Goal: Task Accomplishment & Management: Contribute content

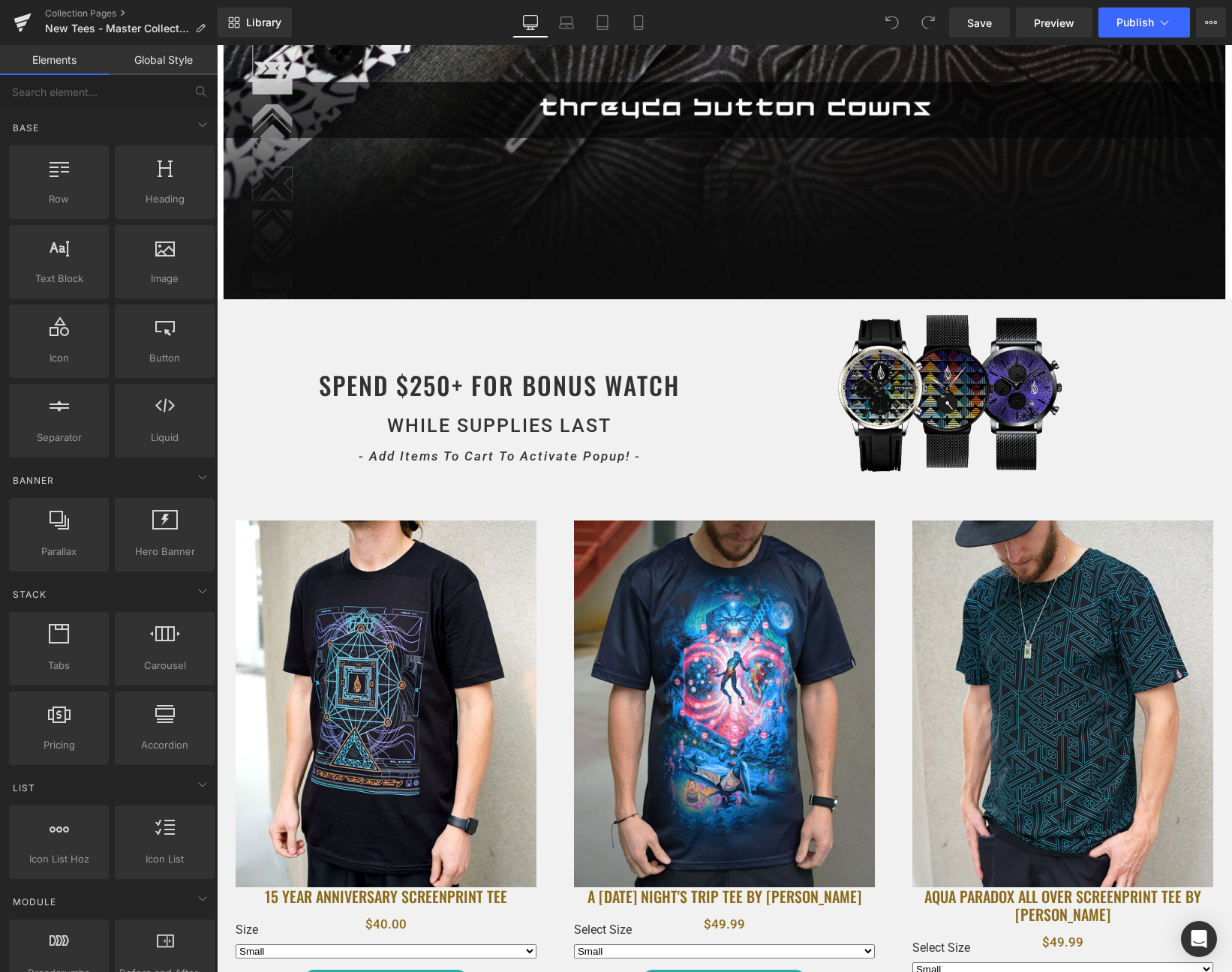
scroll to position [497, 0]
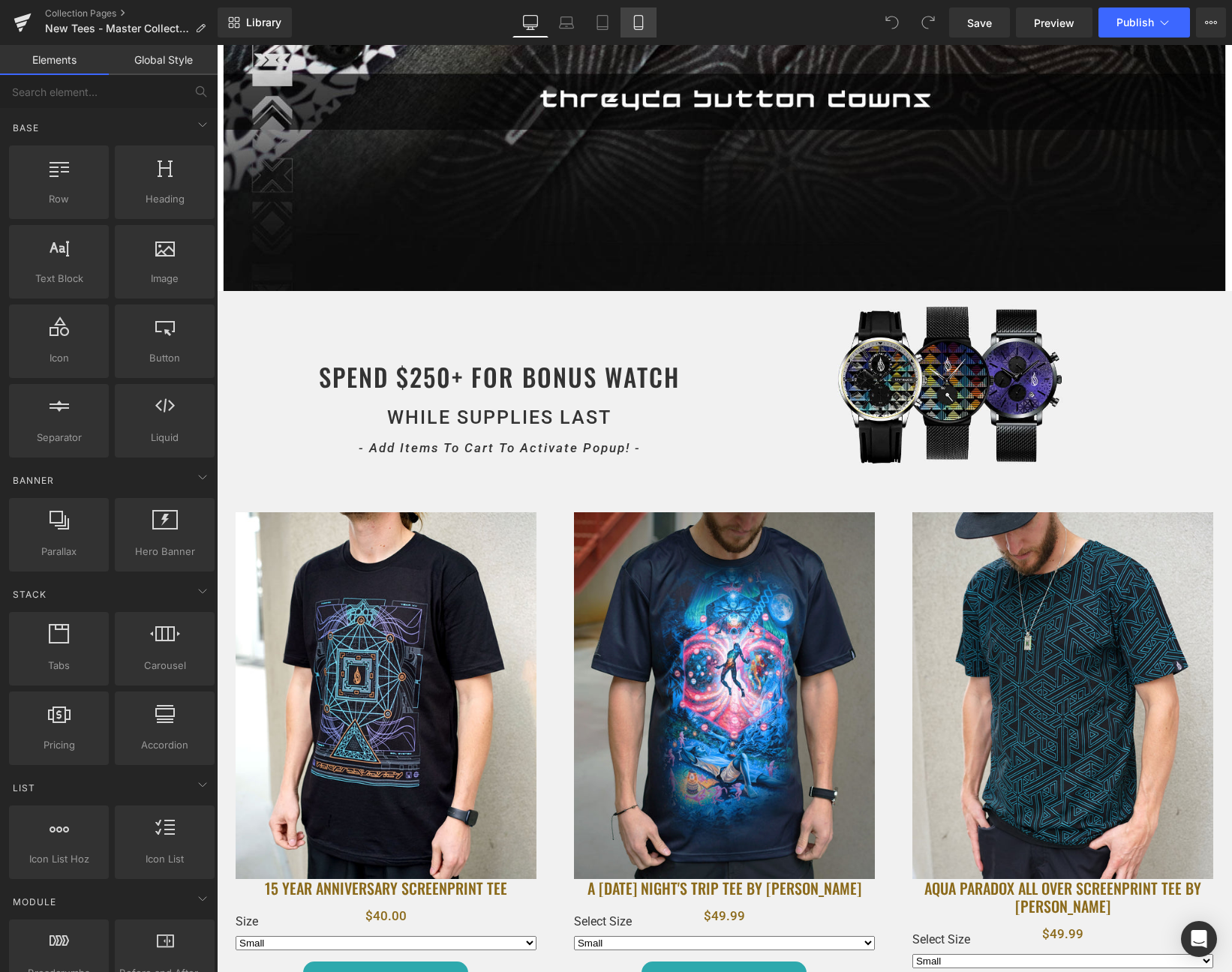
click at [632, 29] on icon at bounding box center [637, 21] width 15 height 15
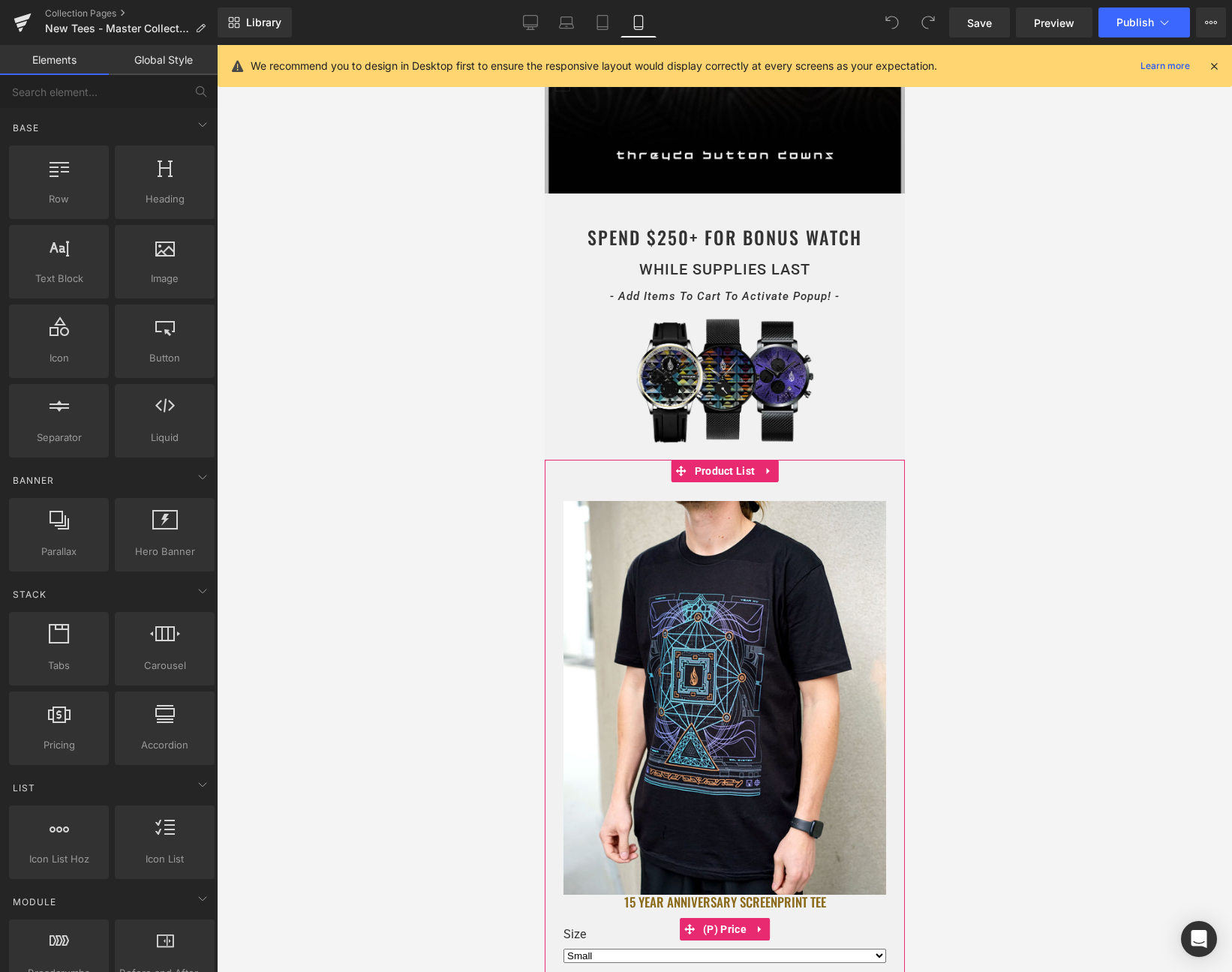
scroll to position [0, 0]
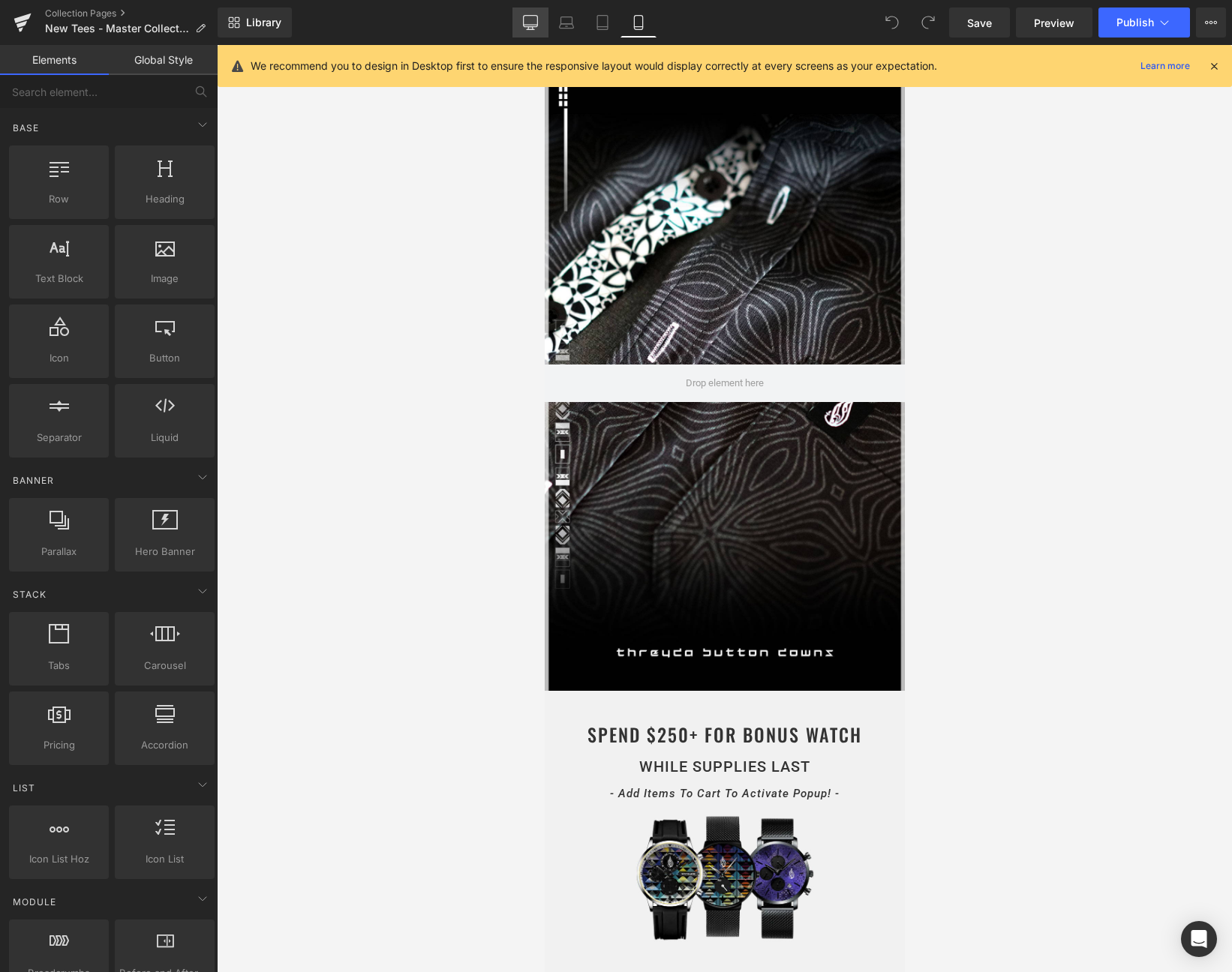
click at [522, 18] on link "Desktop" at bounding box center [530, 22] width 36 height 30
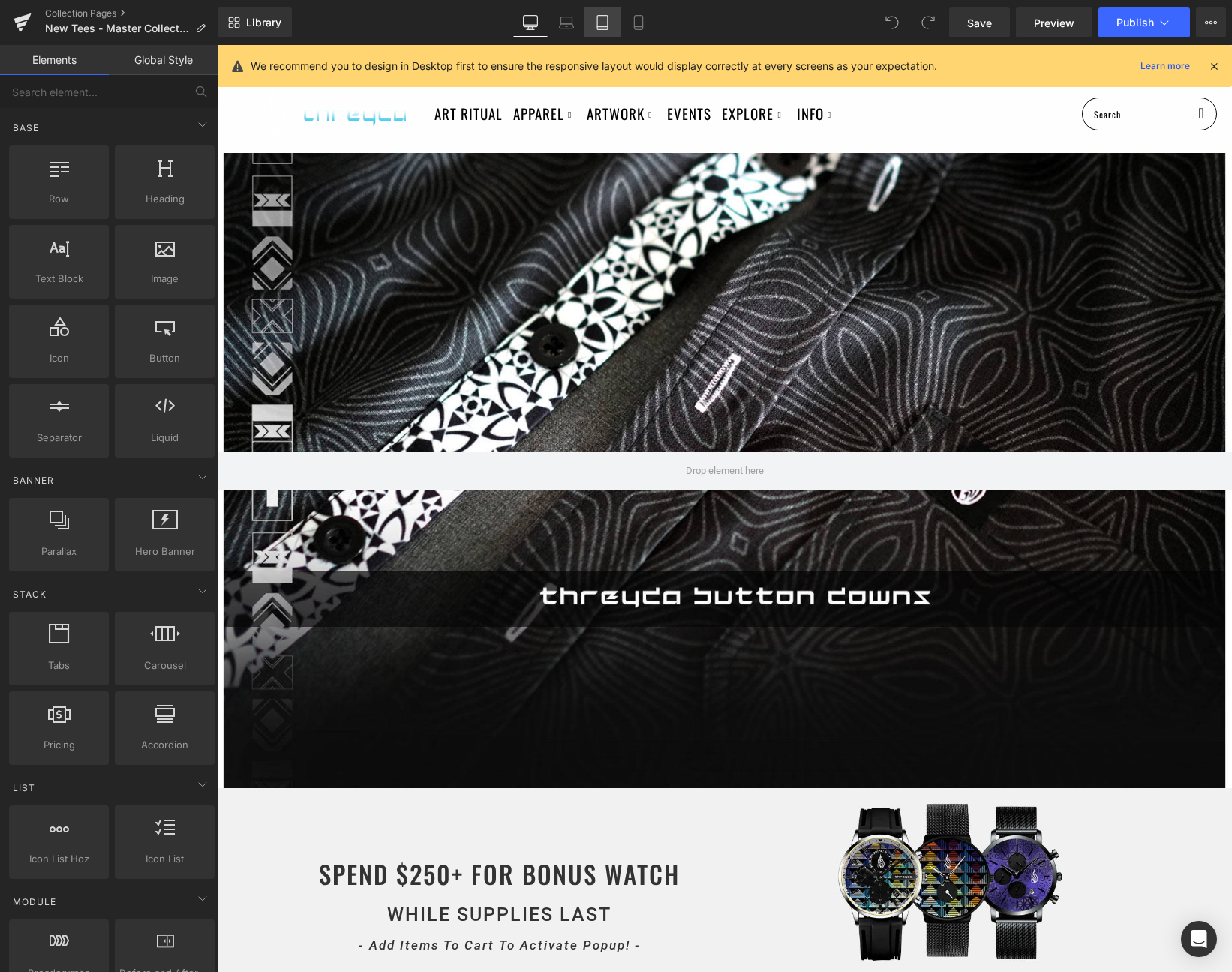
scroll to position [108, 0]
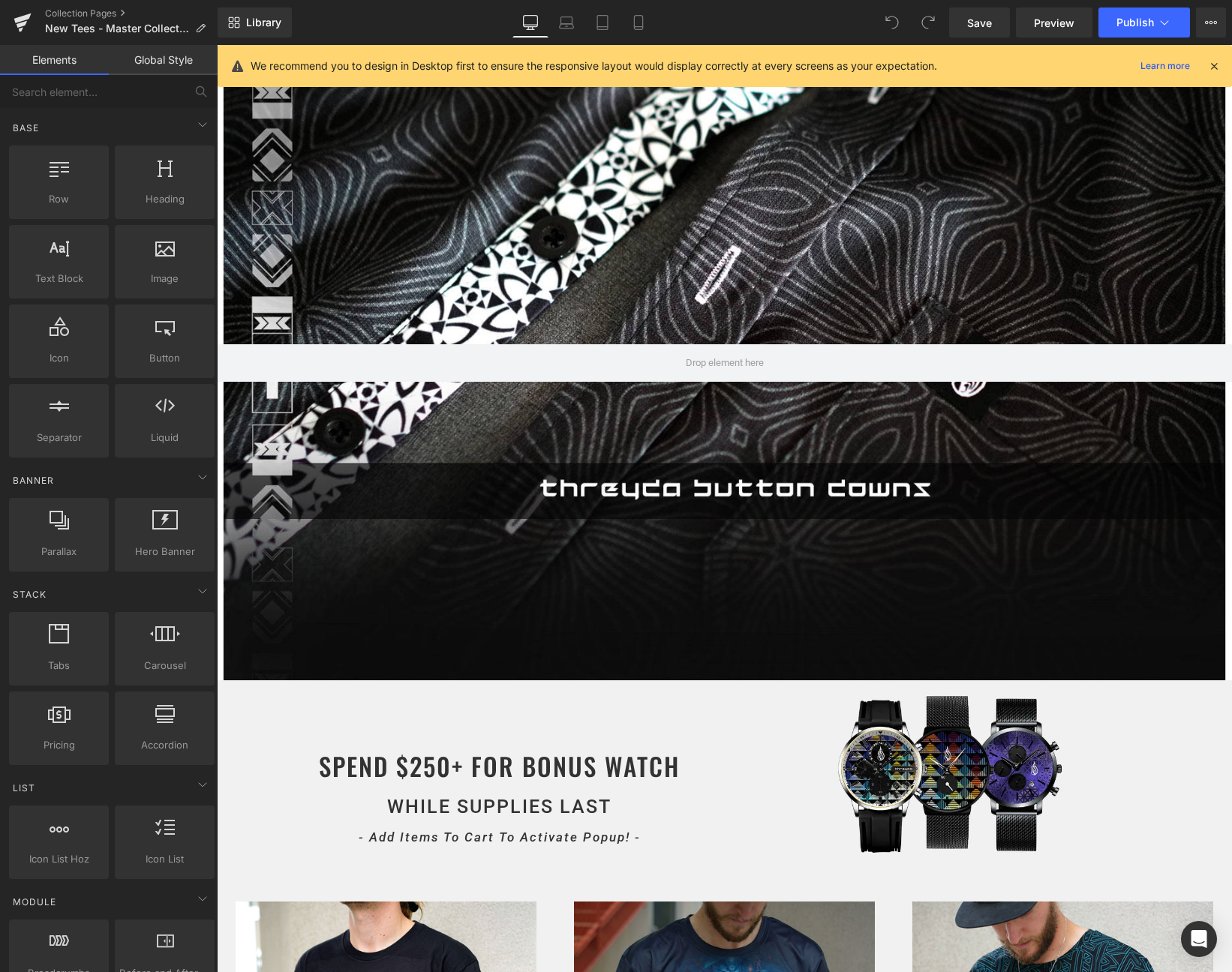
click at [1214, 63] on icon at bounding box center [1214, 66] width 14 height 14
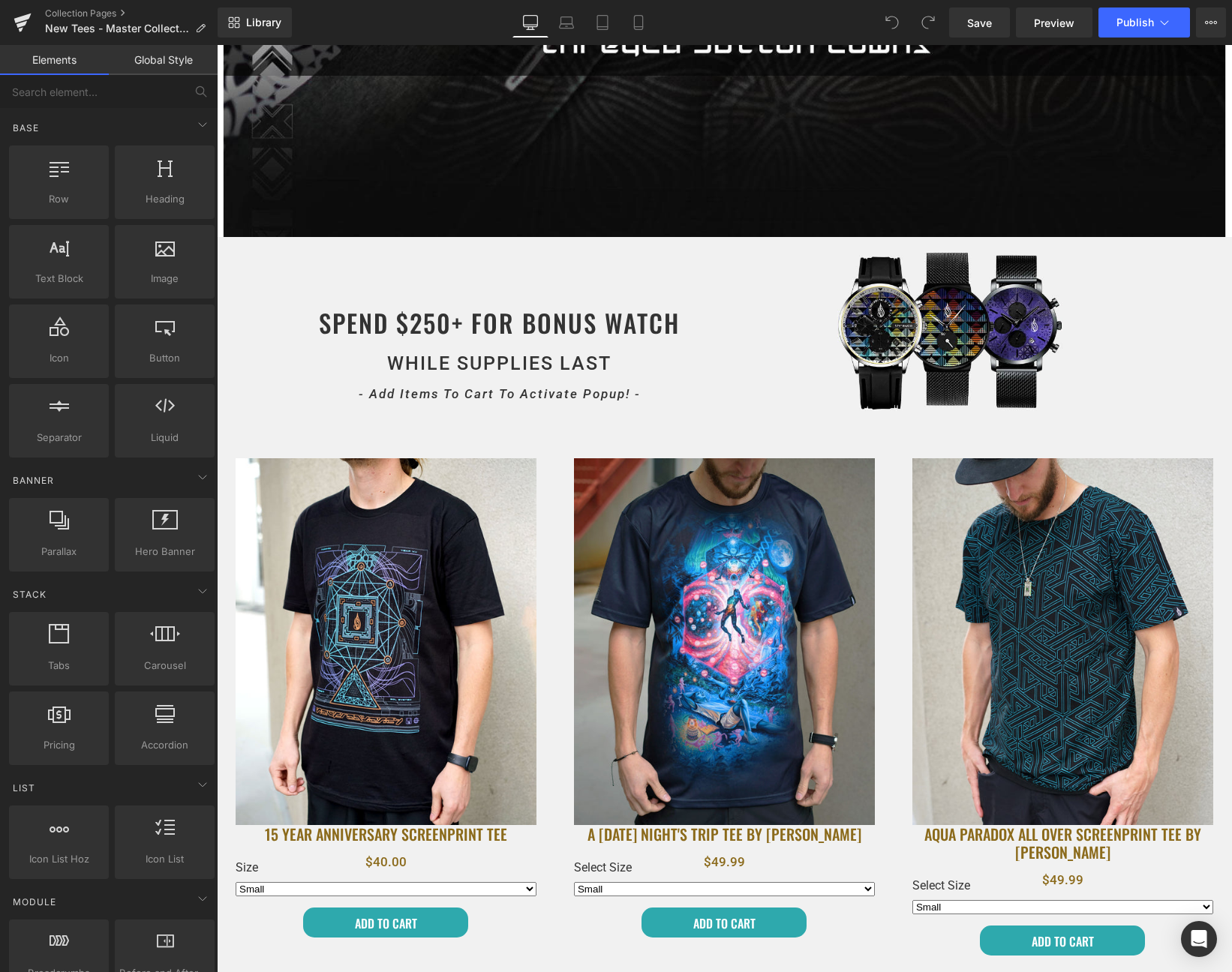
scroll to position [578, 0]
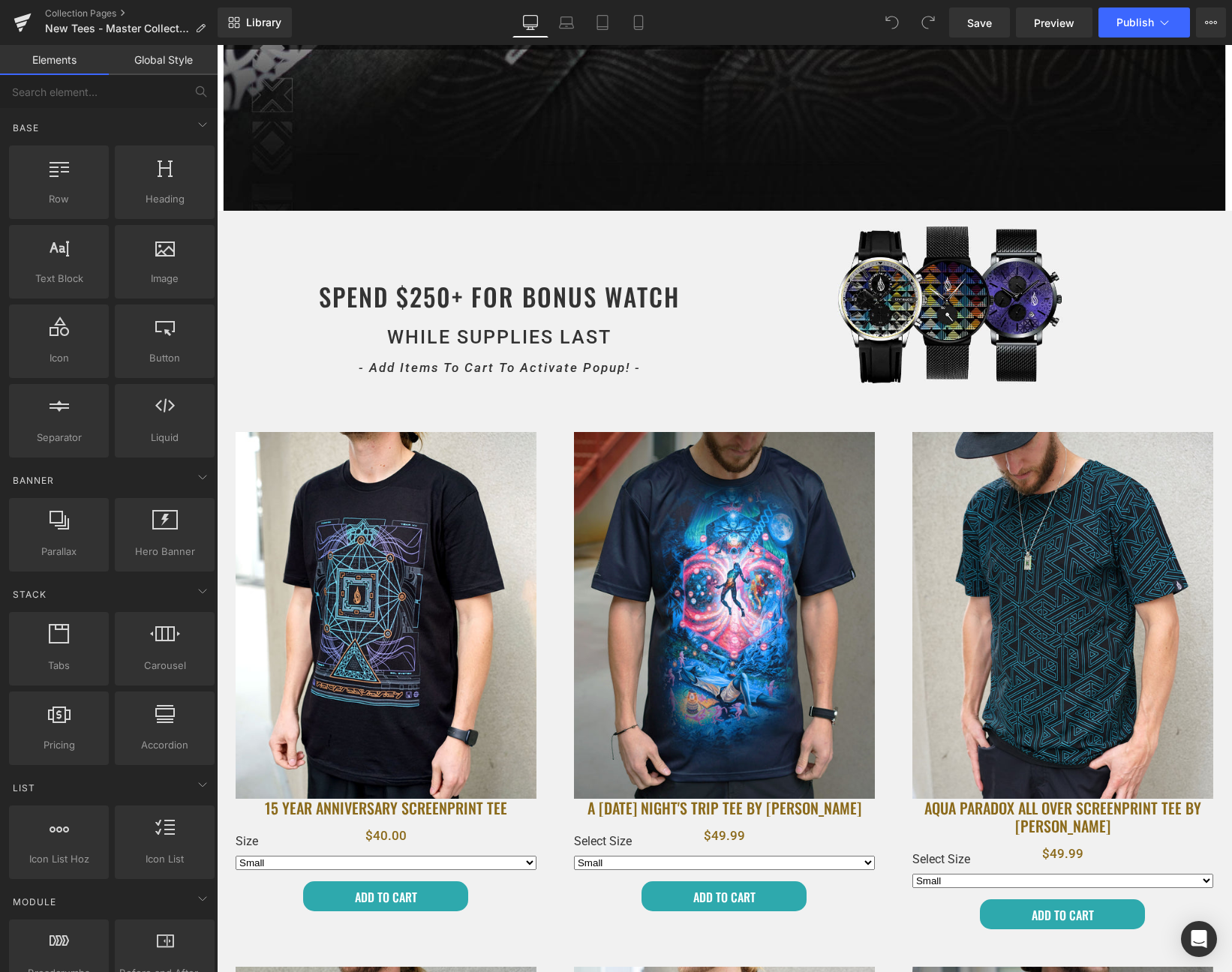
click at [705, 448] on img at bounding box center [724, 615] width 301 height 367
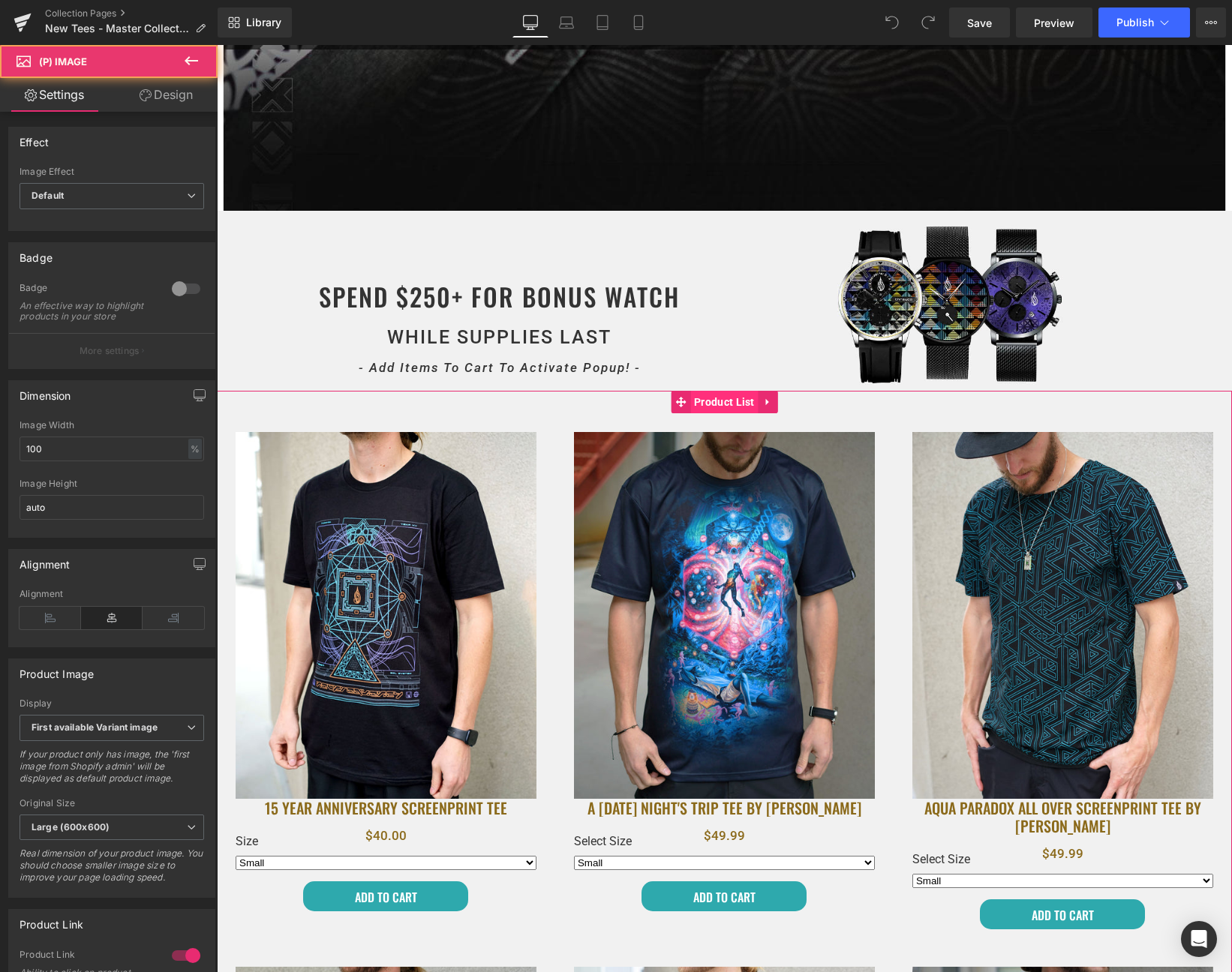
click at [706, 405] on span "Product List" at bounding box center [724, 402] width 68 height 22
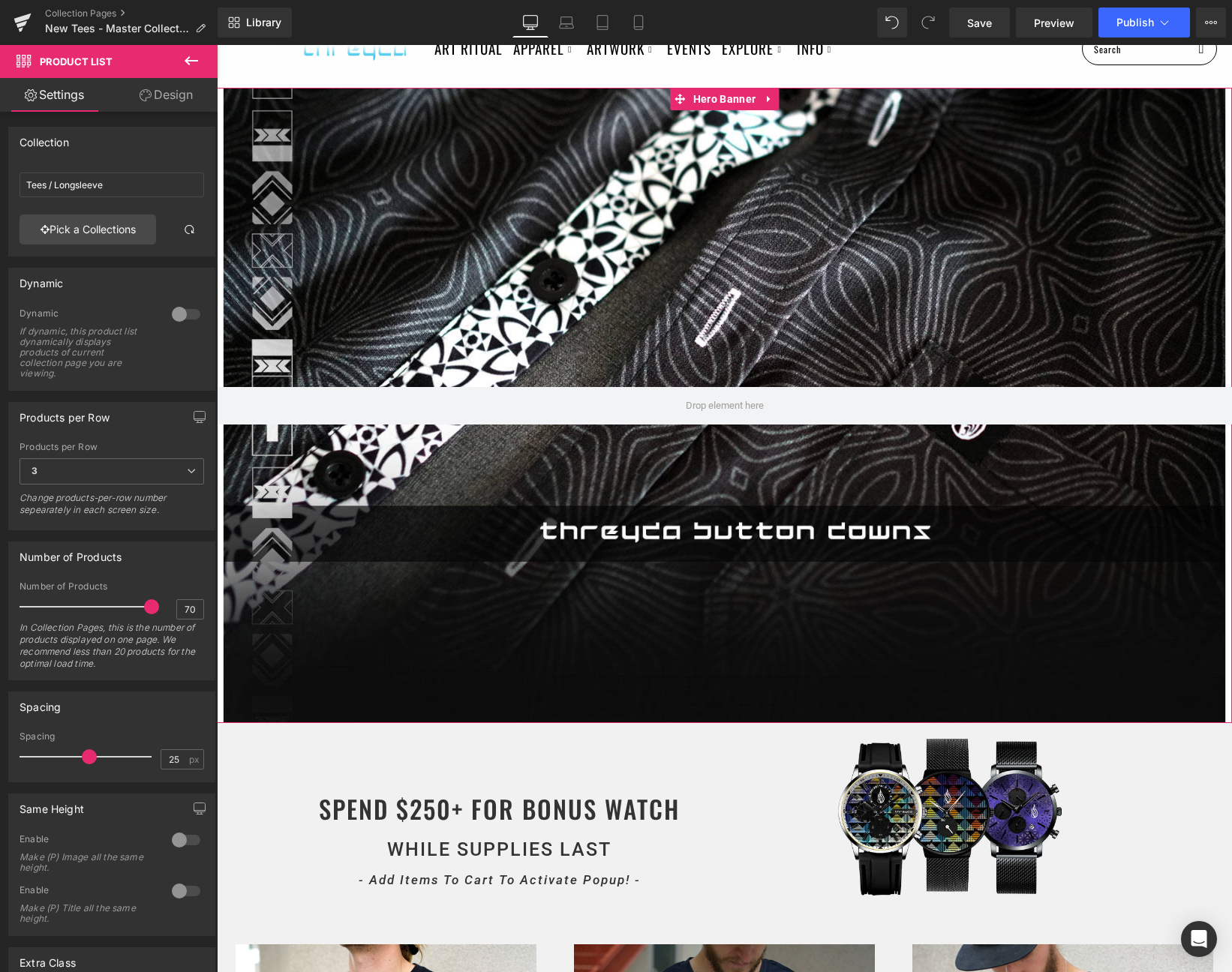
scroll to position [81, 0]
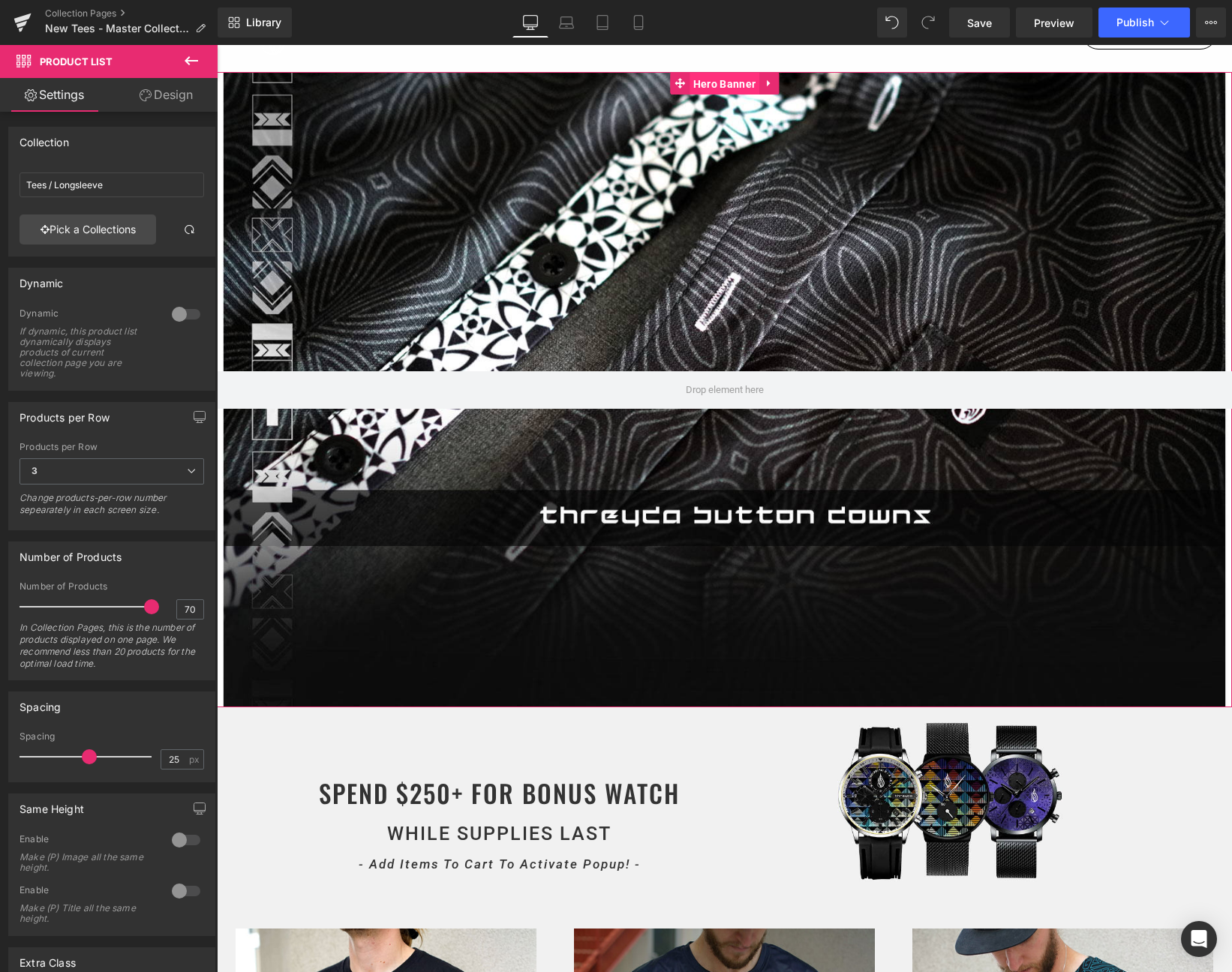
click at [727, 80] on span "Hero Banner" at bounding box center [724, 84] width 70 height 22
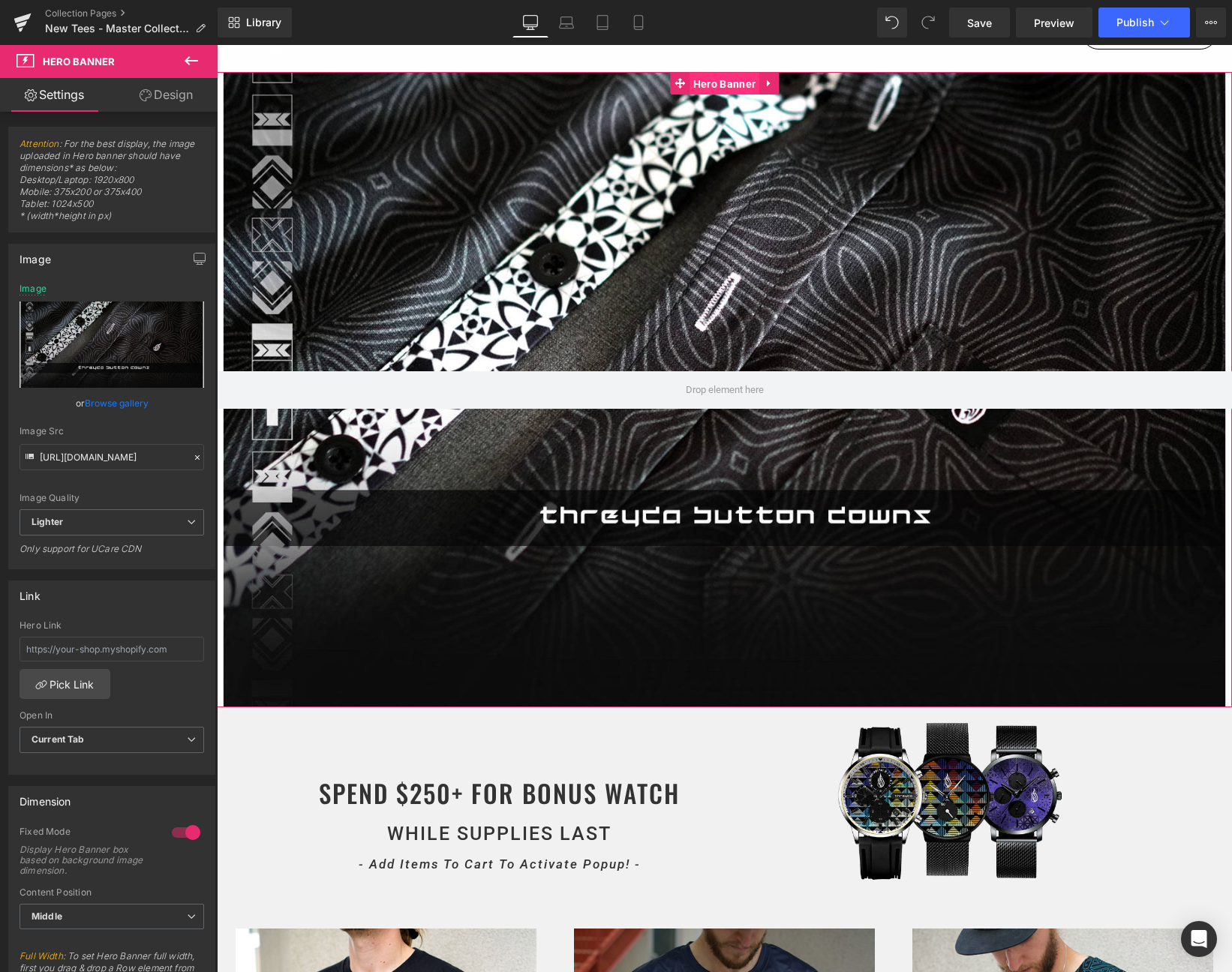
click at [730, 83] on span "Hero Banner" at bounding box center [724, 84] width 70 height 22
click at [711, 81] on span "Hero Banner" at bounding box center [724, 83] width 70 height 22
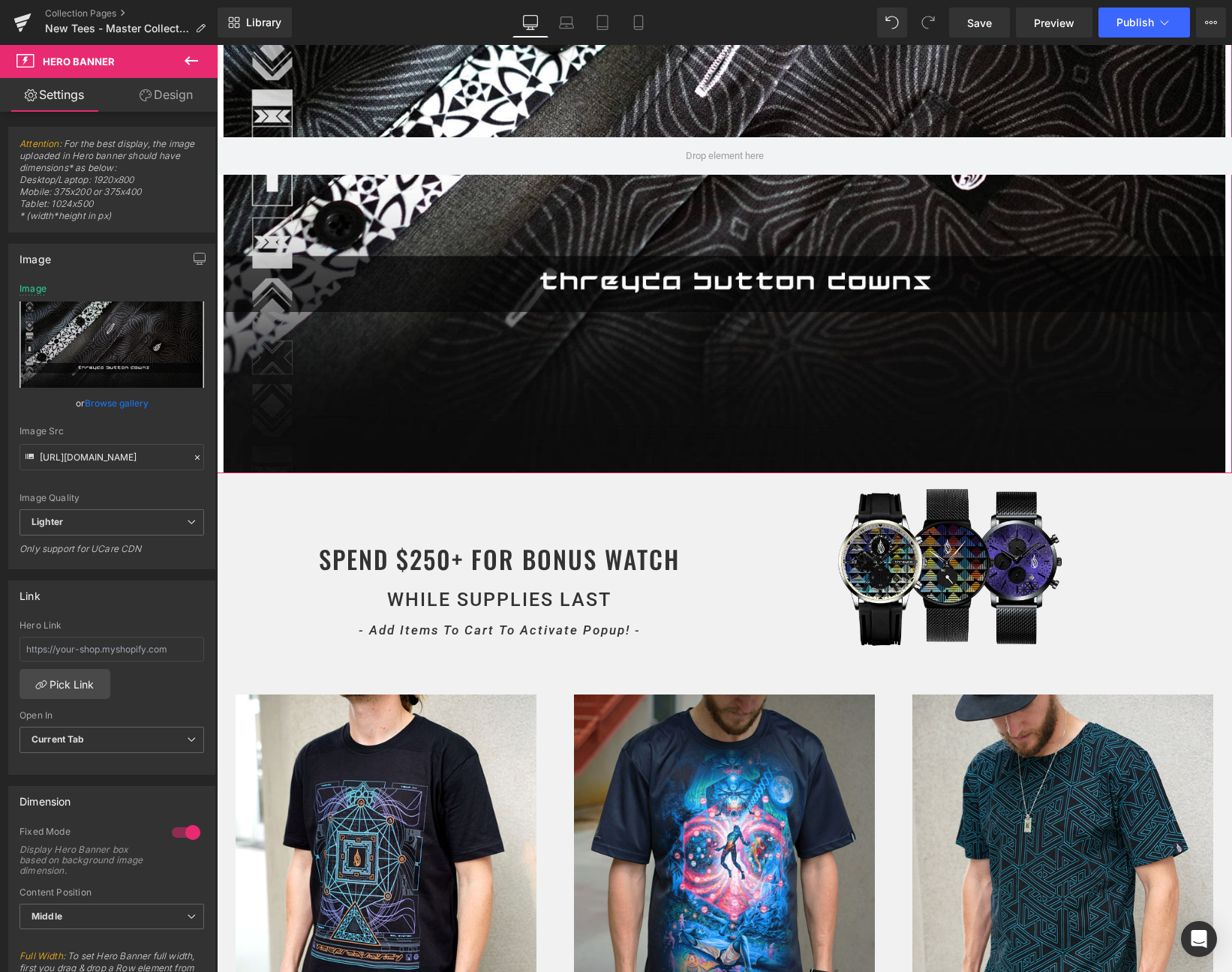
scroll to position [314, 0]
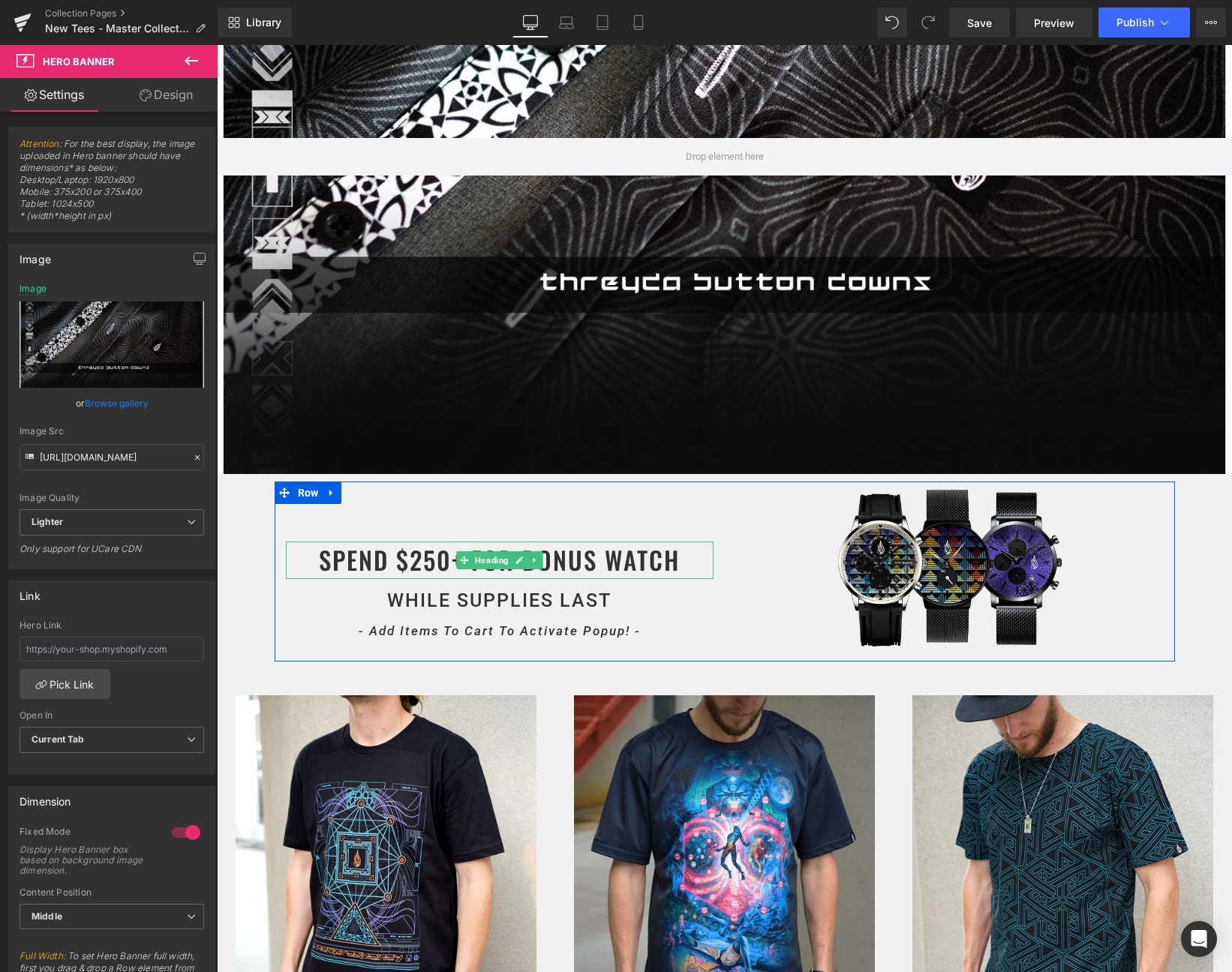
click at [383, 558] on h1 "SPEND $250+ FOR BONUS WATCH" at bounding box center [499, 560] width 427 height 38
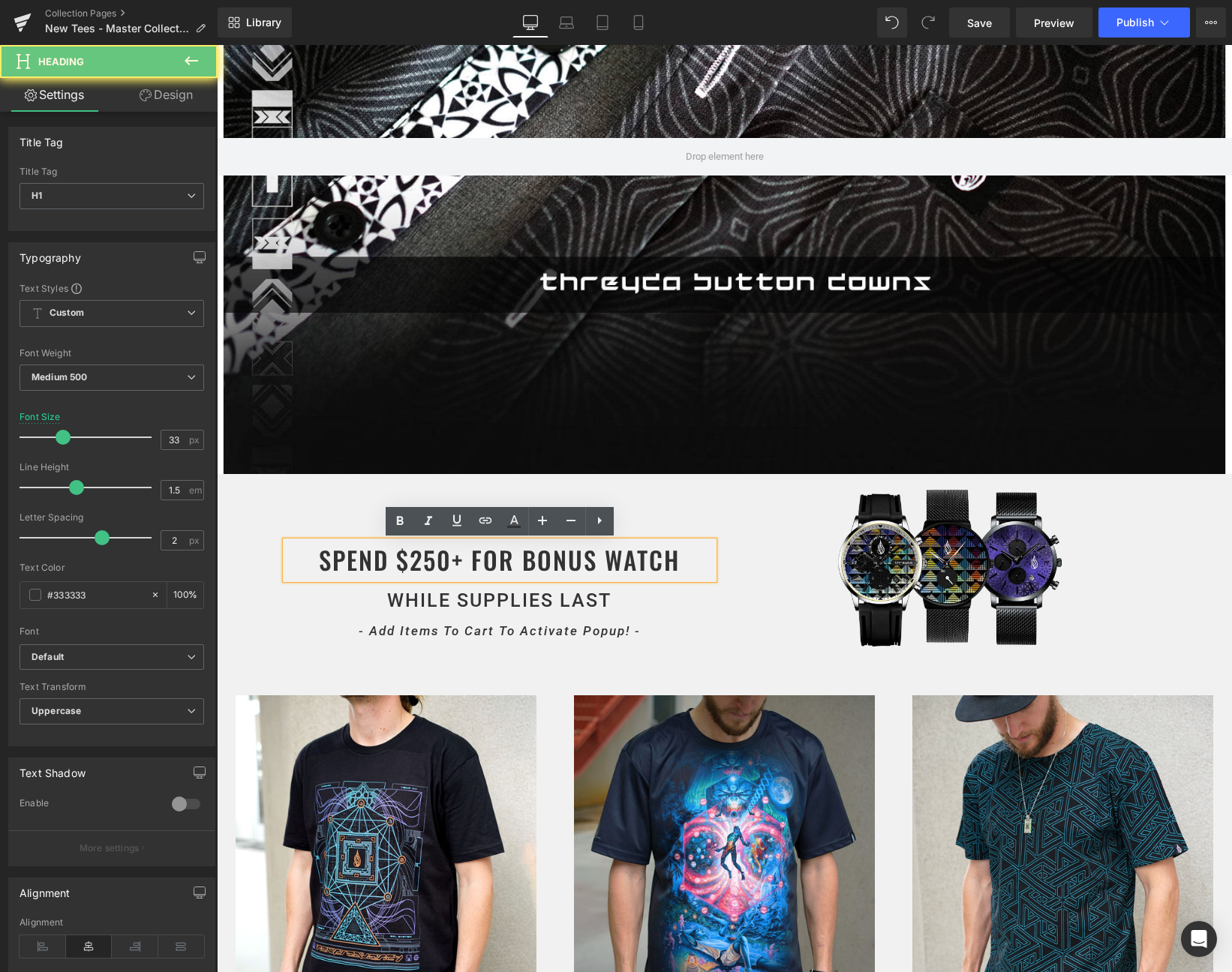
click at [383, 558] on h1 "SPEND $250+ FOR BONUS WATCH" at bounding box center [499, 560] width 427 height 38
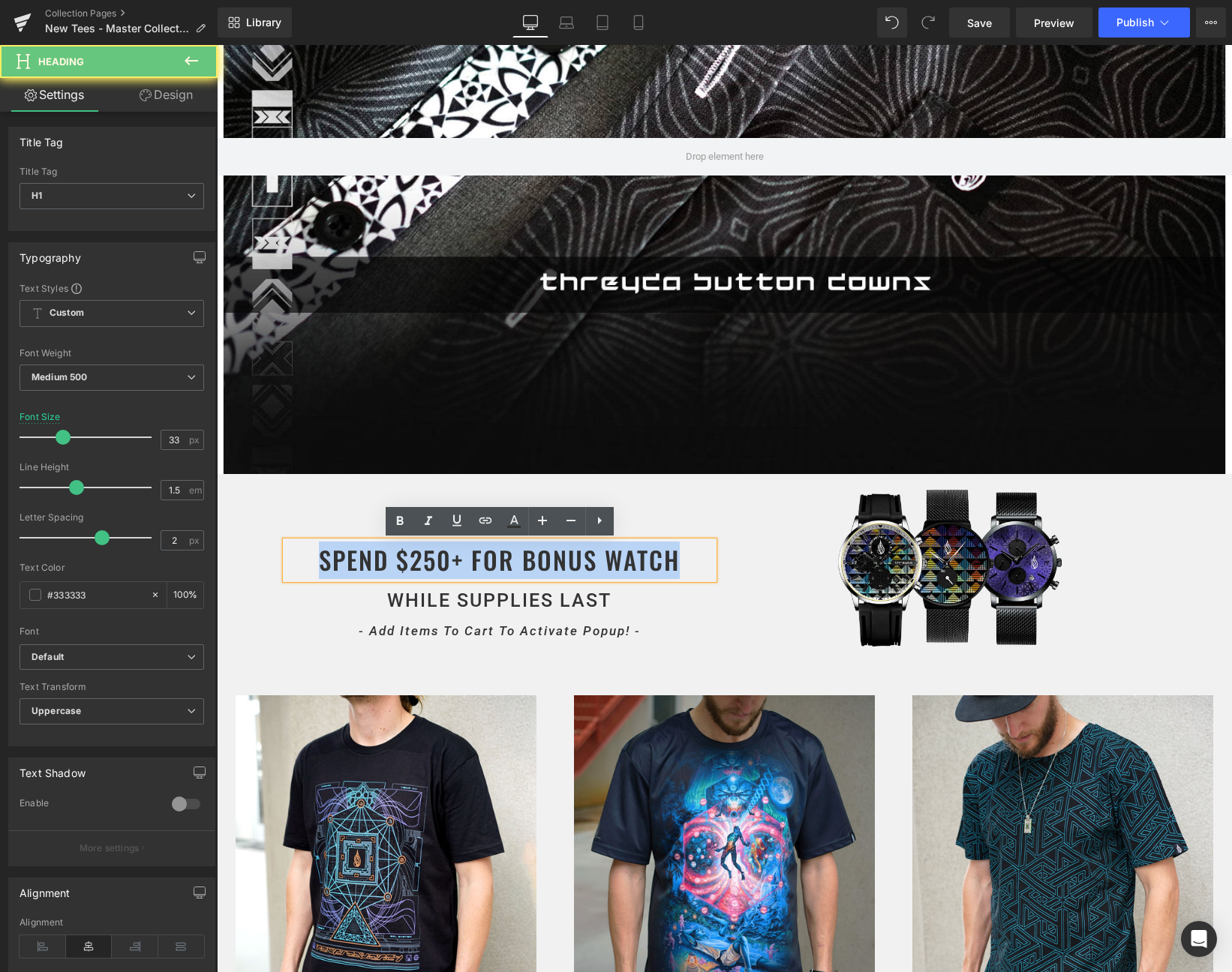
click at [383, 558] on h1 "SPEND $250+ FOR BONUS WATCH" at bounding box center [499, 560] width 427 height 38
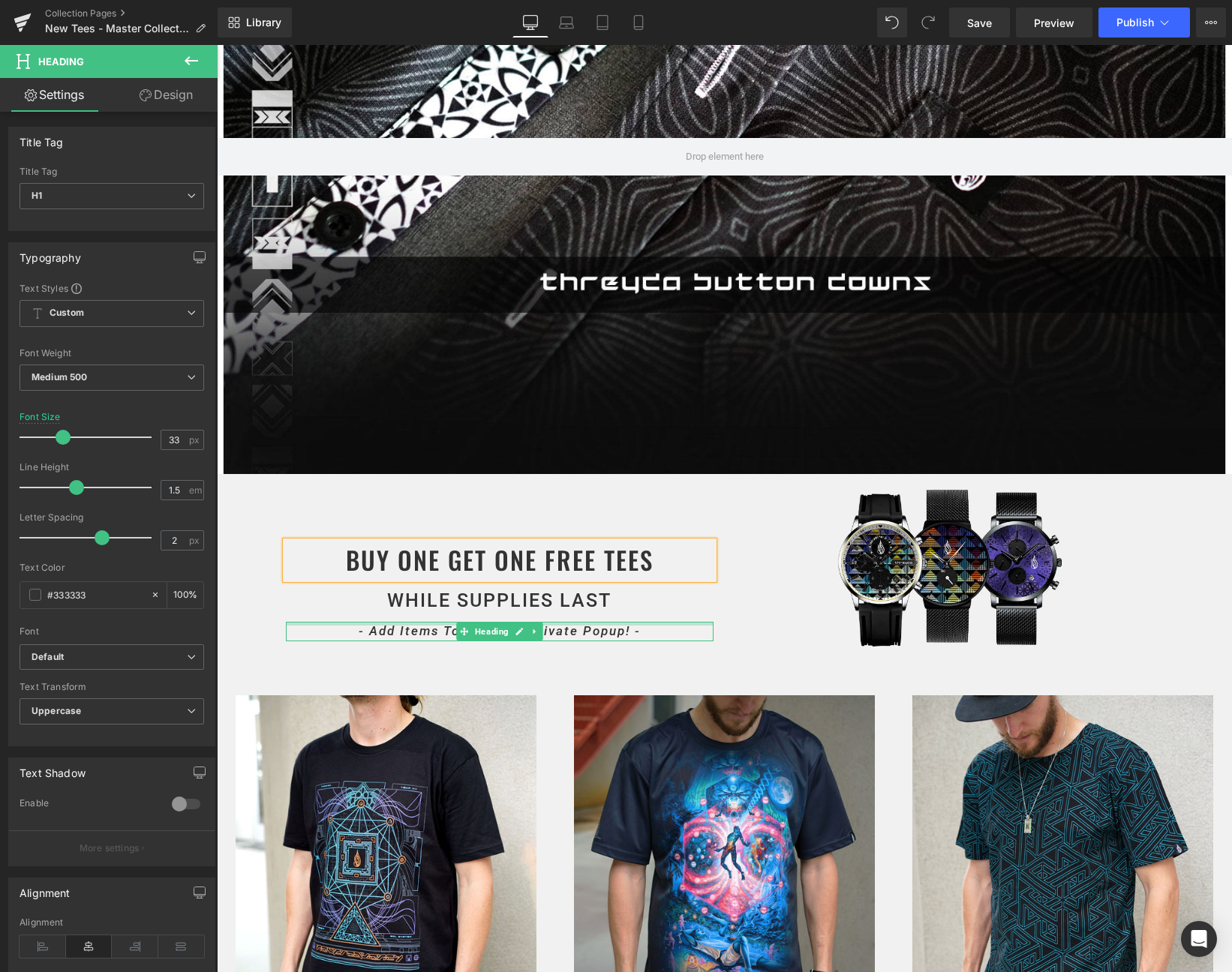
click at [414, 625] on div at bounding box center [499, 624] width 427 height 4
click at [414, 625] on icon "- Add Items To Cart To Activate Popup! -" at bounding box center [499, 630] width 282 height 15
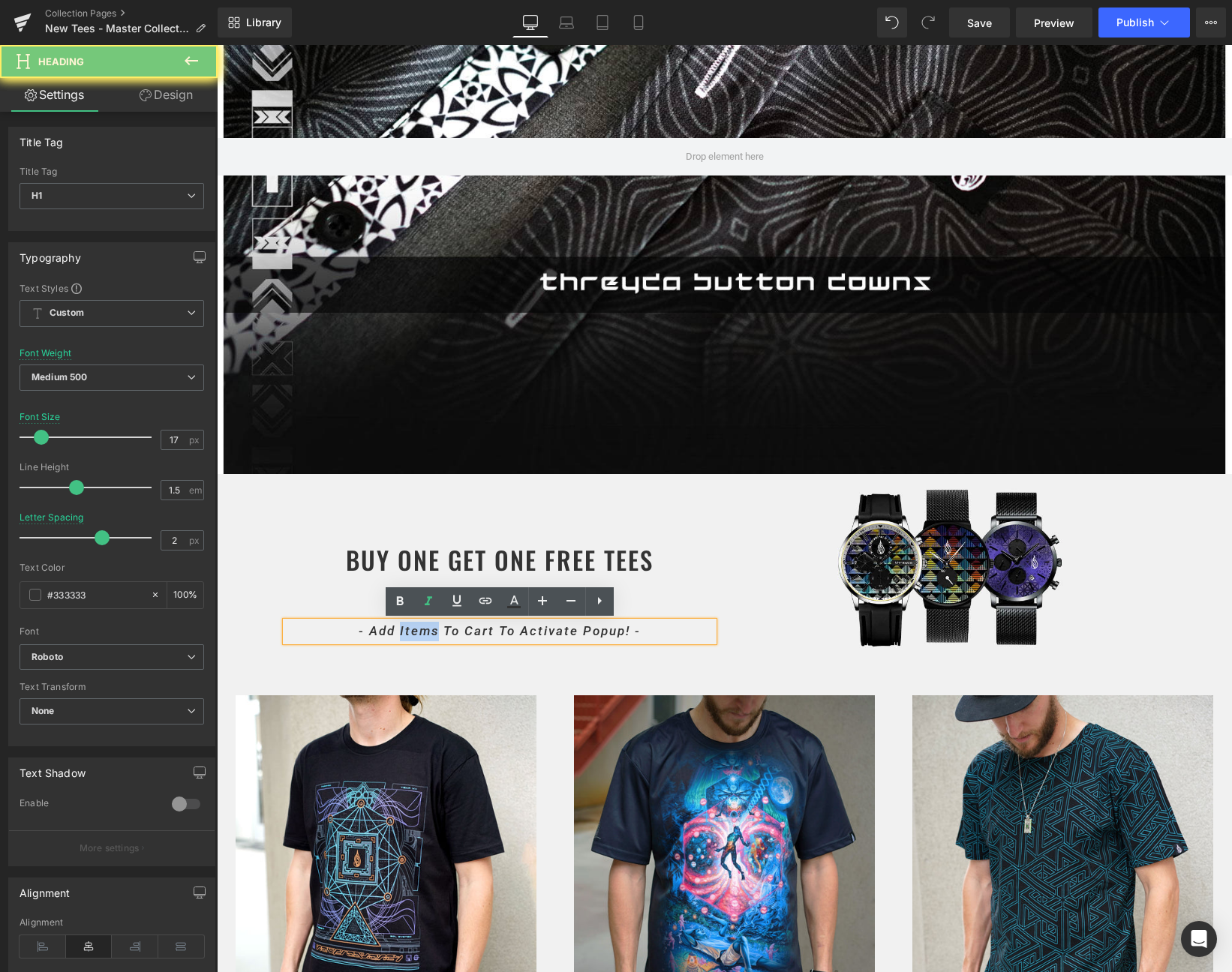
click at [414, 625] on icon "- Add Items To Cart To Activate Popup! -" at bounding box center [499, 630] width 282 height 15
click at [598, 624] on icon "- Add Items To Cart To Activate Popup! -" at bounding box center [499, 630] width 282 height 15
drag, startPoint x: 629, startPoint y: 627, endPoint x: 585, endPoint y: 628, distance: 44.0
click at [585, 628] on icon "- Add Items To Cart To Activate Popup! -" at bounding box center [499, 630] width 282 height 15
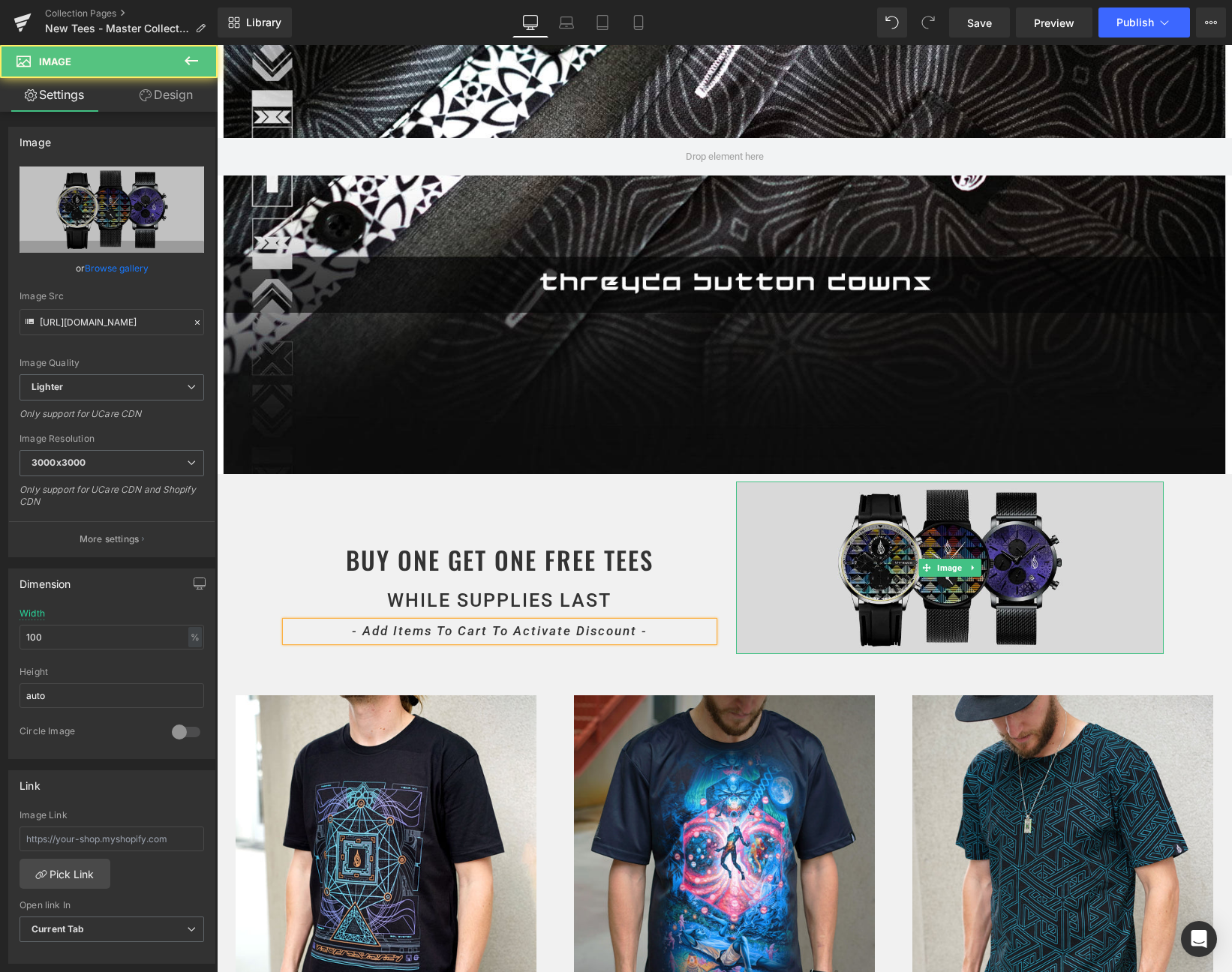
click at [775, 612] on img at bounding box center [949, 567] width 427 height 172
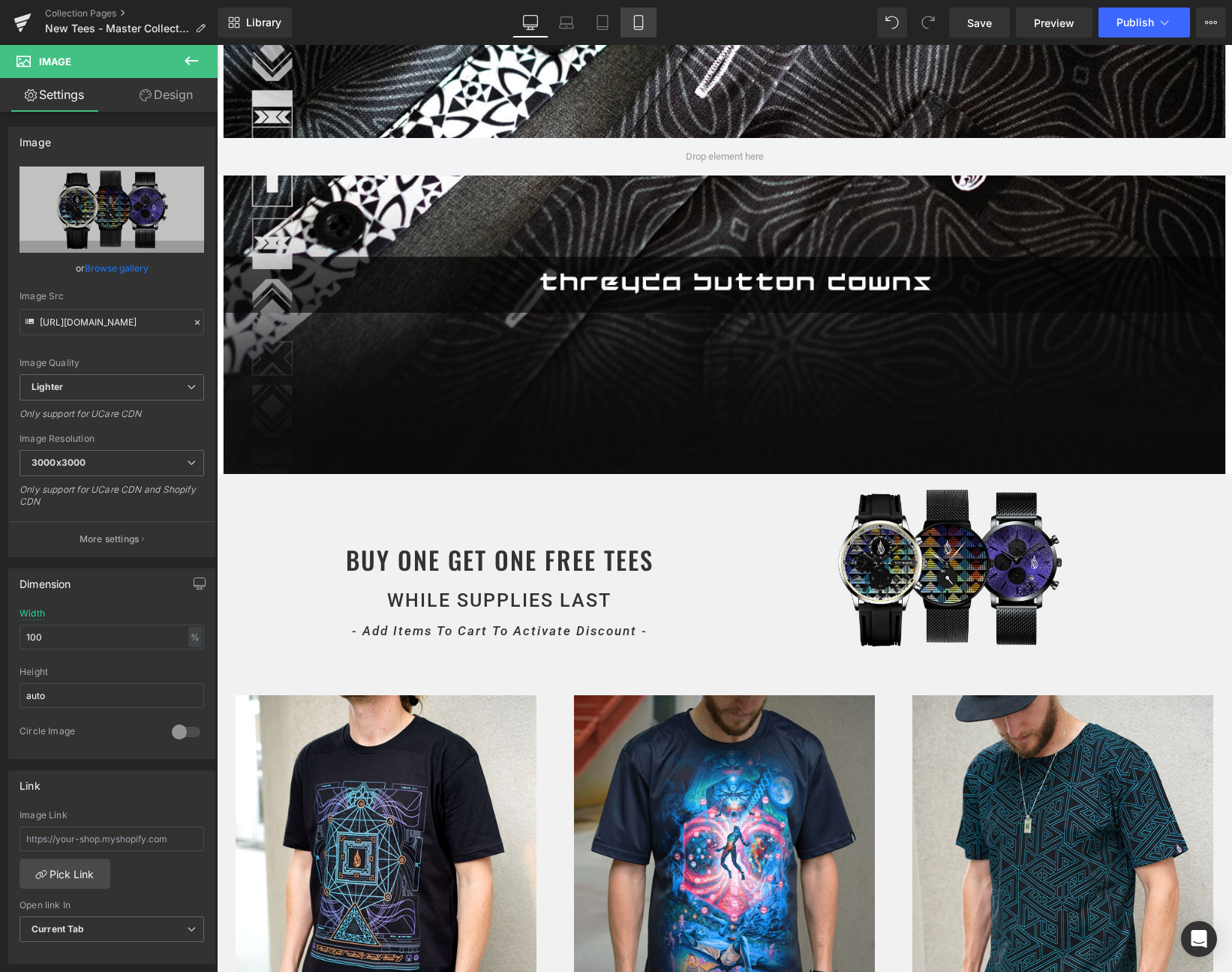
click at [630, 22] on link "Mobile" at bounding box center [638, 22] width 36 height 30
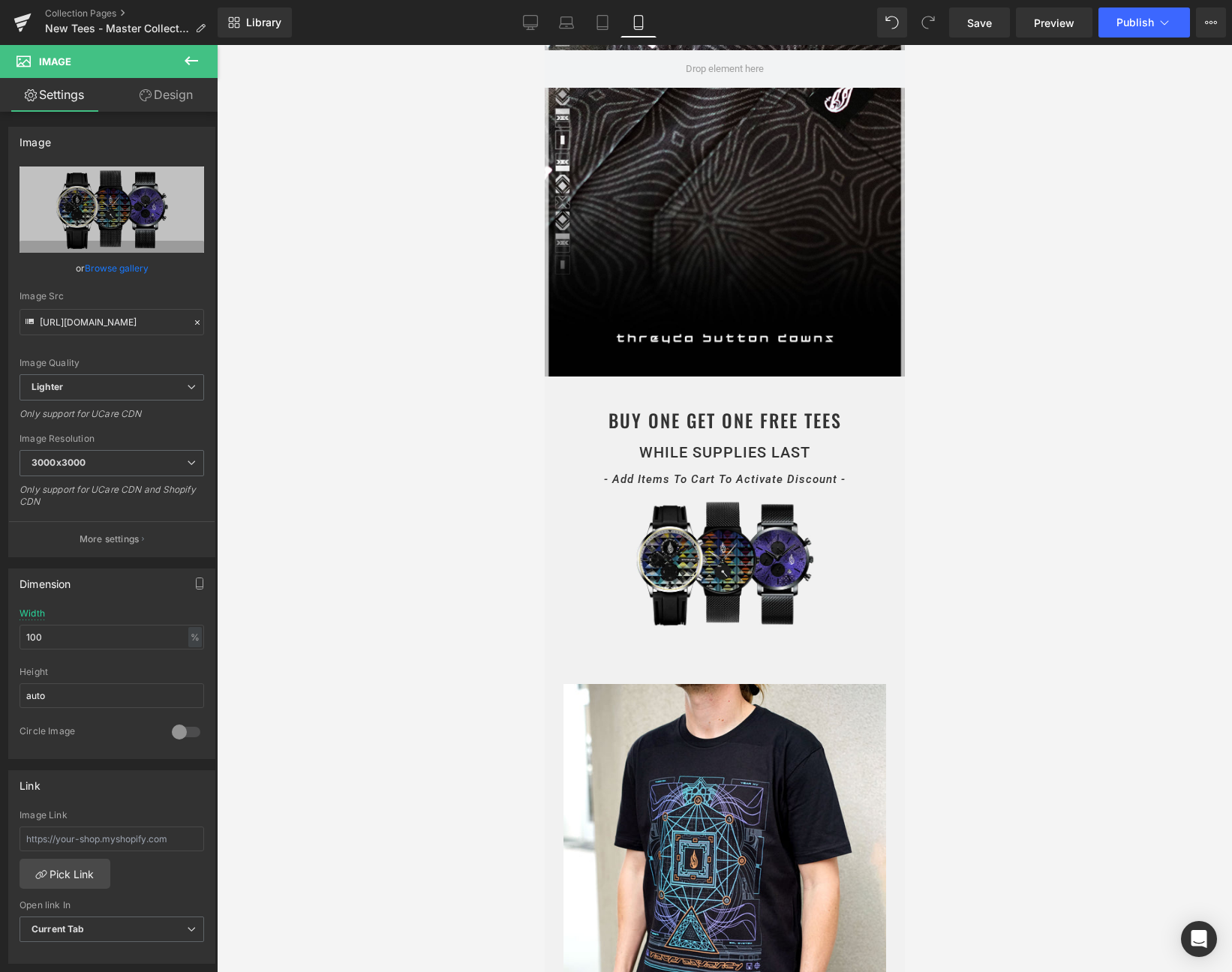
scroll to position [0, 0]
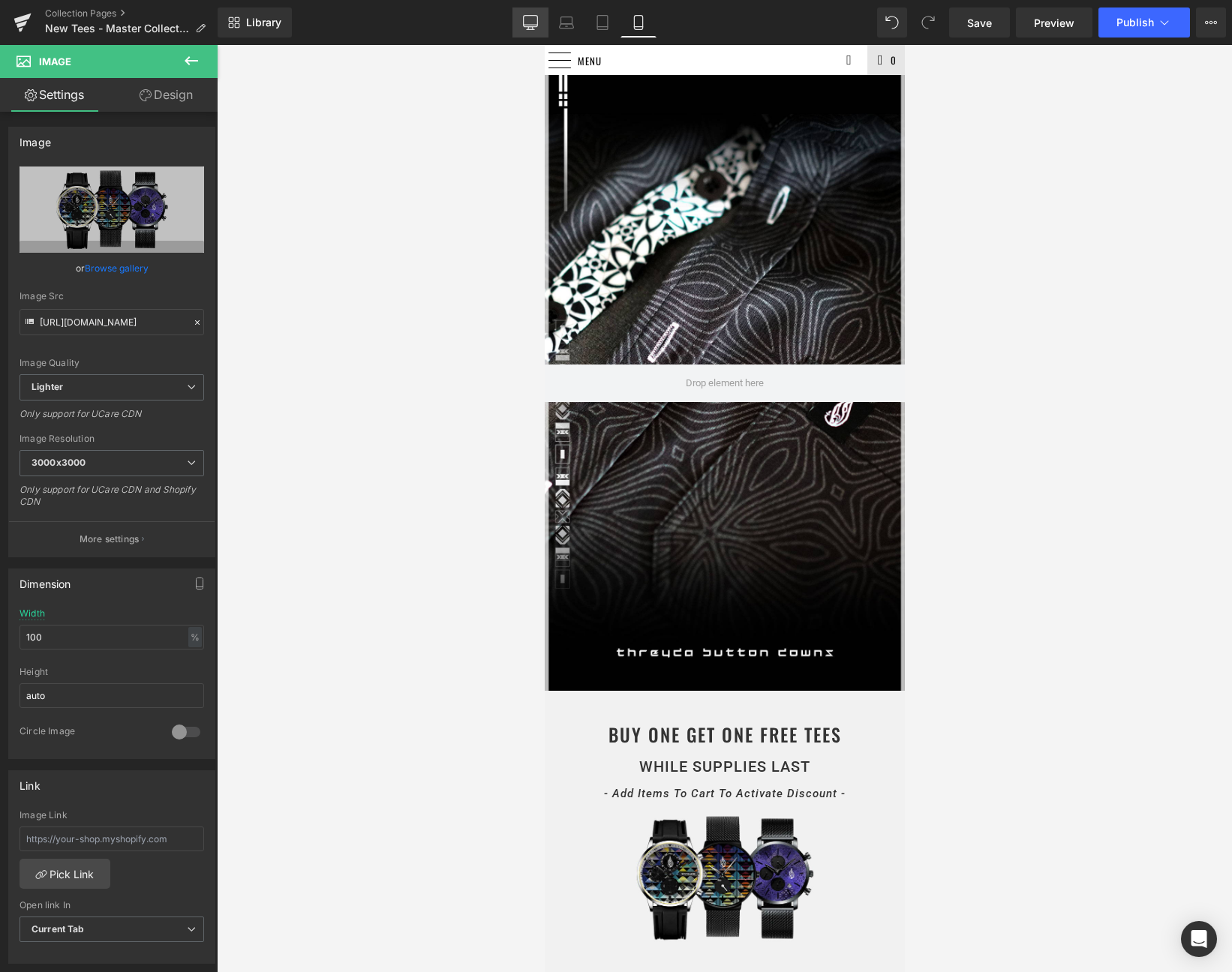
click at [528, 13] on link "Desktop" at bounding box center [530, 22] width 36 height 30
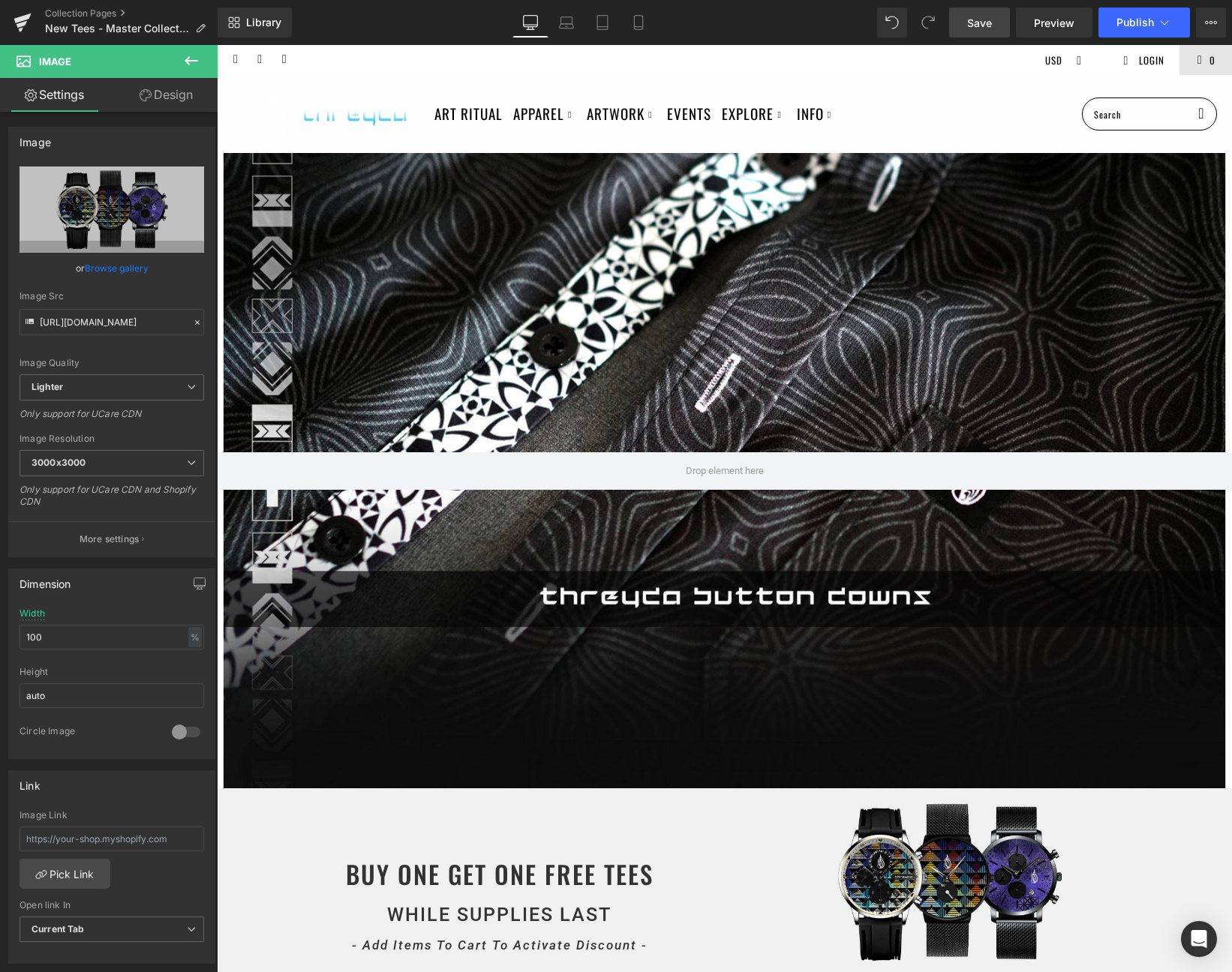
click at [978, 33] on link "Save" at bounding box center [979, 22] width 60 height 30
click at [635, 18] on icon at bounding box center [637, 21] width 15 height 15
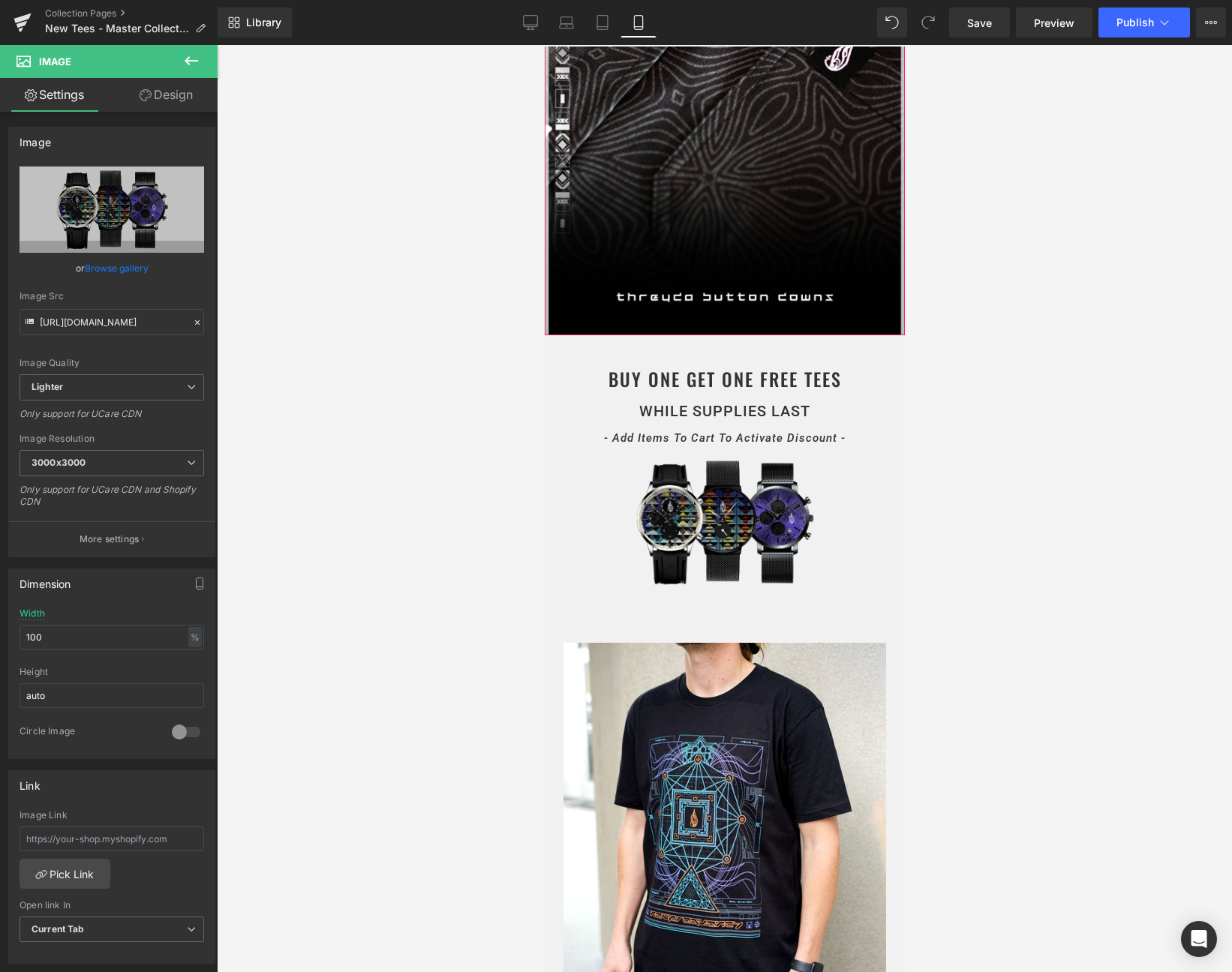
scroll to position [365, 0]
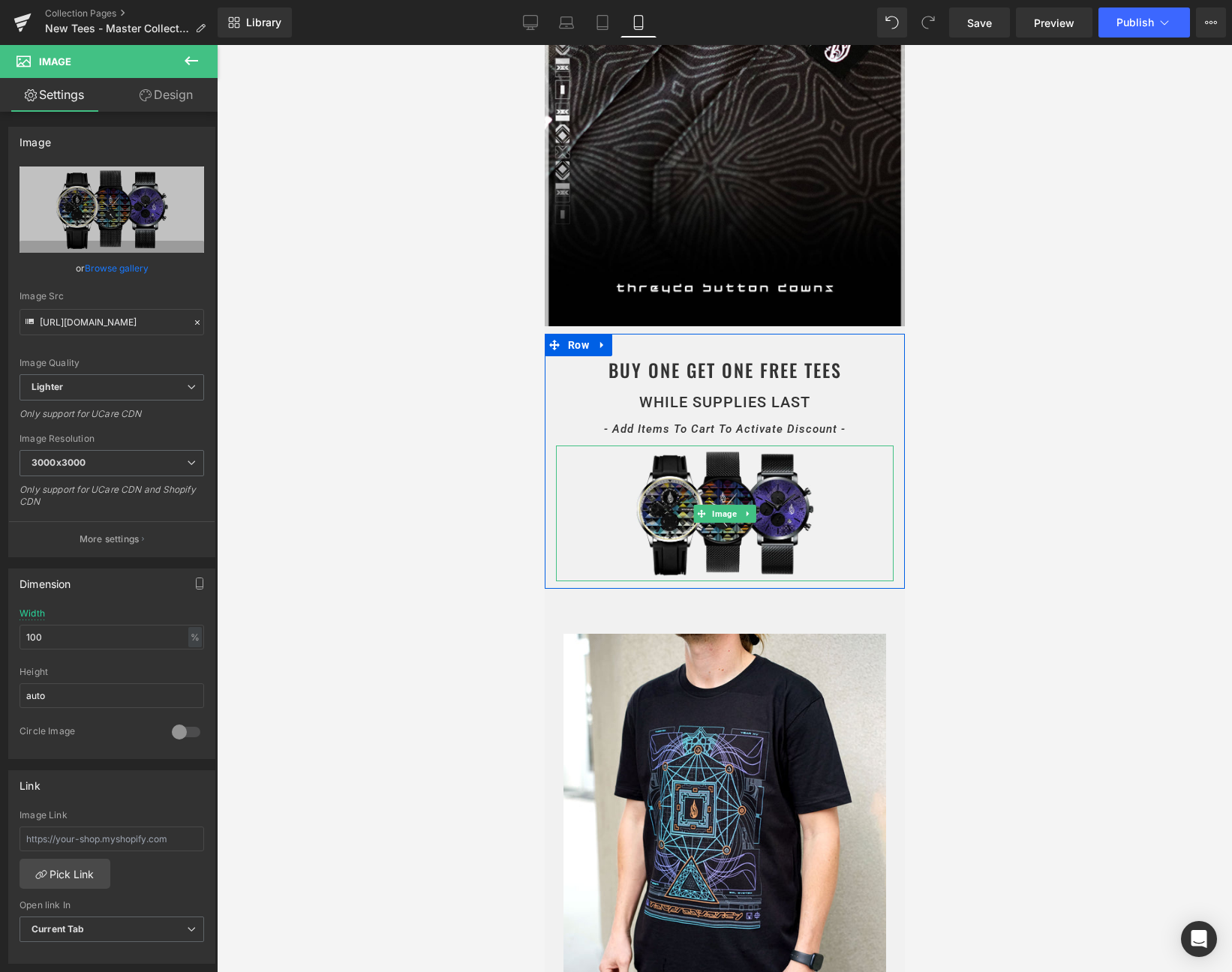
click at [743, 534] on img at bounding box center [723, 514] width 338 height 136
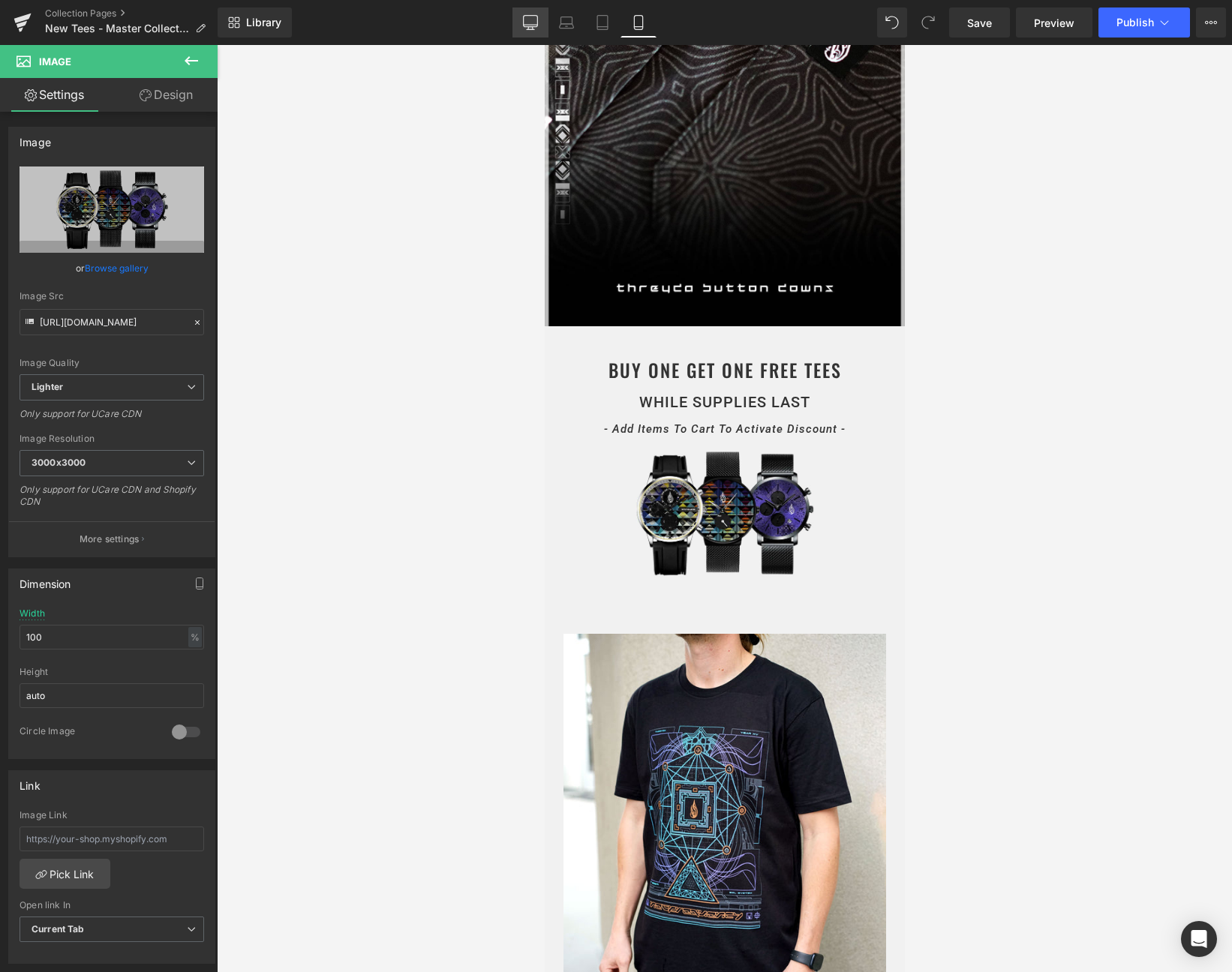
click at [541, 21] on link "Desktop" at bounding box center [530, 22] width 36 height 30
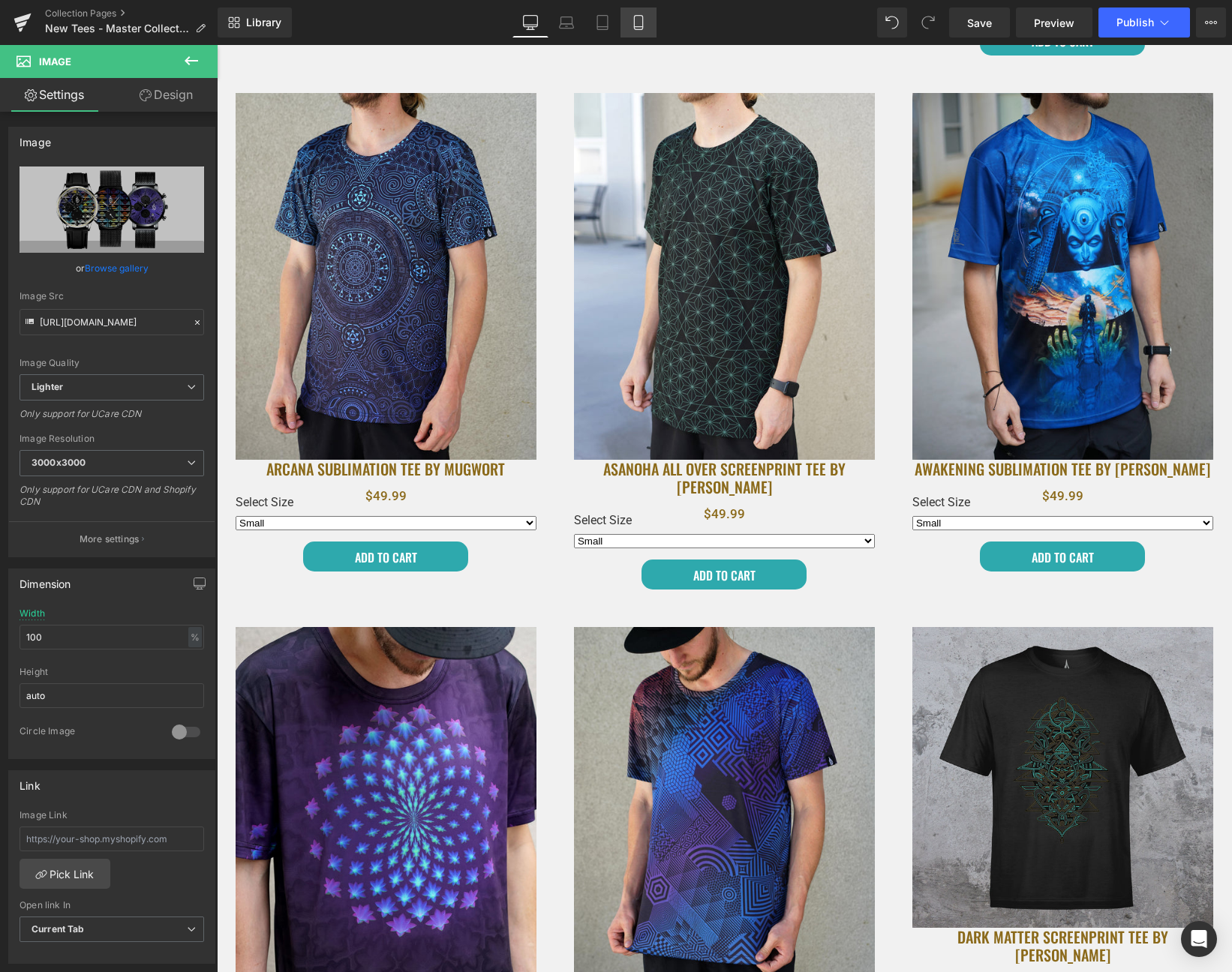
click at [631, 24] on link "Mobile" at bounding box center [638, 22] width 36 height 30
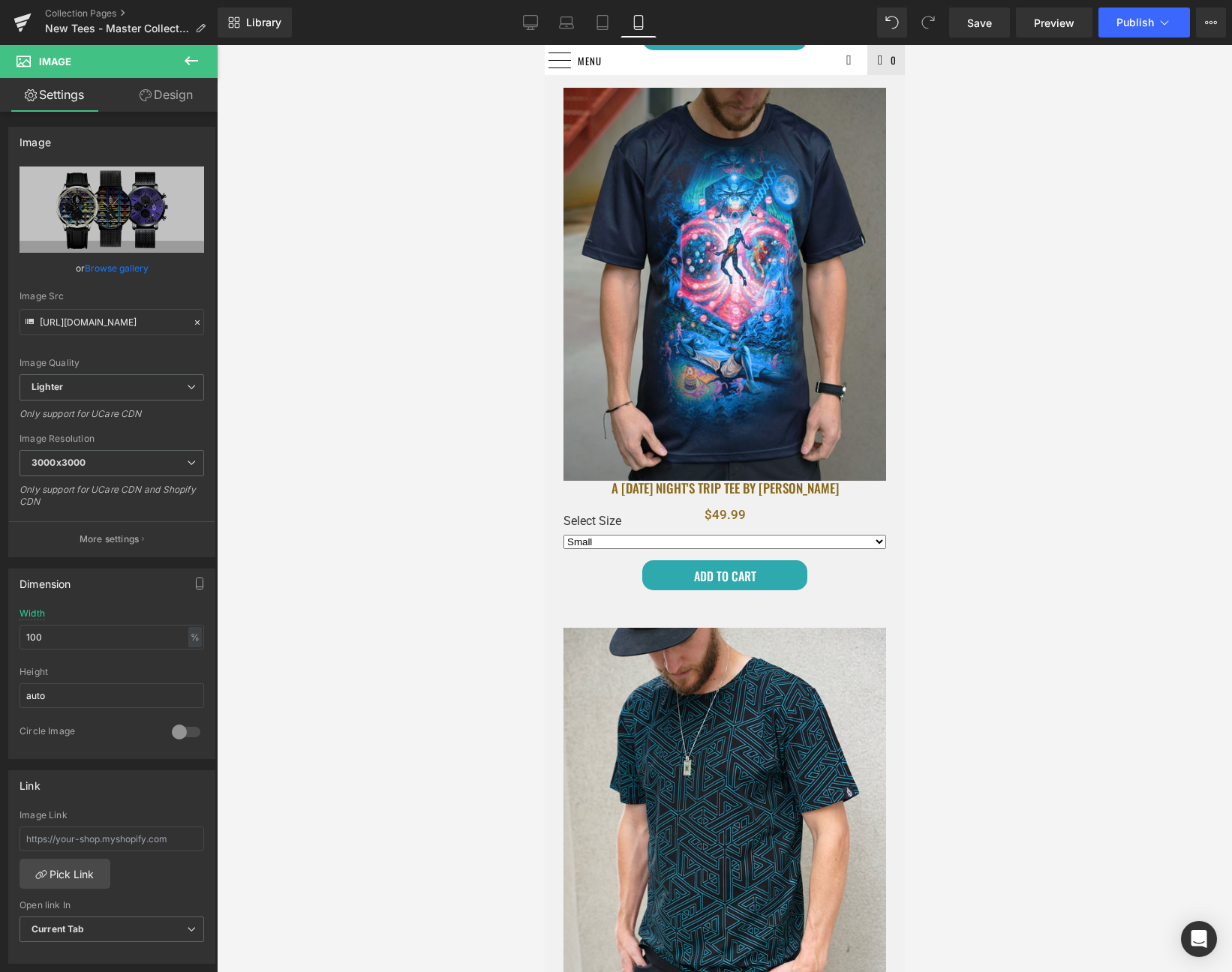
scroll to position [258, 0]
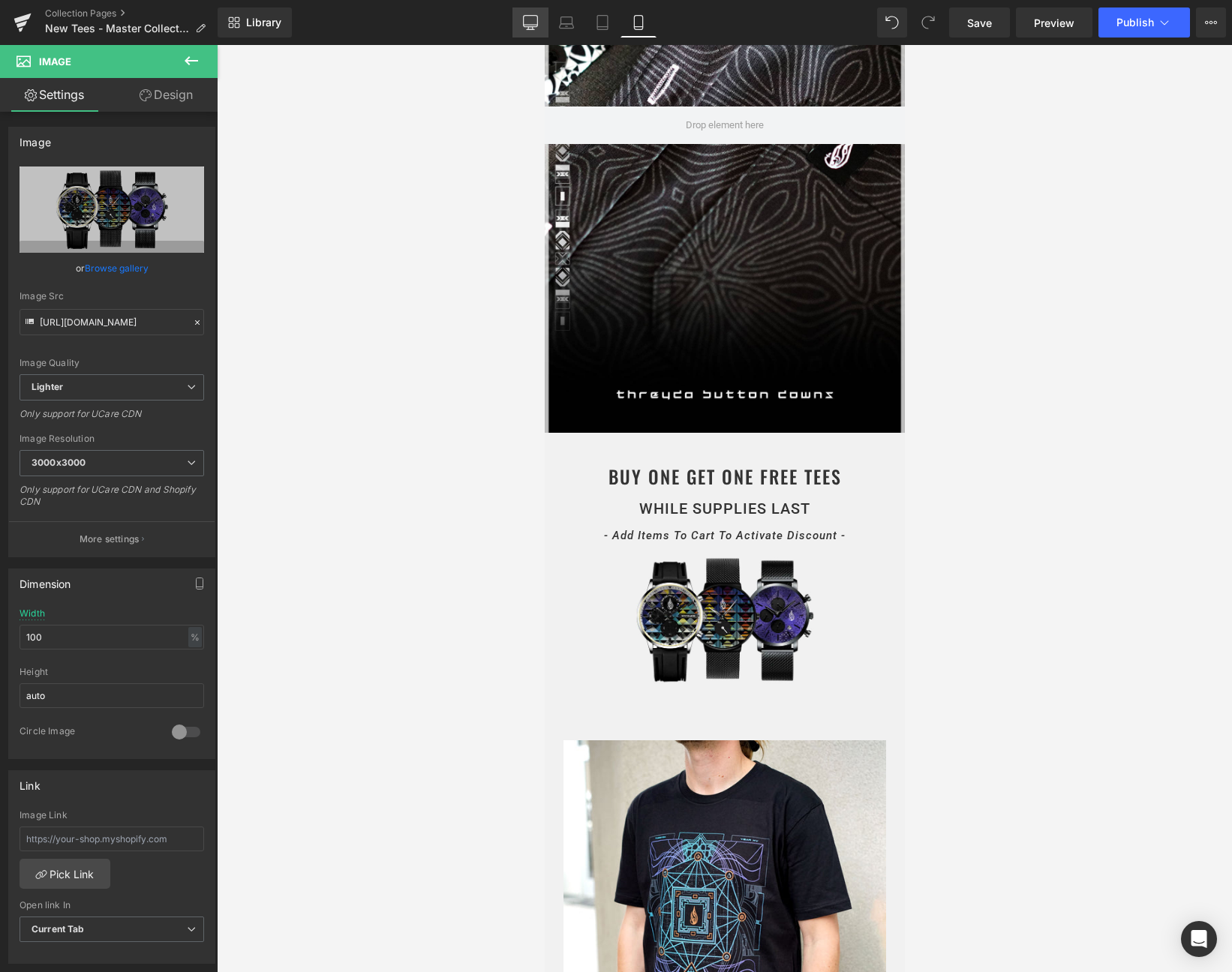
click at [533, 24] on icon at bounding box center [529, 21] width 15 height 15
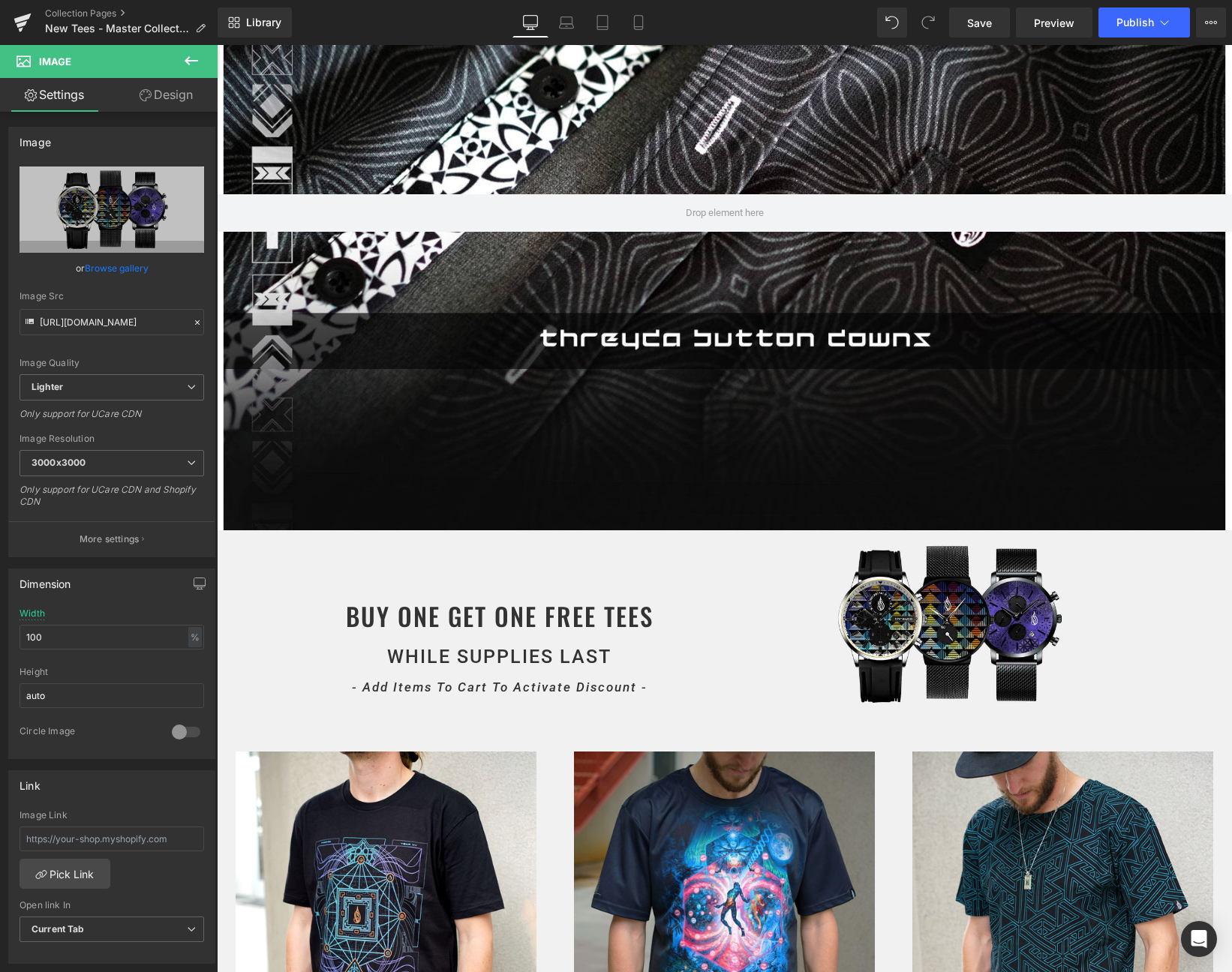
scroll to position [1345, 0]
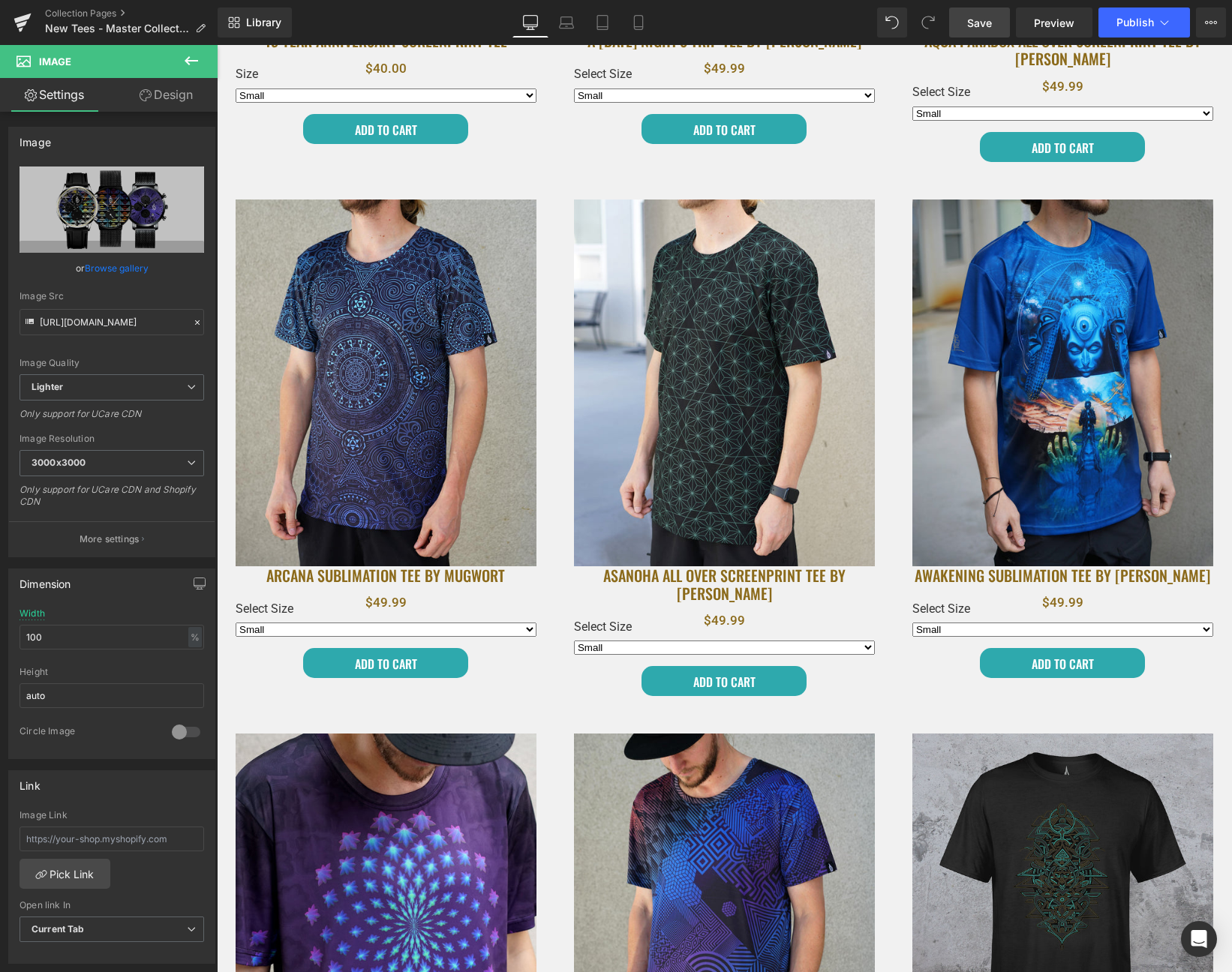
click at [996, 29] on link "Save" at bounding box center [979, 22] width 60 height 30
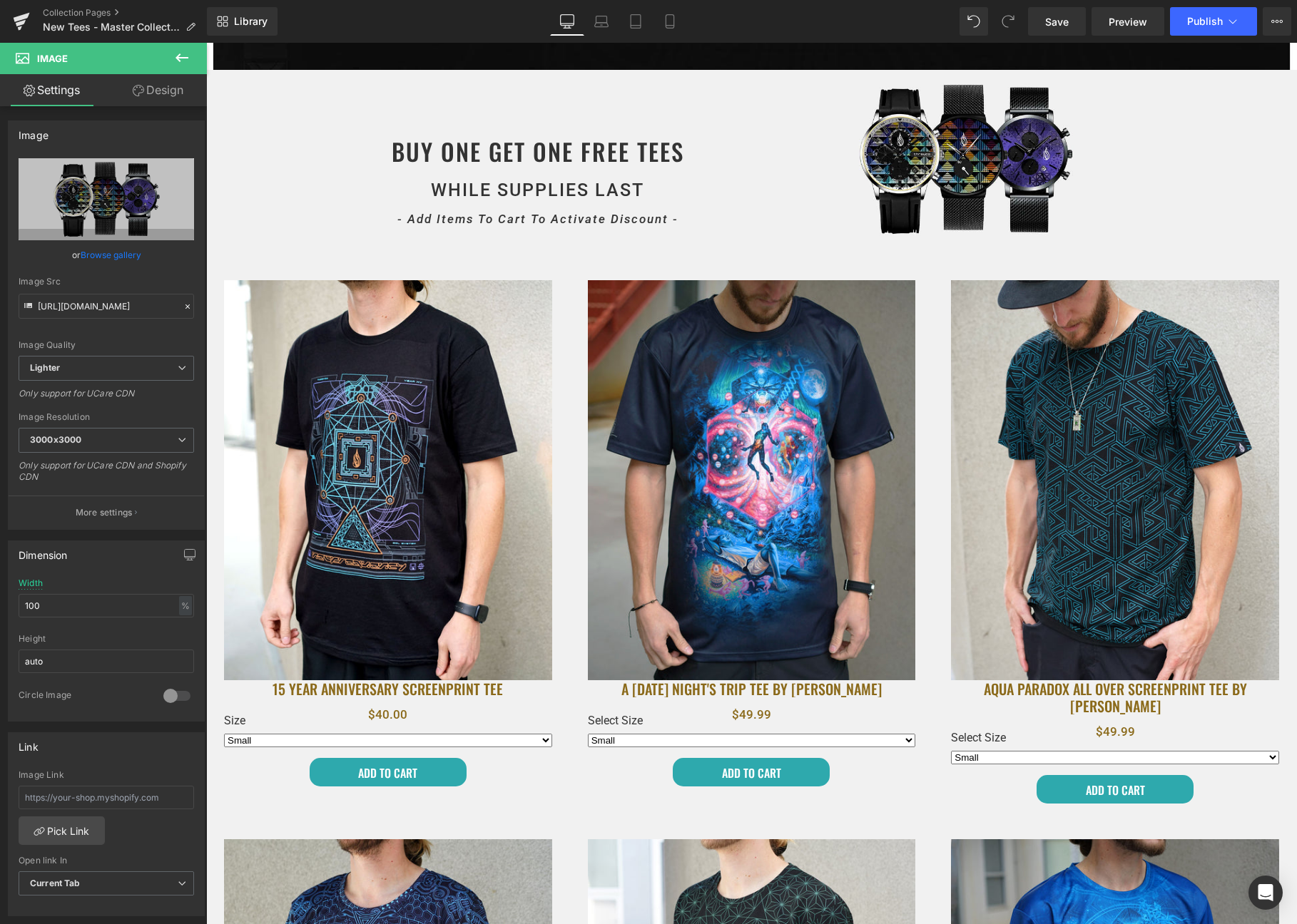
scroll to position [0, 0]
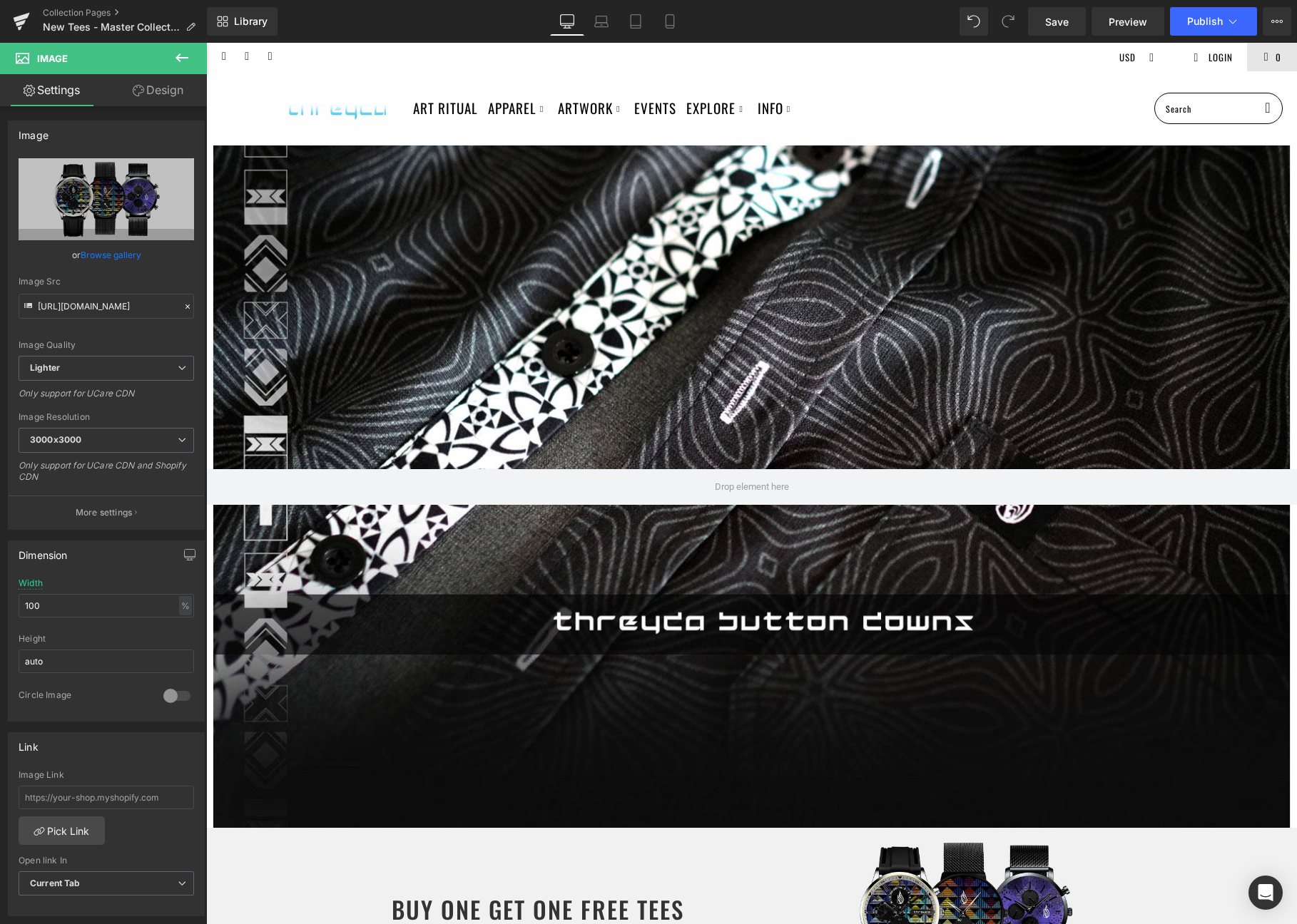
click at [747, 322] on div at bounding box center [751, 487] width 1091 height 683
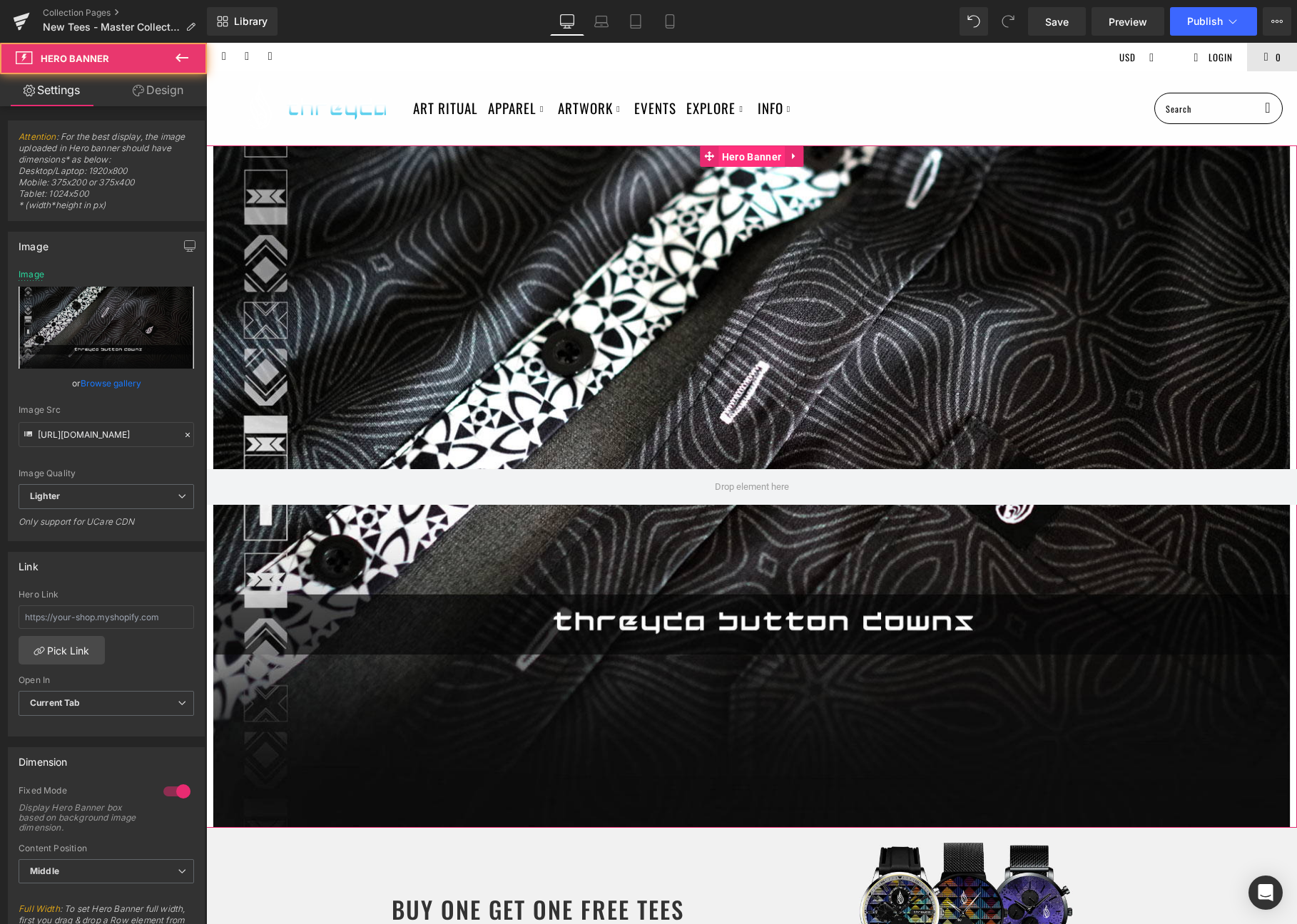
click at [750, 152] on span "Hero Banner" at bounding box center [751, 156] width 67 height 21
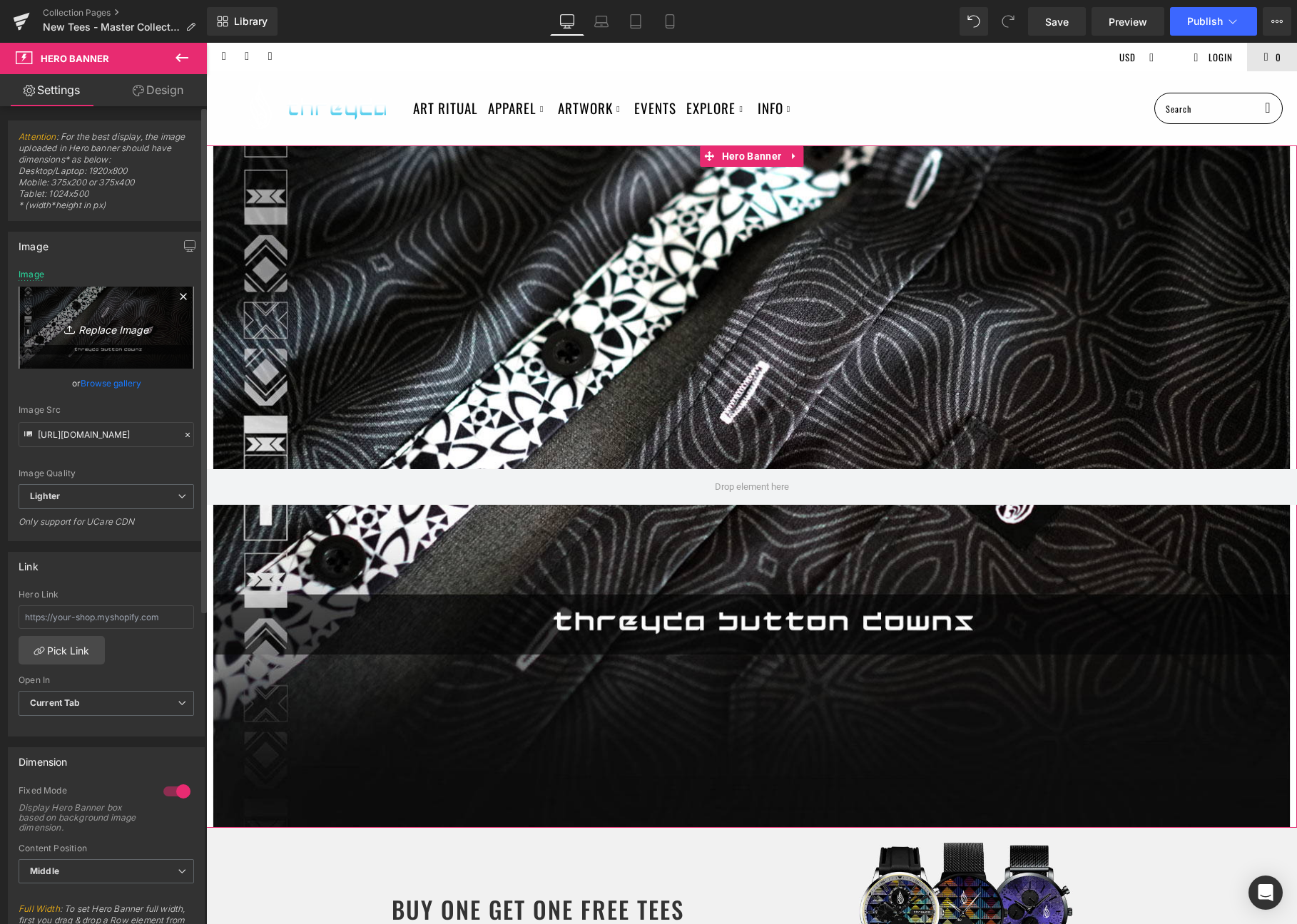
click at [113, 327] on icon "Replace Image" at bounding box center [105, 327] width 114 height 18
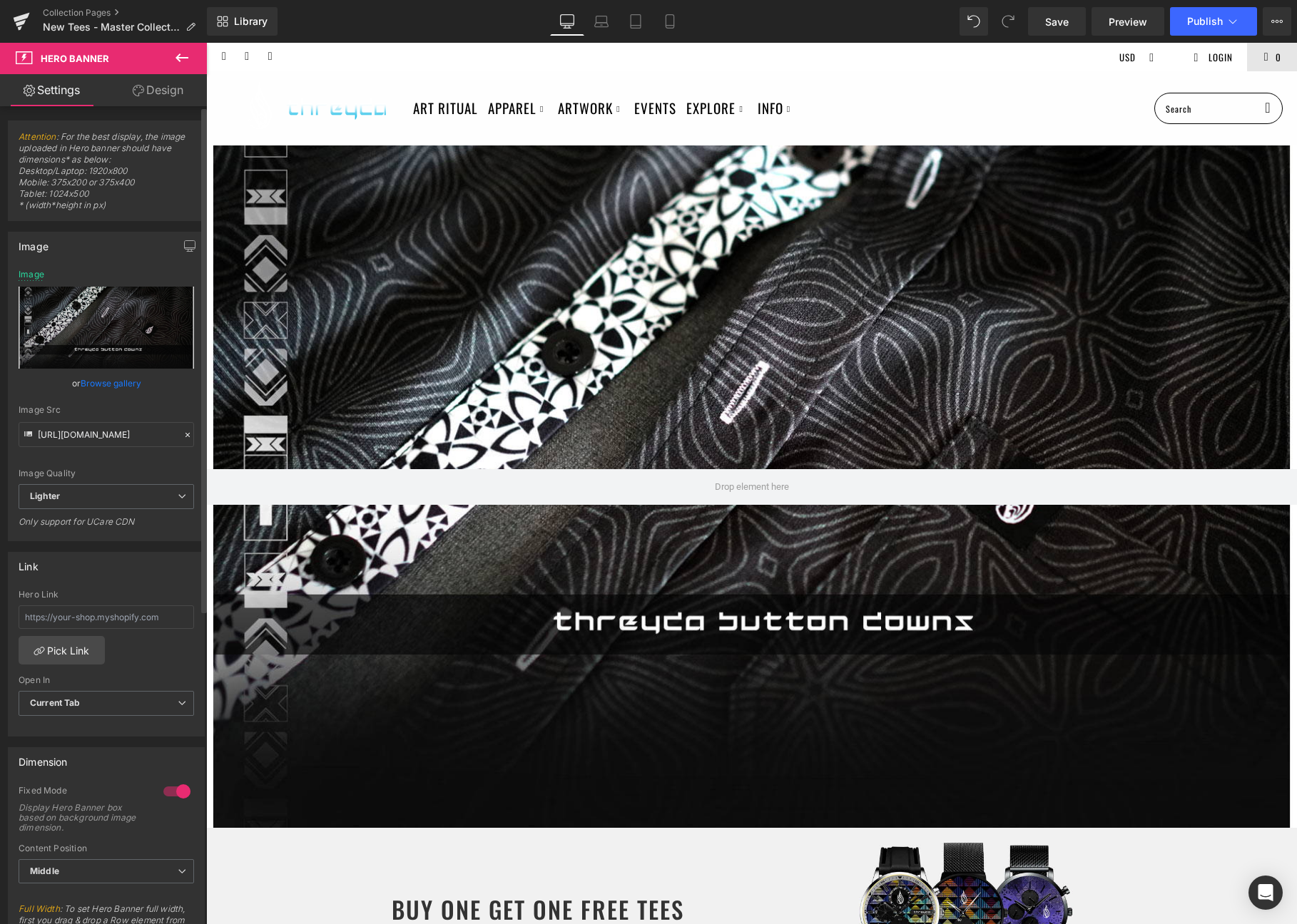
type input "C:\fakepath\tees_desk.jpg"
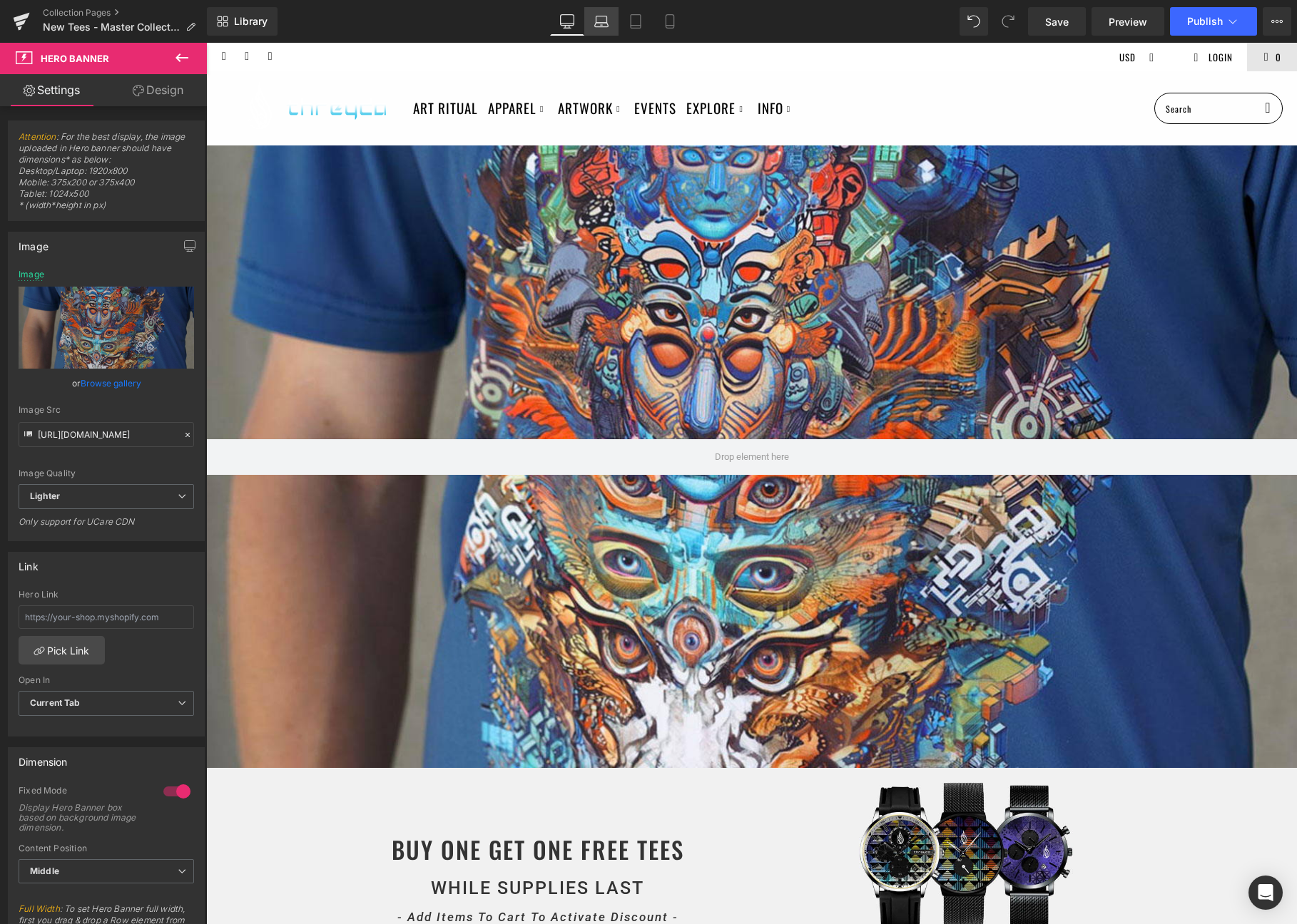
click at [603, 19] on icon at bounding box center [600, 20] width 14 height 14
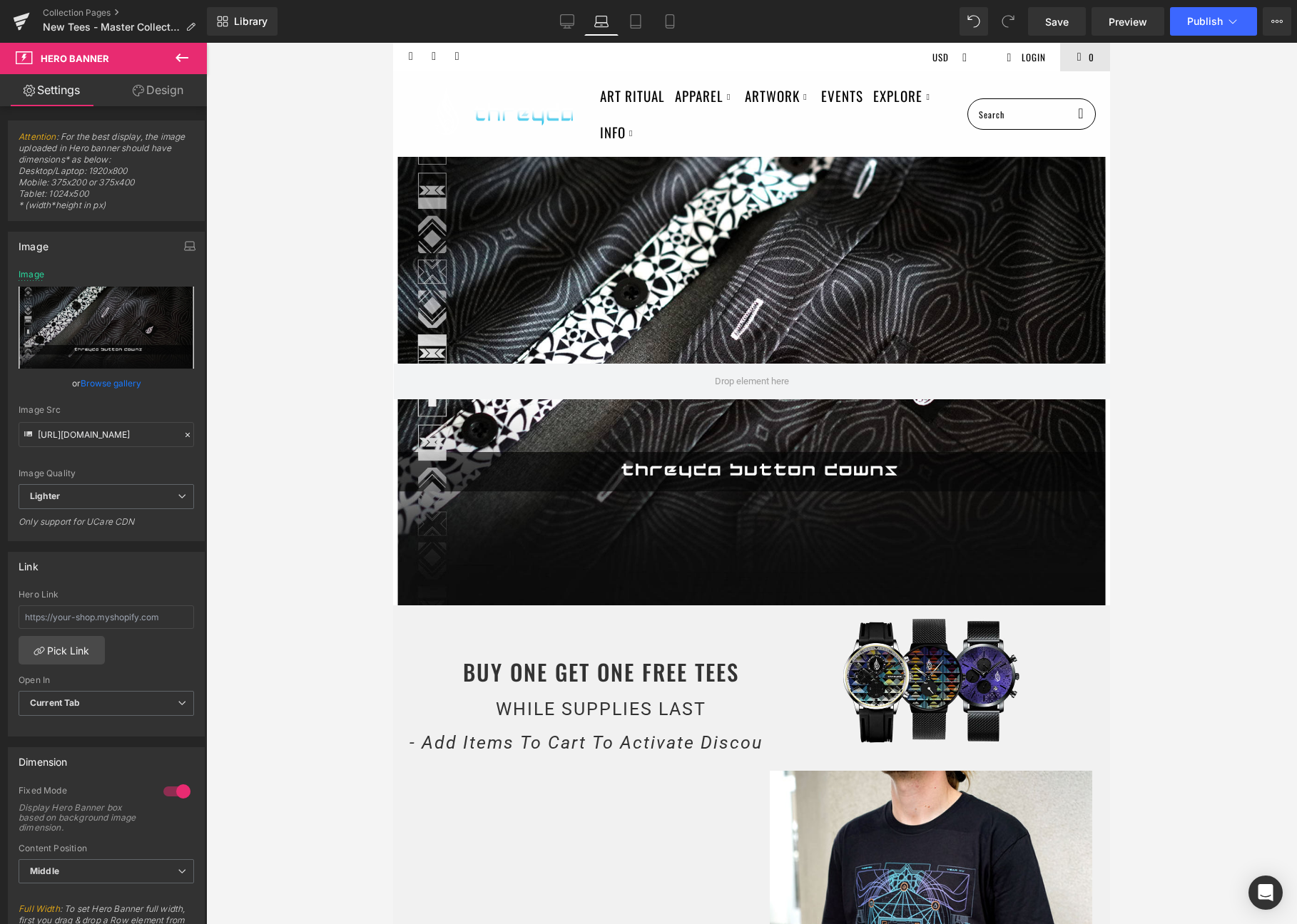
scroll to position [11, 0]
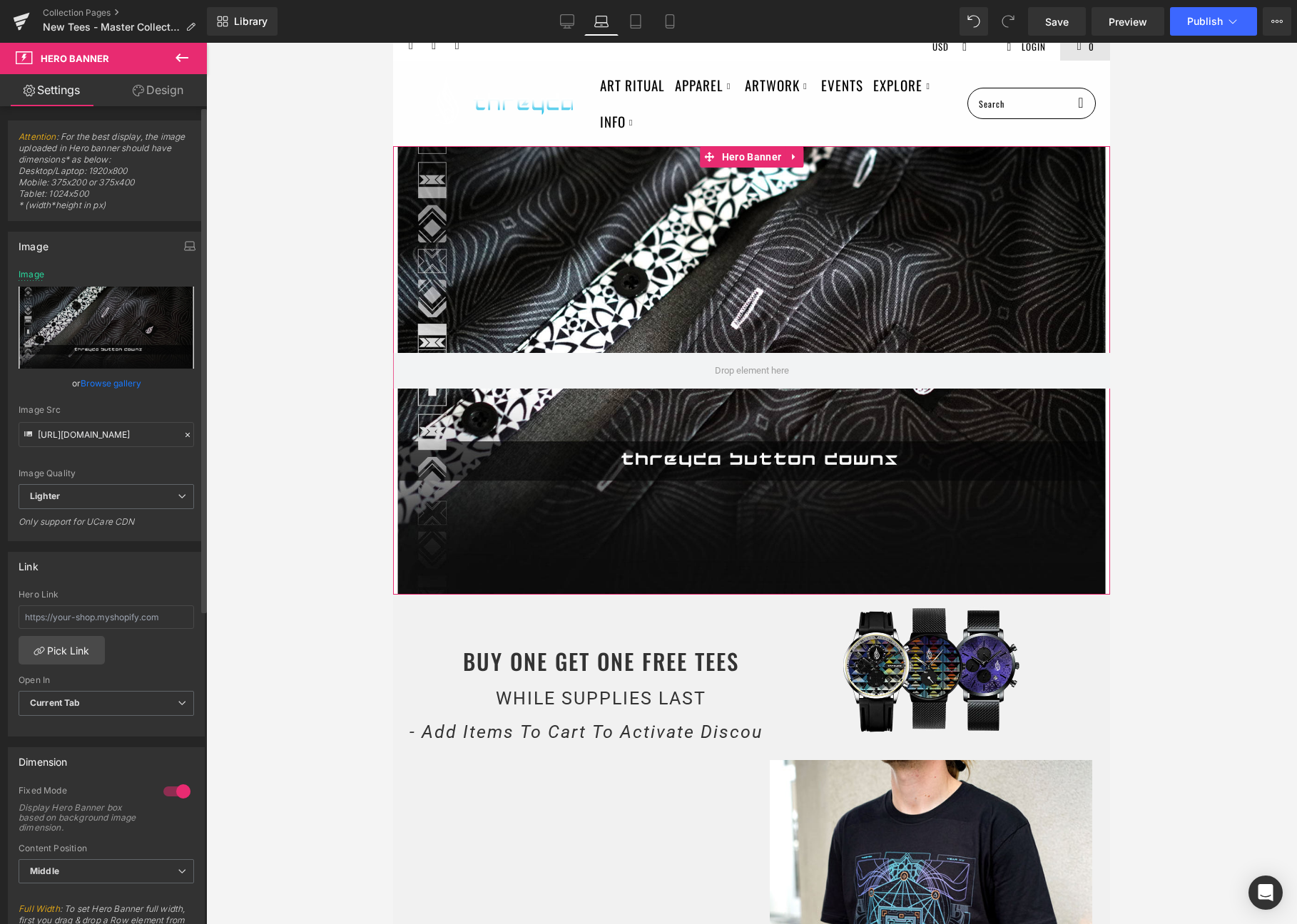
click at [102, 382] on link "Browse gallery" at bounding box center [111, 383] width 61 height 25
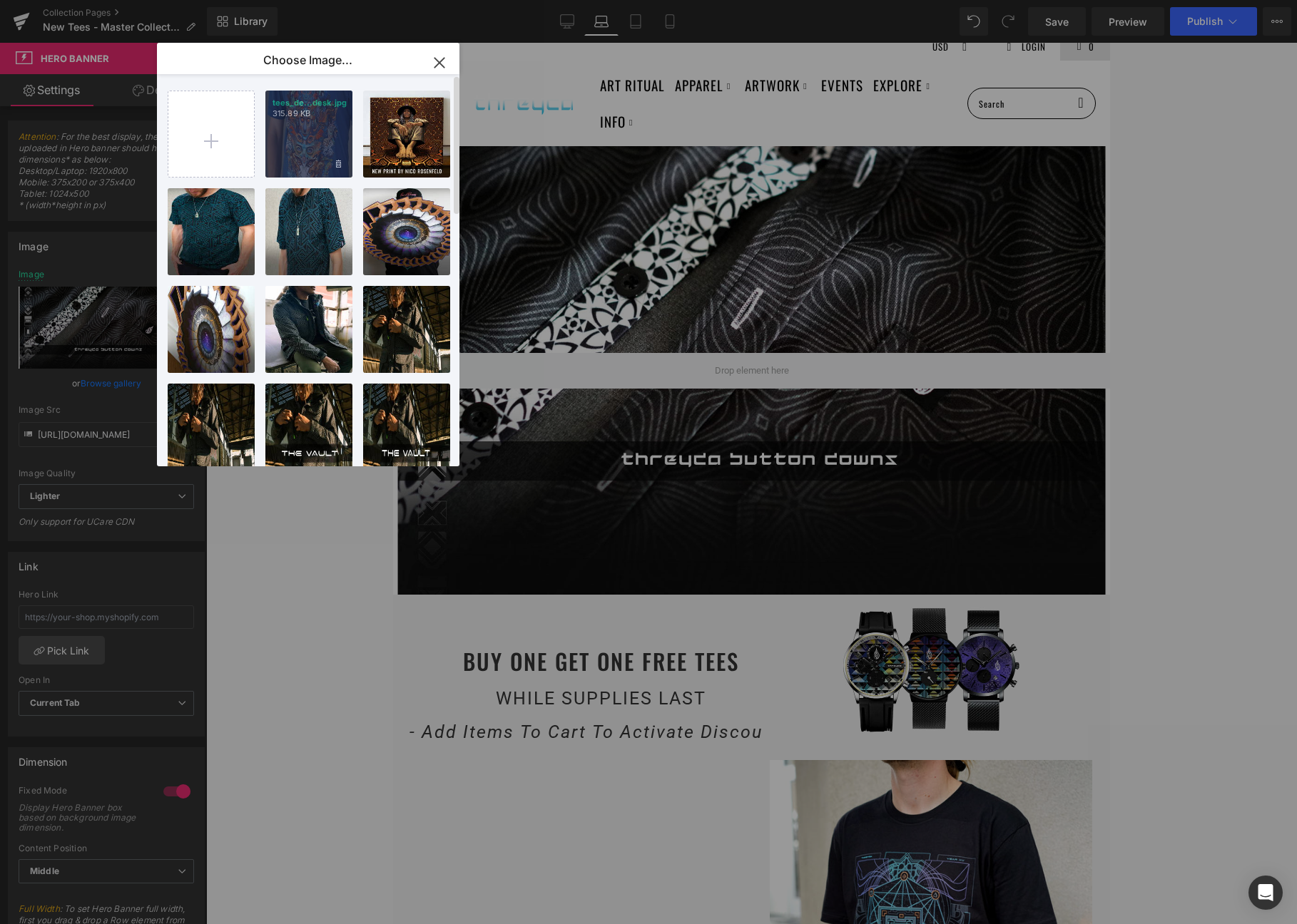
click at [317, 139] on div "tees_de...desk.jpg 315.89 KB" at bounding box center [309, 134] width 87 height 87
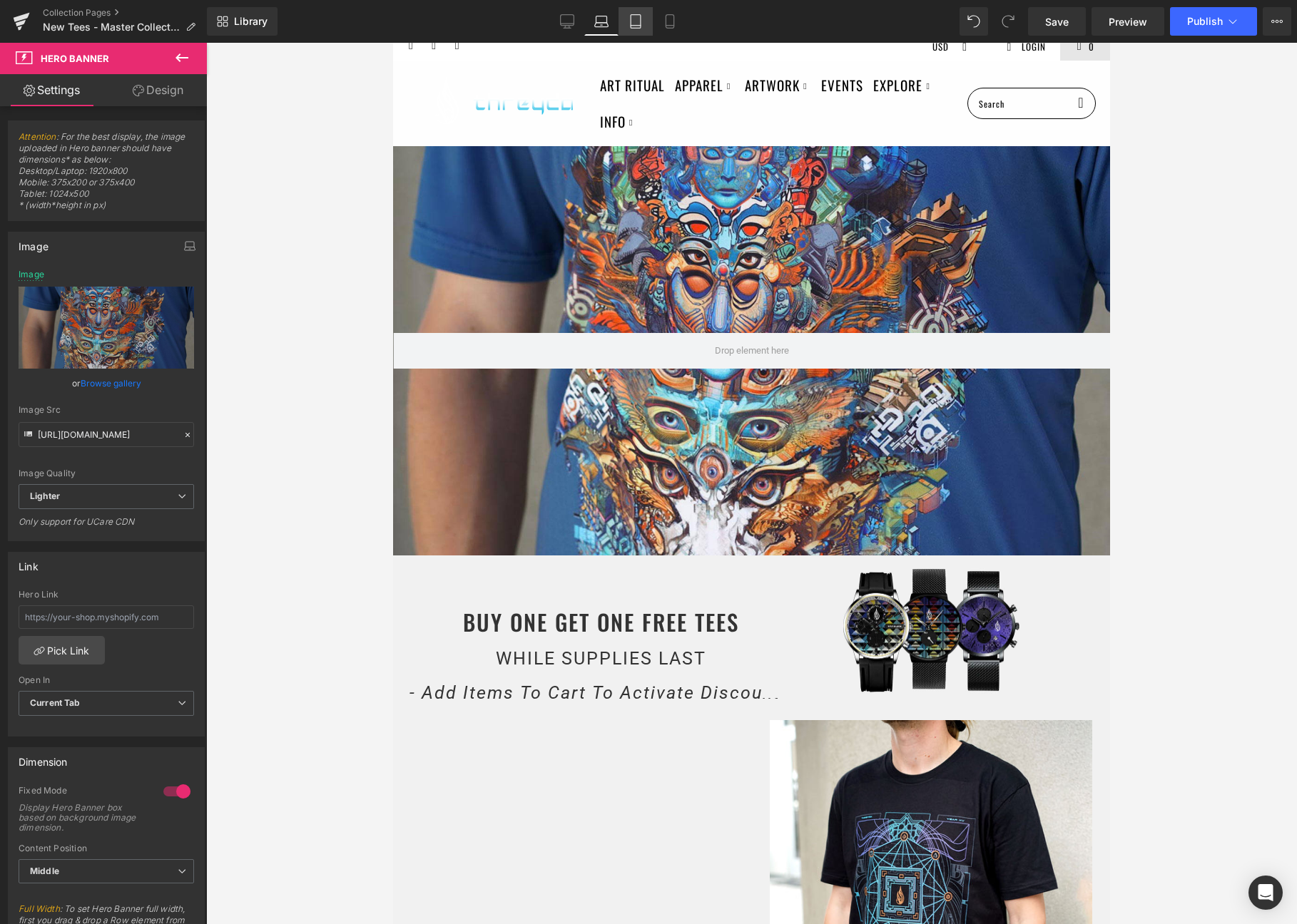
click at [635, 11] on link "Tablet" at bounding box center [635, 21] width 34 height 29
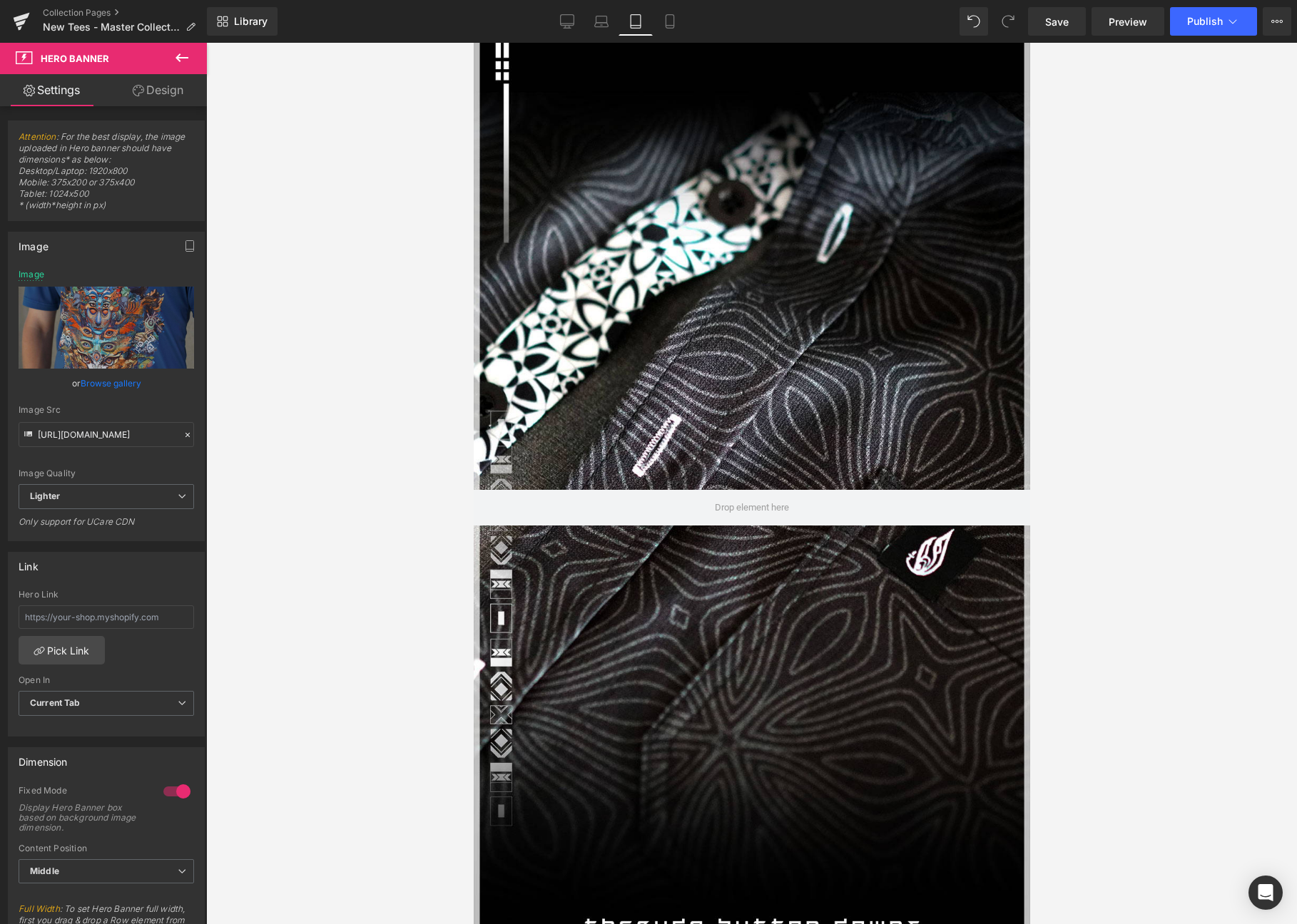
scroll to position [0, 0]
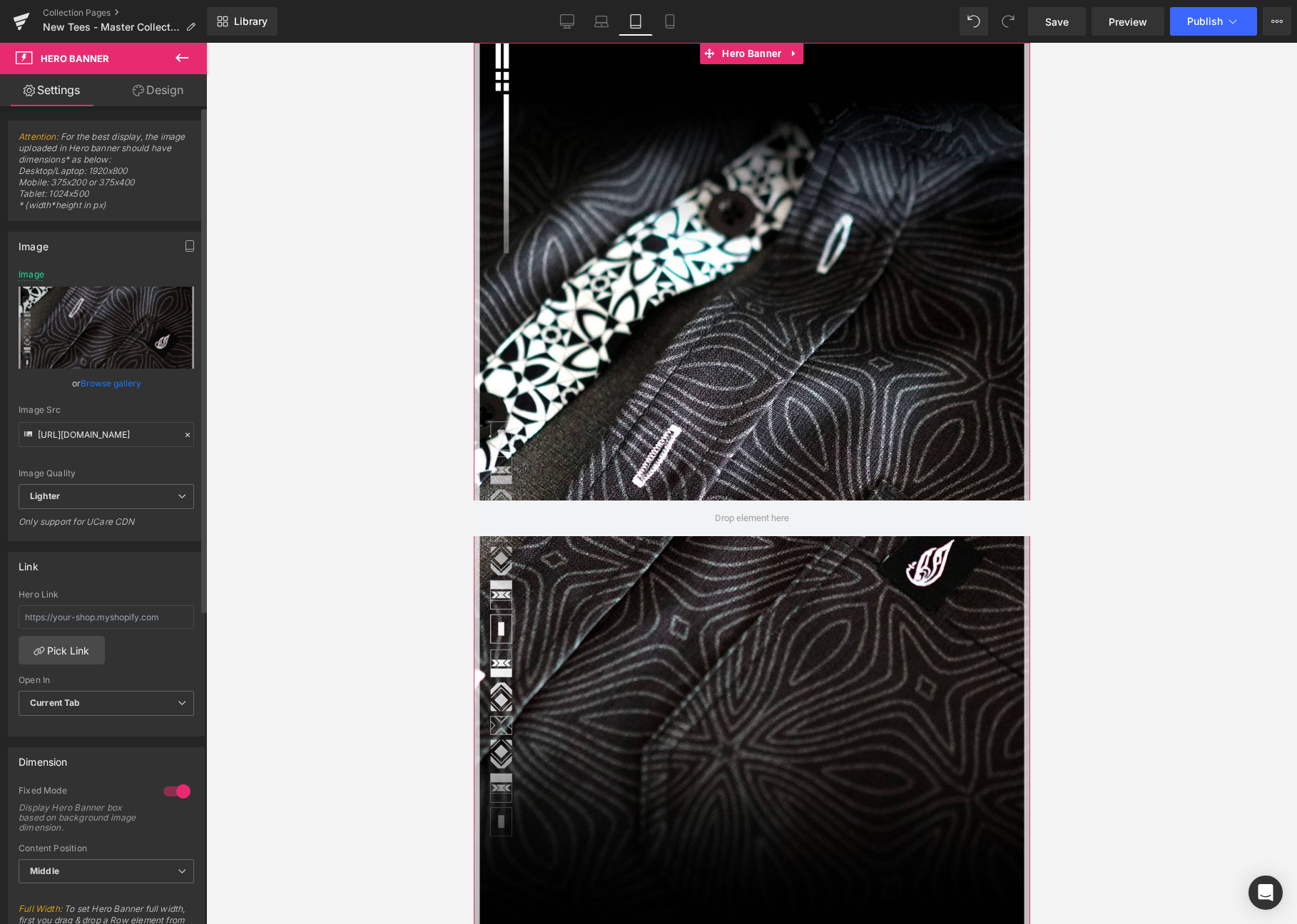
click at [122, 380] on link "Browse gallery" at bounding box center [111, 383] width 61 height 25
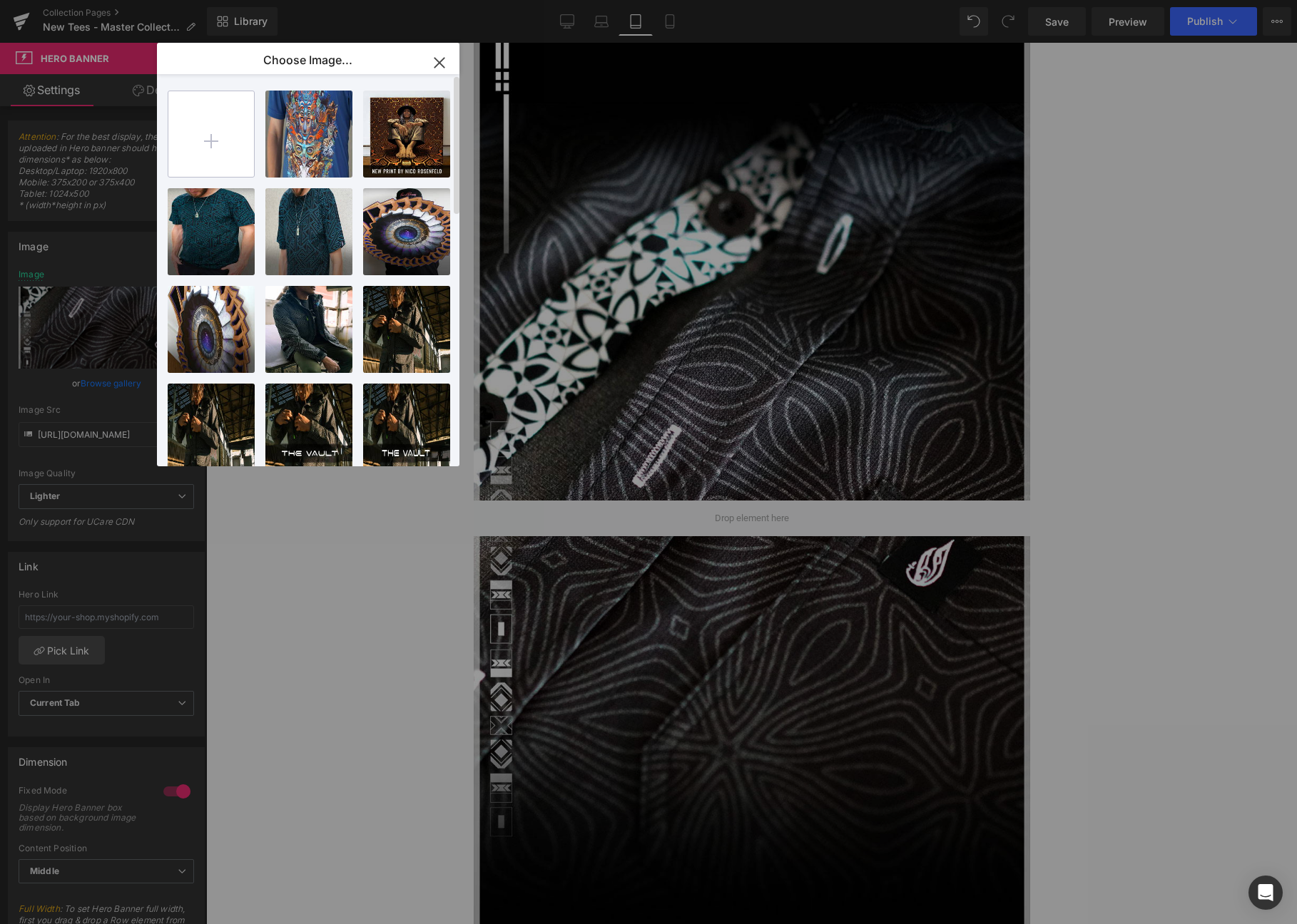
click at [186, 134] on input "file" at bounding box center [211, 134] width 86 height 86
type input "C:\fakepath\tees_mobile.jpg"
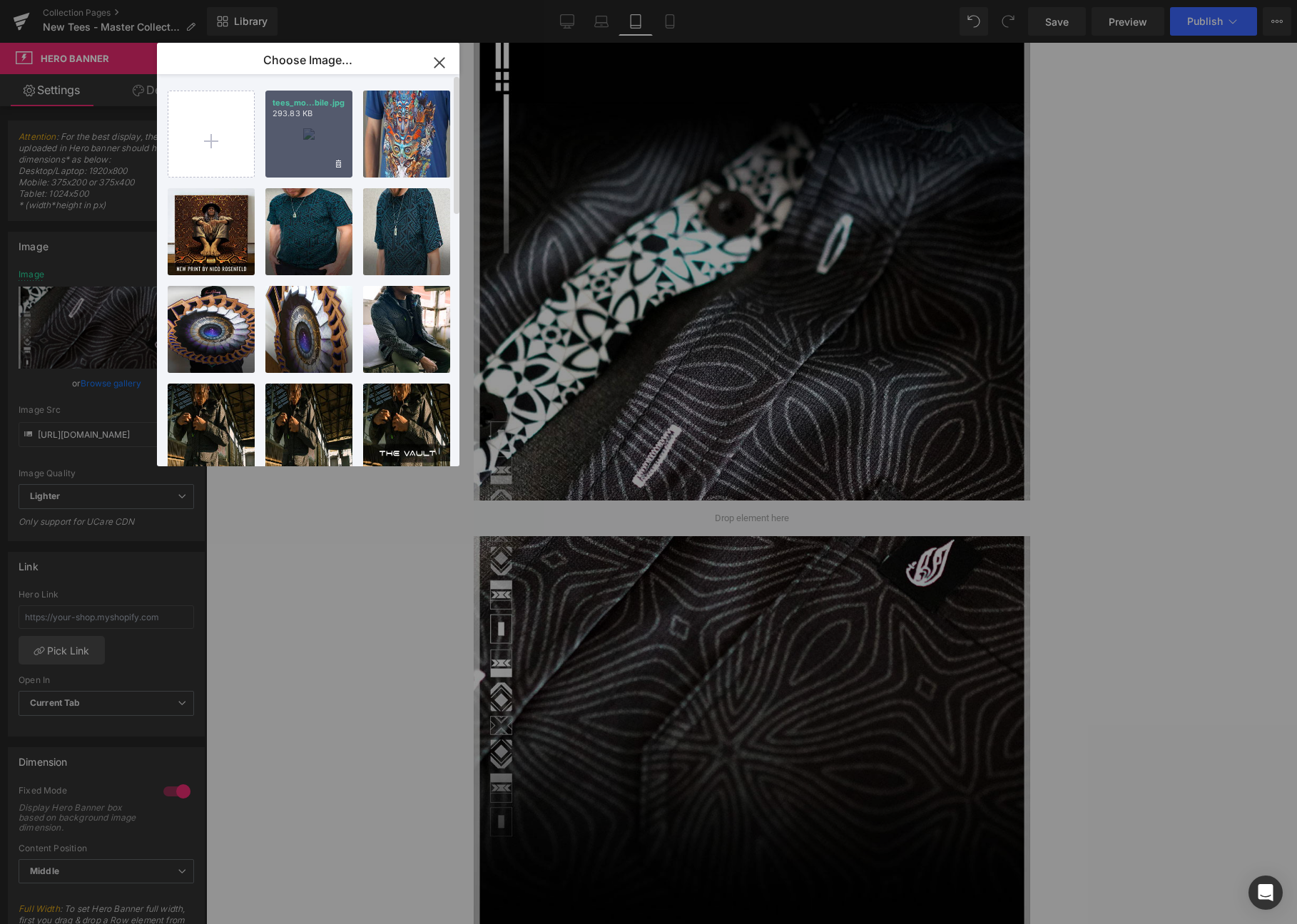
click at [331, 137] on div "tees_mo...bile.jpg 293.83 KB" at bounding box center [309, 134] width 87 height 87
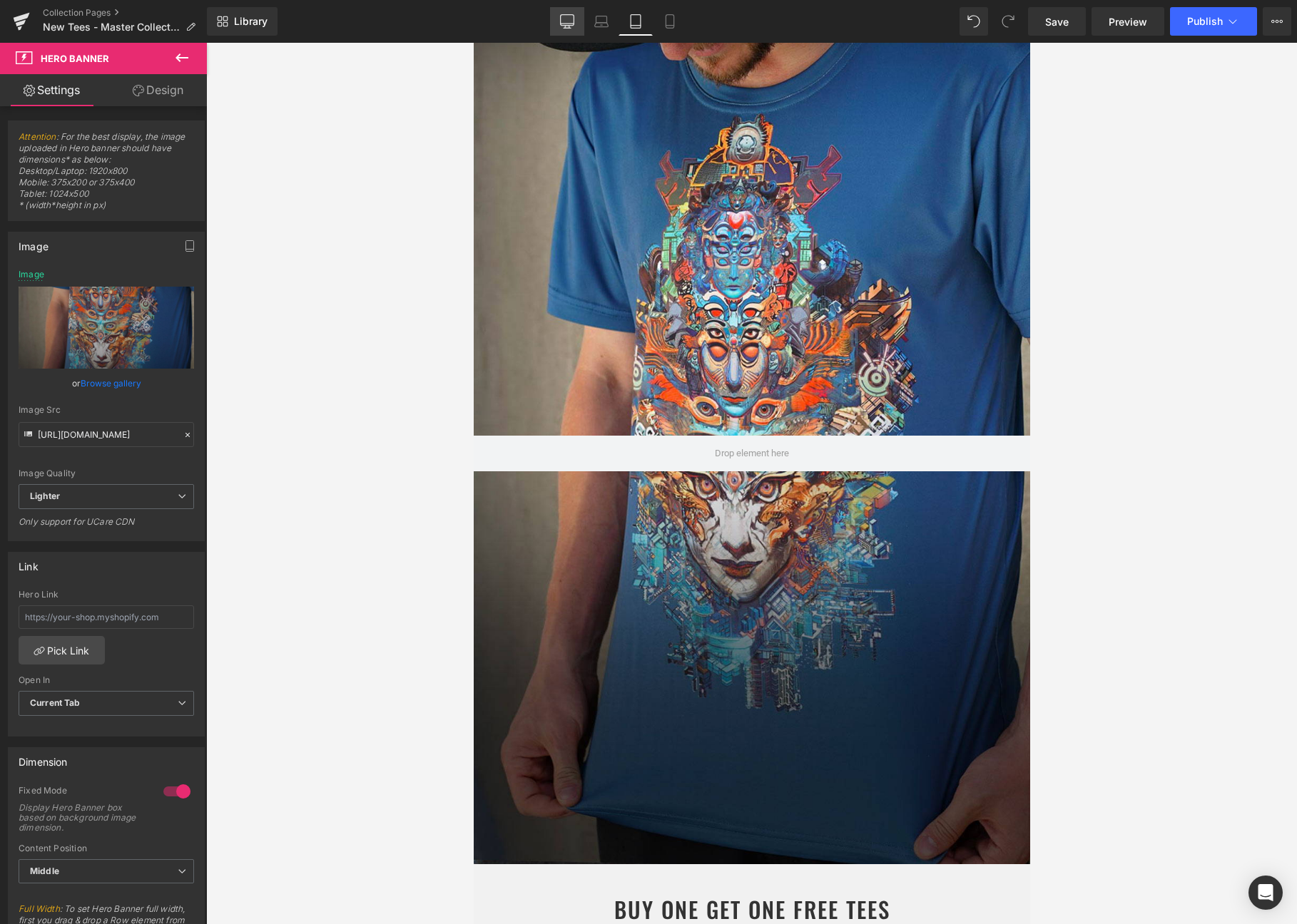
click at [576, 16] on link "Desktop" at bounding box center [566, 21] width 34 height 29
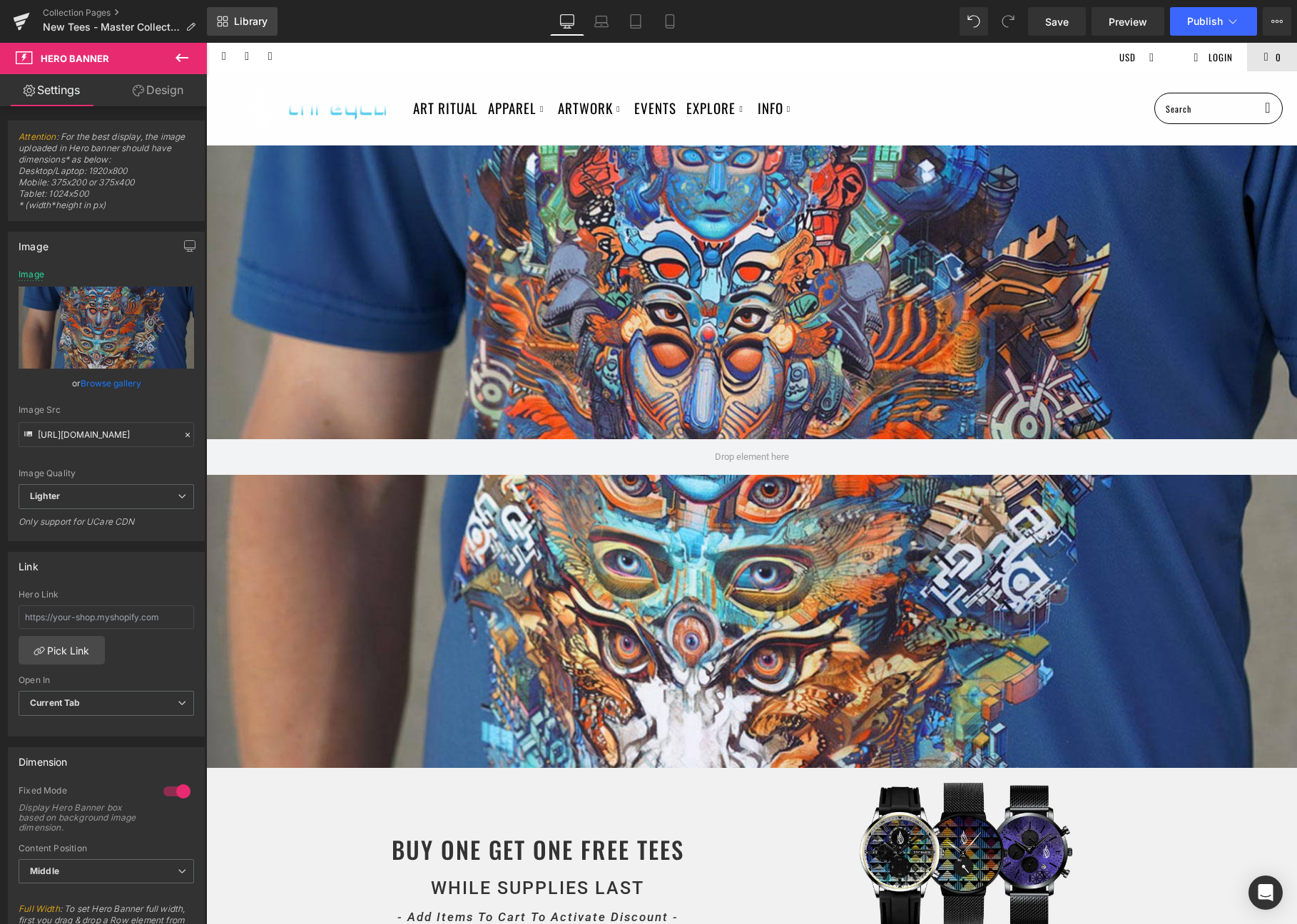
click at [247, 33] on link "Library" at bounding box center [242, 21] width 70 height 29
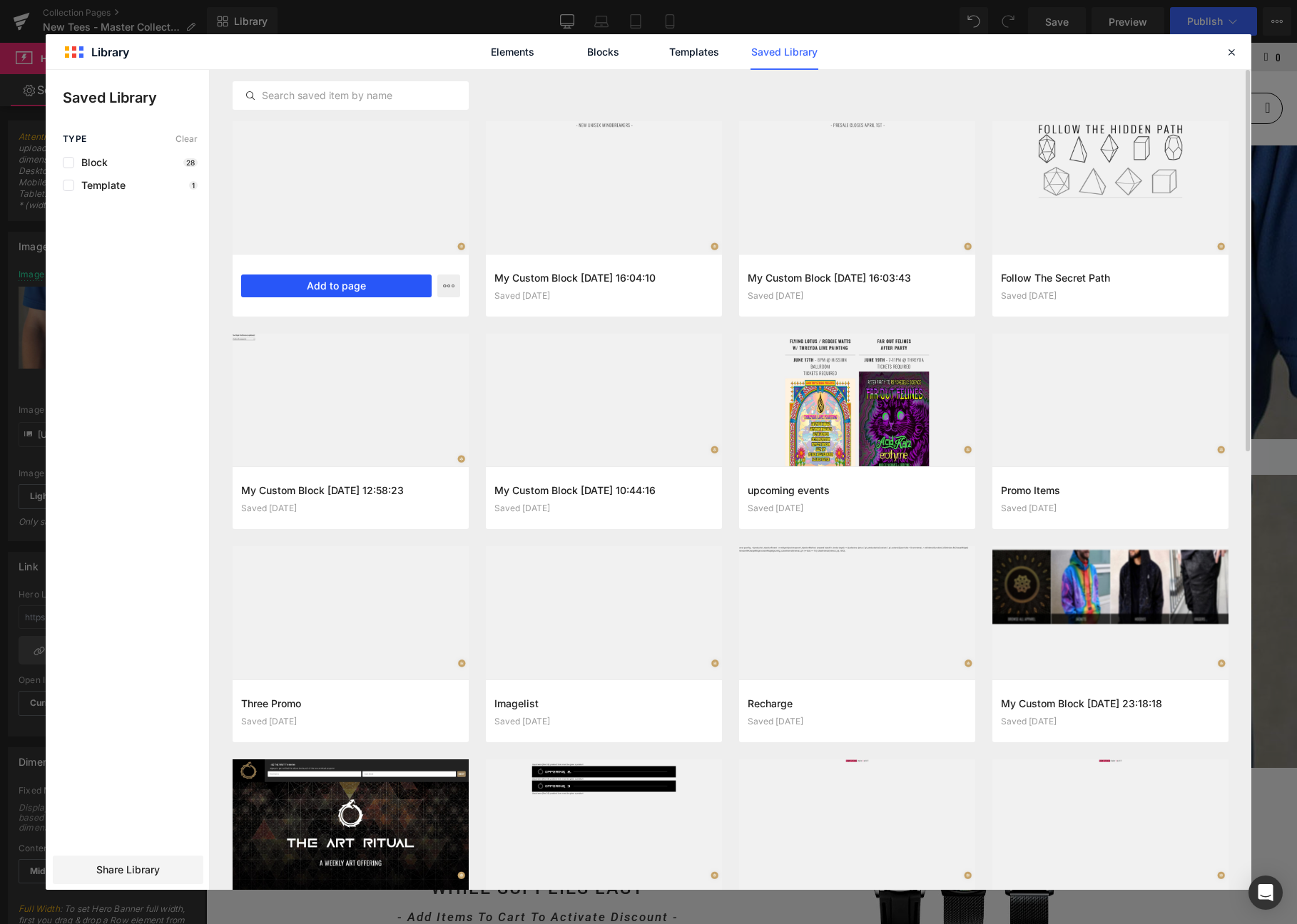
click at [389, 284] on button "Add to page" at bounding box center [337, 286] width 191 height 23
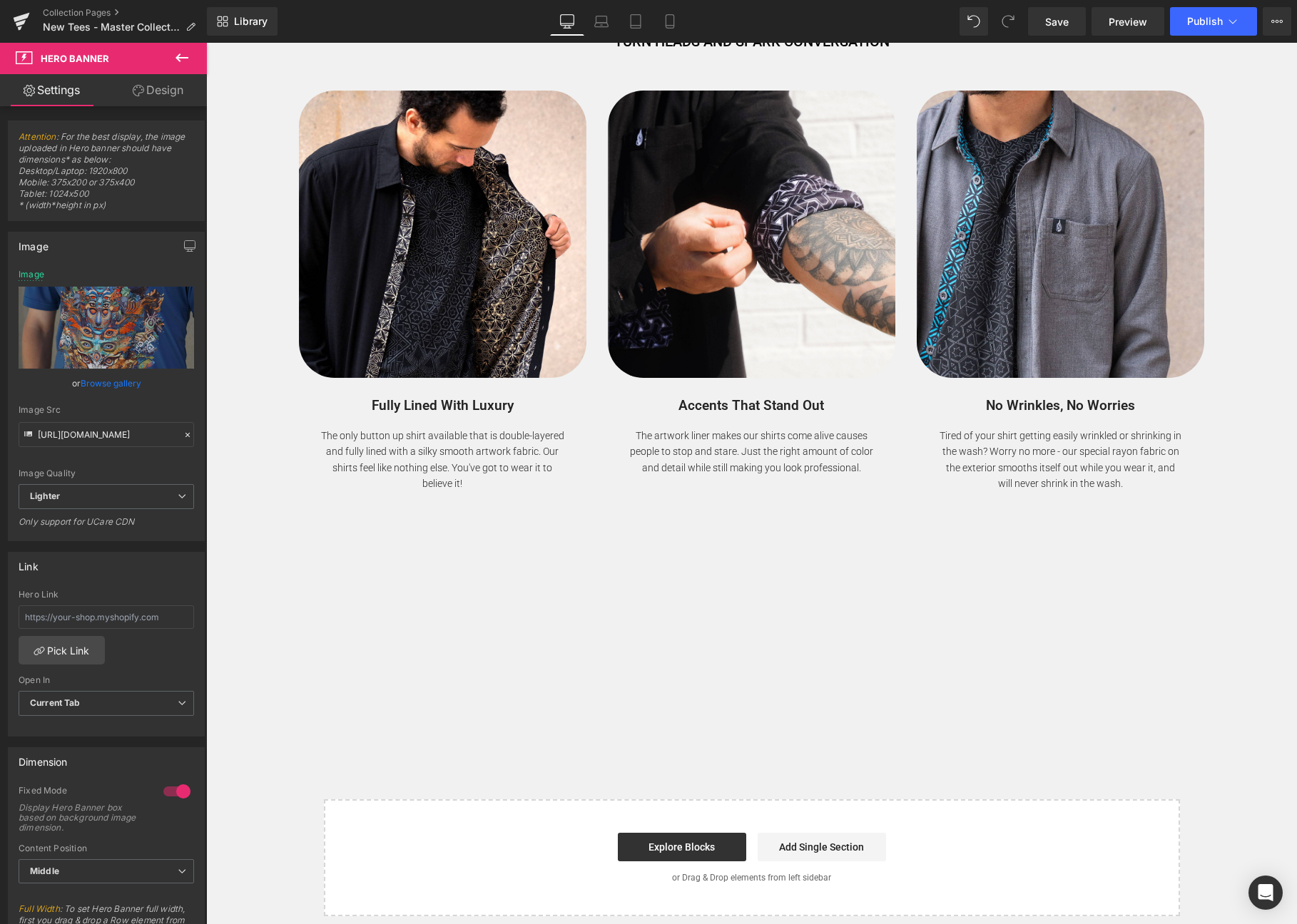
scroll to position [7058, 0]
click at [1061, 26] on span "Save" at bounding box center [1056, 21] width 23 height 15
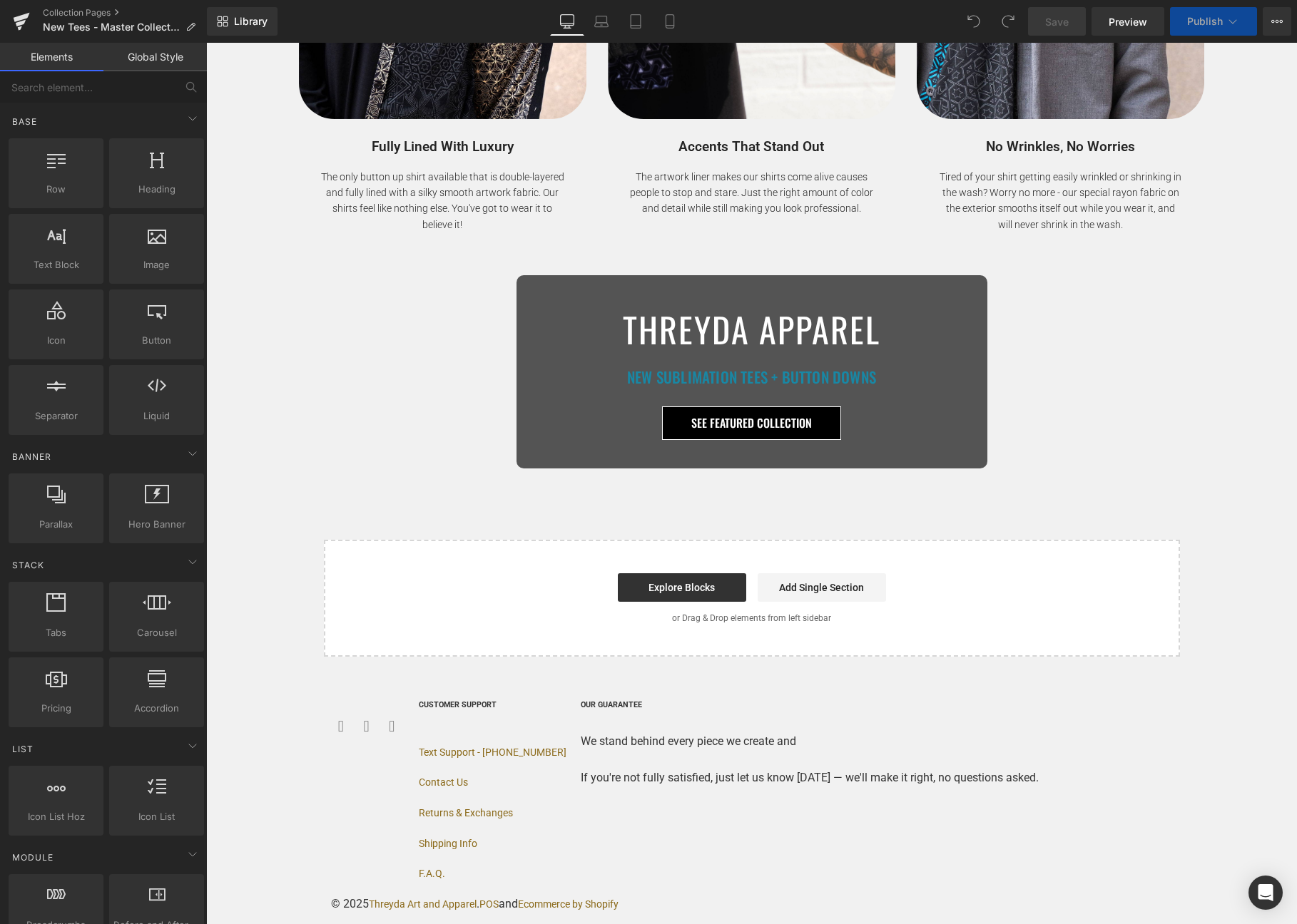
scroll to position [1399, 0]
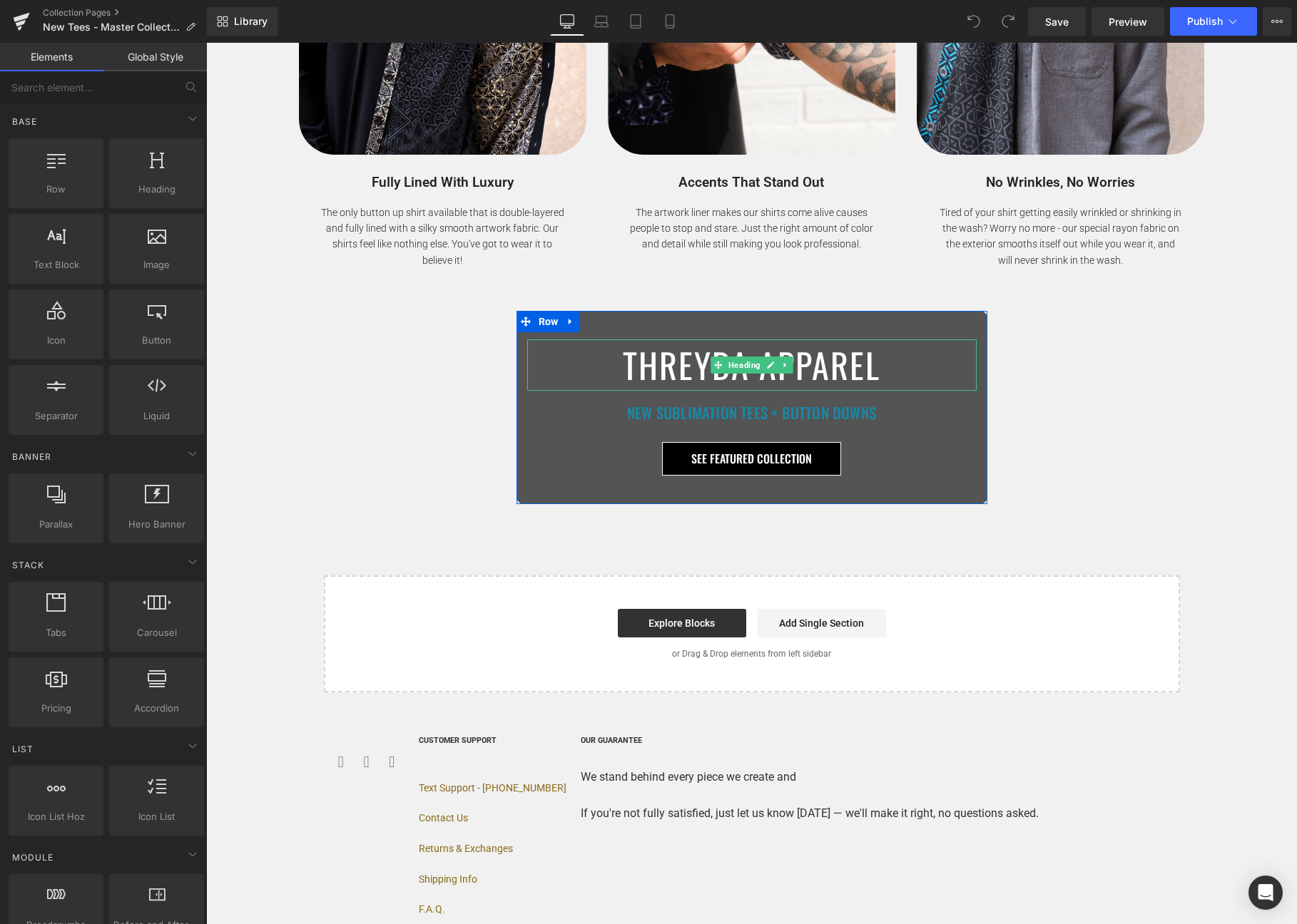
click at [796, 361] on h1 "THREYDA APPAREL" at bounding box center [752, 365] width 450 height 52
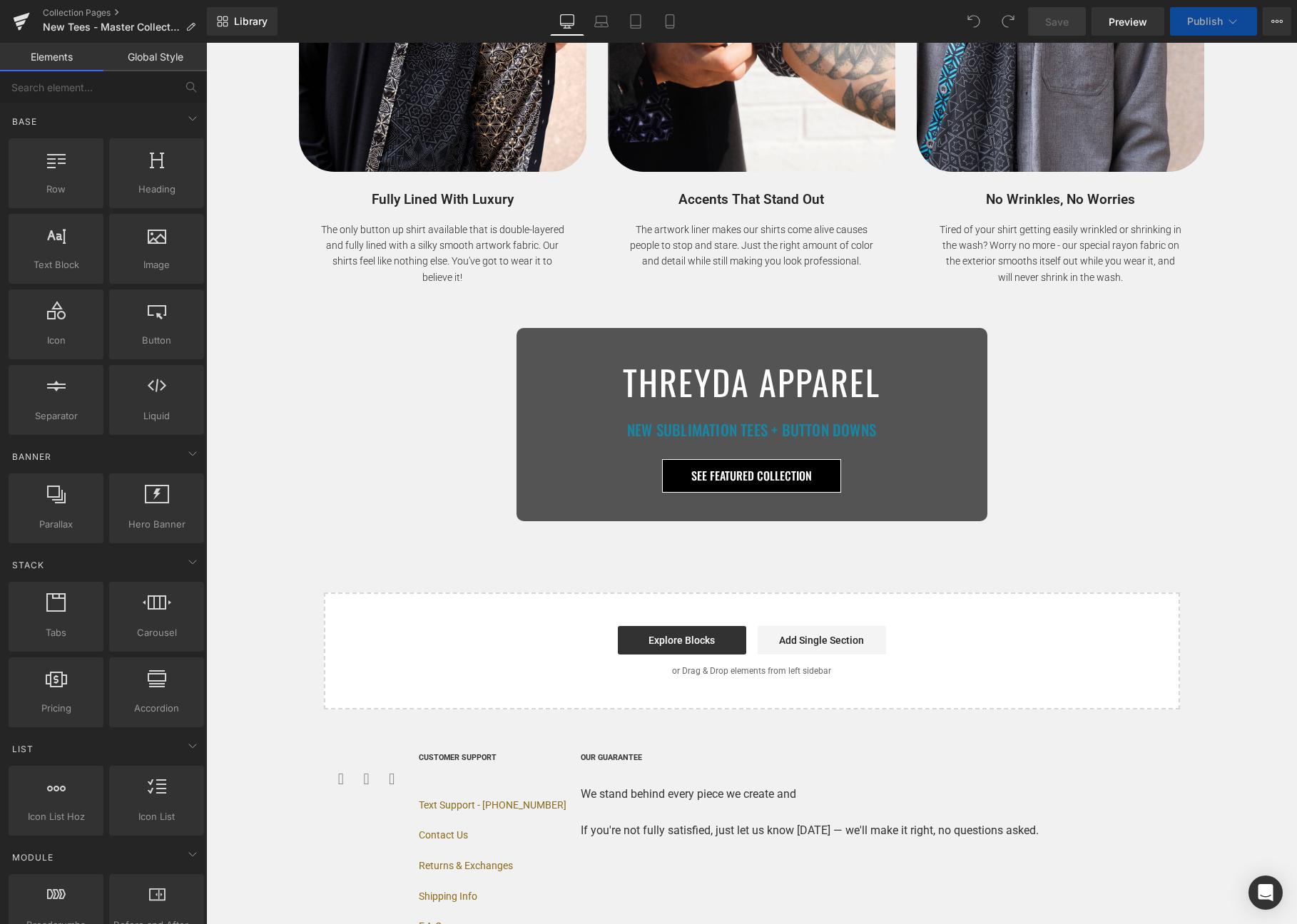
drag, startPoint x: 661, startPoint y: 313, endPoint x: 661, endPoint y: 321, distance: 8.0
click at [661, 328] on div "THREYDA APPAREL Heading NEW SUBLIMATION TEES + BUTTON DOWNS Heading SEE FEATURE…" at bounding box center [751, 425] width 471 height 193
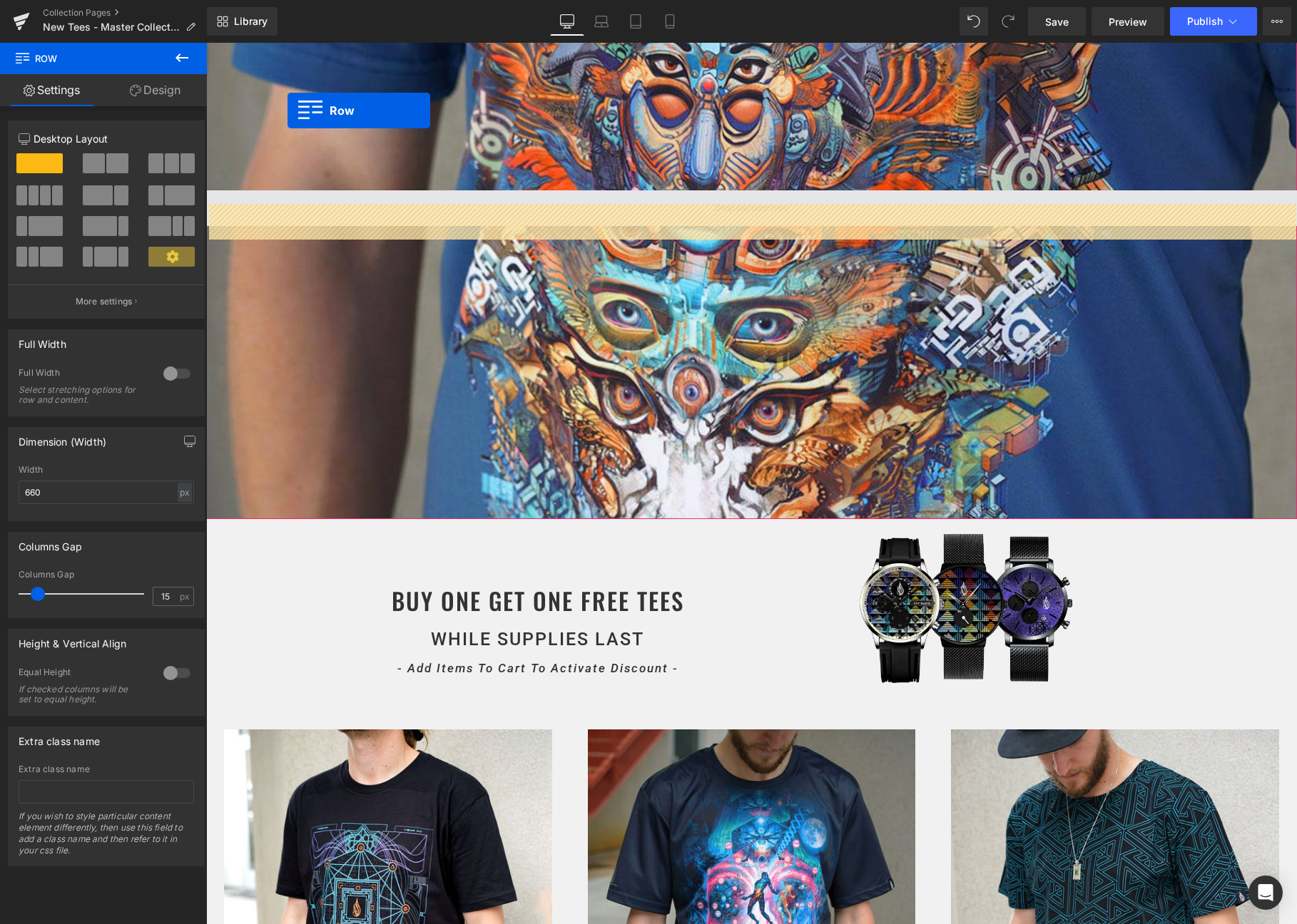
scroll to position [235, 0]
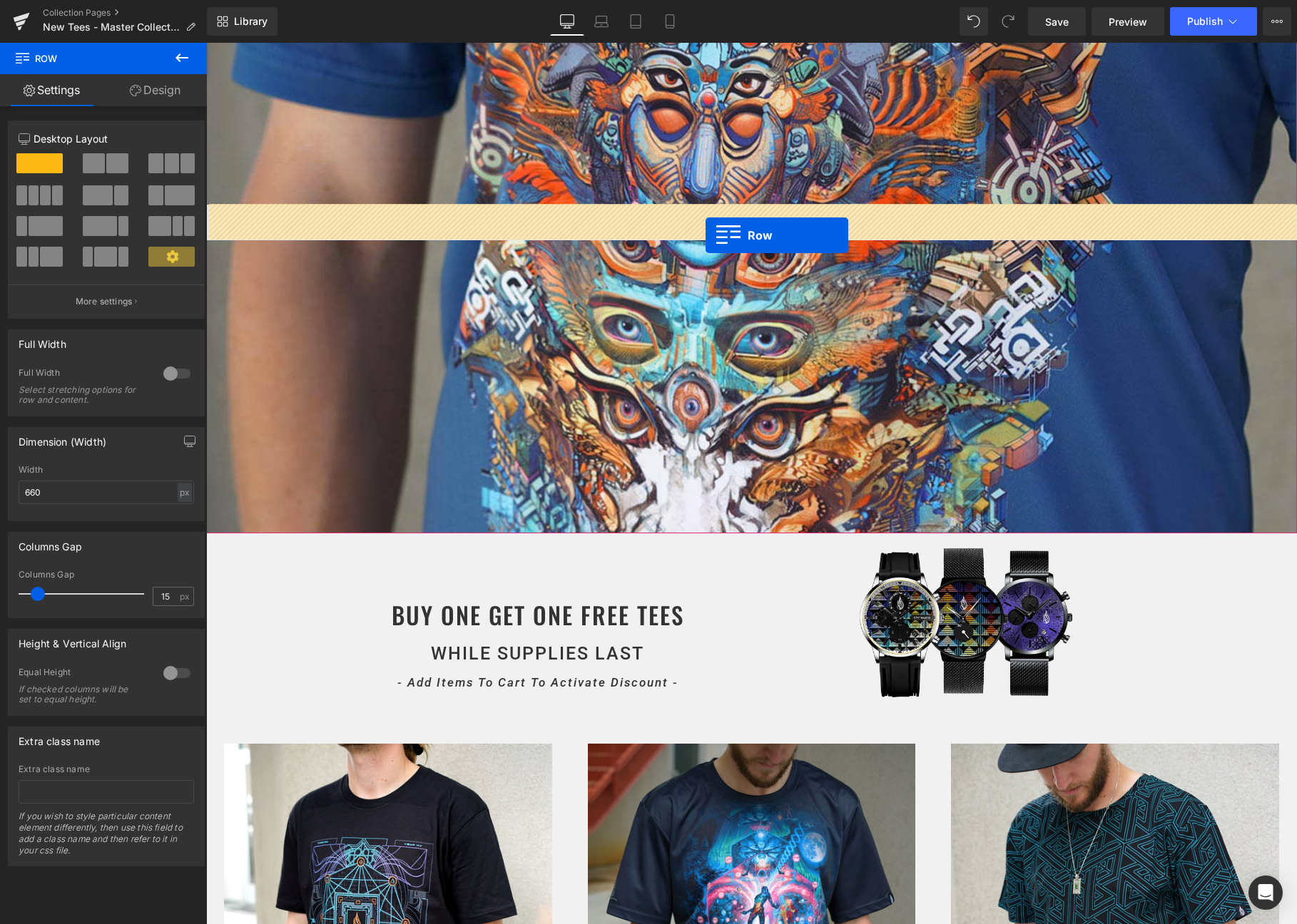
drag, startPoint x: 526, startPoint y: 322, endPoint x: 706, endPoint y: 234, distance: 200.4
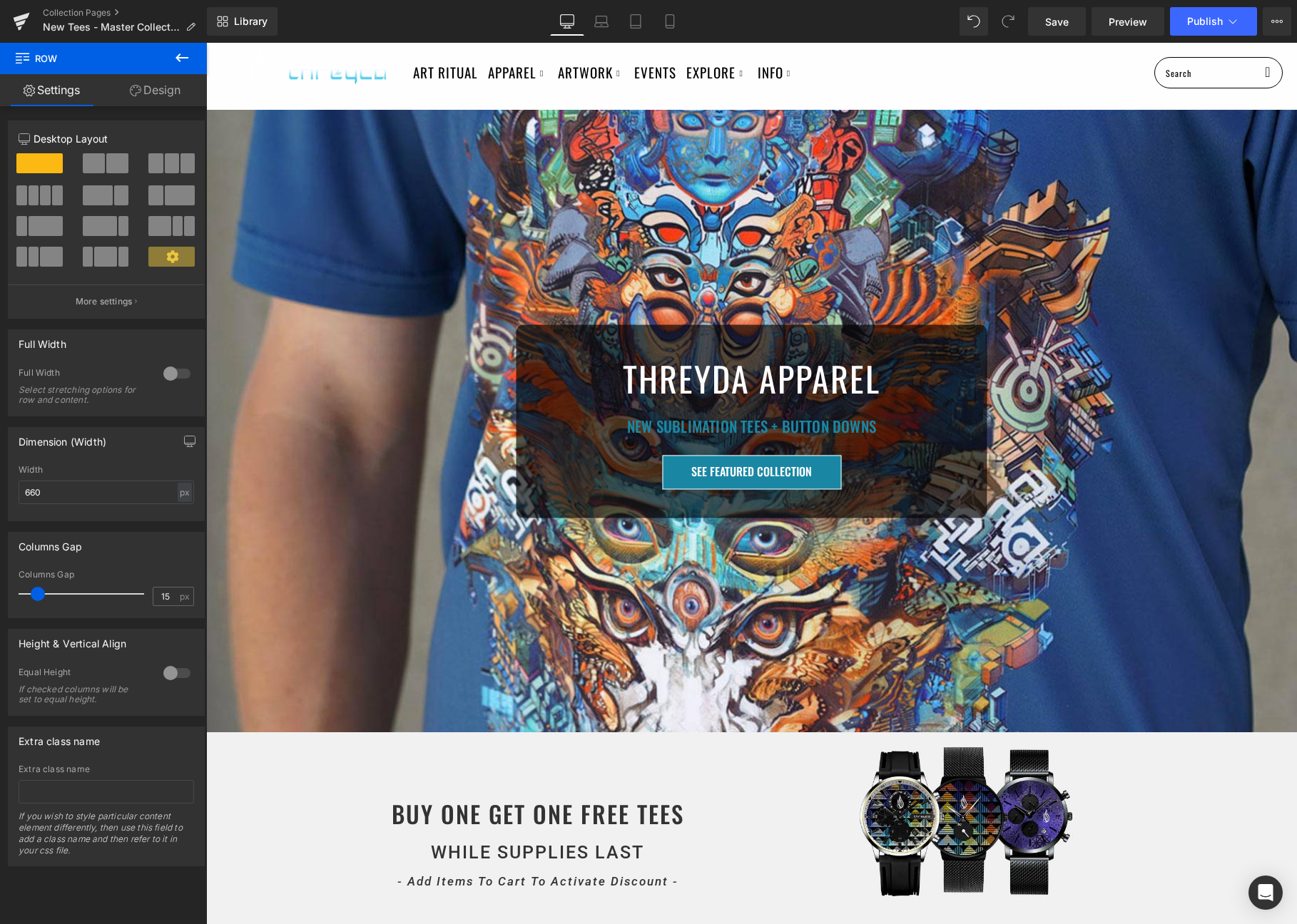
scroll to position [0, 0]
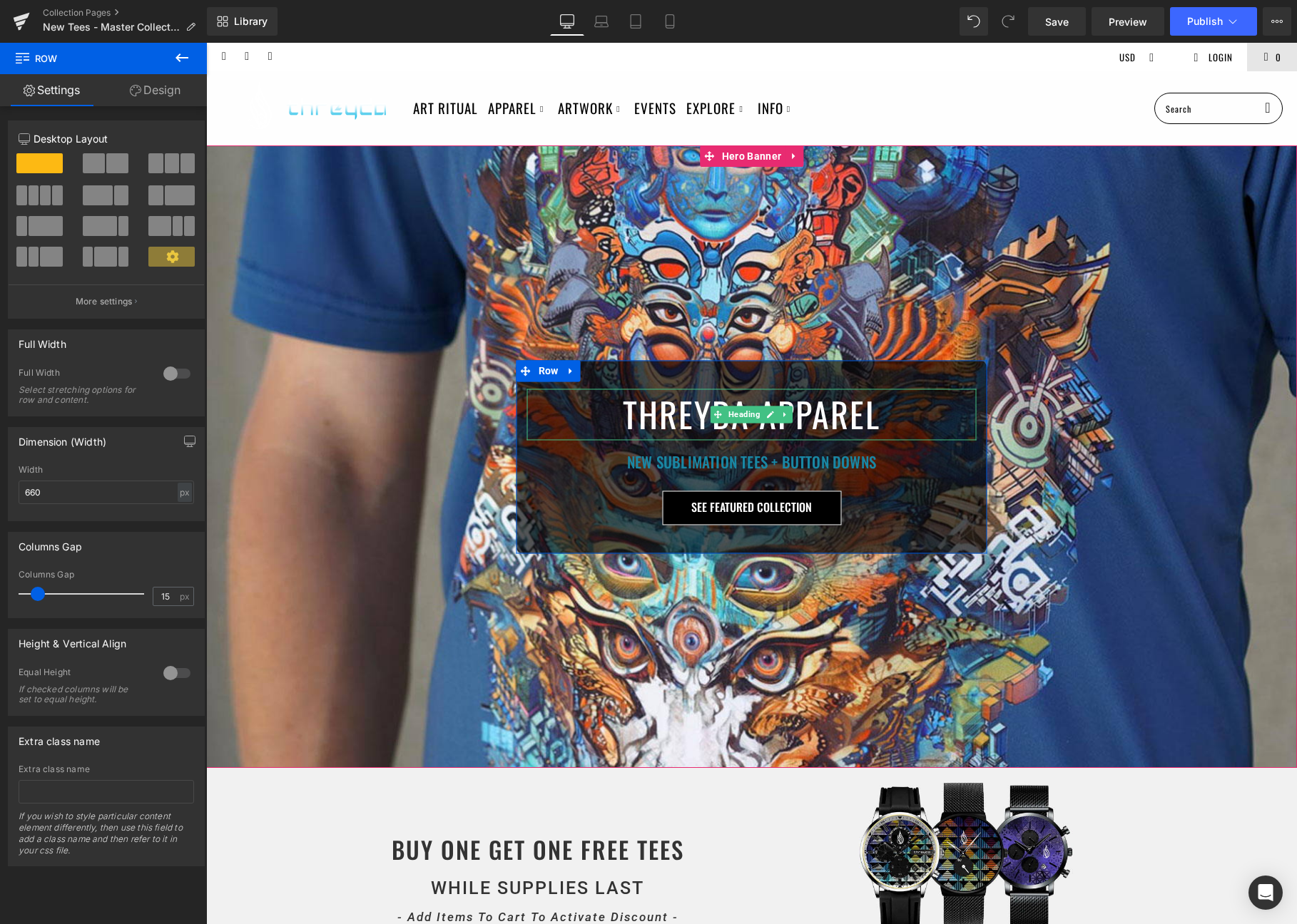
click at [685, 417] on h1 "THREYDA APPAREL" at bounding box center [752, 414] width 450 height 52
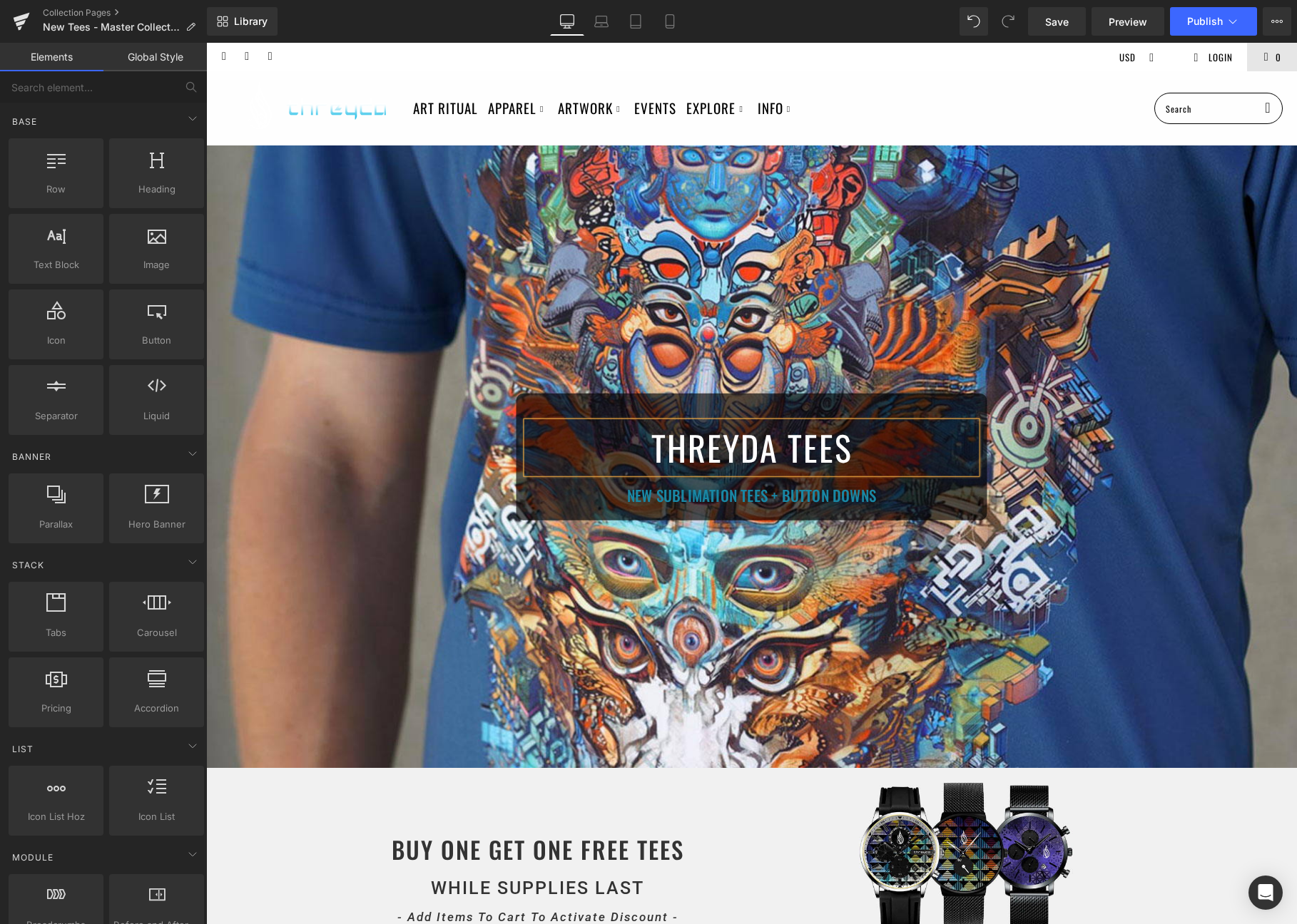
click at [1037, 634] on div "THREYDA TEES Heading NEW SUBLIMATION TEES + BUTTON DOWNS Heading Row" at bounding box center [751, 456] width 1091 height 622
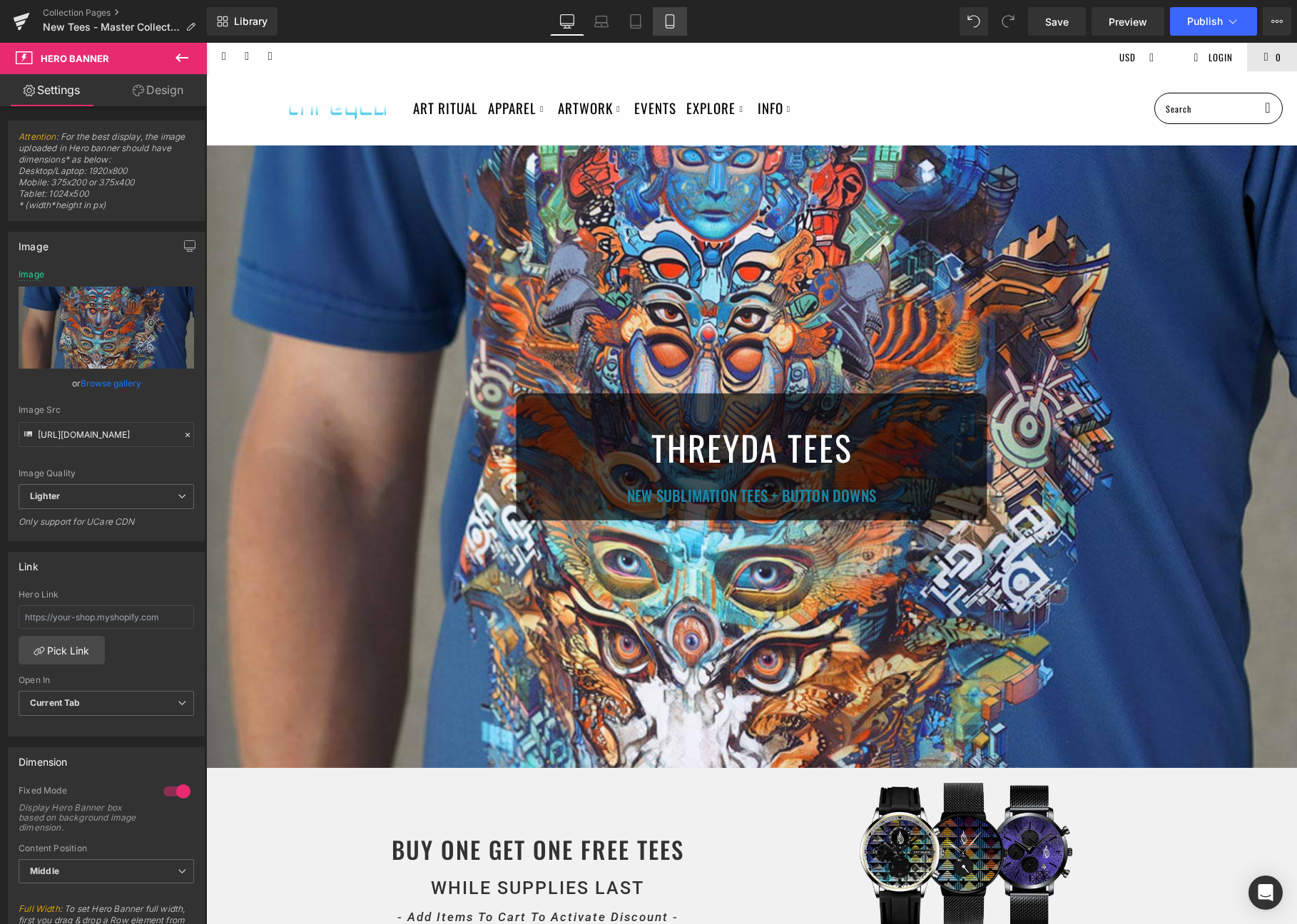
click at [661, 16] on link "Mobile" at bounding box center [669, 21] width 34 height 29
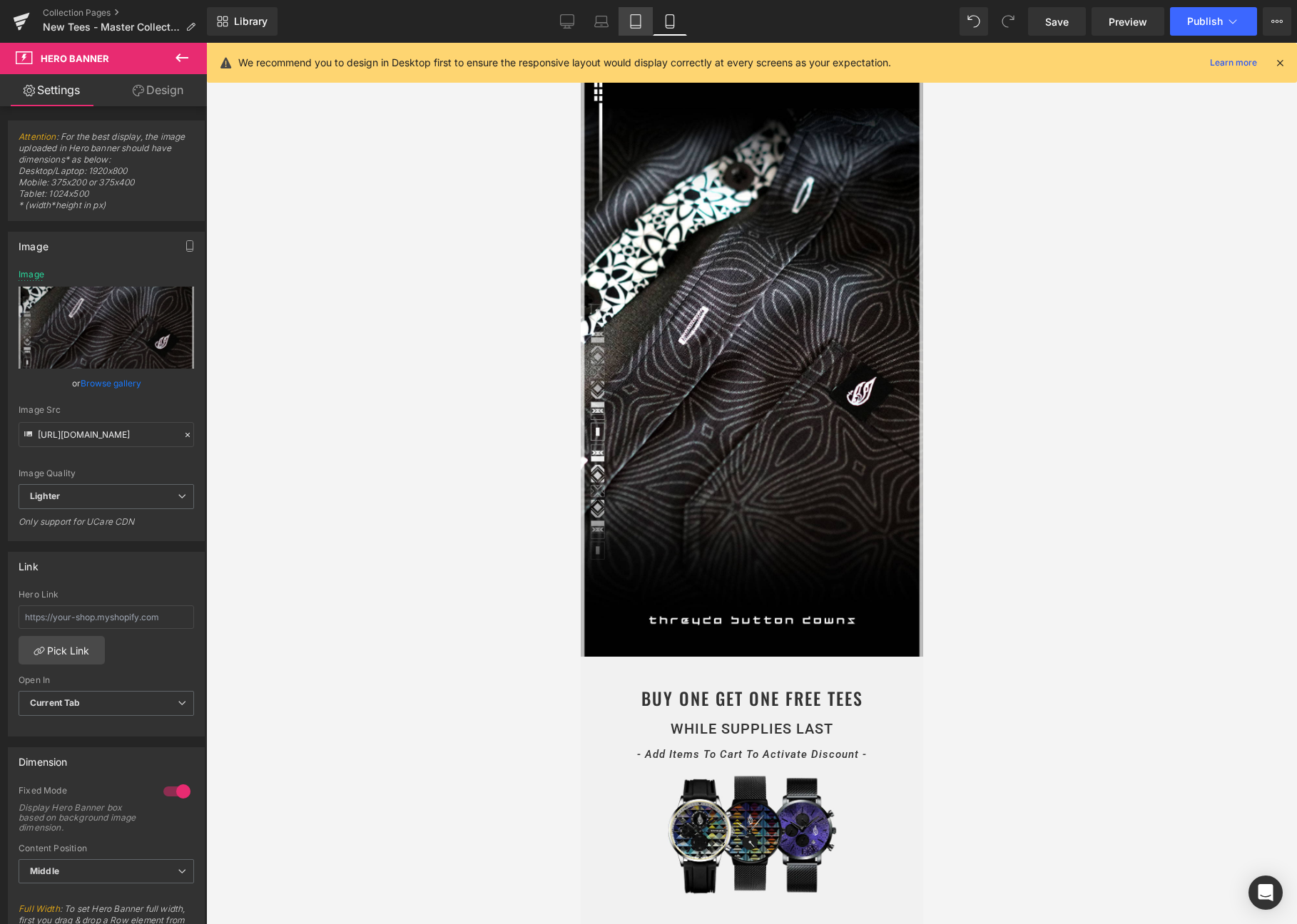
click at [635, 28] on icon at bounding box center [635, 21] width 10 height 14
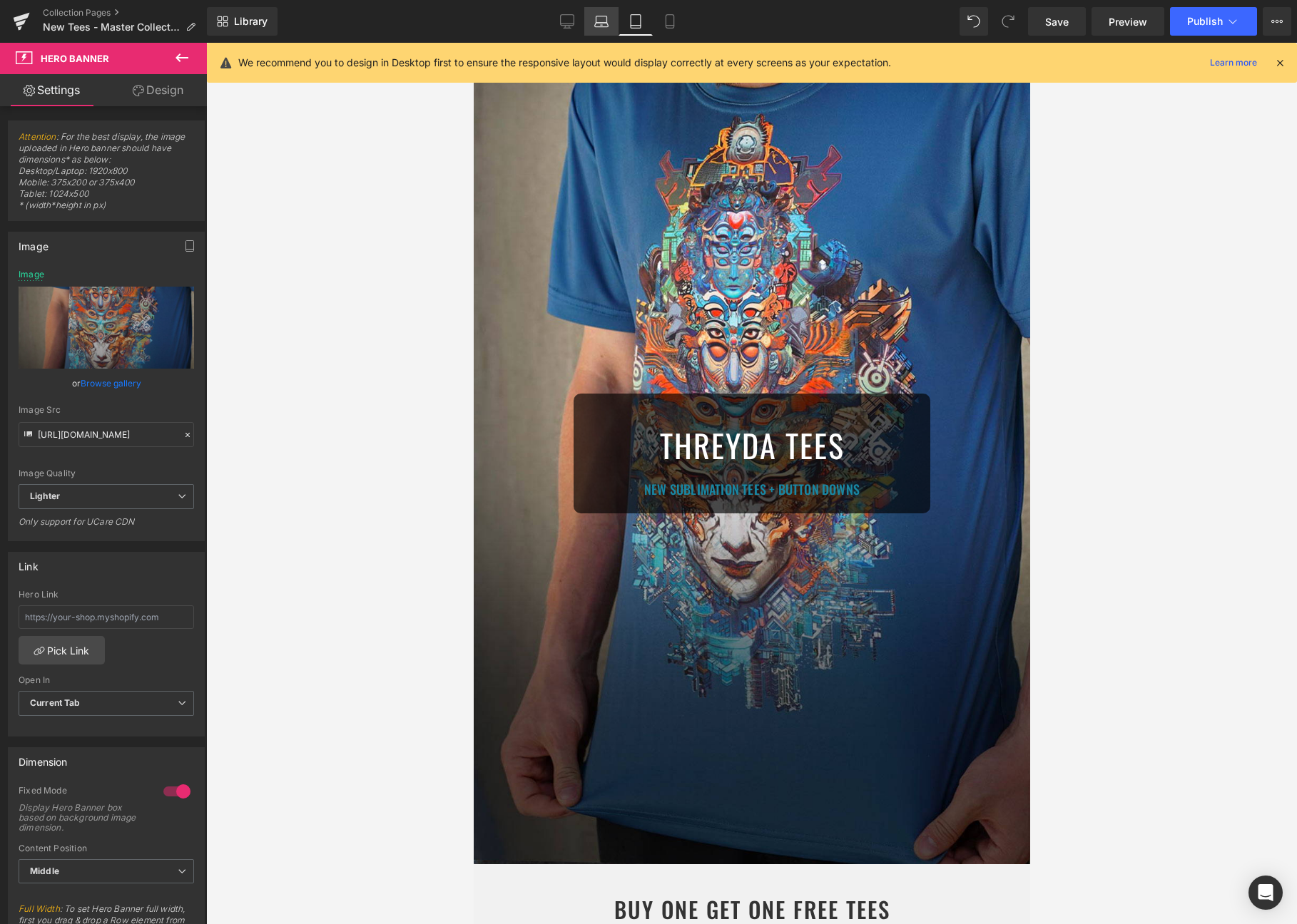
click at [606, 23] on icon at bounding box center [600, 20] width 14 height 14
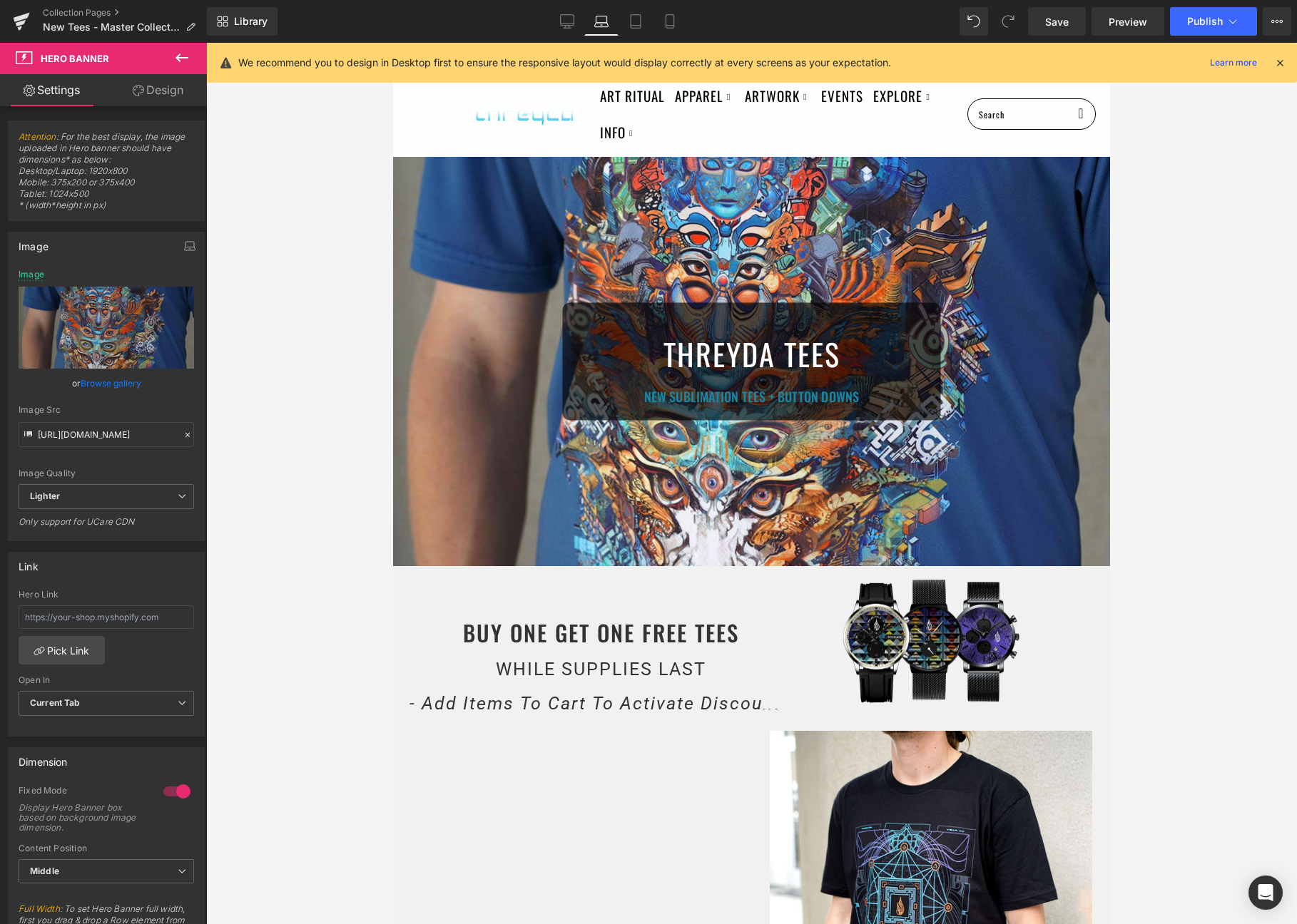
type input "https://ucarecdn.com/ee2c2edd-3b42-4a11-8589-5d337e9155ea/-/format/auto/-/previ…"
click at [569, 27] on icon at bounding box center [567, 27] width 5 height 3
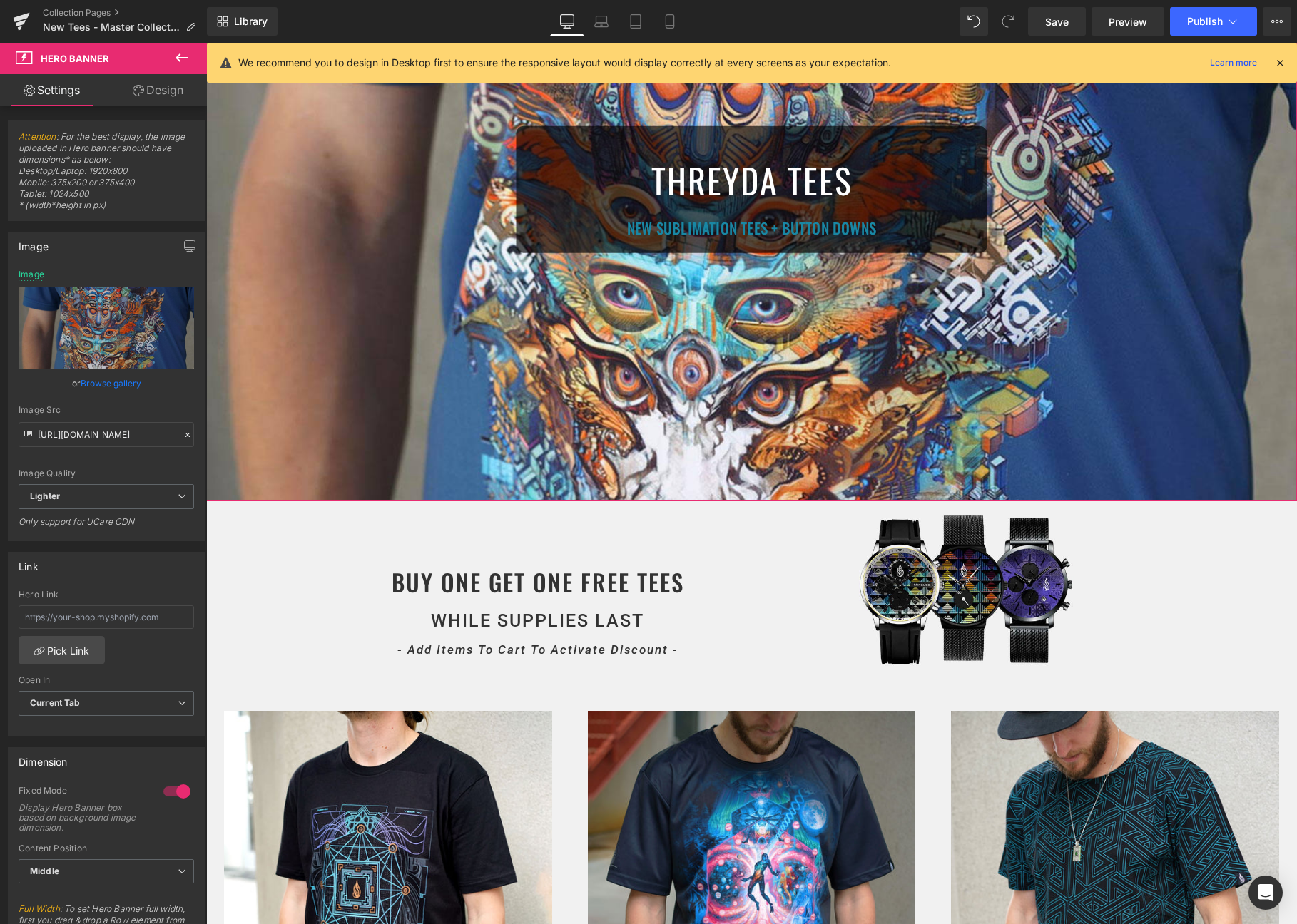
scroll to position [95, 0]
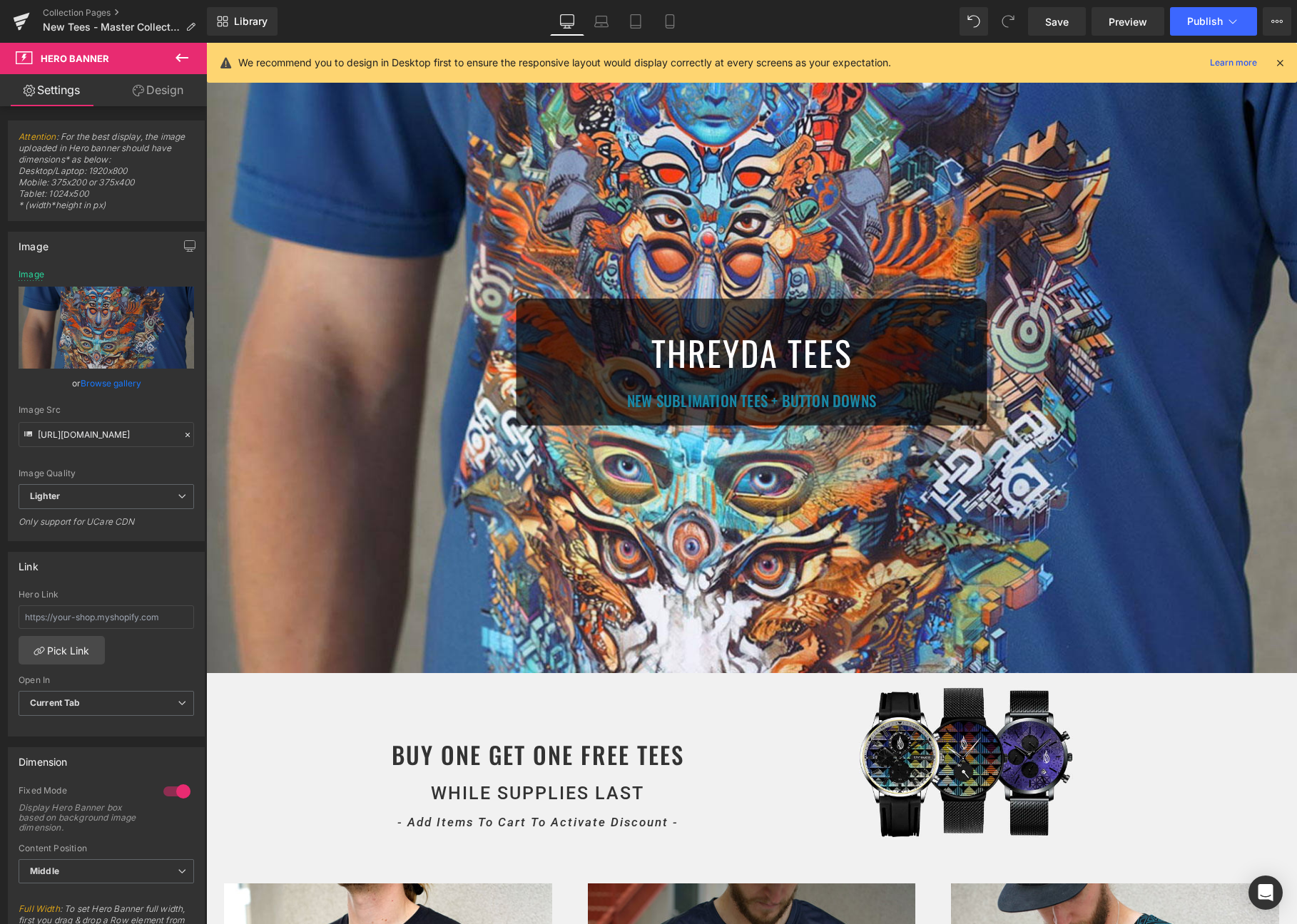
click at [1283, 64] on icon at bounding box center [1279, 63] width 13 height 13
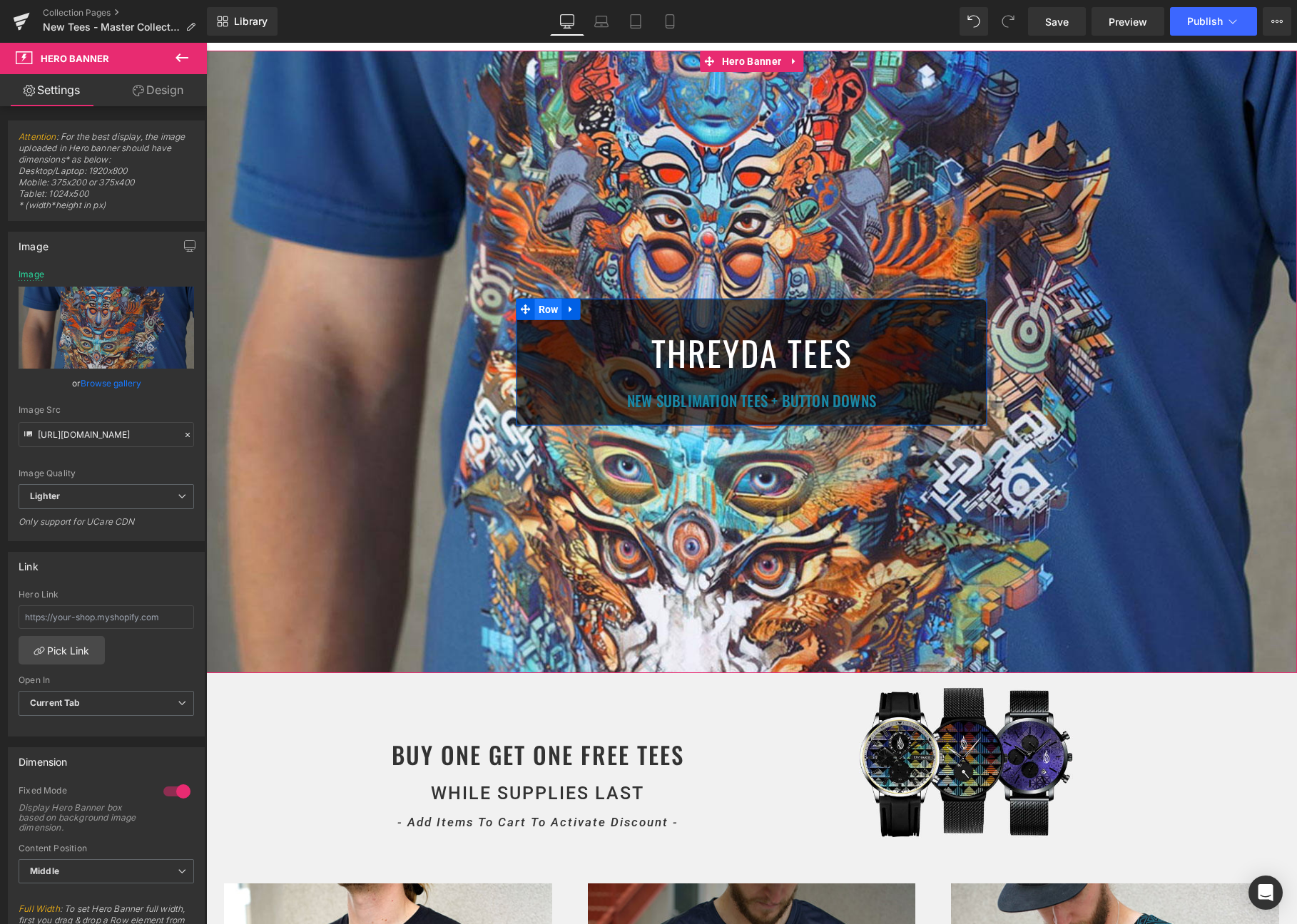
click at [557, 312] on span "Row" at bounding box center [548, 308] width 27 height 21
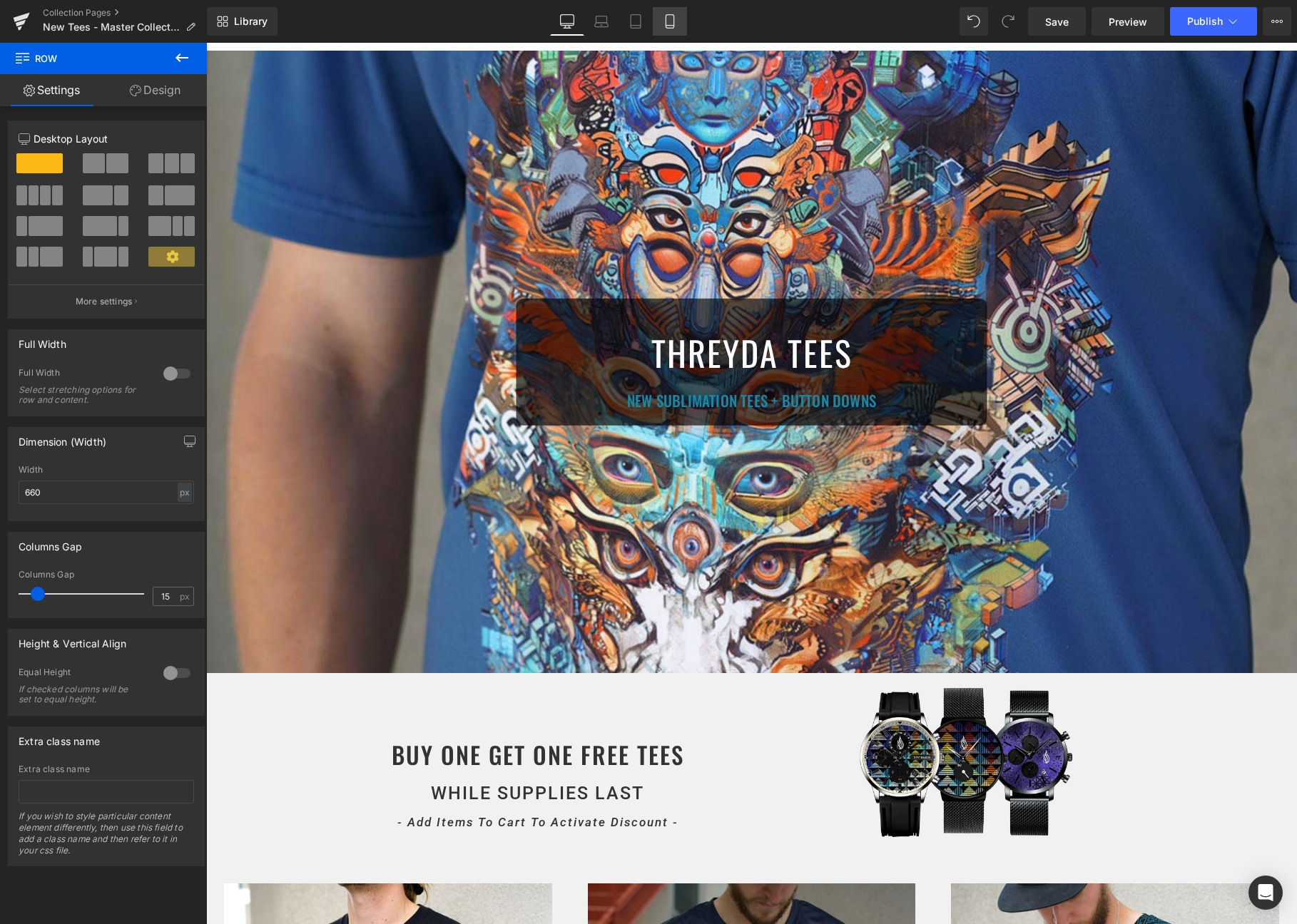
click at [677, 7] on link "Mobile" at bounding box center [669, 21] width 34 height 29
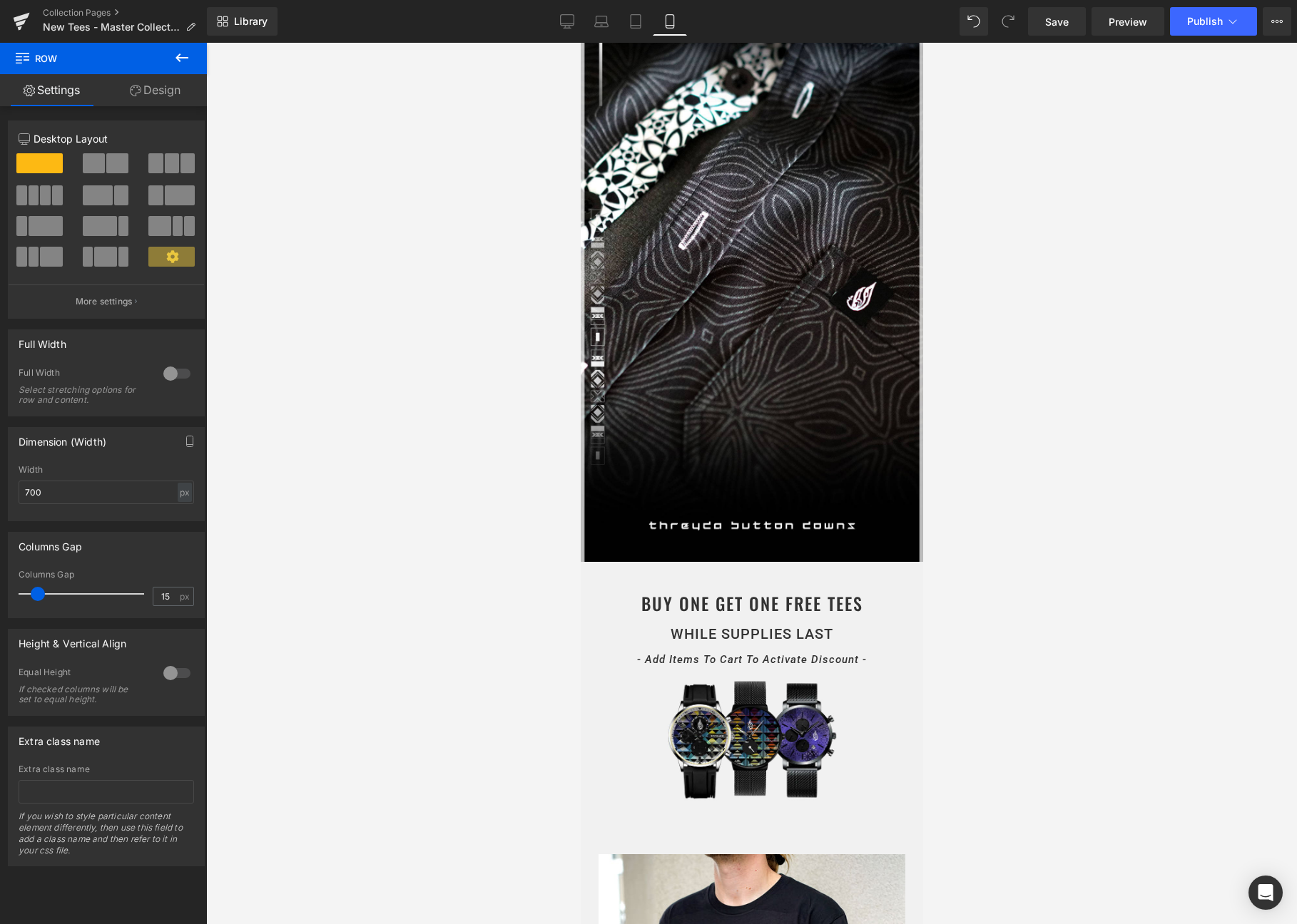
scroll to position [0, 0]
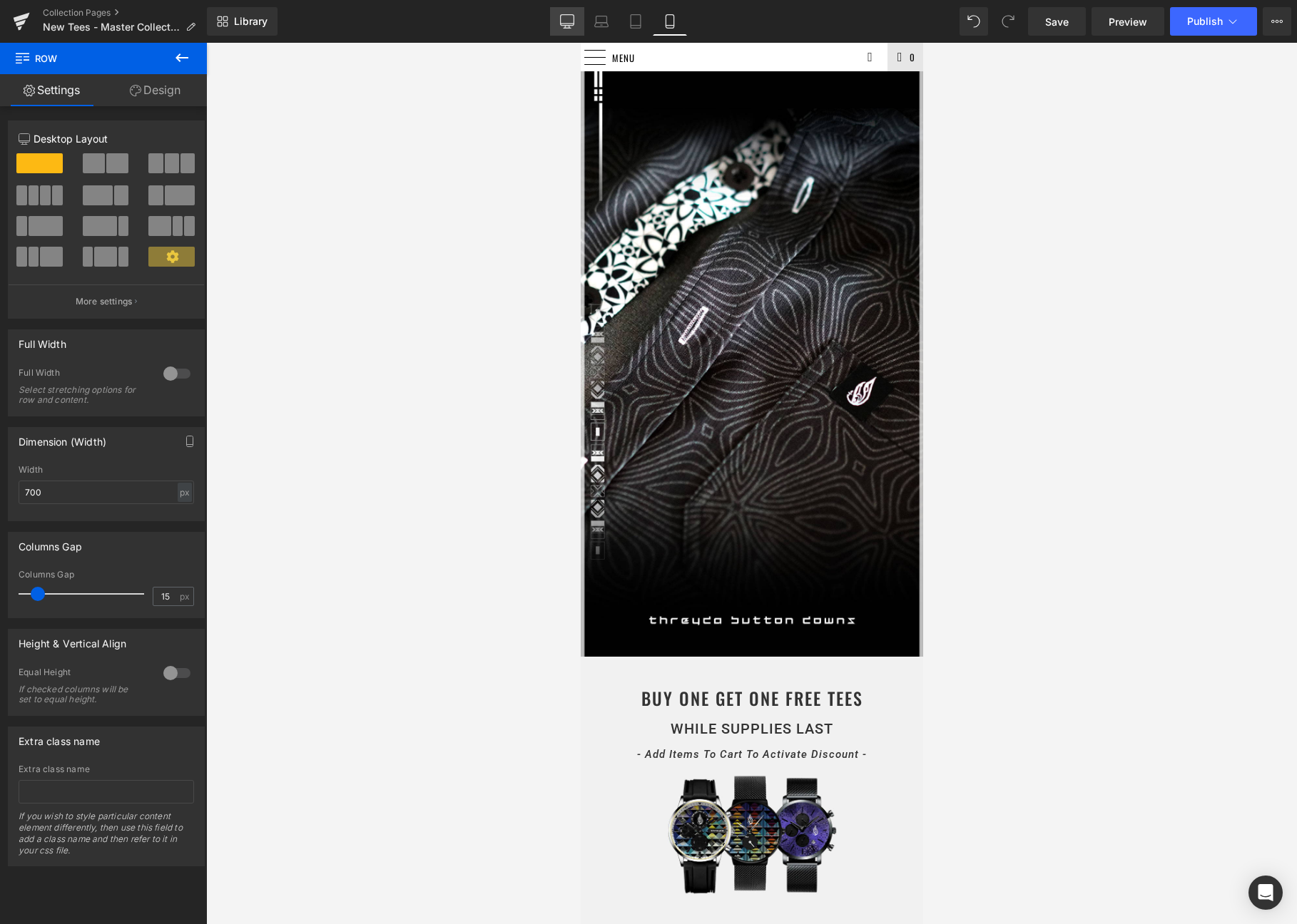
click at [565, 24] on icon at bounding box center [566, 20] width 14 height 14
type input "660"
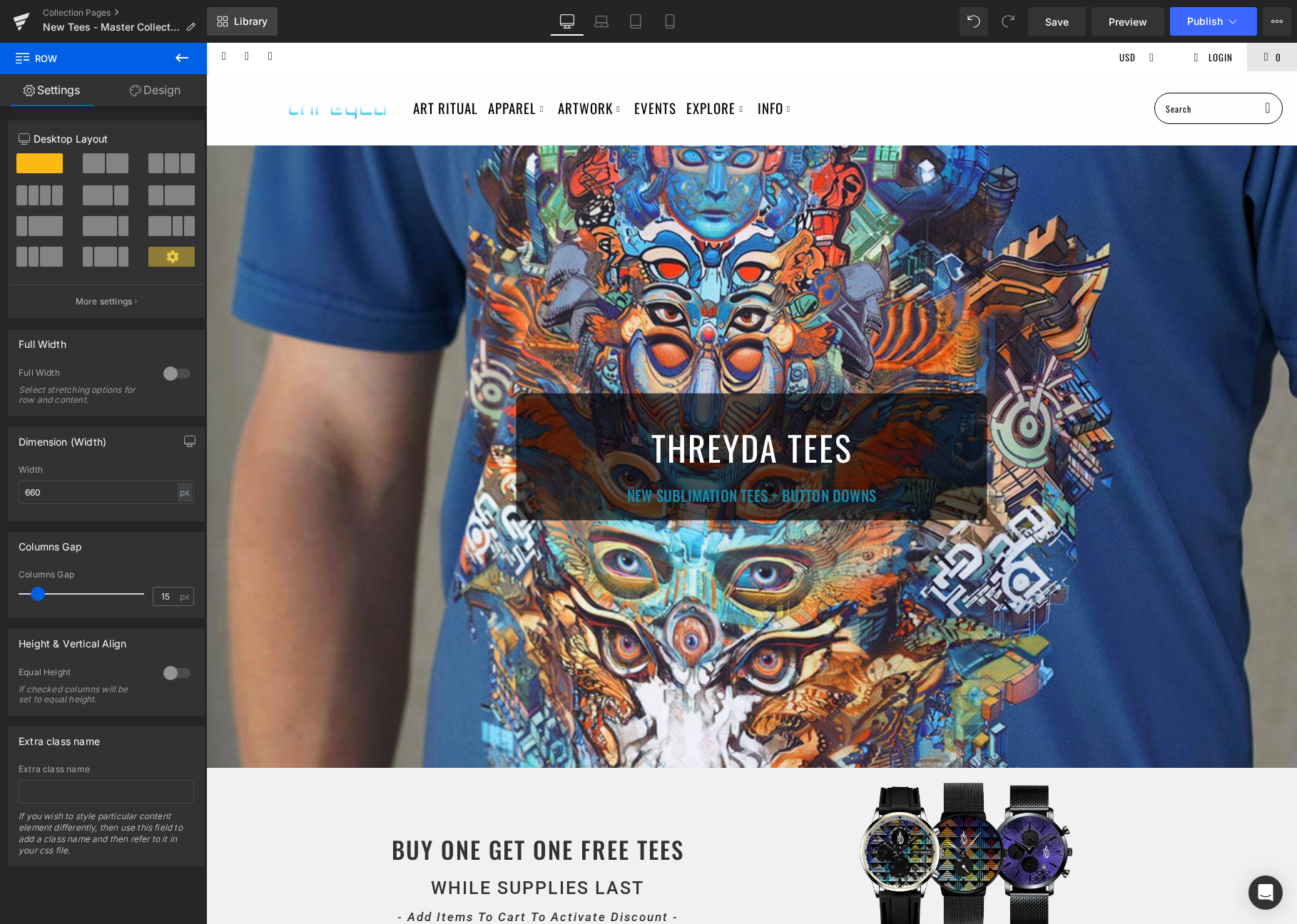
click at [249, 19] on span "Library" at bounding box center [251, 21] width 33 height 13
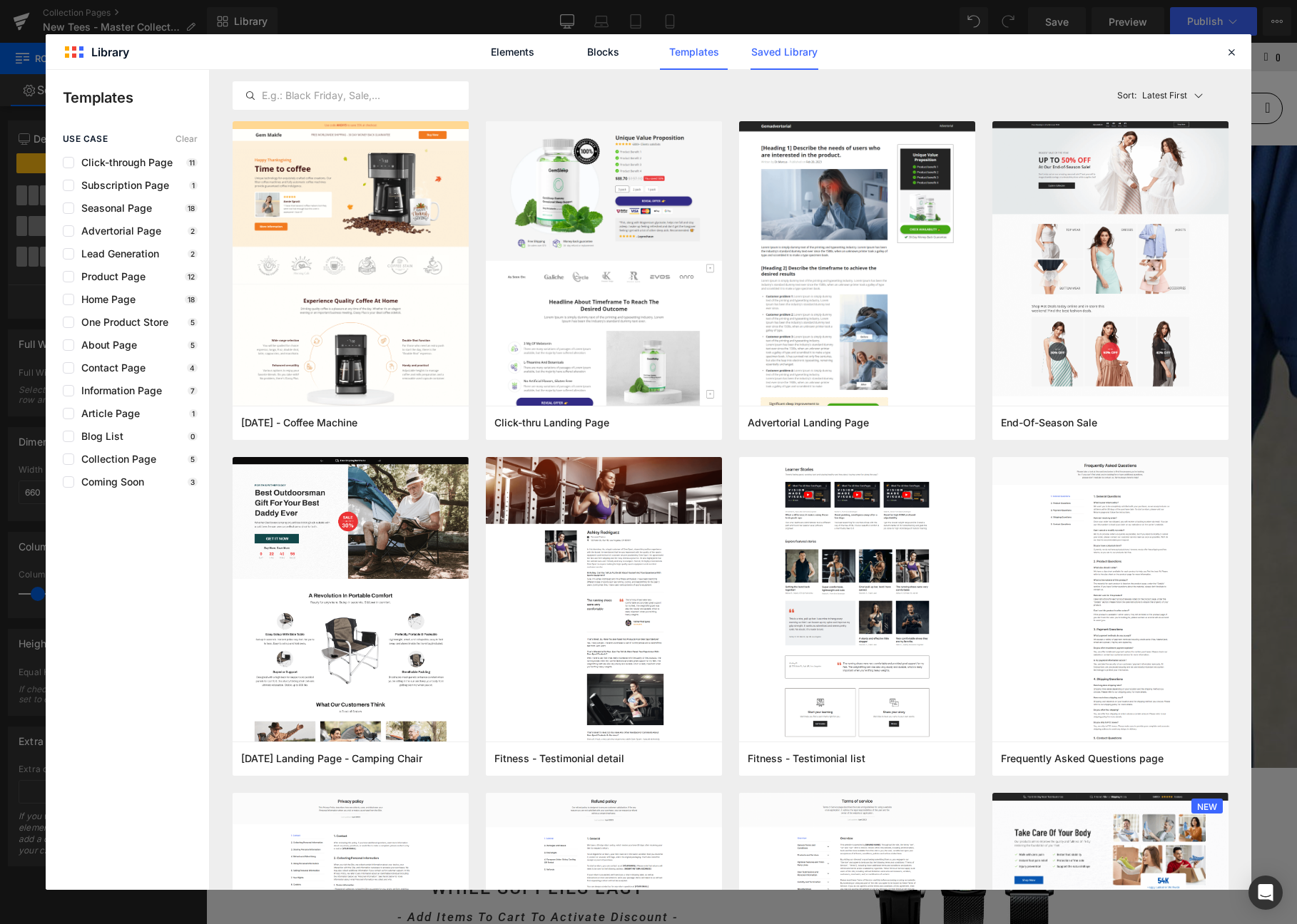
click at [756, 55] on link "Saved Library" at bounding box center [784, 52] width 68 height 36
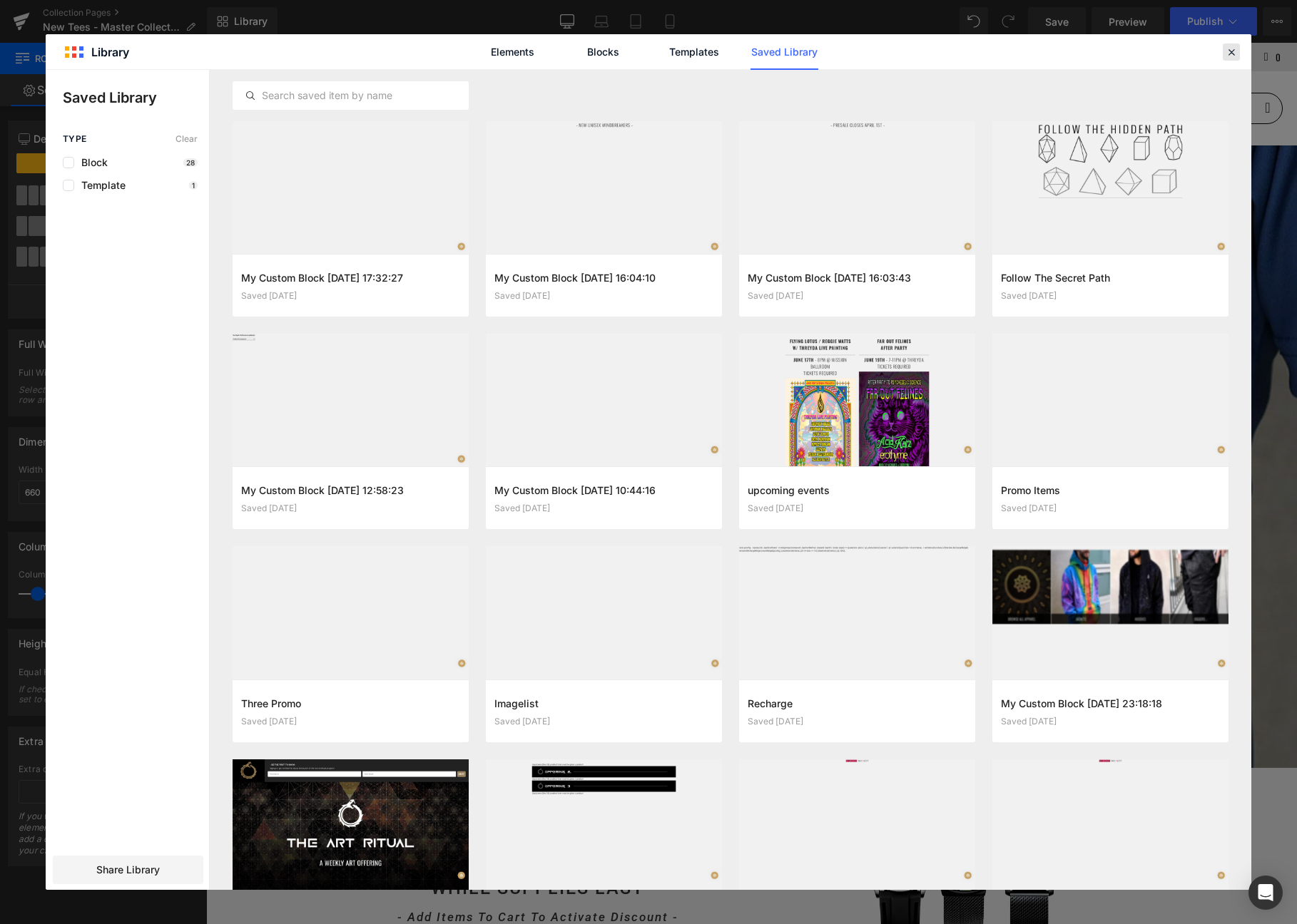
click at [1225, 56] on icon at bounding box center [1231, 52] width 13 height 13
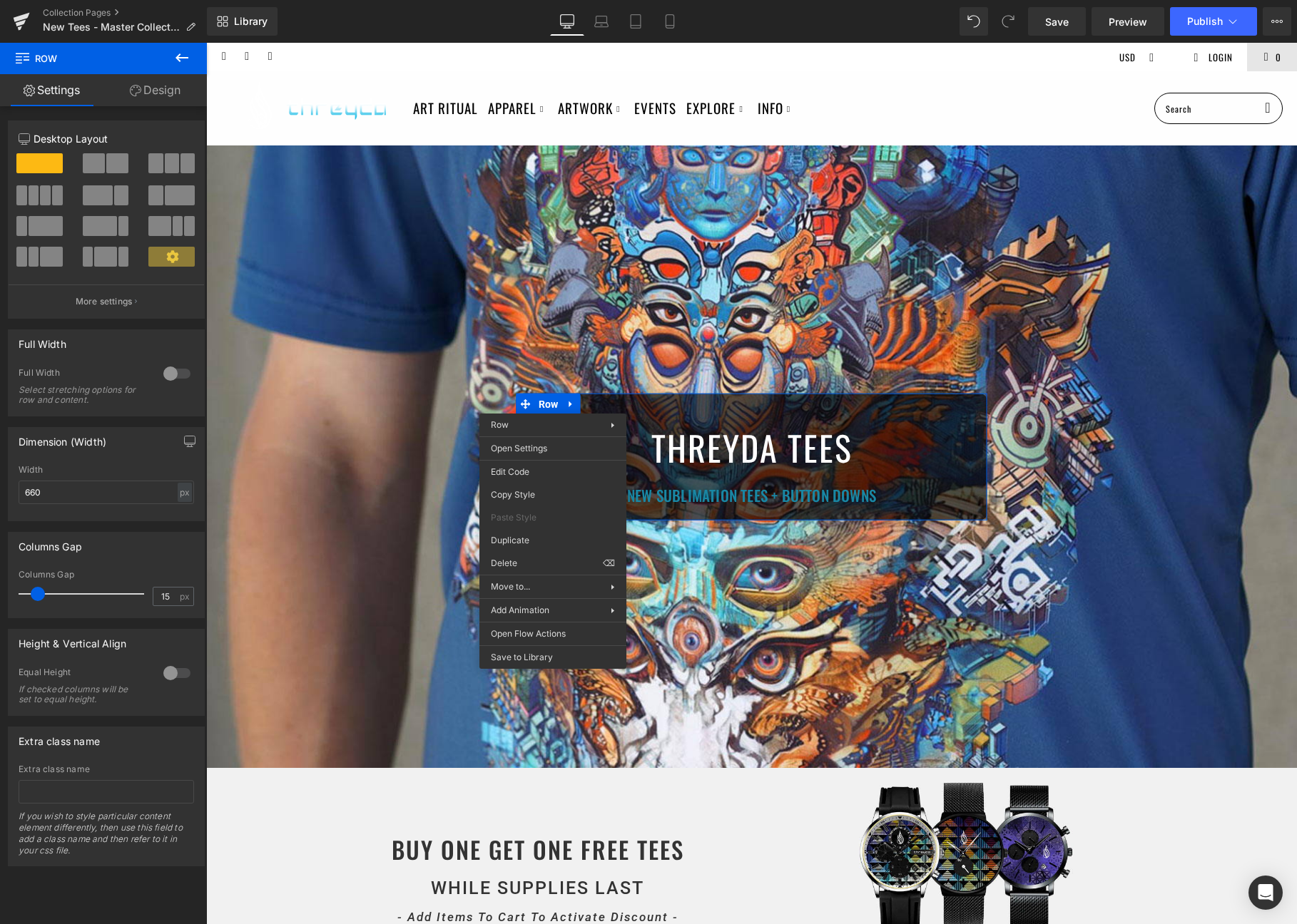
drag, startPoint x: 761, startPoint y: 609, endPoint x: 555, endPoint y: 566, distance: 210.4
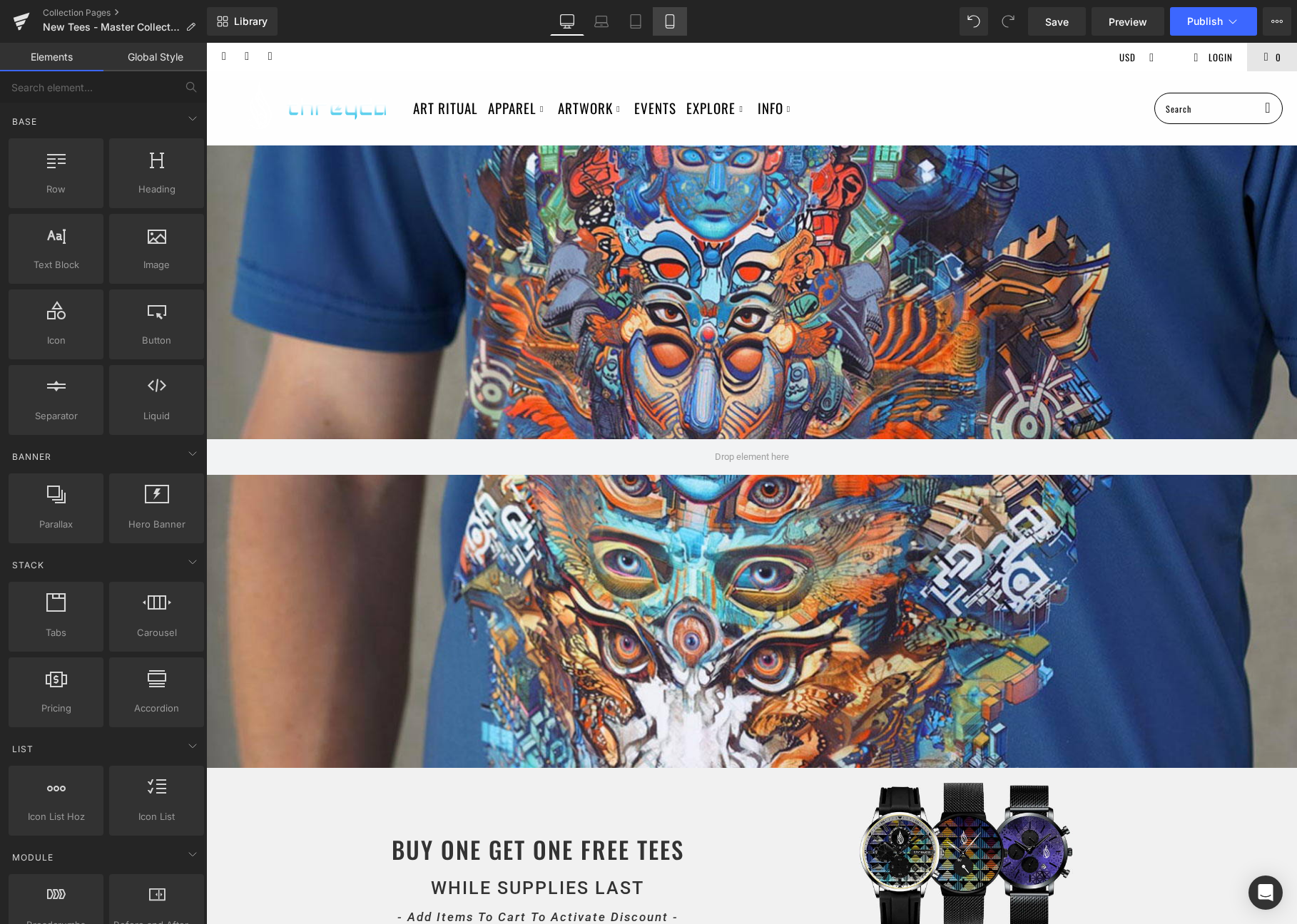
click at [659, 17] on link "Mobile" at bounding box center [669, 21] width 34 height 29
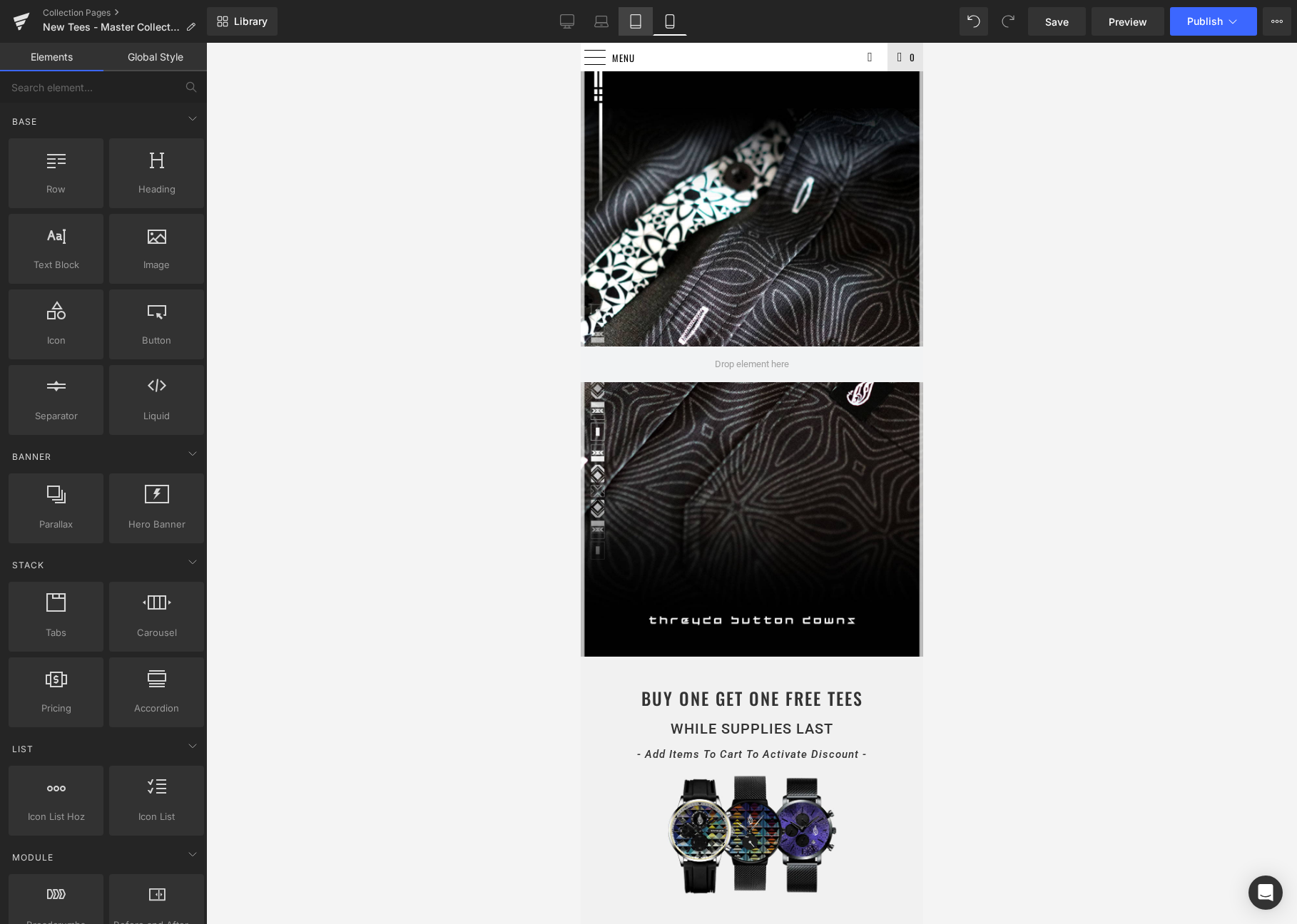
click at [635, 18] on icon at bounding box center [635, 20] width 14 height 14
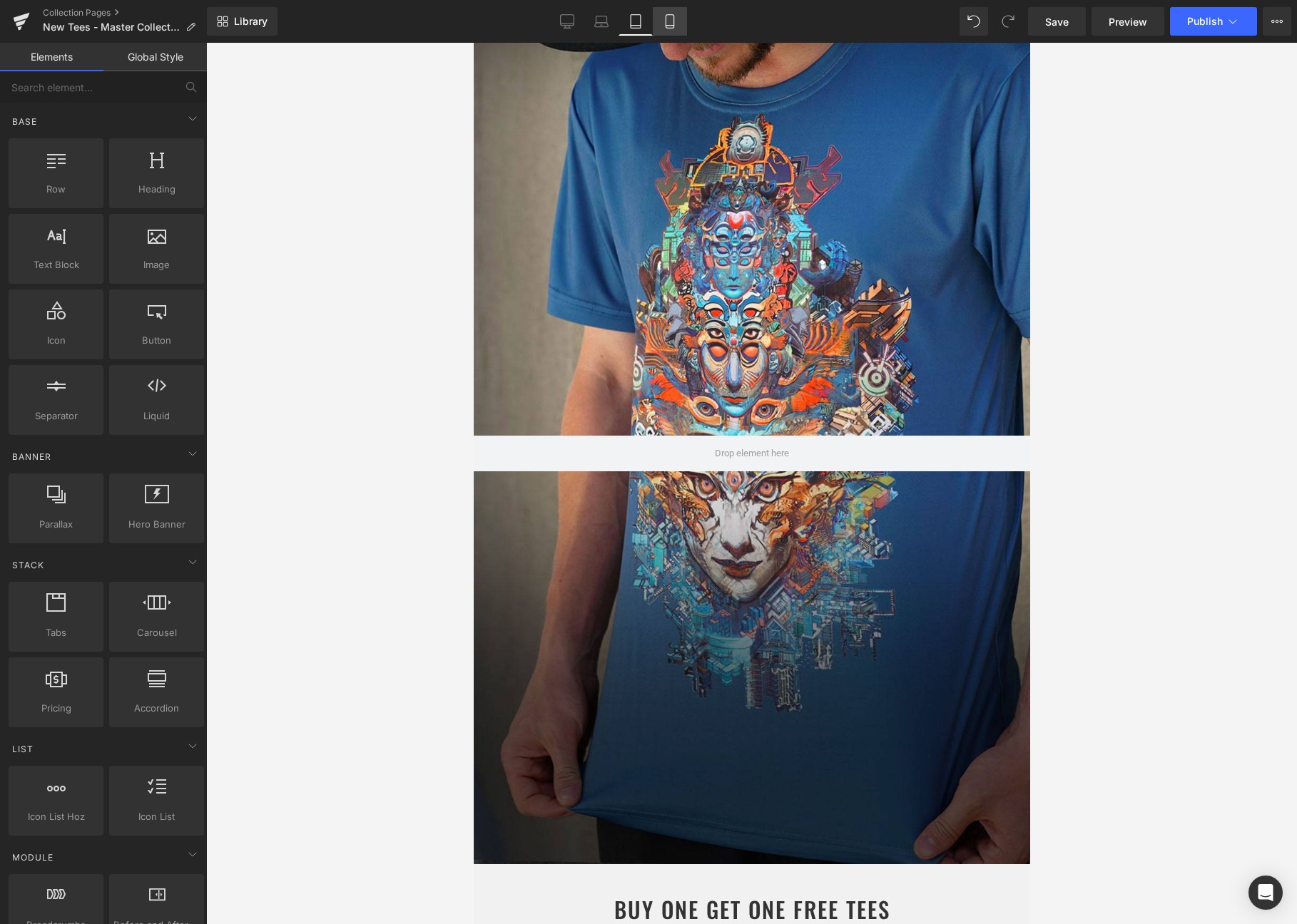
click at [674, 18] on icon at bounding box center [669, 20] width 14 height 14
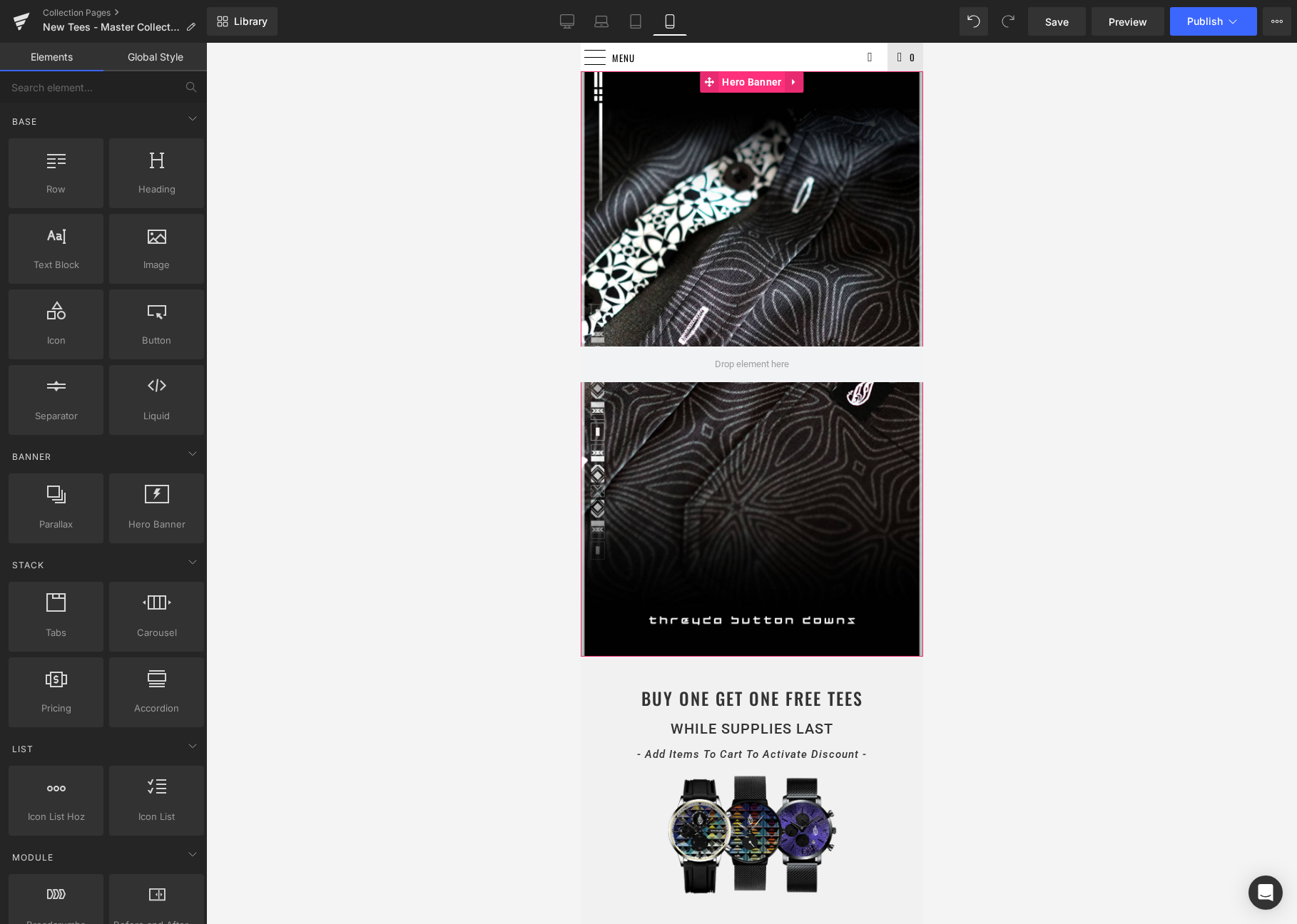
click at [737, 85] on span "Hero Banner" at bounding box center [751, 81] width 67 height 21
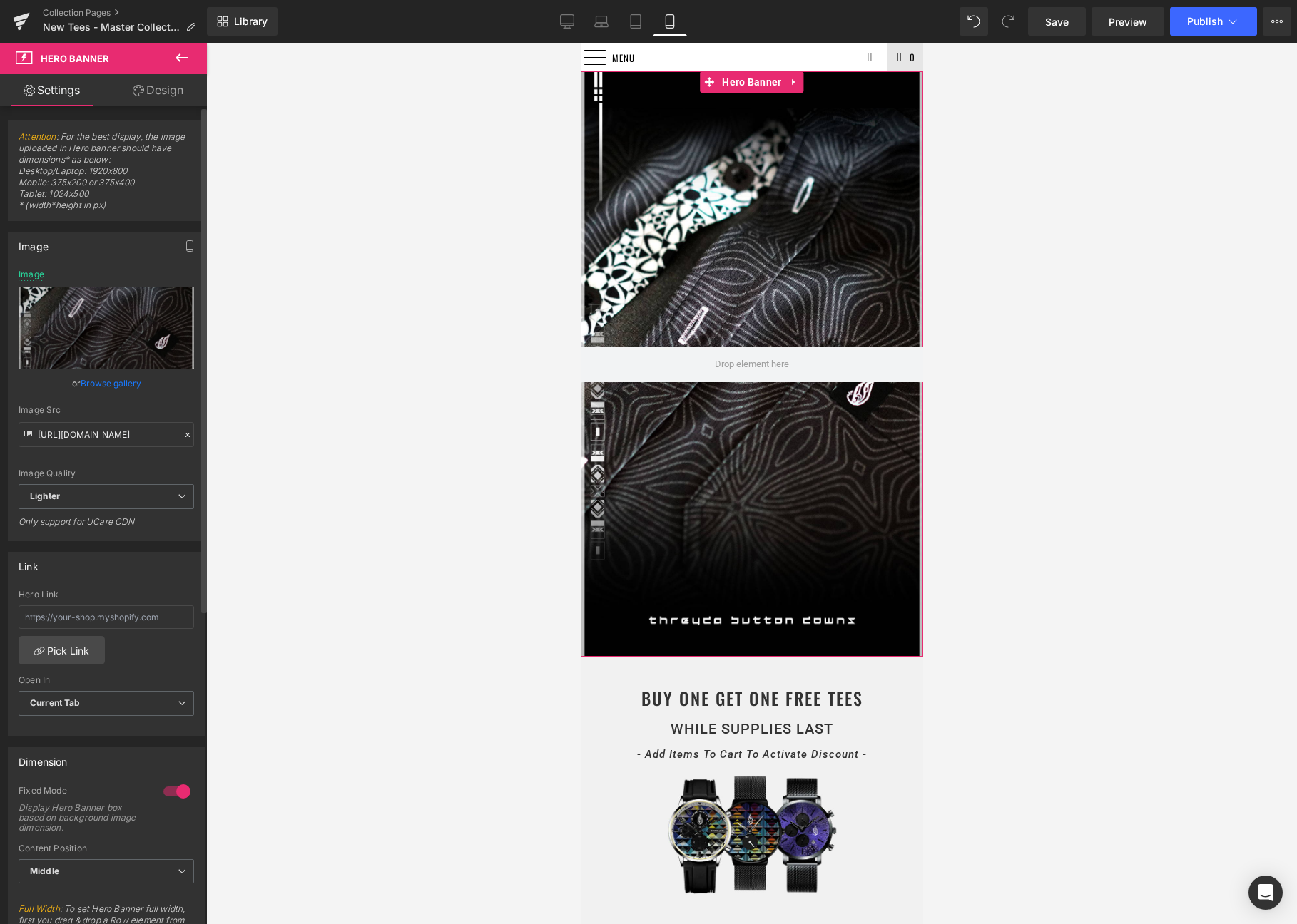
click at [126, 378] on link "Browse gallery" at bounding box center [111, 383] width 61 height 25
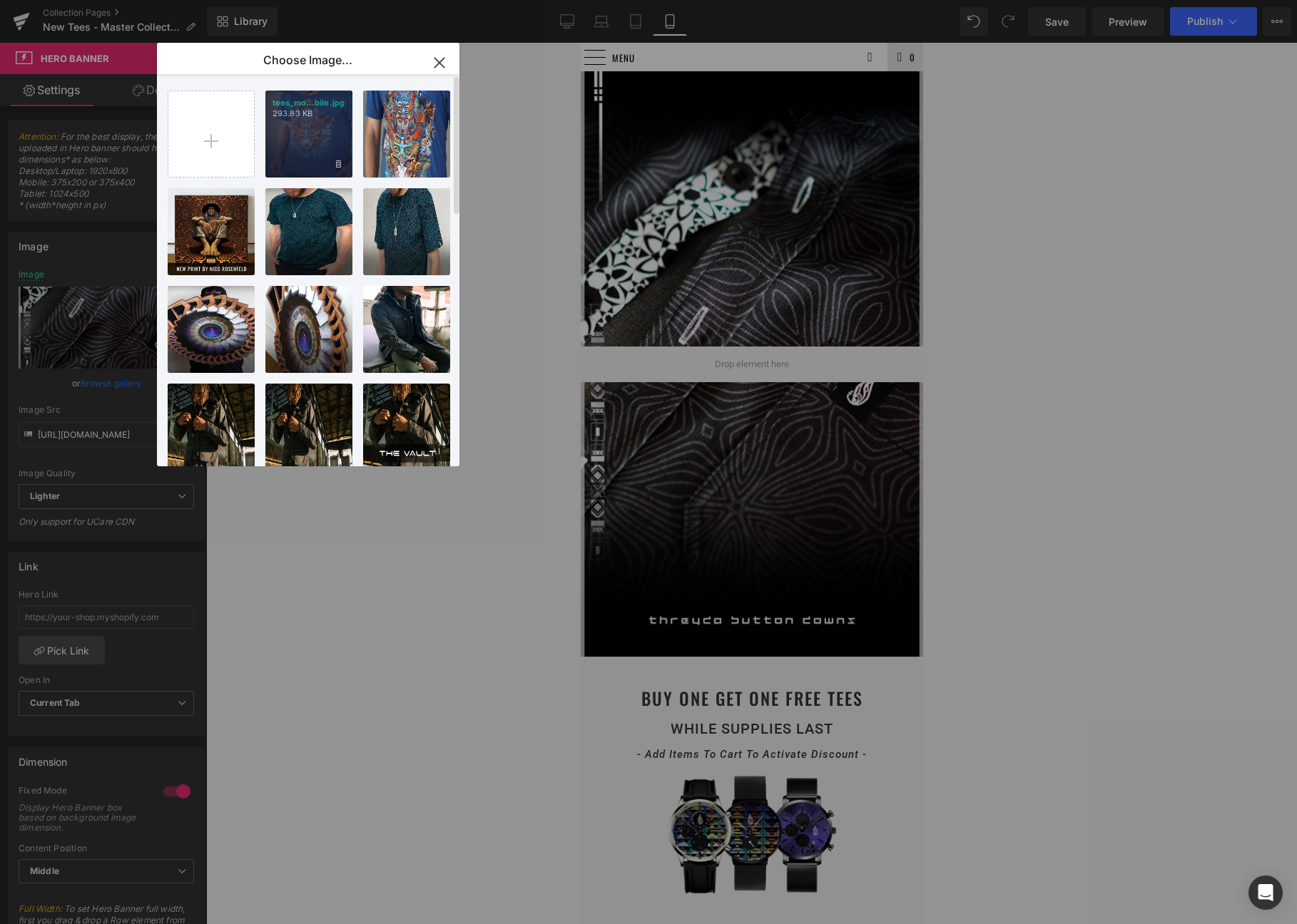
click at [328, 131] on div "tees_mo...bile.jpg 293.83 KB" at bounding box center [309, 134] width 87 height 87
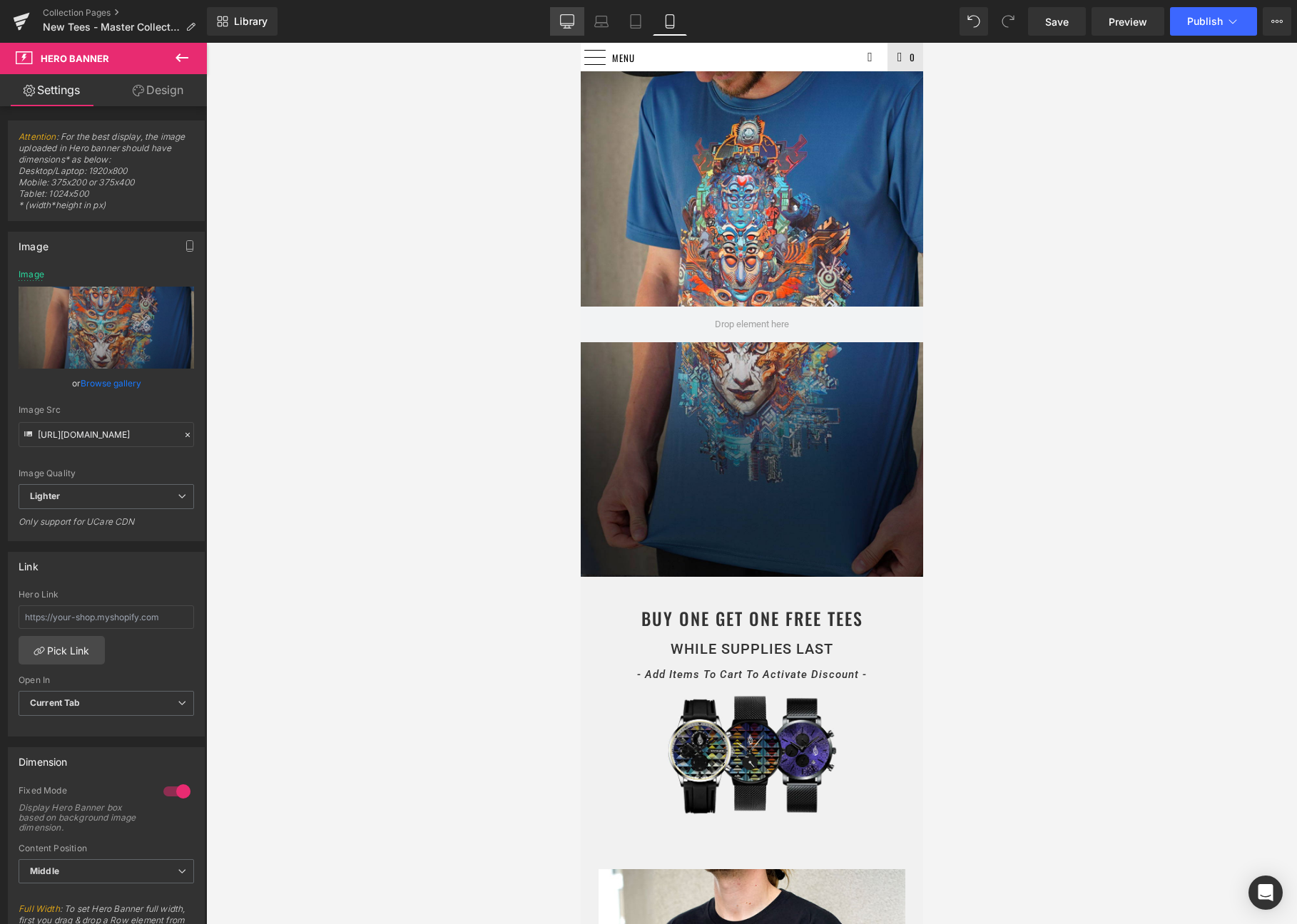
click at [564, 15] on icon at bounding box center [567, 20] width 14 height 11
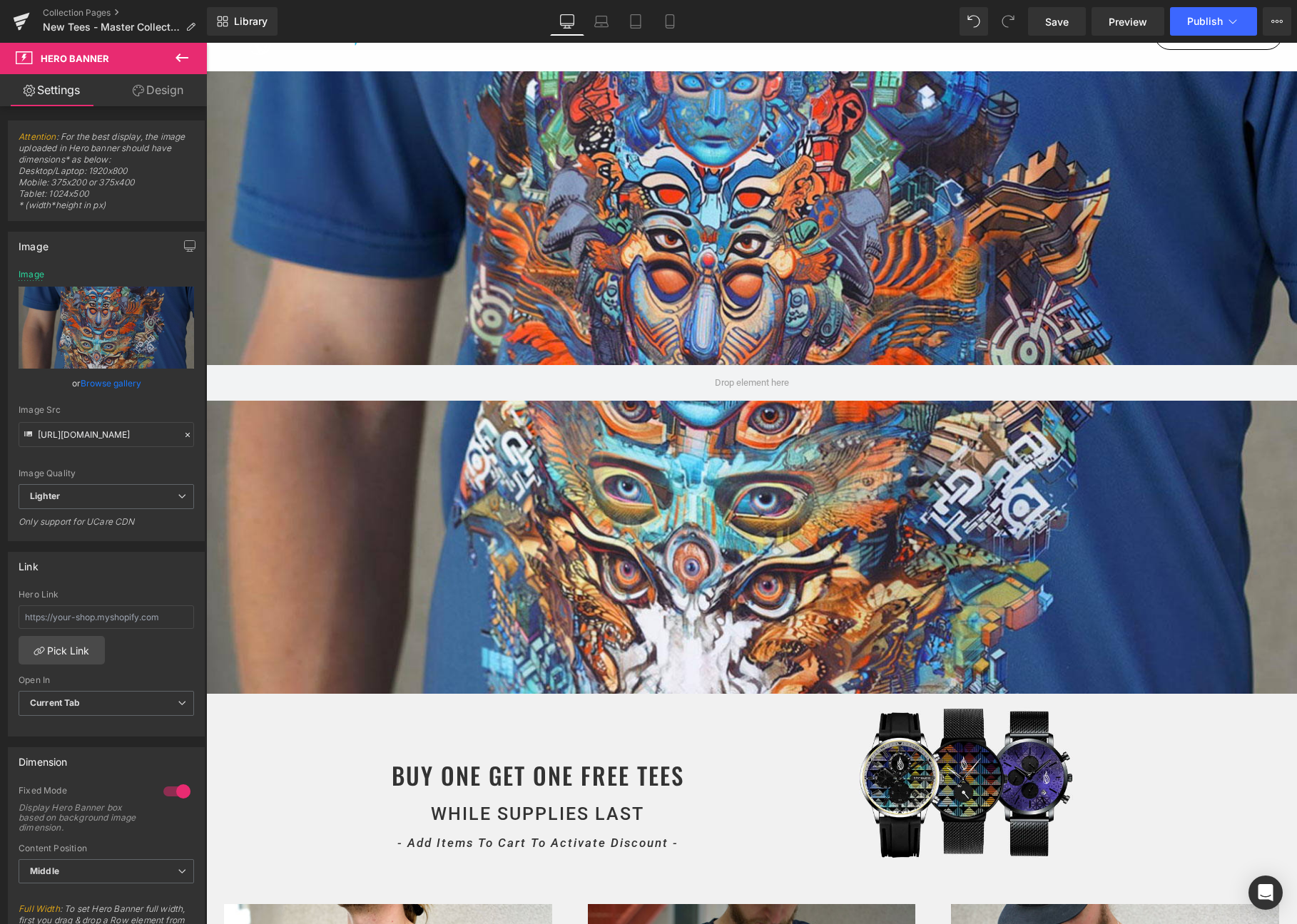
type input "https://ucarecdn.com/ee2c2edd-3b42-4a11-8589-5d337e9155ea/-/format/auto/-/previ…"
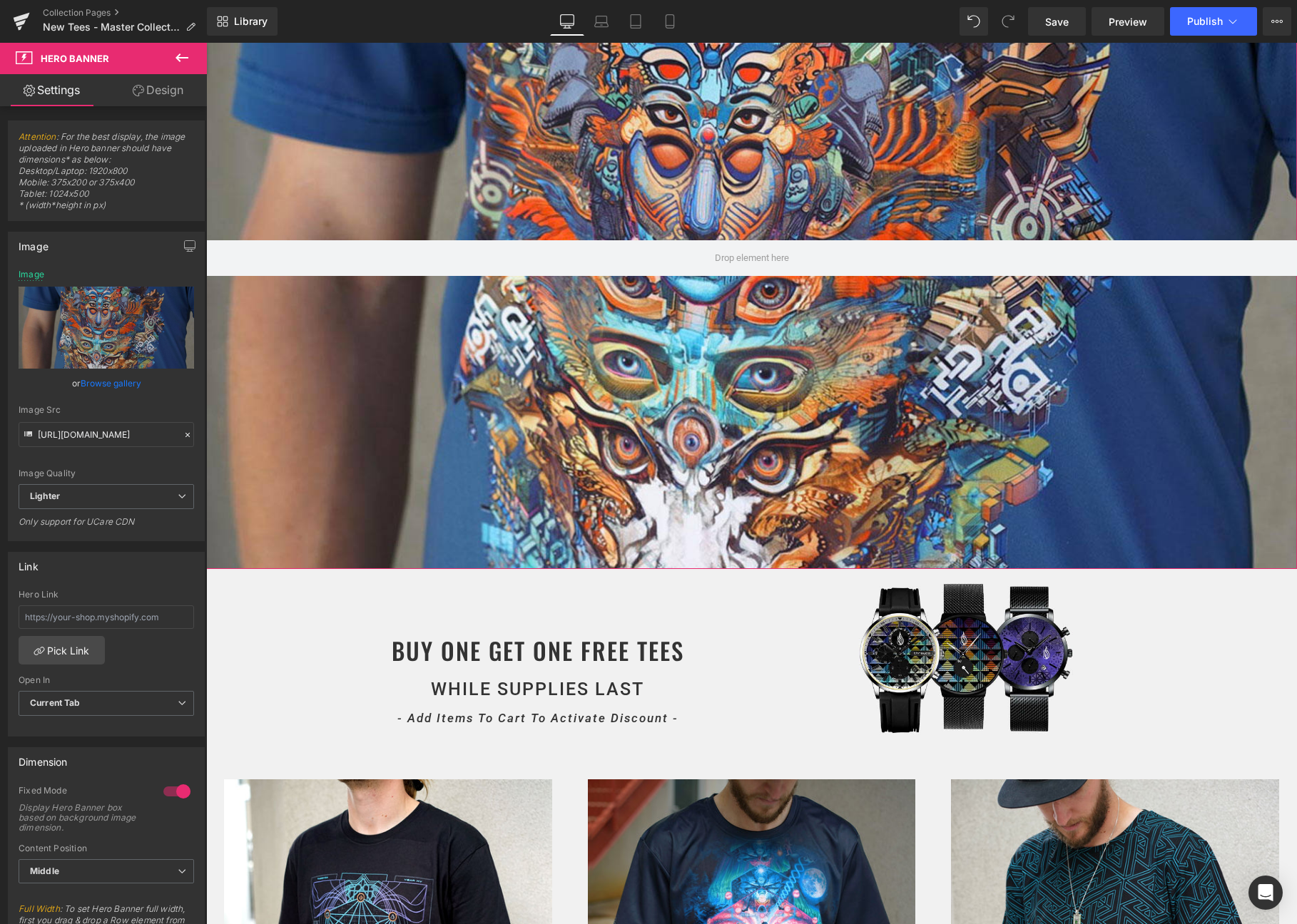
scroll to position [0, 0]
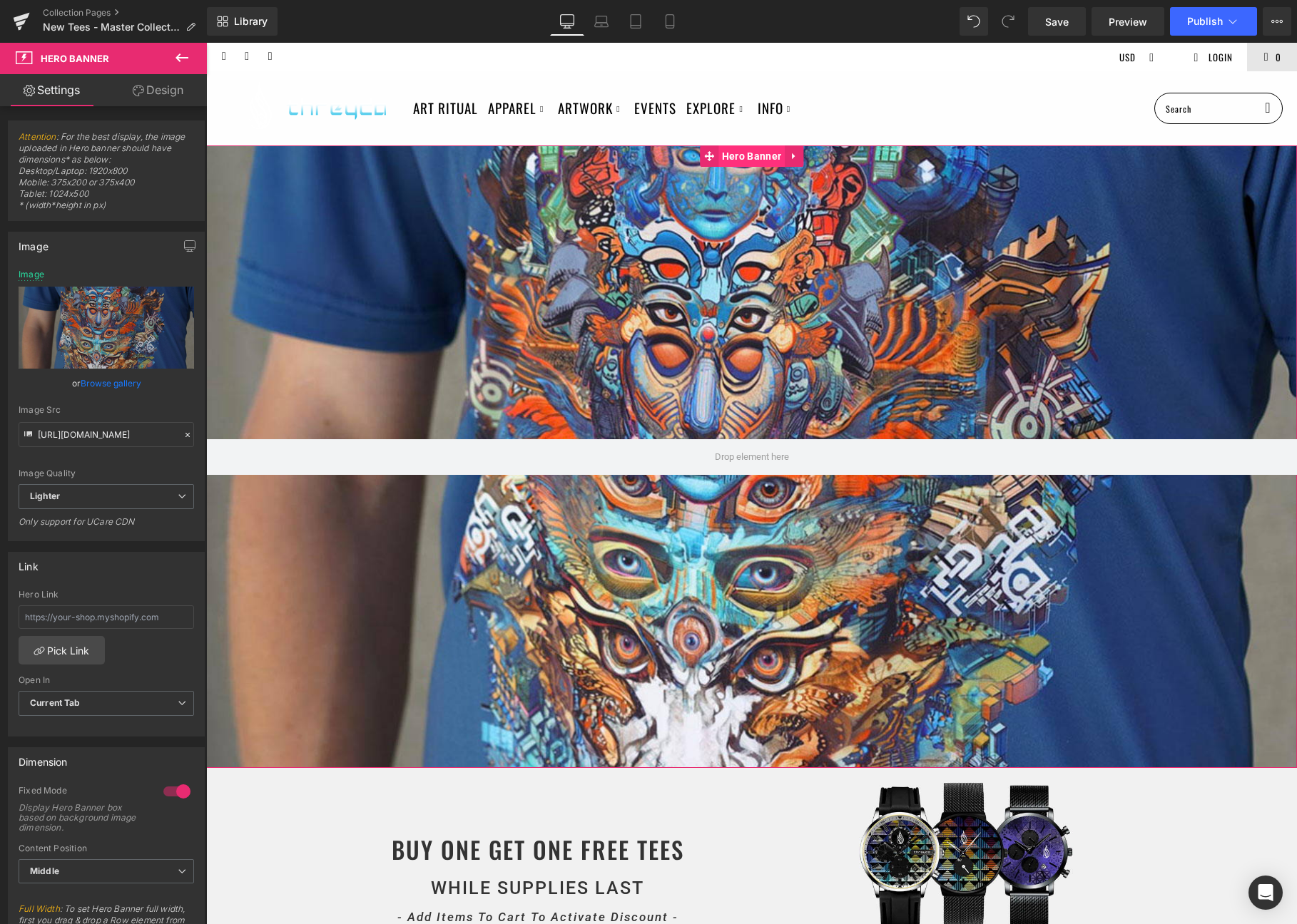
click at [743, 154] on span "Hero Banner" at bounding box center [751, 155] width 67 height 21
click at [723, 157] on span "Hero Banner" at bounding box center [751, 156] width 67 height 21
click at [114, 343] on link "Replace Image" at bounding box center [106, 327] width 176 height 82
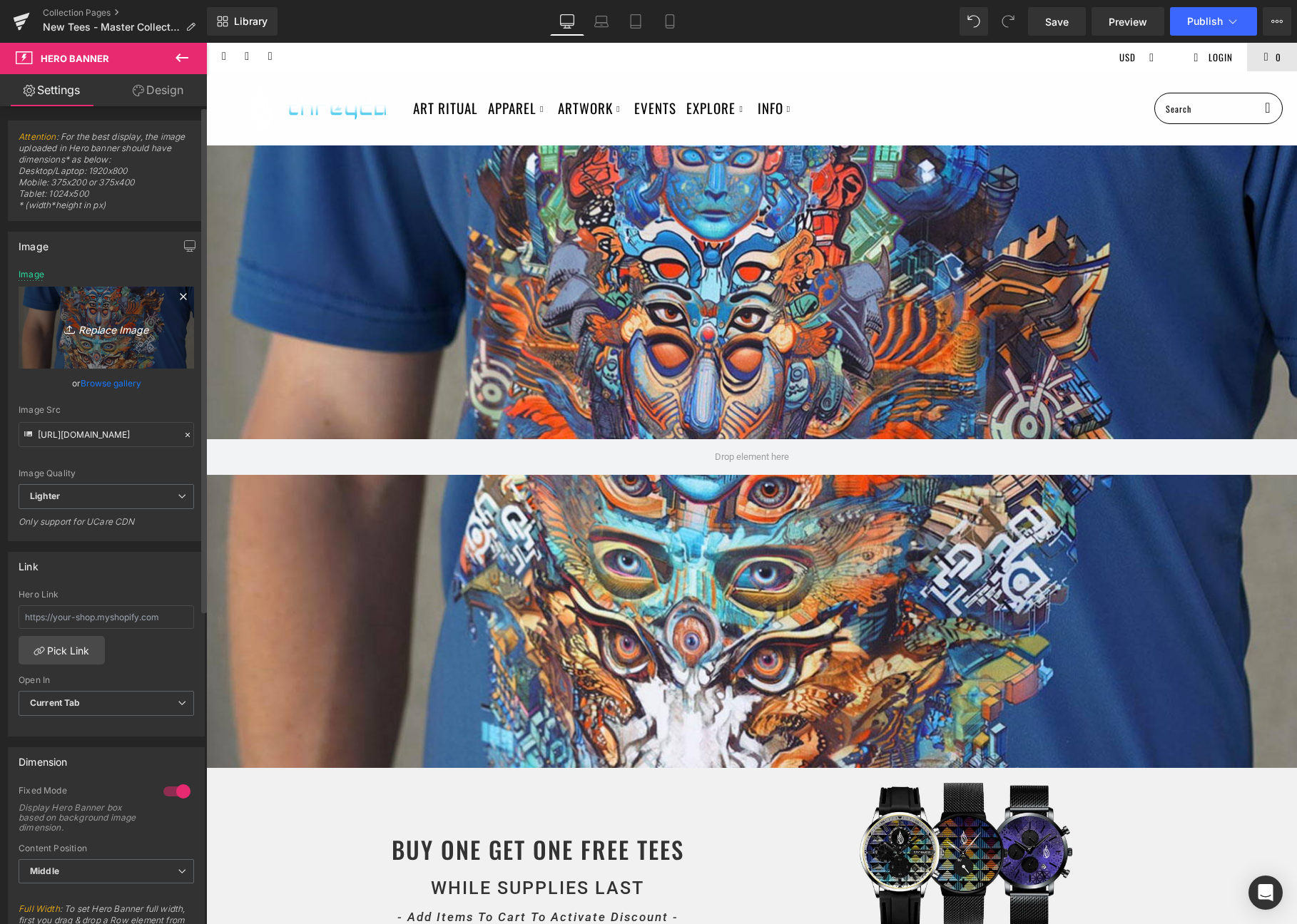
type input "C:\fakepath\tees_desk.jpg"
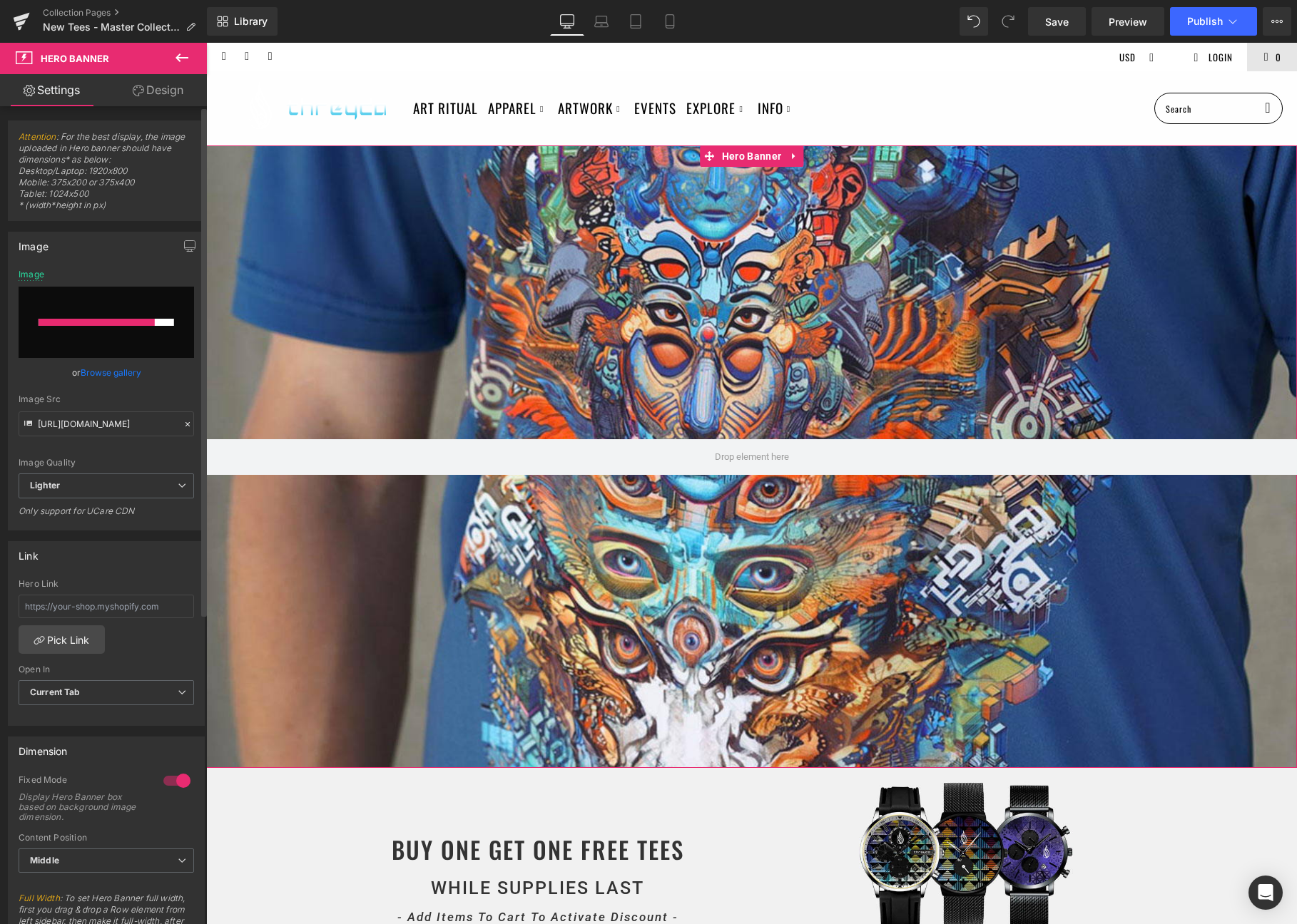
click at [117, 376] on link "Browse gallery" at bounding box center [111, 372] width 61 height 25
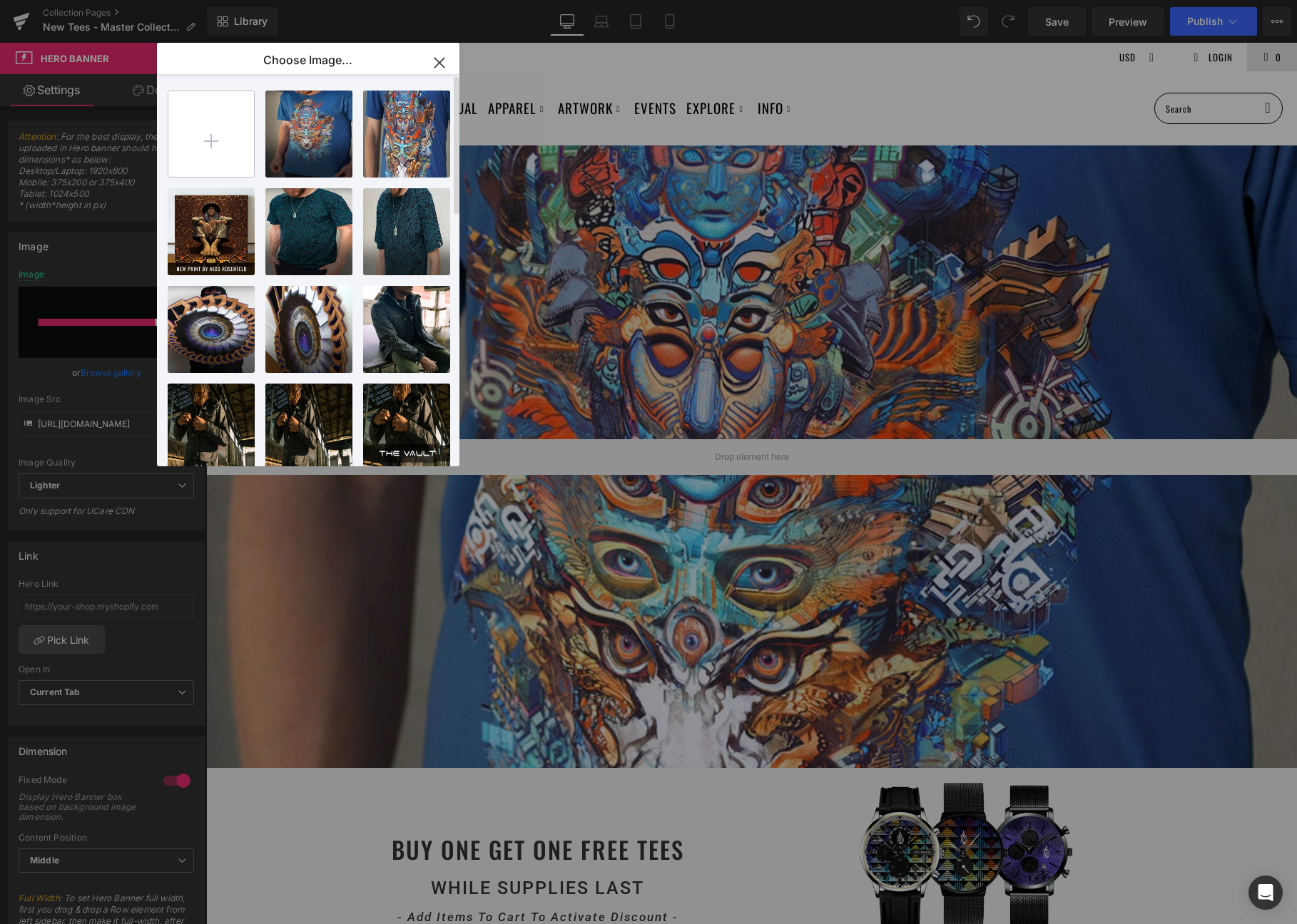
click at [194, 141] on input "file" at bounding box center [211, 134] width 86 height 86
type input "C:\fakepath\tees_desk.jpg"
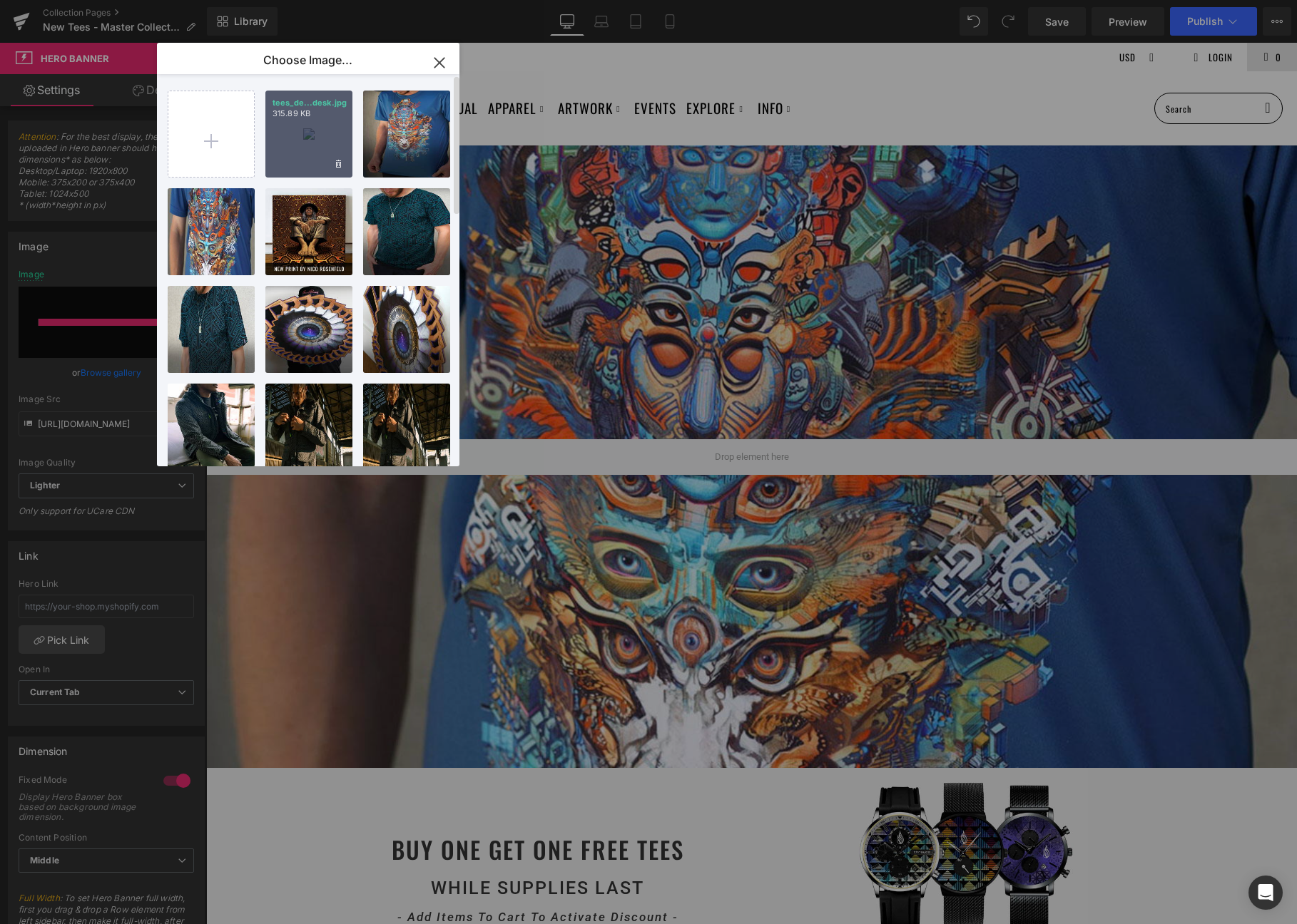
click at [311, 132] on div "tees_de...desk.jpg 315.89 KB" at bounding box center [309, 134] width 87 height 87
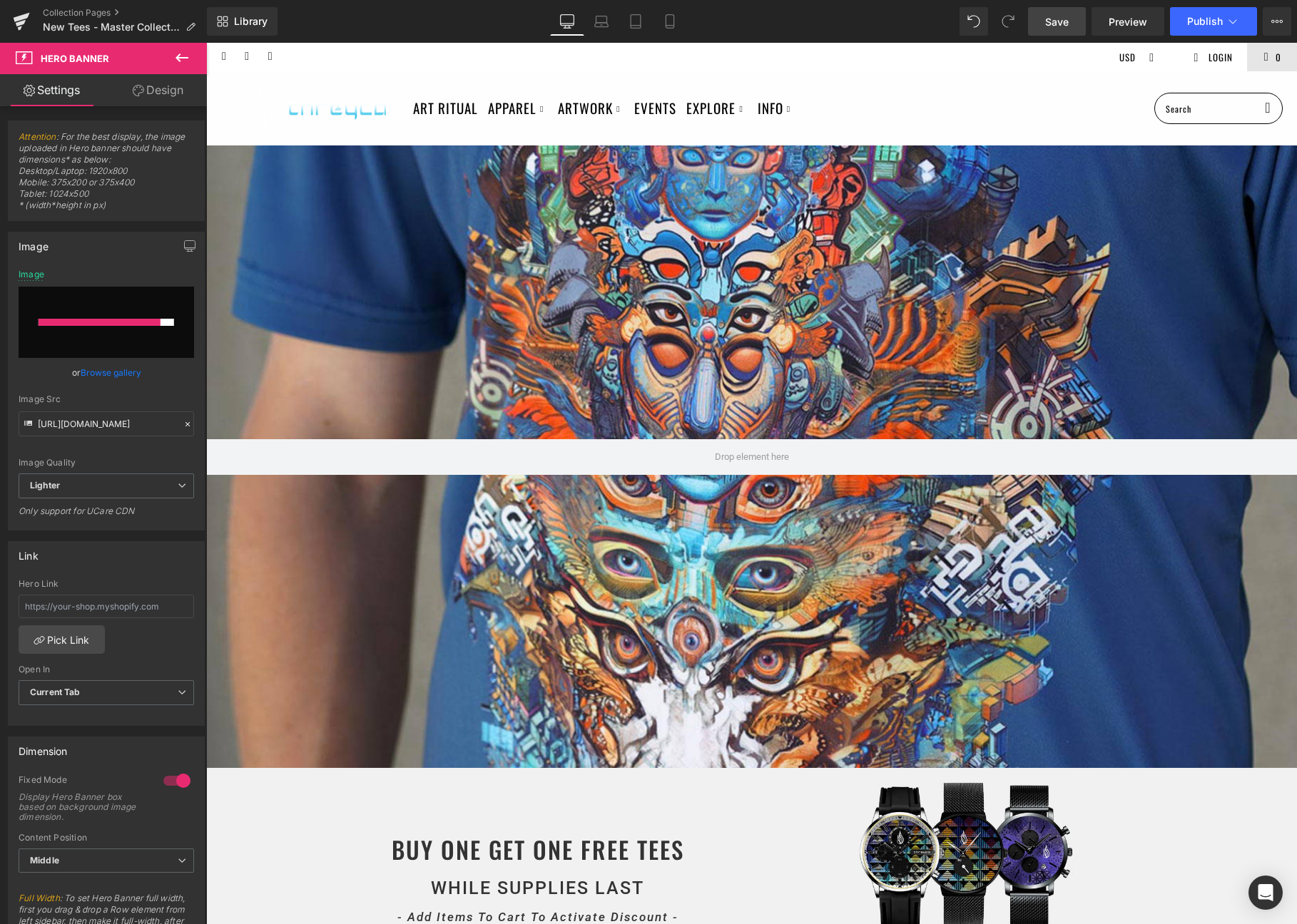
click at [1073, 18] on link "Save" at bounding box center [1056, 21] width 57 height 29
click at [661, 22] on link "Mobile" at bounding box center [669, 21] width 34 height 29
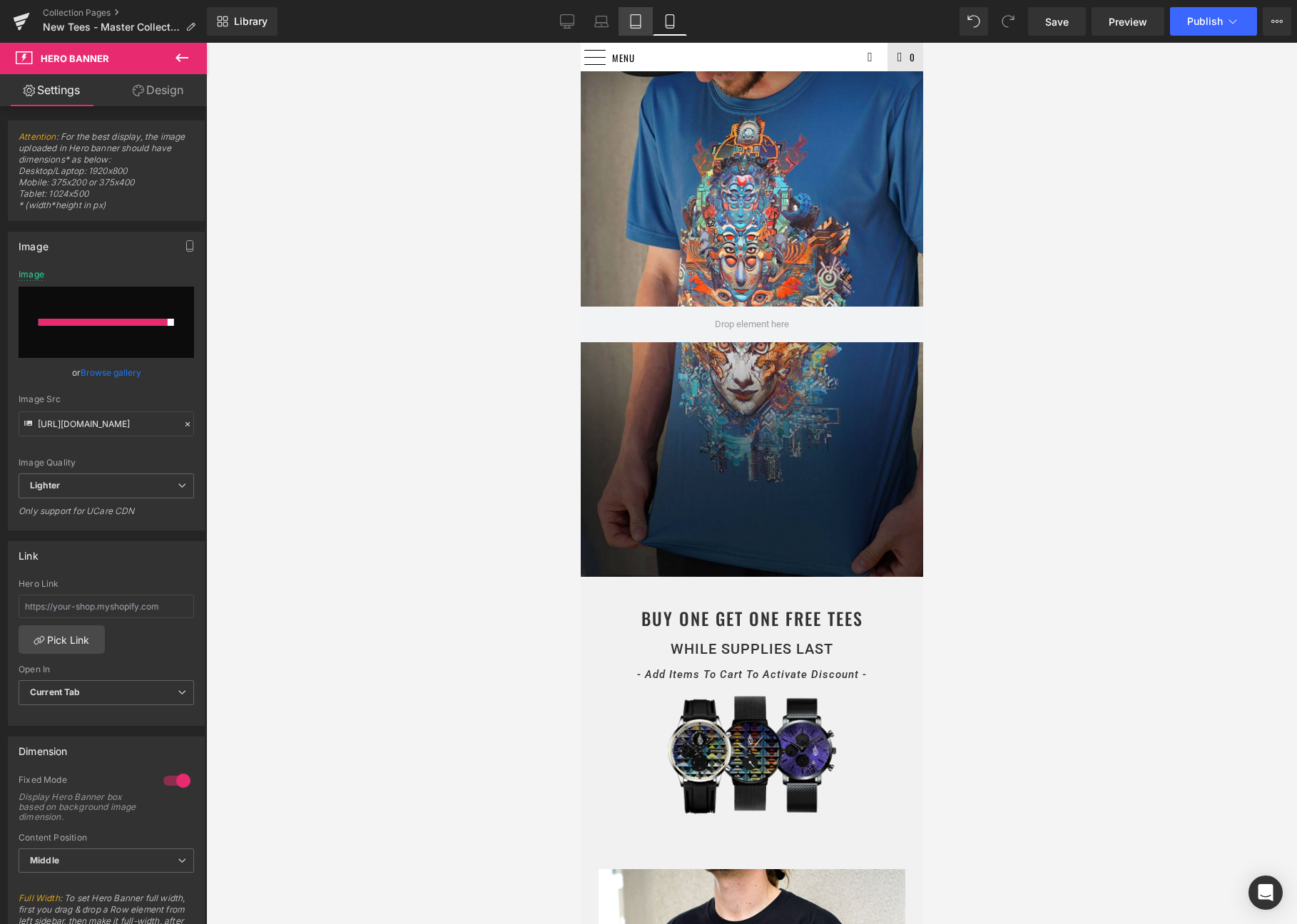
click at [640, 20] on icon at bounding box center [635, 20] width 14 height 14
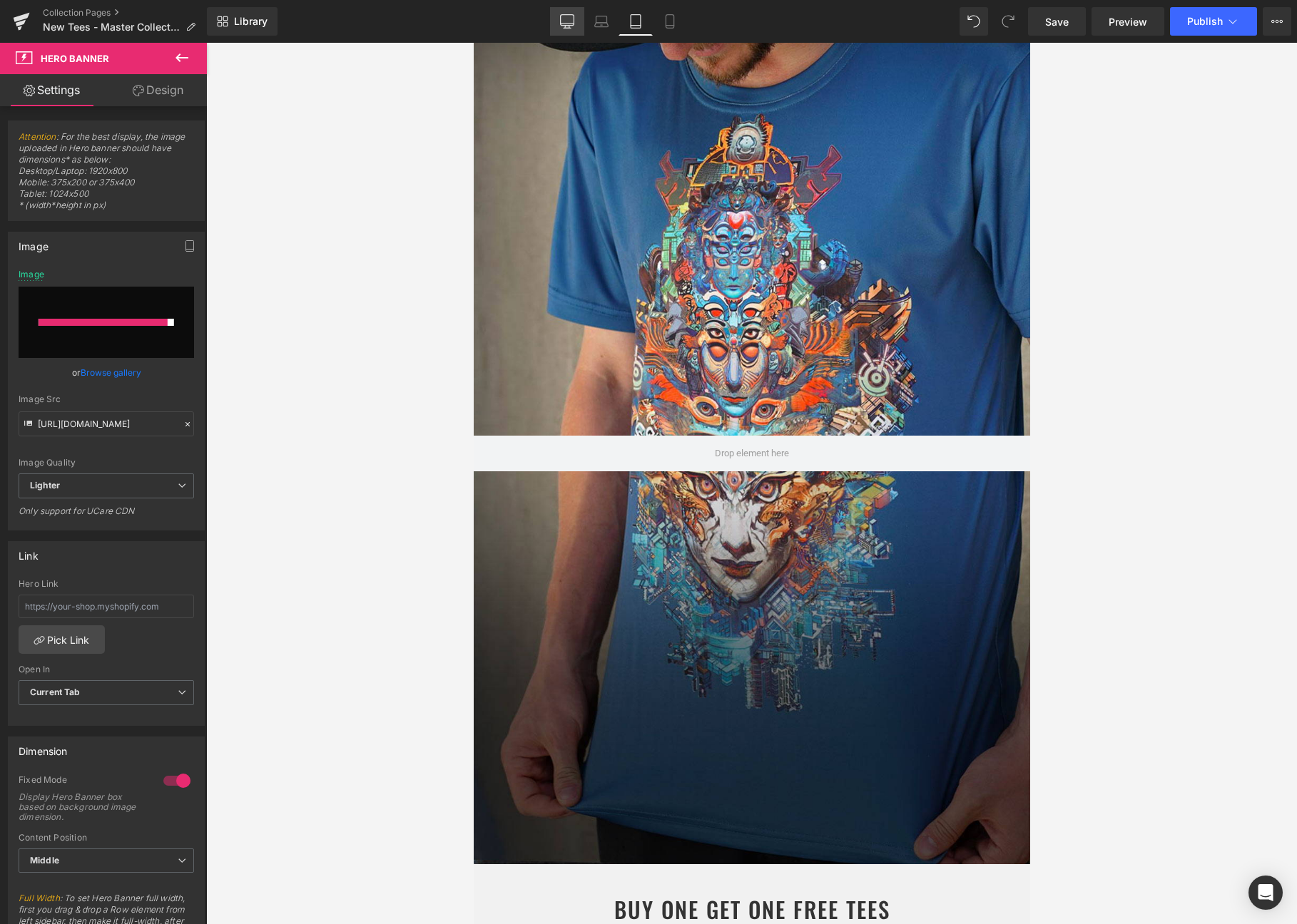
click at [565, 18] on icon at bounding box center [566, 20] width 14 height 14
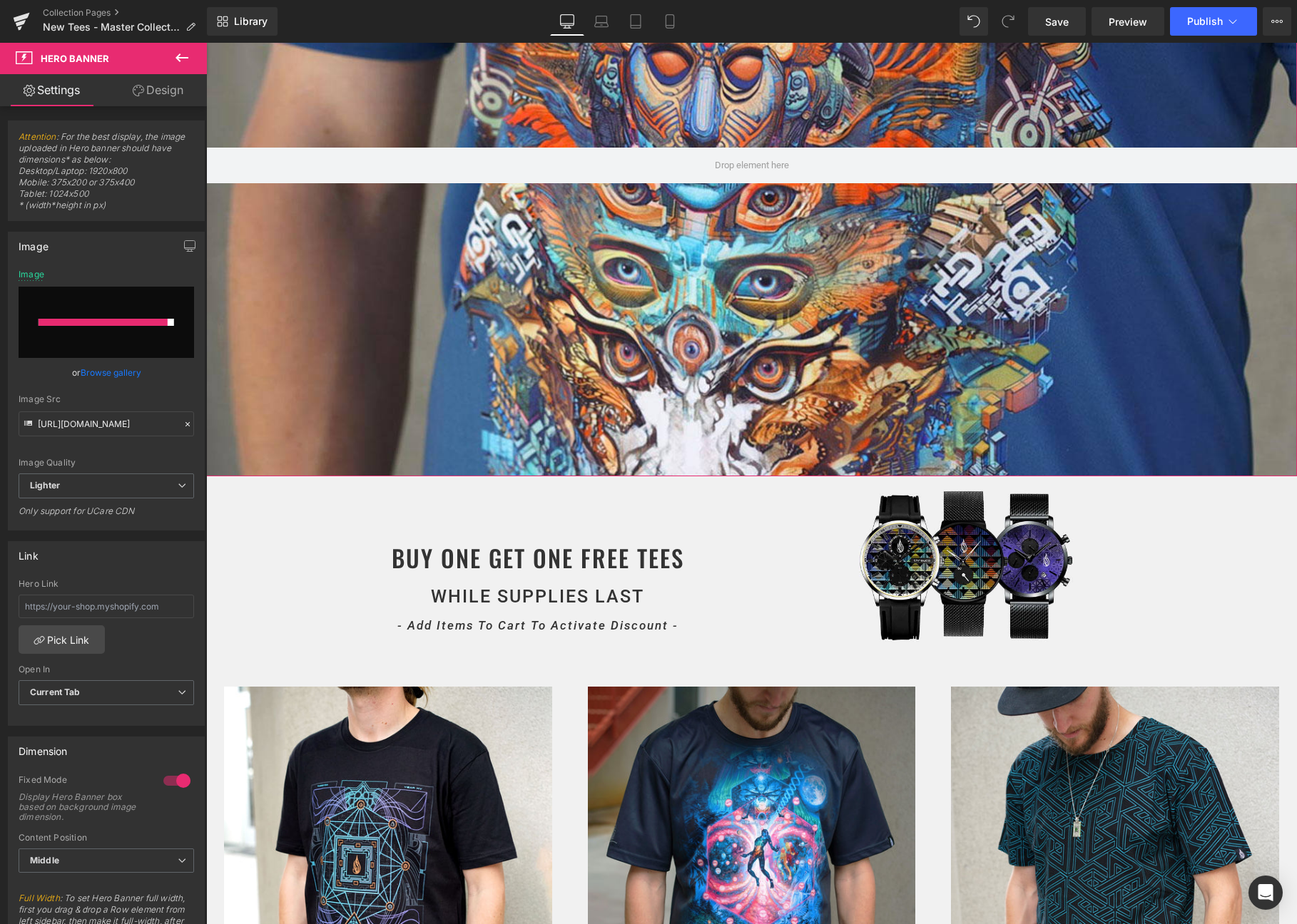
scroll to position [294, 0]
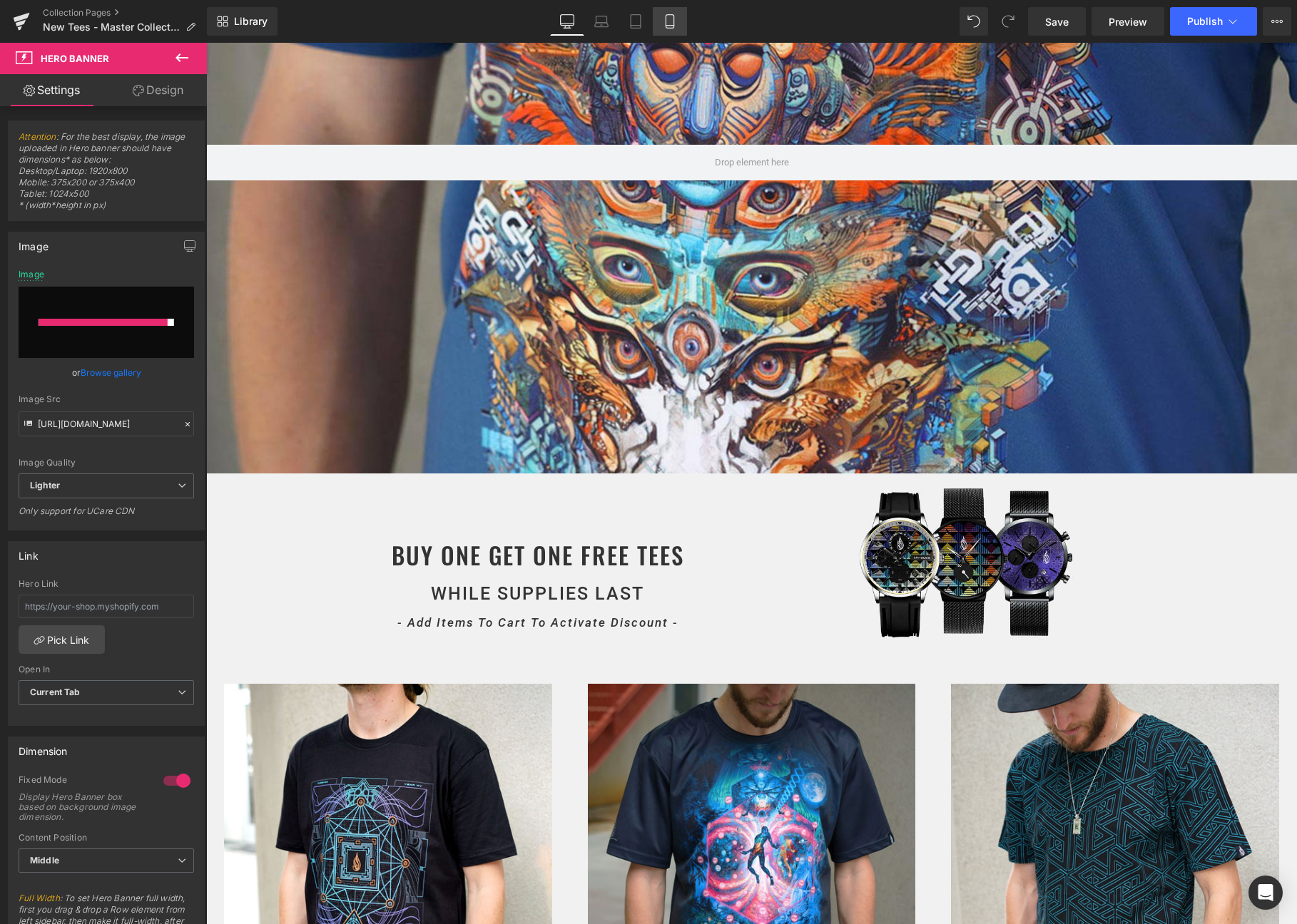
click at [683, 21] on link "Mobile" at bounding box center [669, 21] width 34 height 29
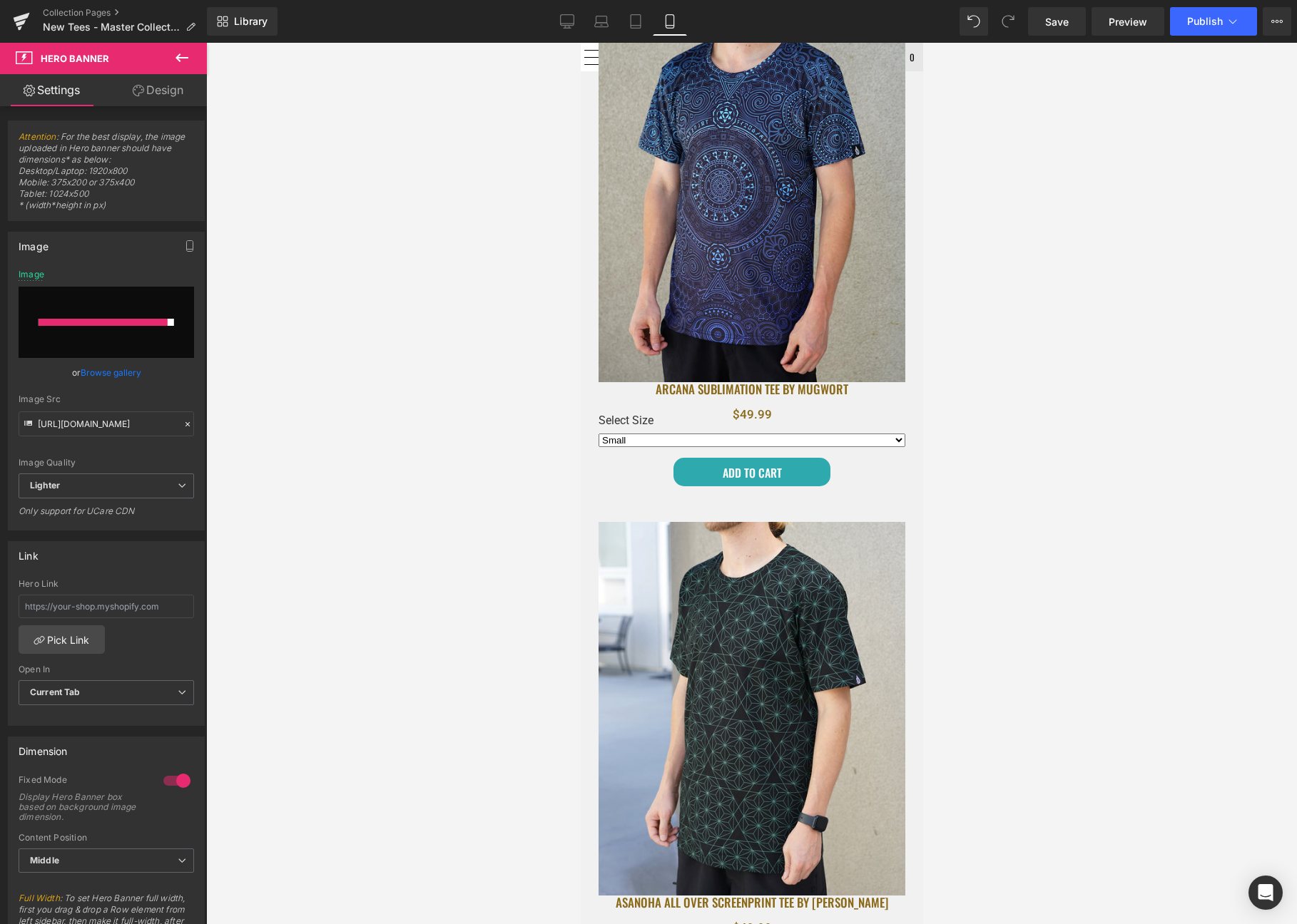
scroll to position [2398, 0]
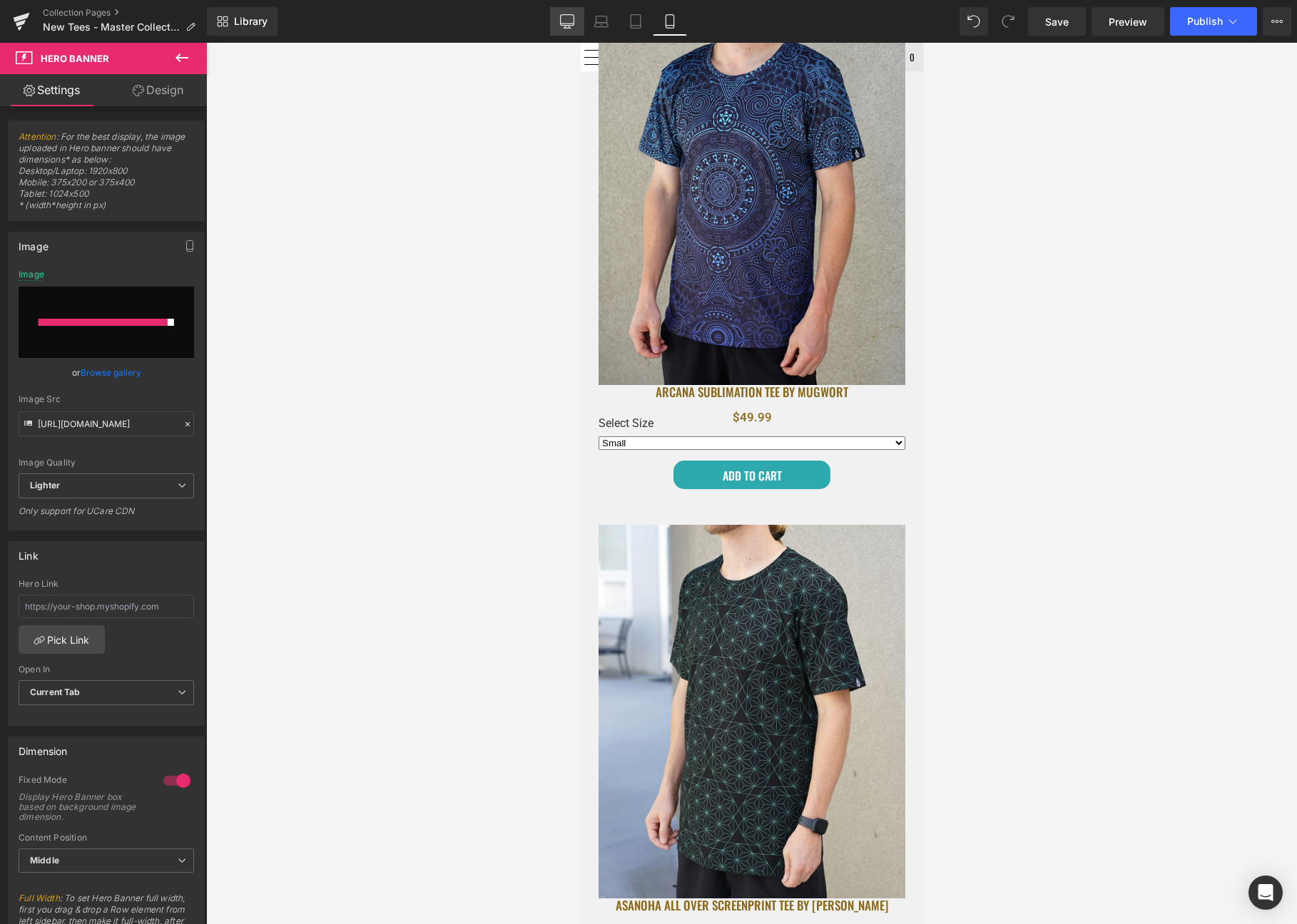
click at [574, 11] on link "Desktop" at bounding box center [566, 21] width 34 height 29
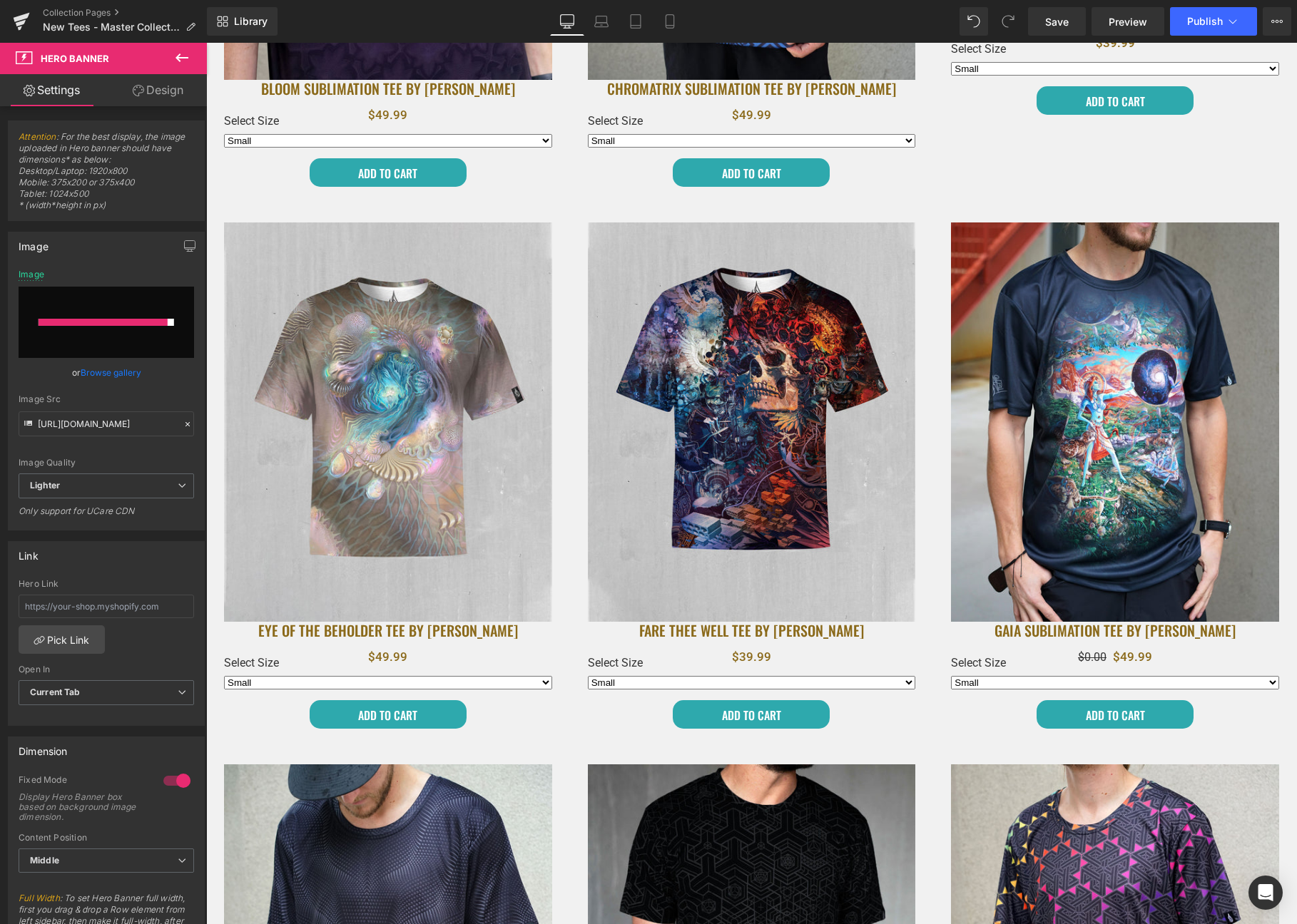
type input "https://ucarecdn.com/3615435e-974c-45dd-a17d-ac7bcf123ca5/-/format/auto/-/previ…"
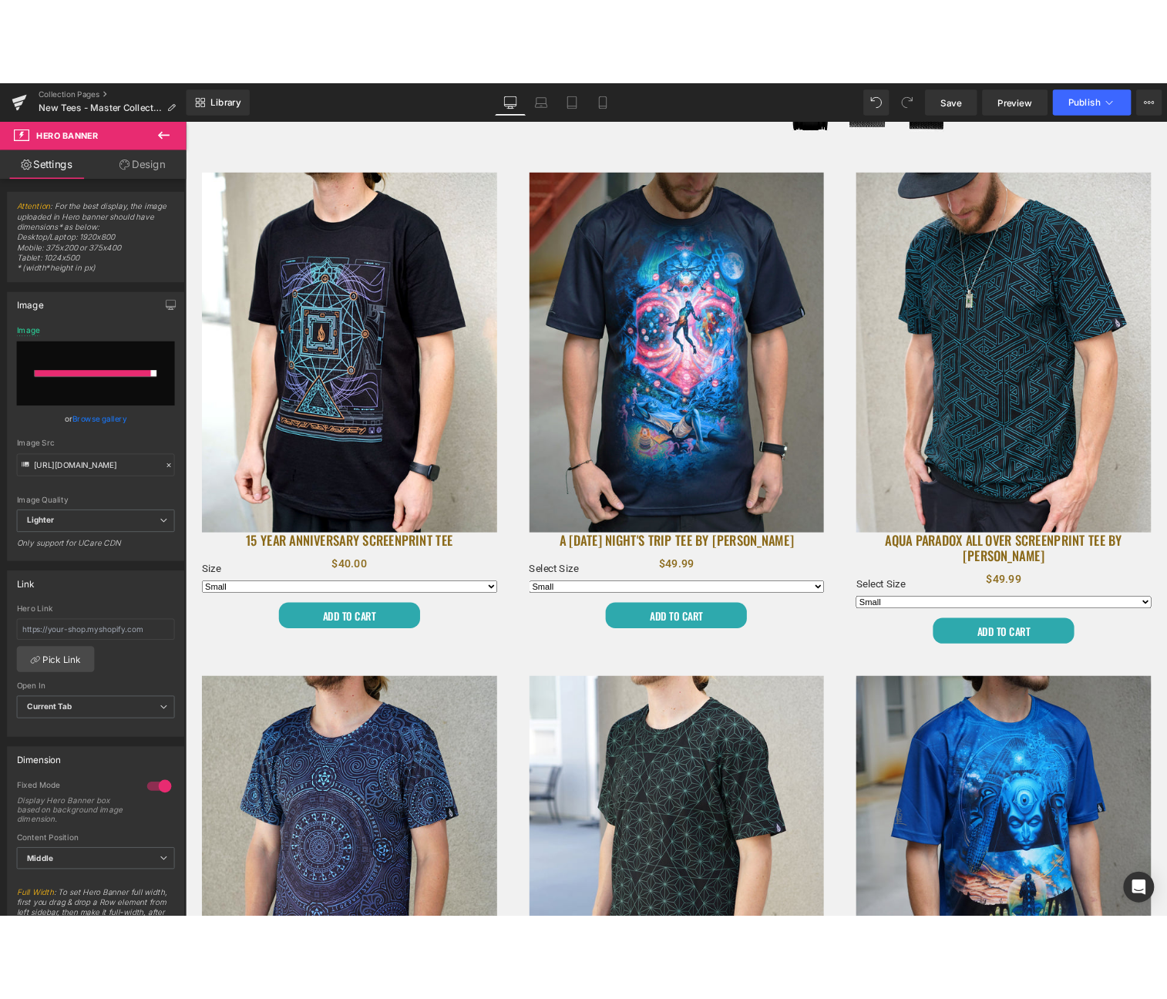
scroll to position [910, 0]
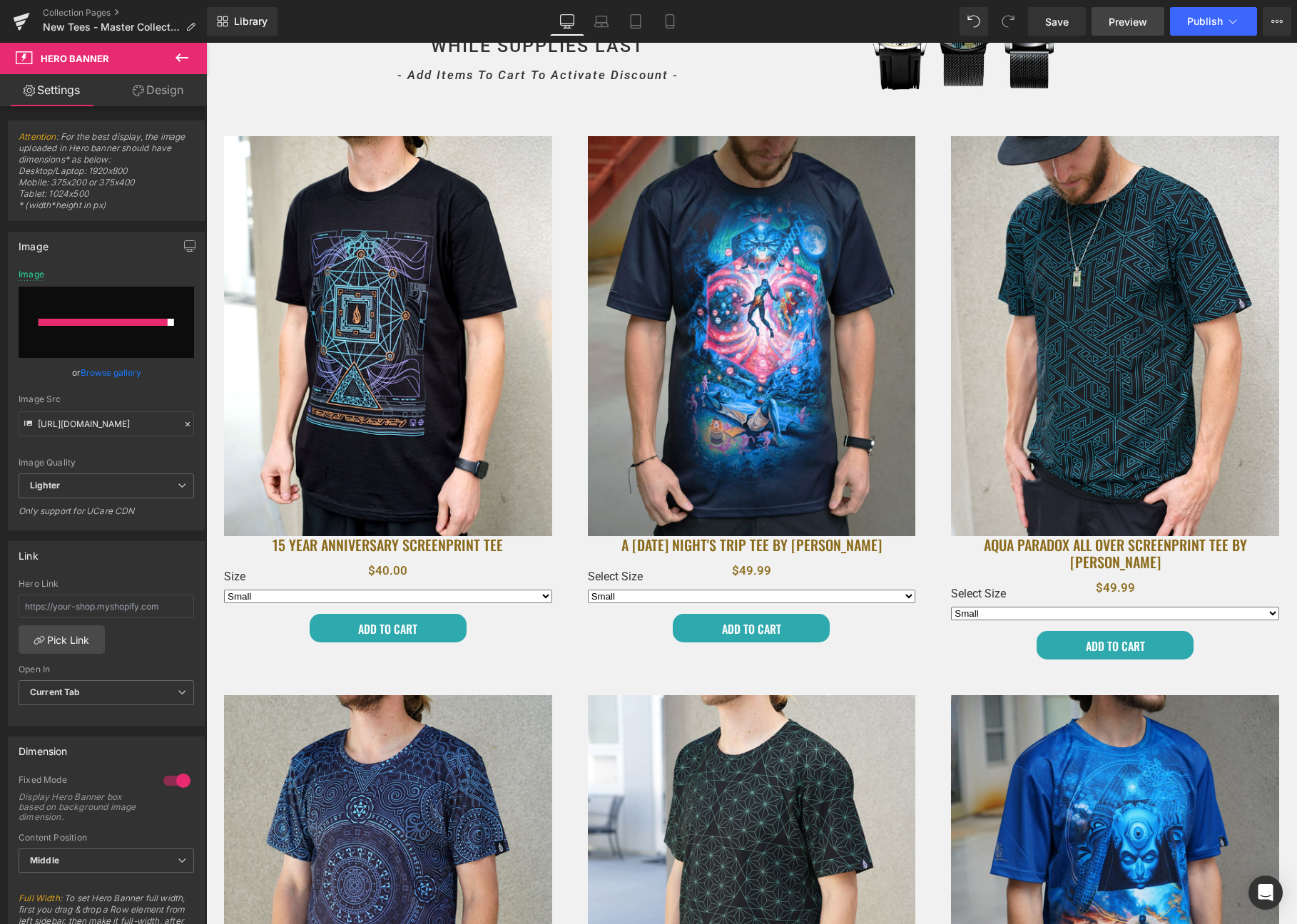
click at [1117, 16] on span "Preview" at bounding box center [1128, 21] width 39 height 15
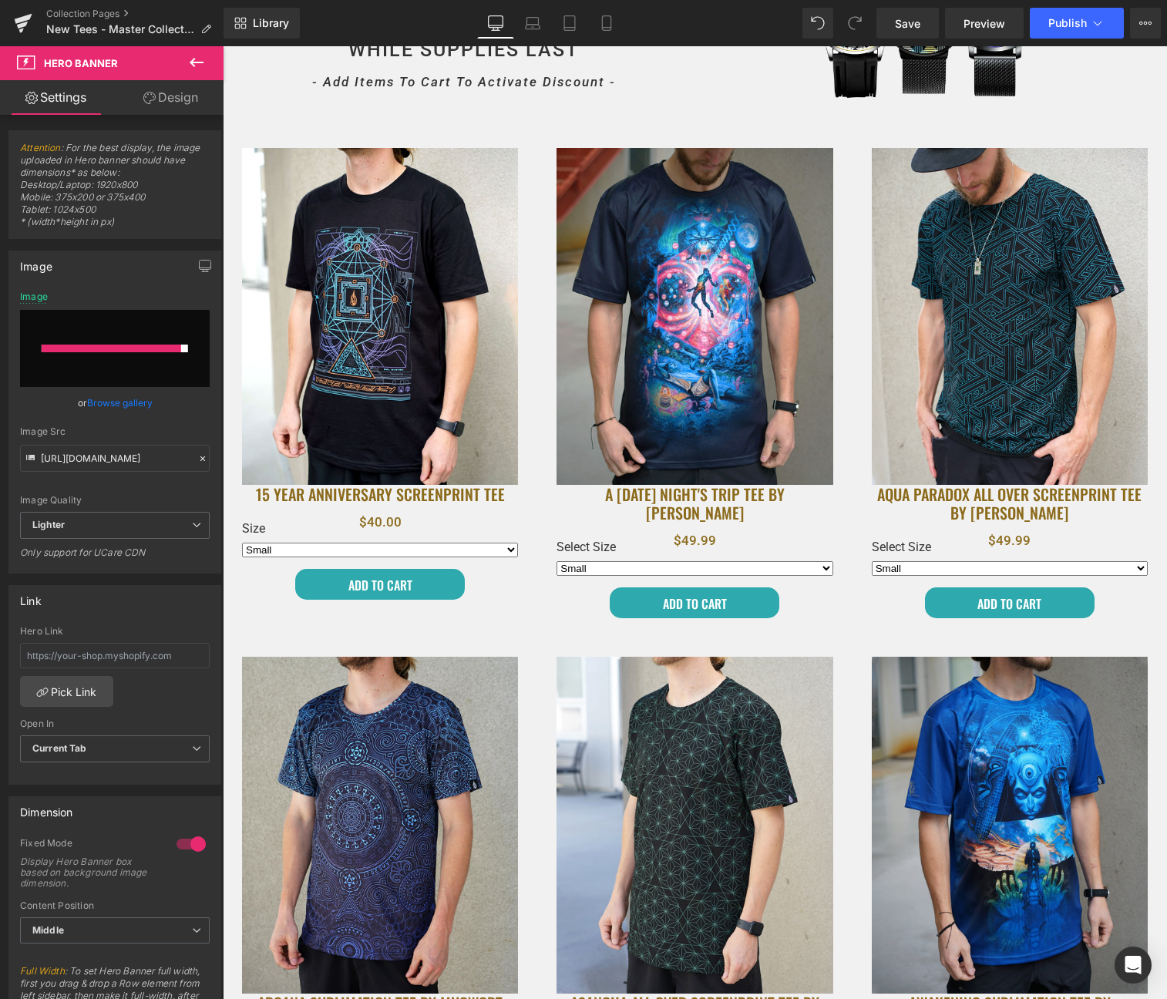
scroll to position [22, 0]
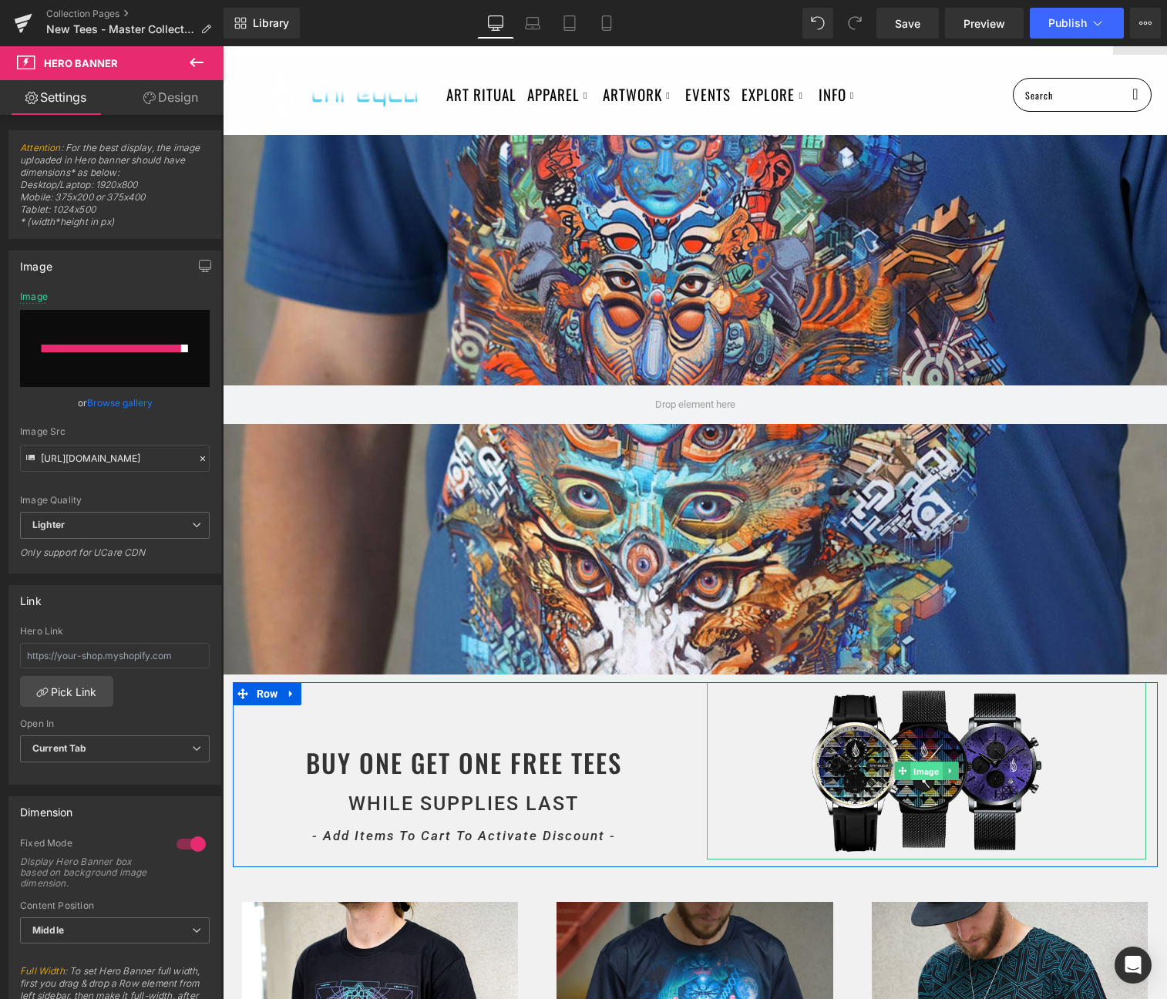
click at [925, 779] on span "Image" at bounding box center [926, 771] width 32 height 19
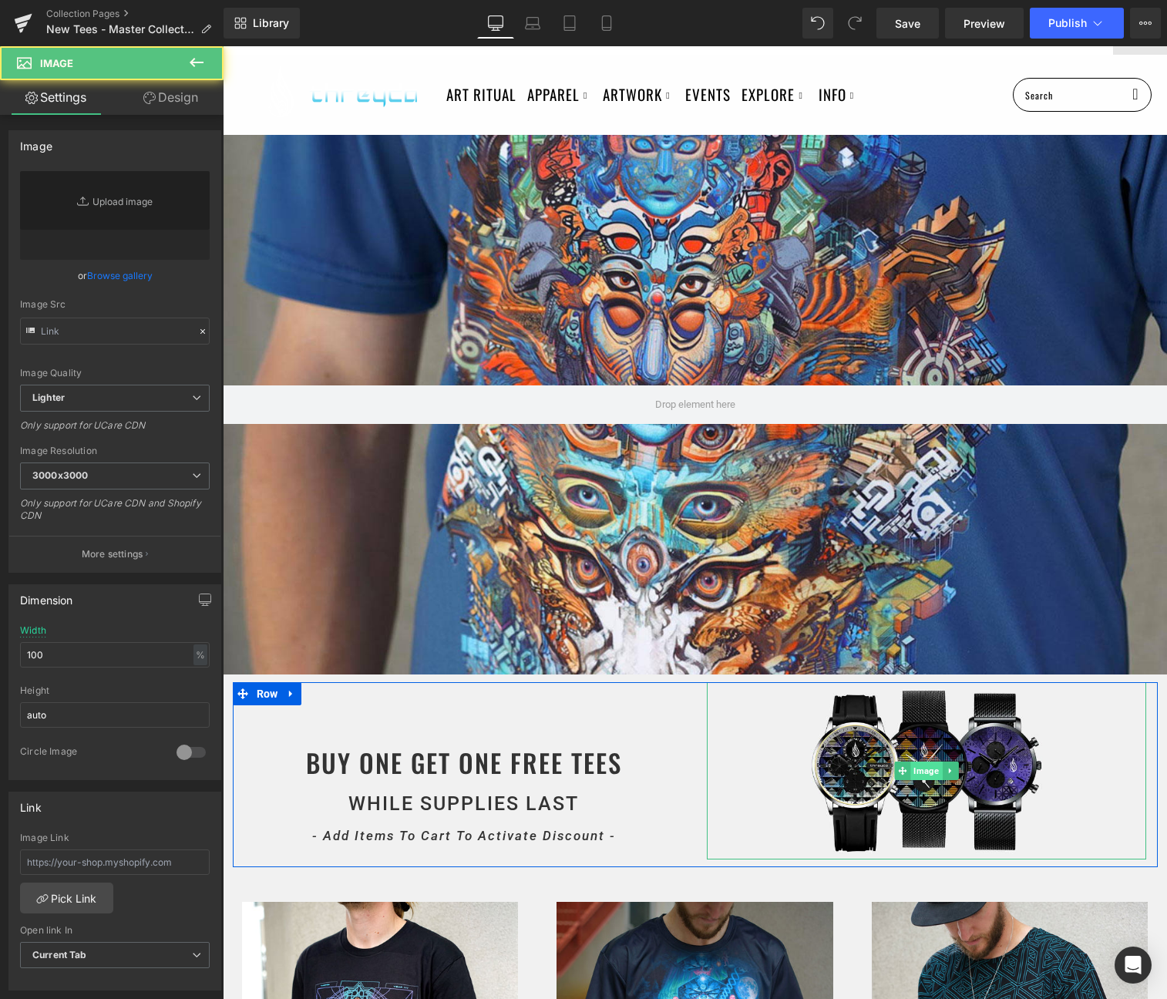
type input "https://ucarecdn.com/b8202d7a-0f1b-4085-a104-e915f829e50f/-/format/auto/-/previ…"
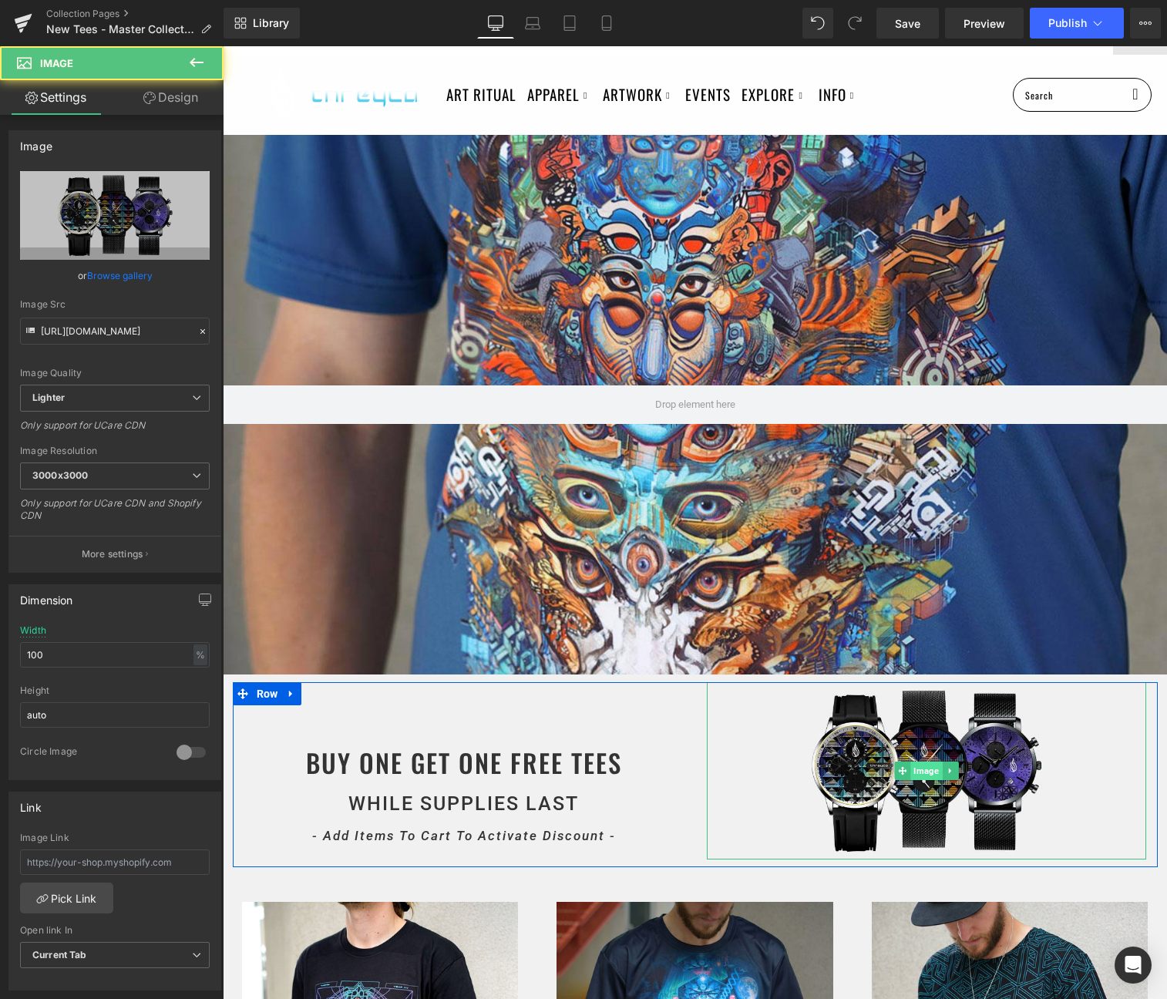
click at [920, 766] on span "Image" at bounding box center [926, 771] width 32 height 19
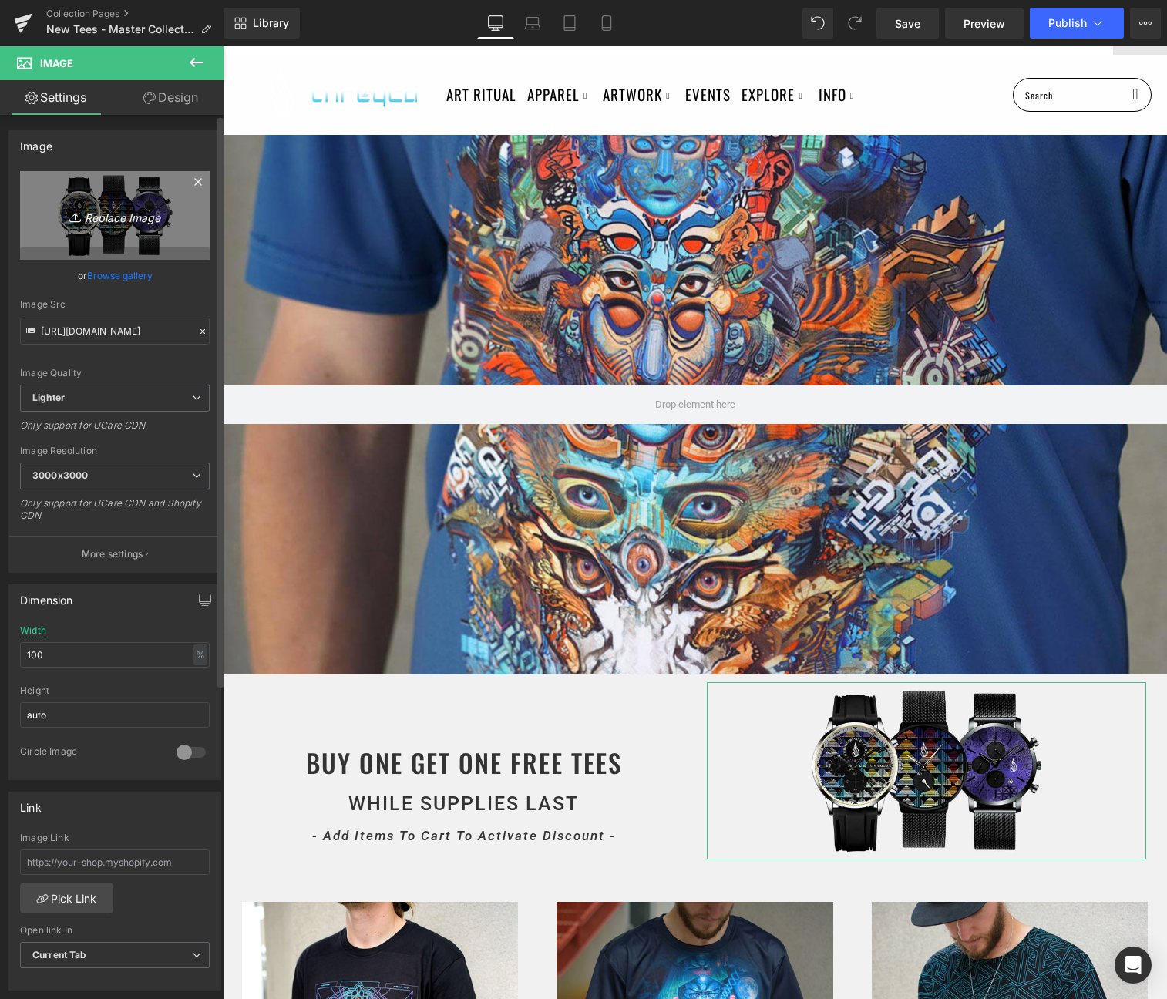
click at [84, 209] on icon "Replace Image" at bounding box center [114, 215] width 123 height 19
type input "C:\fakepath\tees_small.jpg"
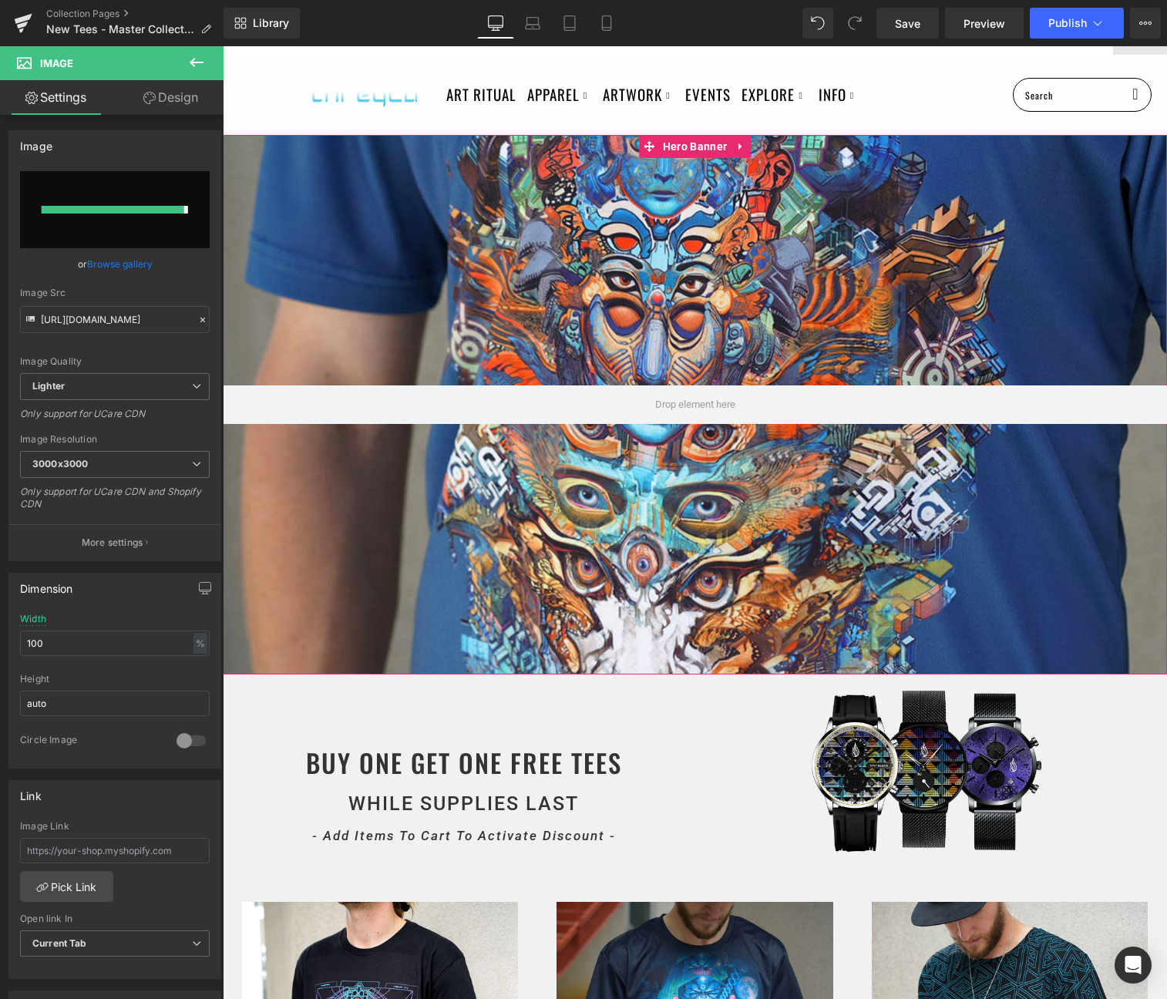
type input "https://ucarecdn.com/62e85dc2-06c8-4915-9d4e-279c1485c4f2/-/format/auto/-/previ…"
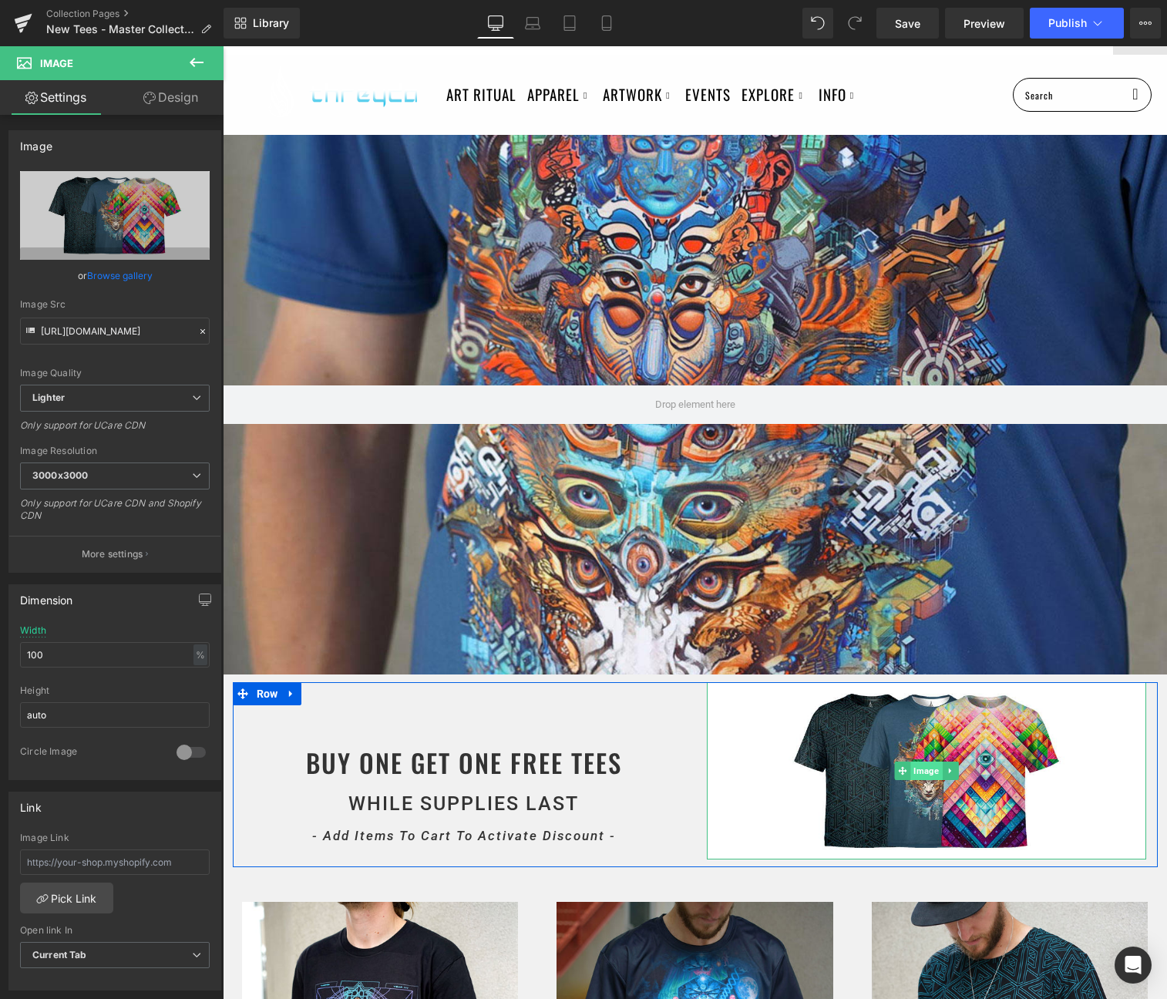
click at [918, 764] on span "Image" at bounding box center [926, 771] width 32 height 19
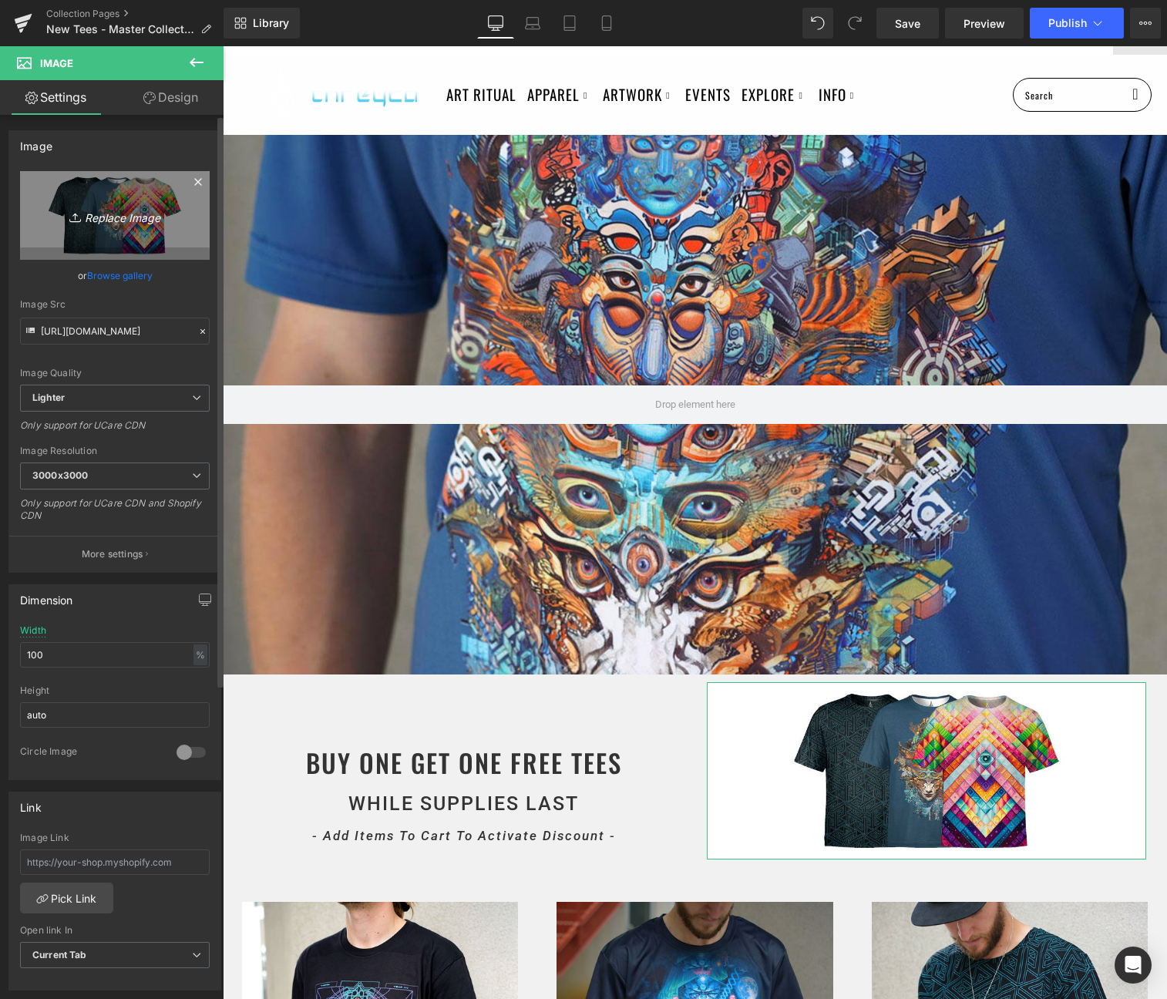
click at [131, 228] on link "Replace Image" at bounding box center [115, 215] width 190 height 89
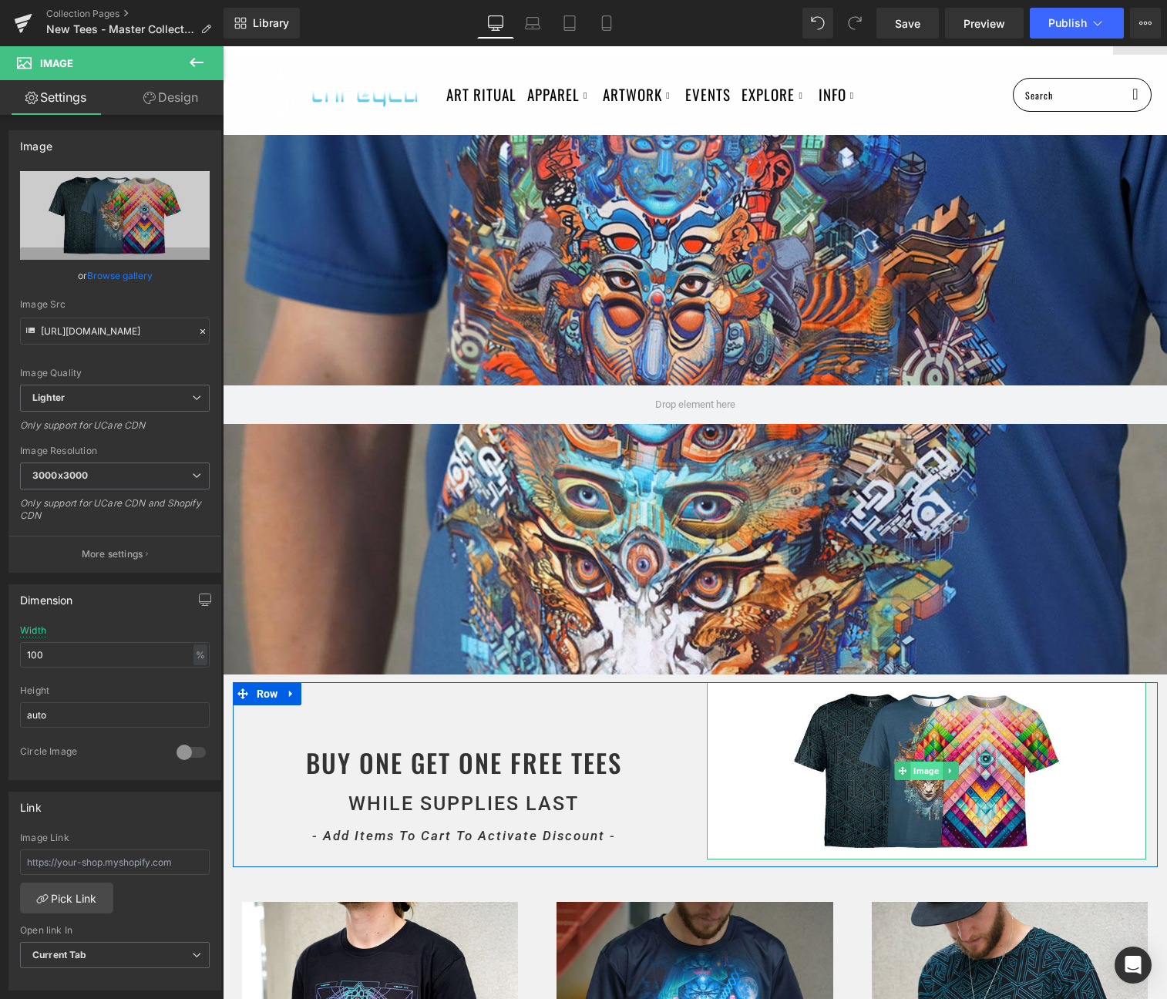
click at [930, 768] on span "Image" at bounding box center [926, 771] width 32 height 19
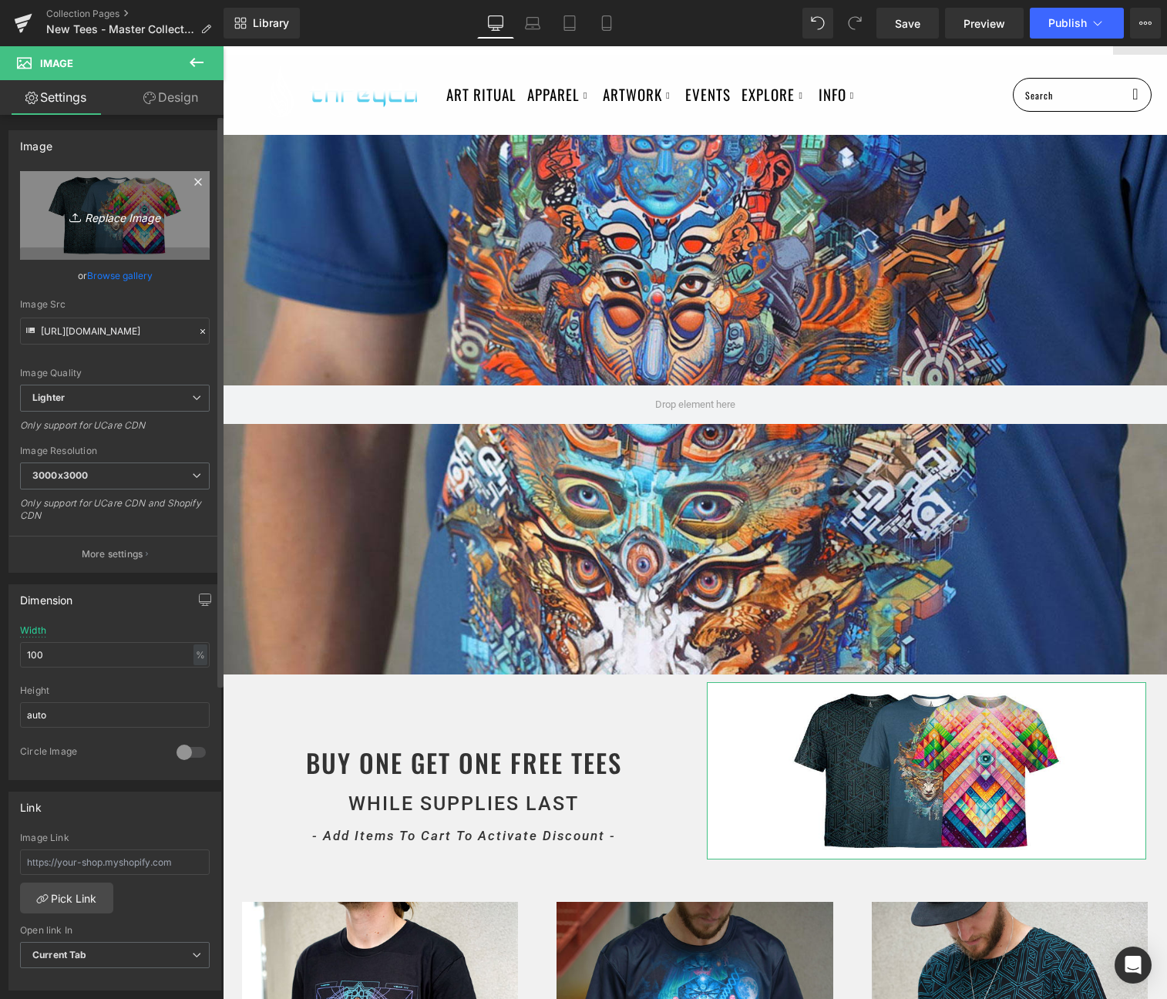
click at [105, 247] on link "Replace Image" at bounding box center [115, 215] width 190 height 89
type input "C:\fakepath\Untitled-1.jpg"
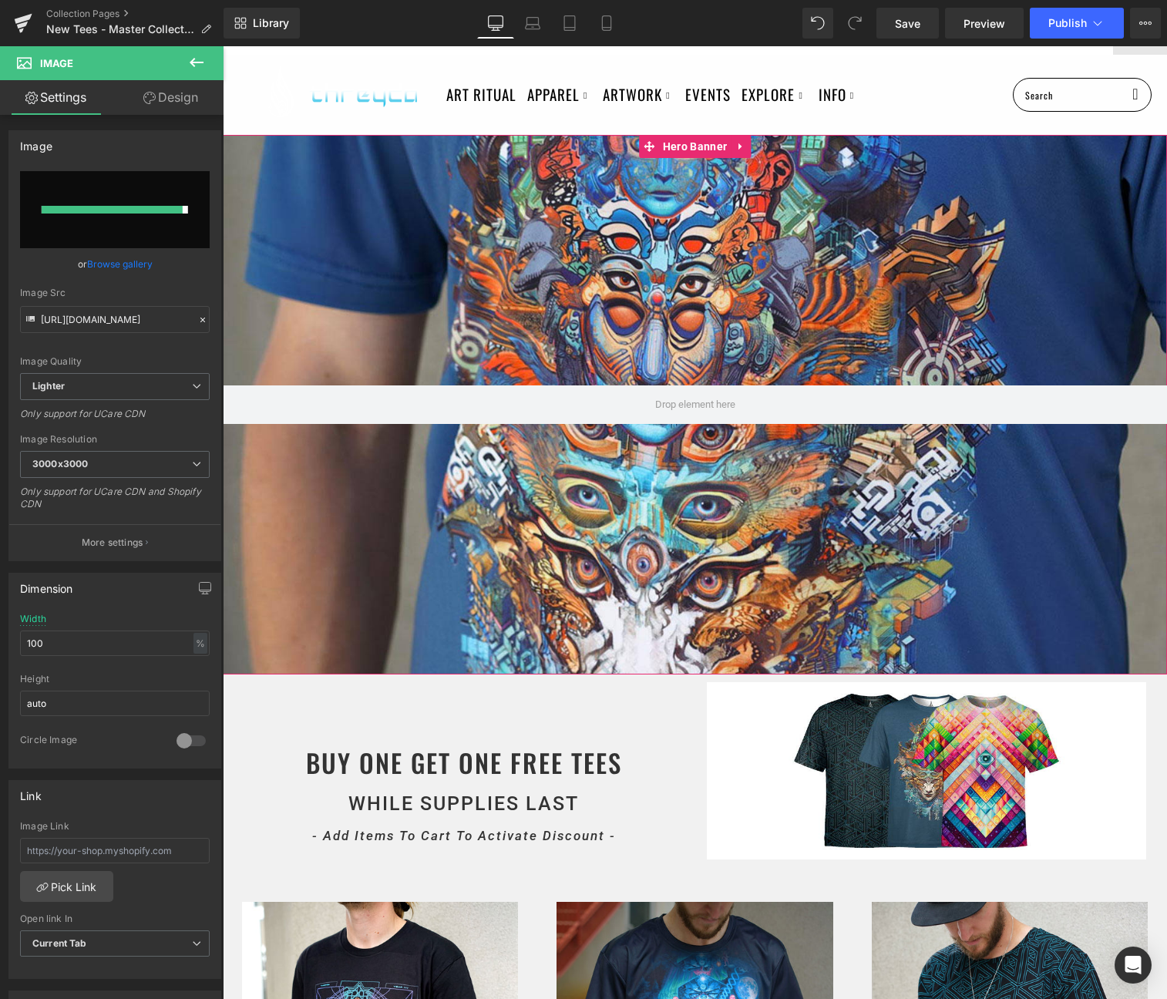
type input "https://ucarecdn.com/42f2aca9-5d27-4ac6-a05c-a452bb1e5022/-/format/auto/-/previ…"
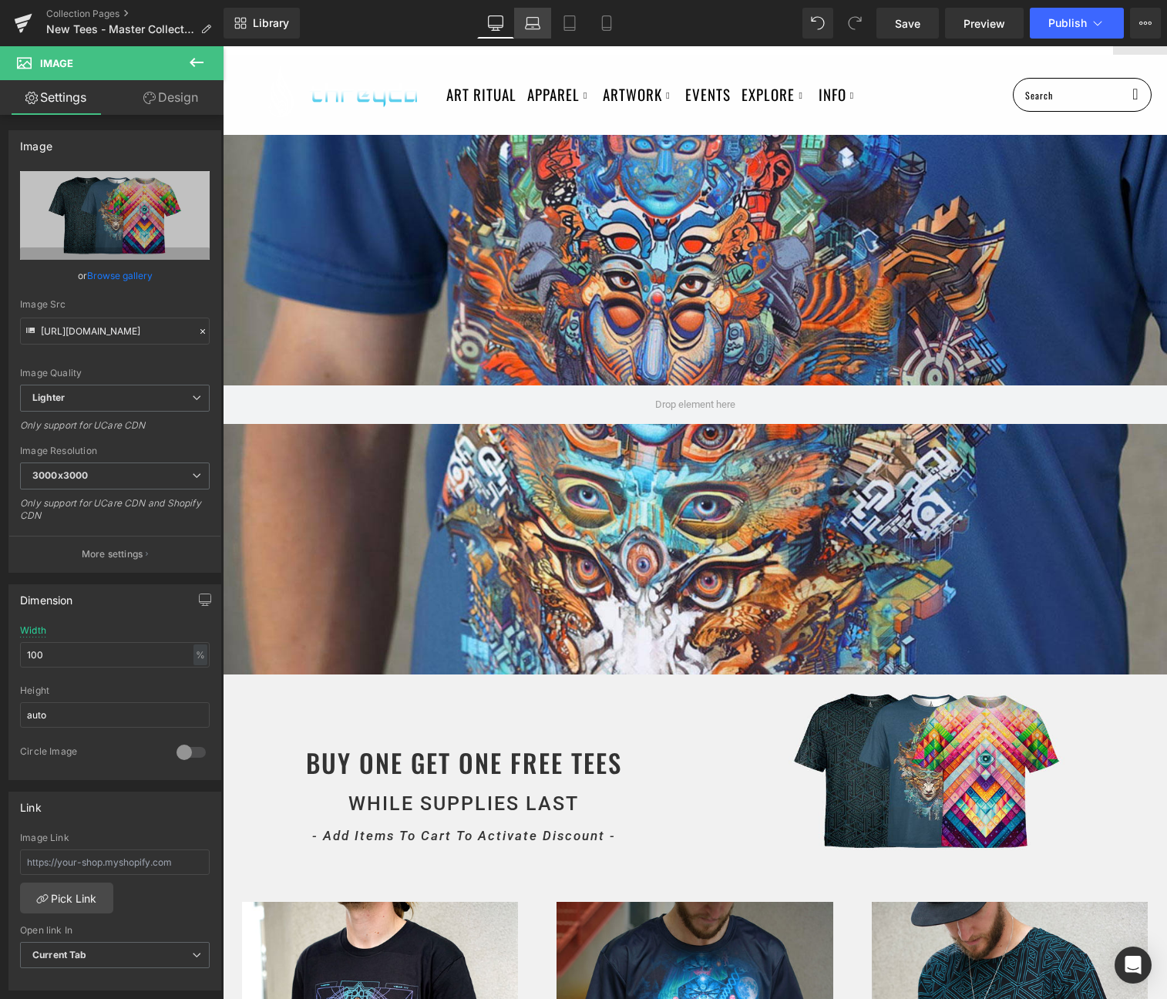
click at [537, 22] on icon at bounding box center [532, 22] width 15 height 15
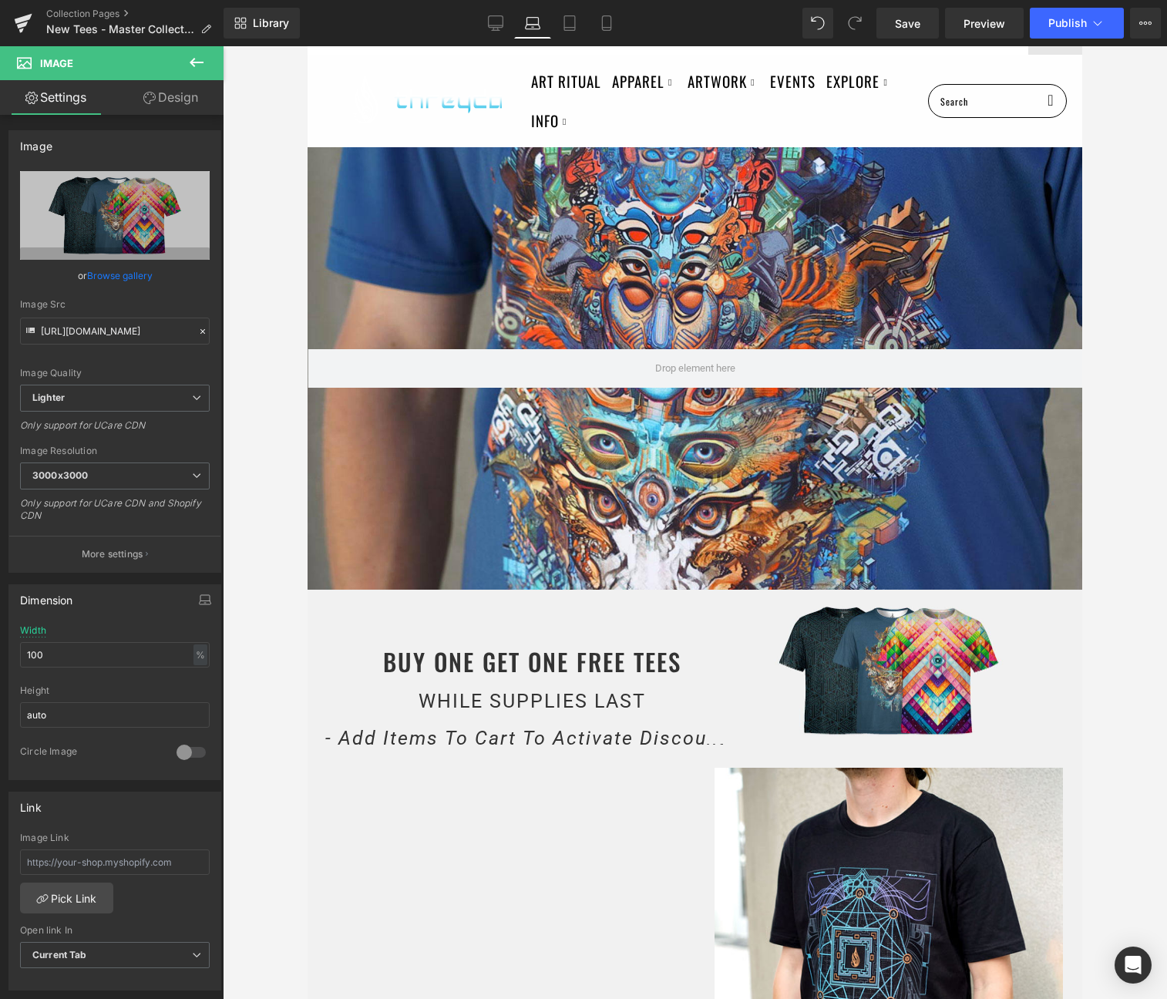
scroll to position [0, 0]
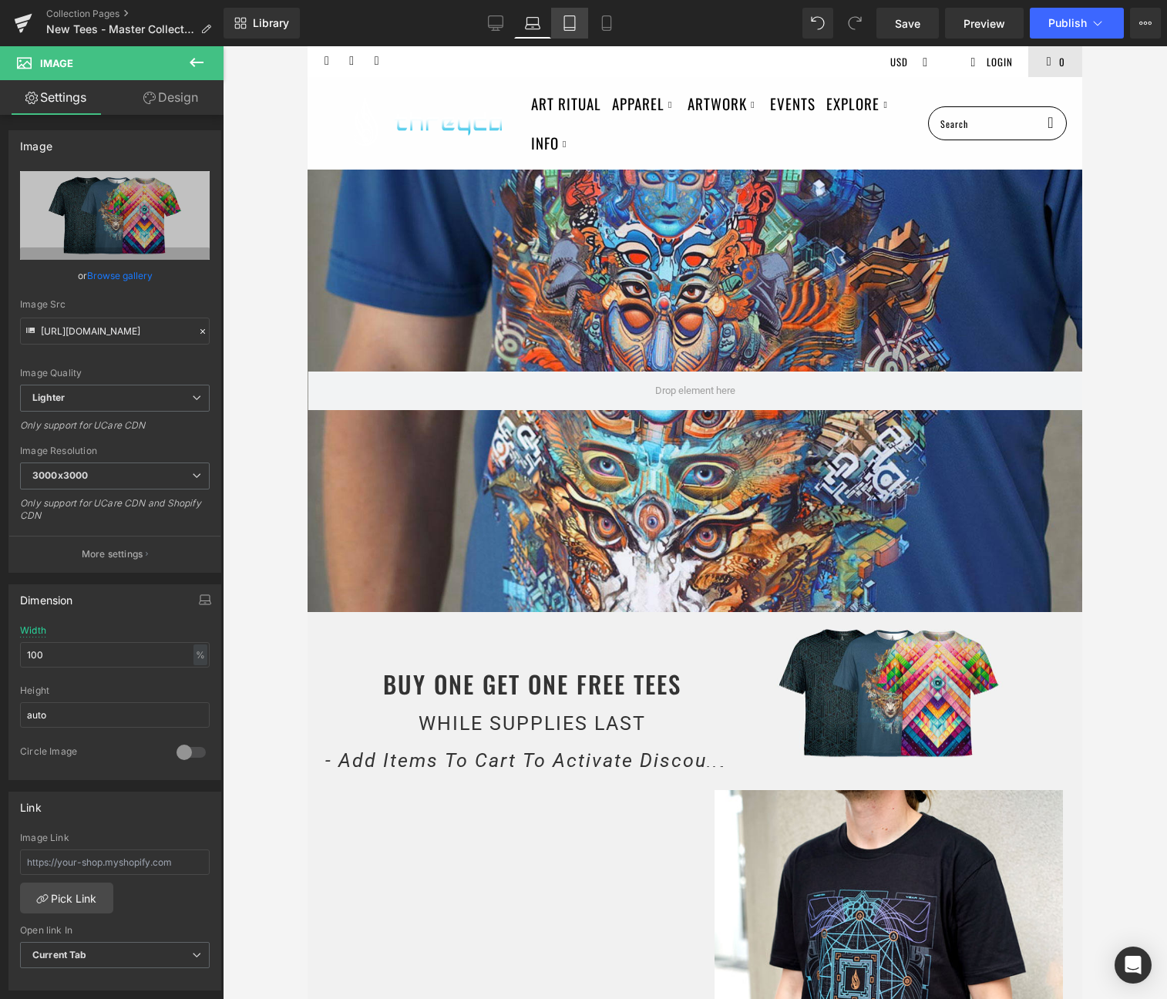
click at [585, 20] on link "Tablet" at bounding box center [569, 23] width 37 height 31
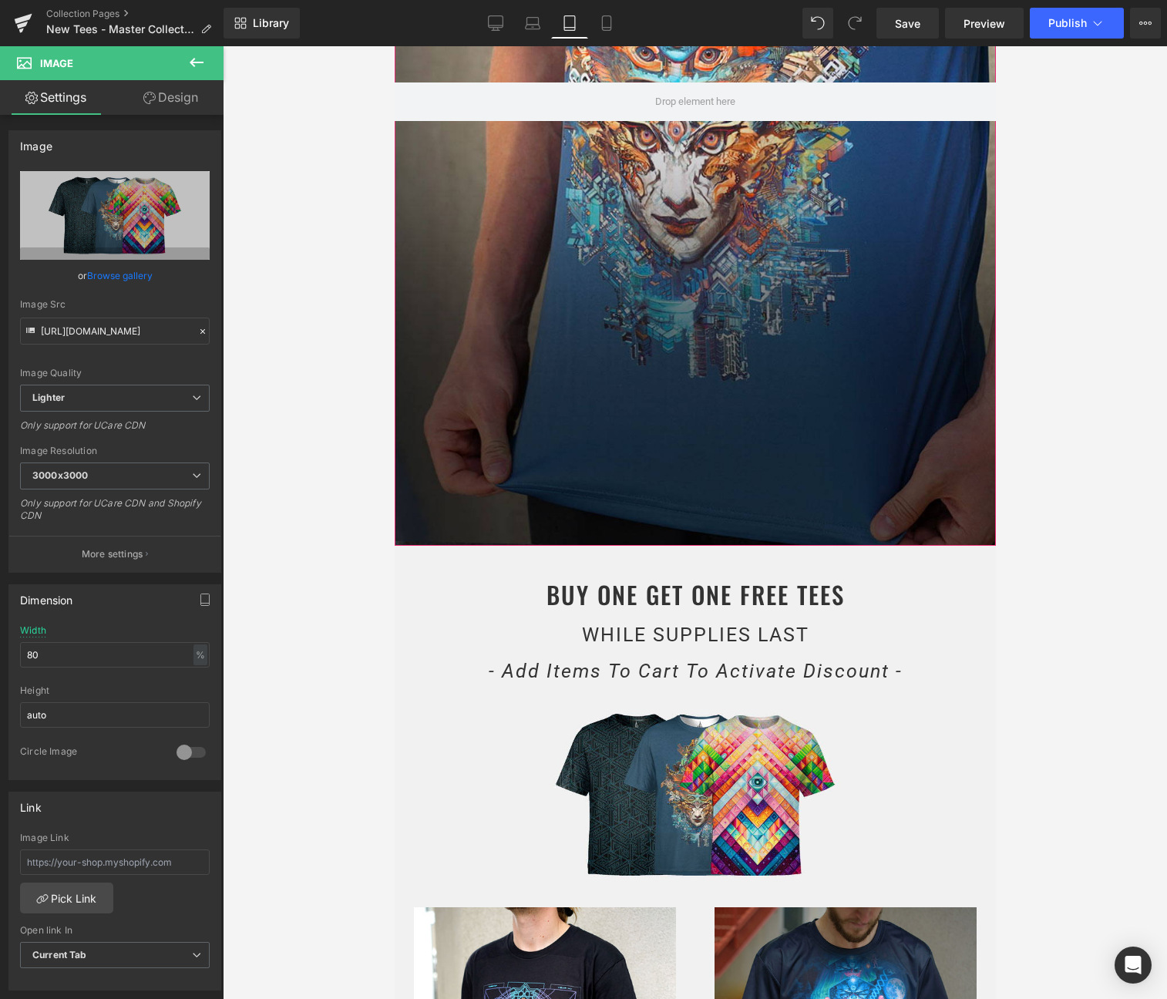
scroll to position [536, 0]
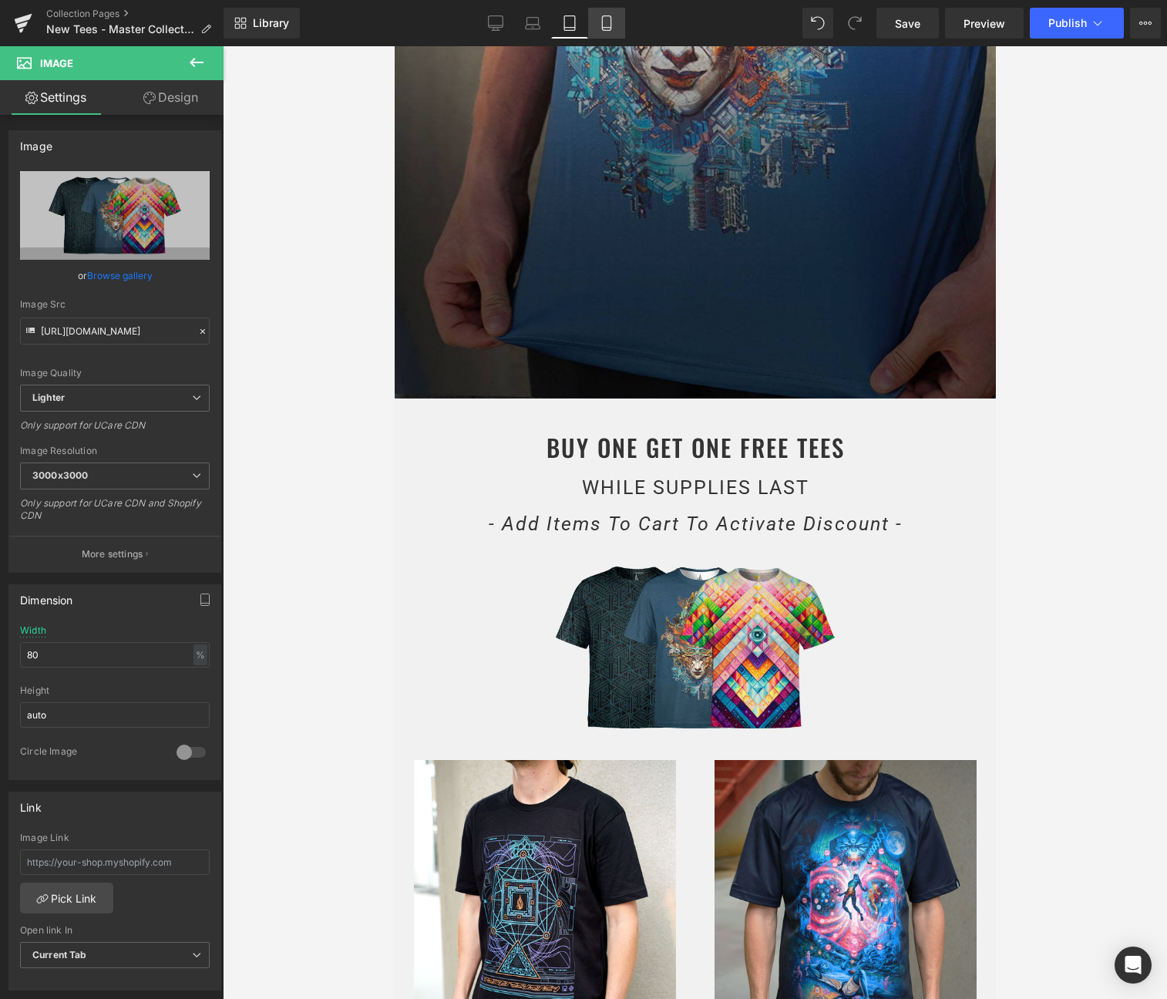
click at [601, 18] on icon at bounding box center [606, 22] width 15 height 15
type input "100"
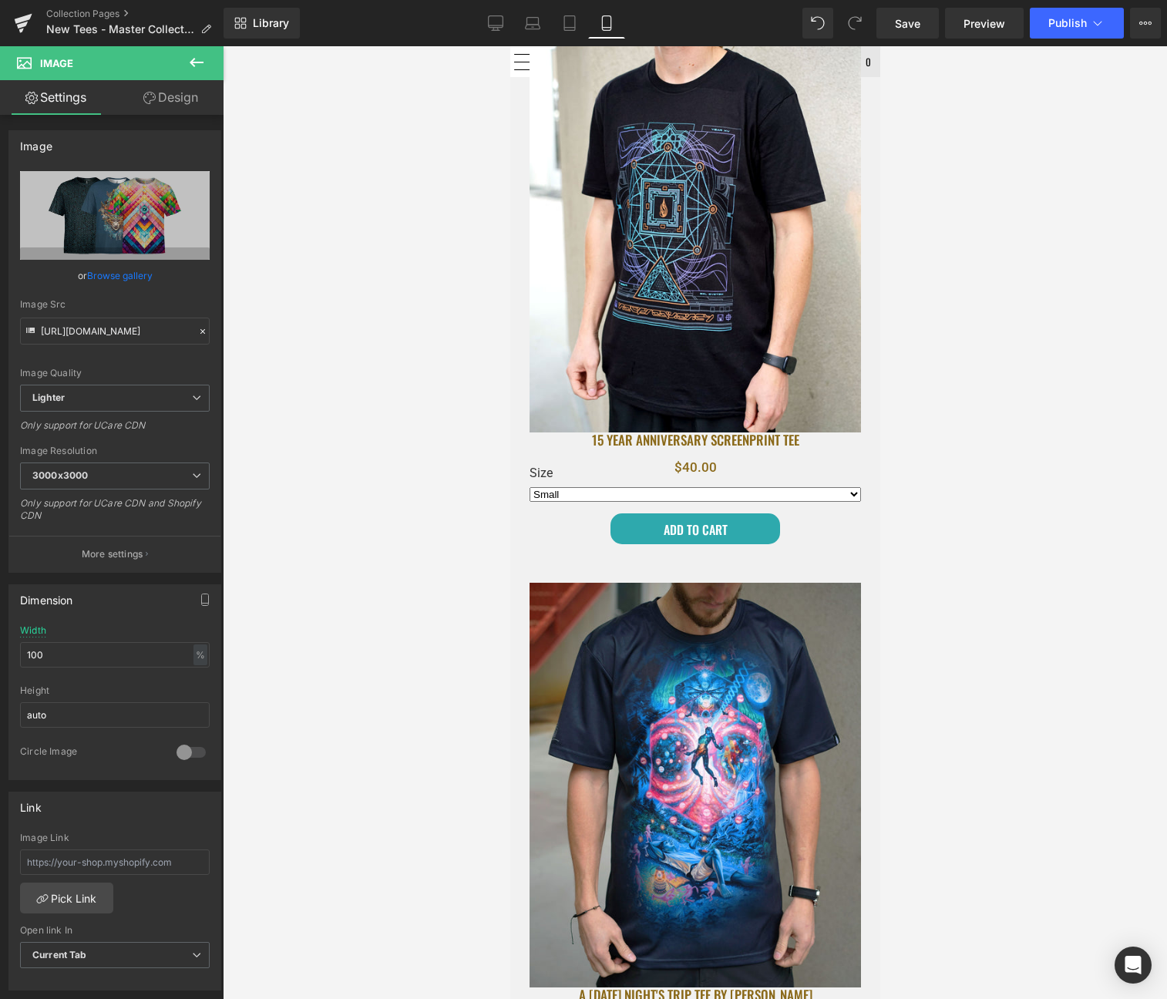
scroll to position [923, 0]
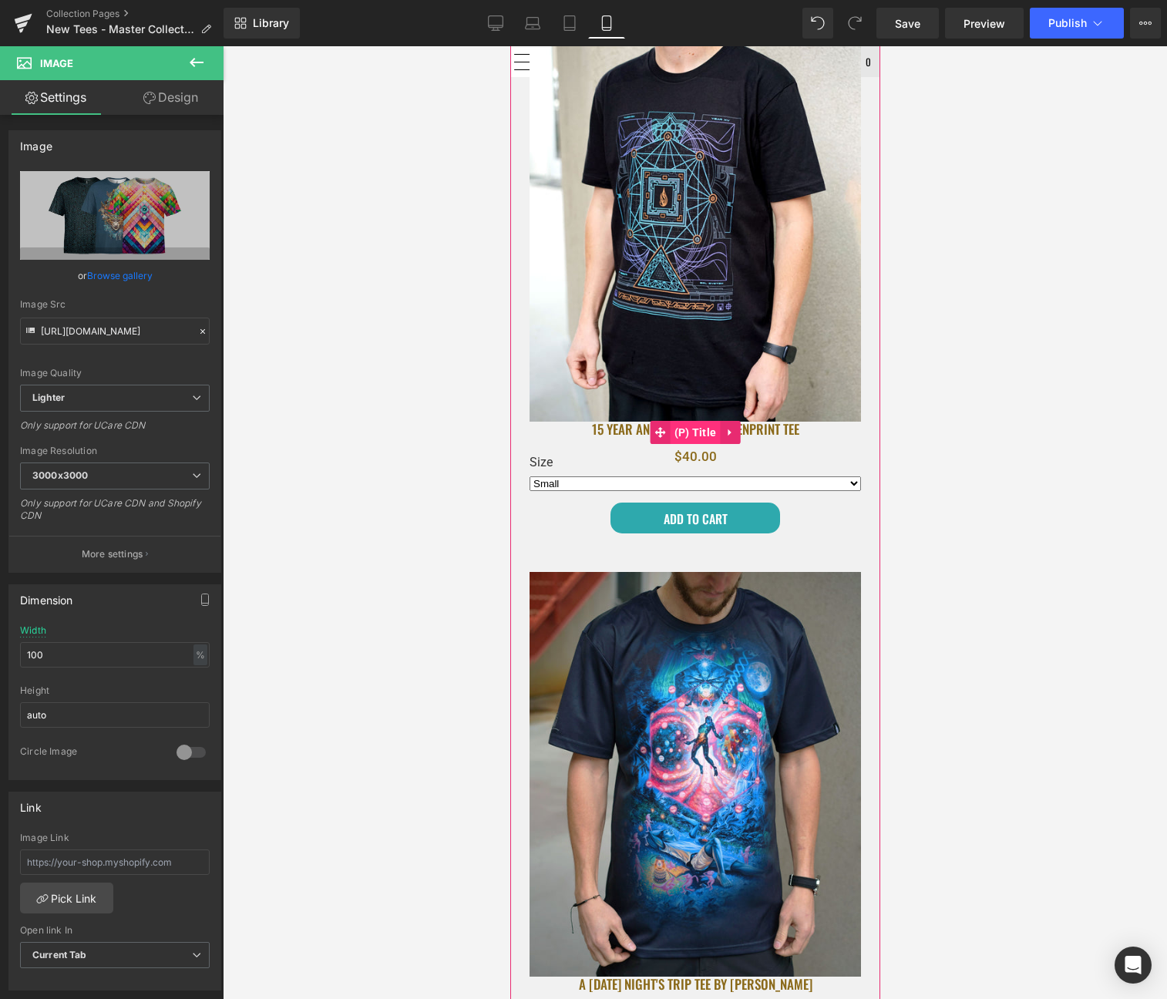
click at [690, 428] on span "(P) Title" at bounding box center [695, 432] width 50 height 23
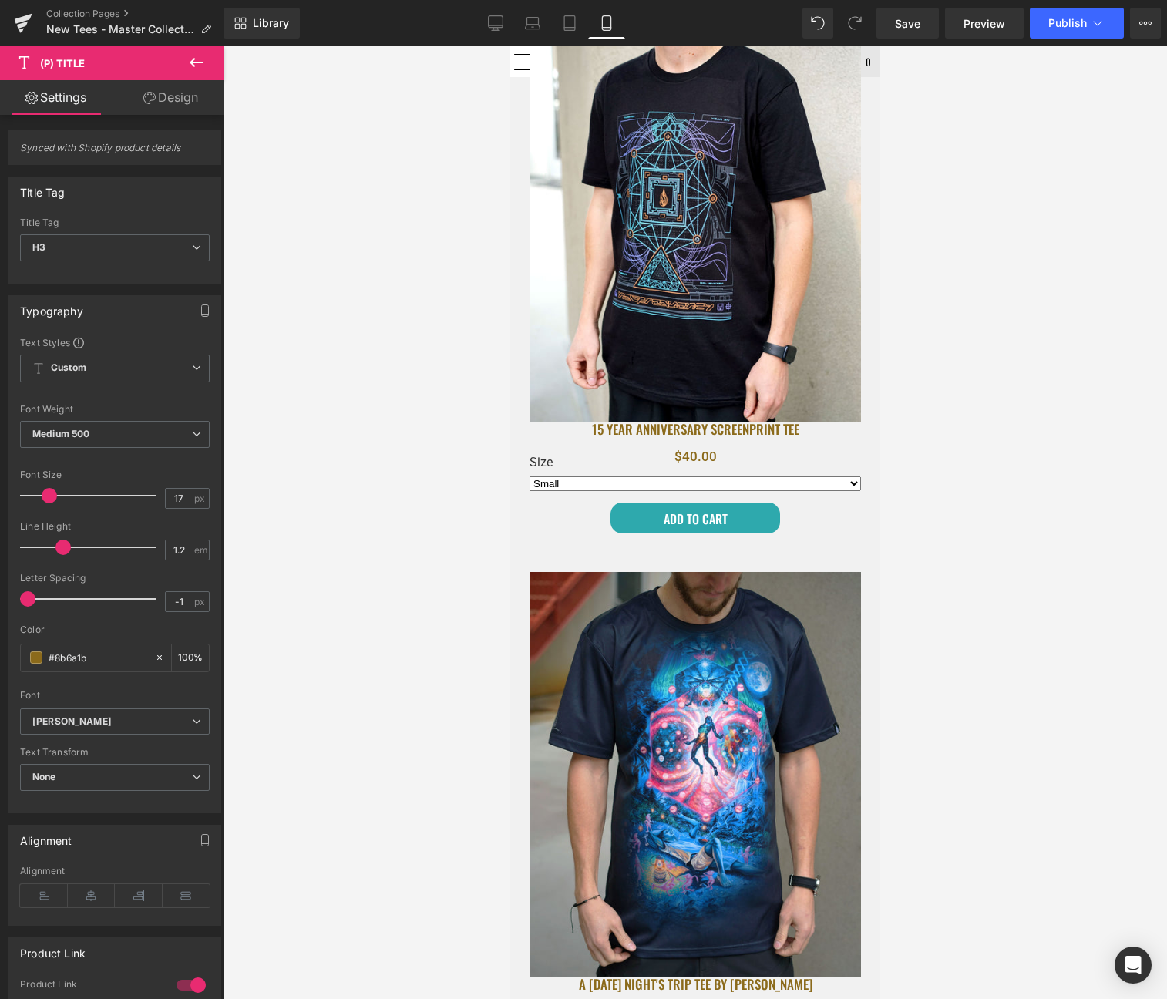
click at [177, 92] on link "Design" at bounding box center [171, 97] width 112 height 35
click at [0, 0] on div "Spacing" at bounding box center [0, 0] width 0 height 0
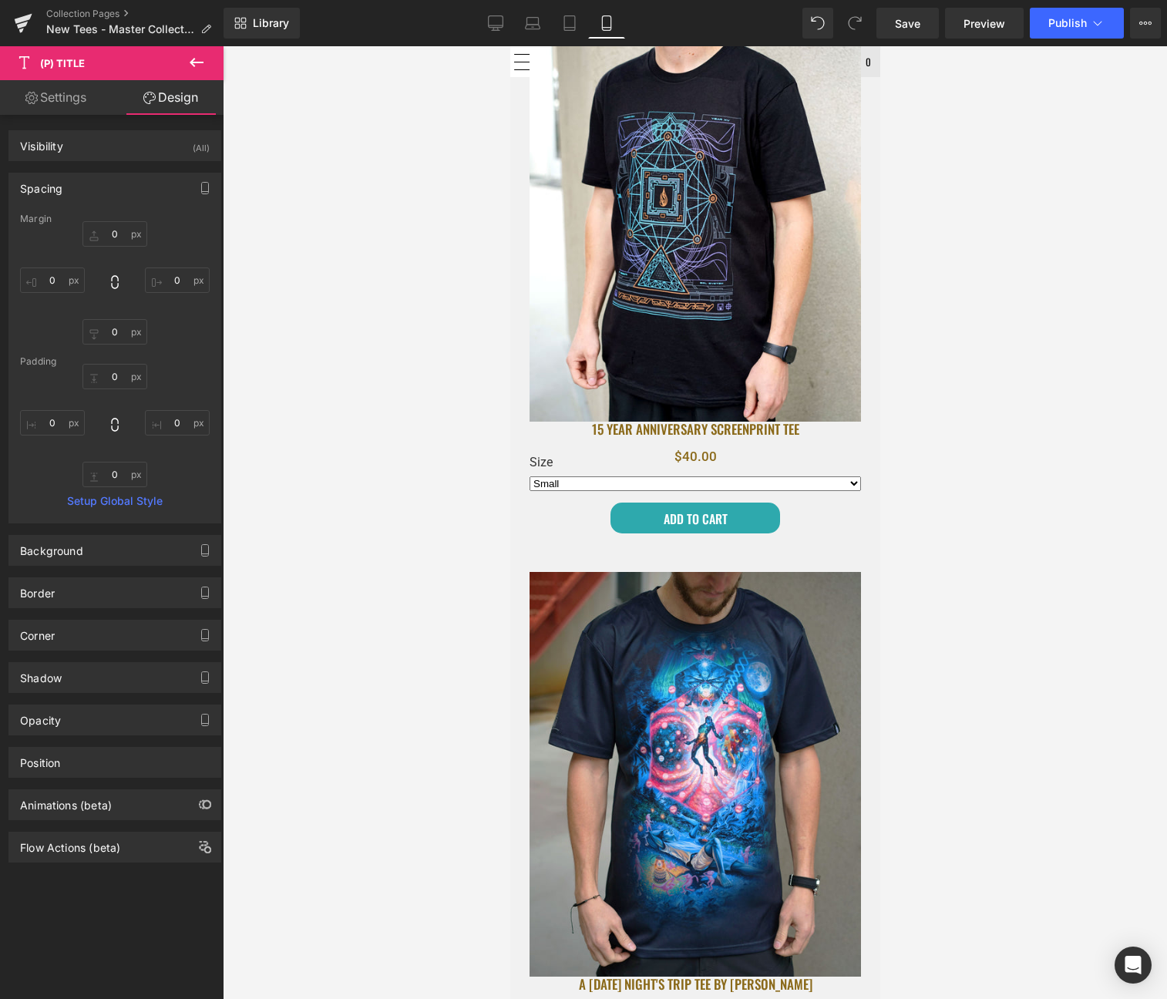
type input "0"
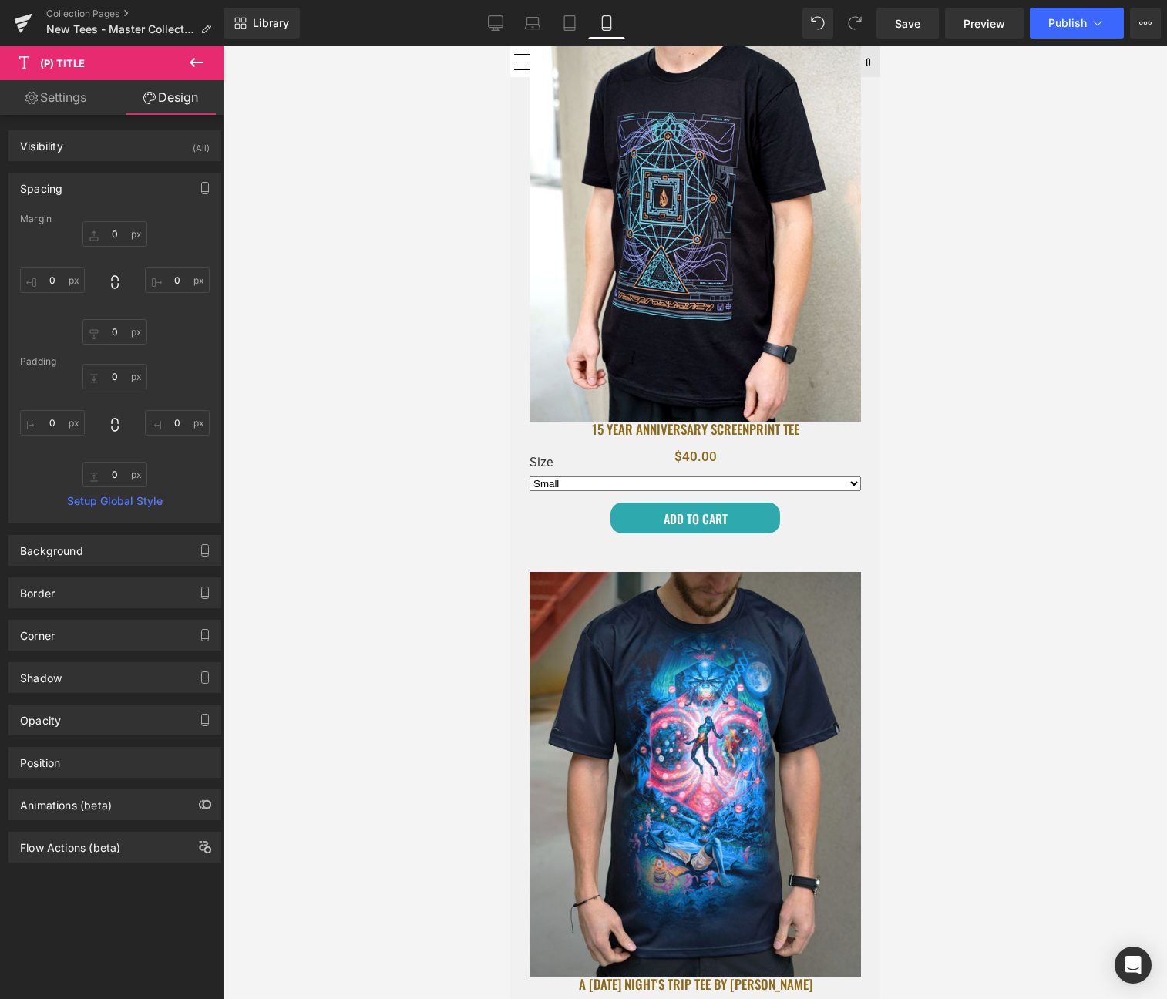
type input "0"
click at [114, 227] on input "0" at bounding box center [114, 233] width 65 height 25
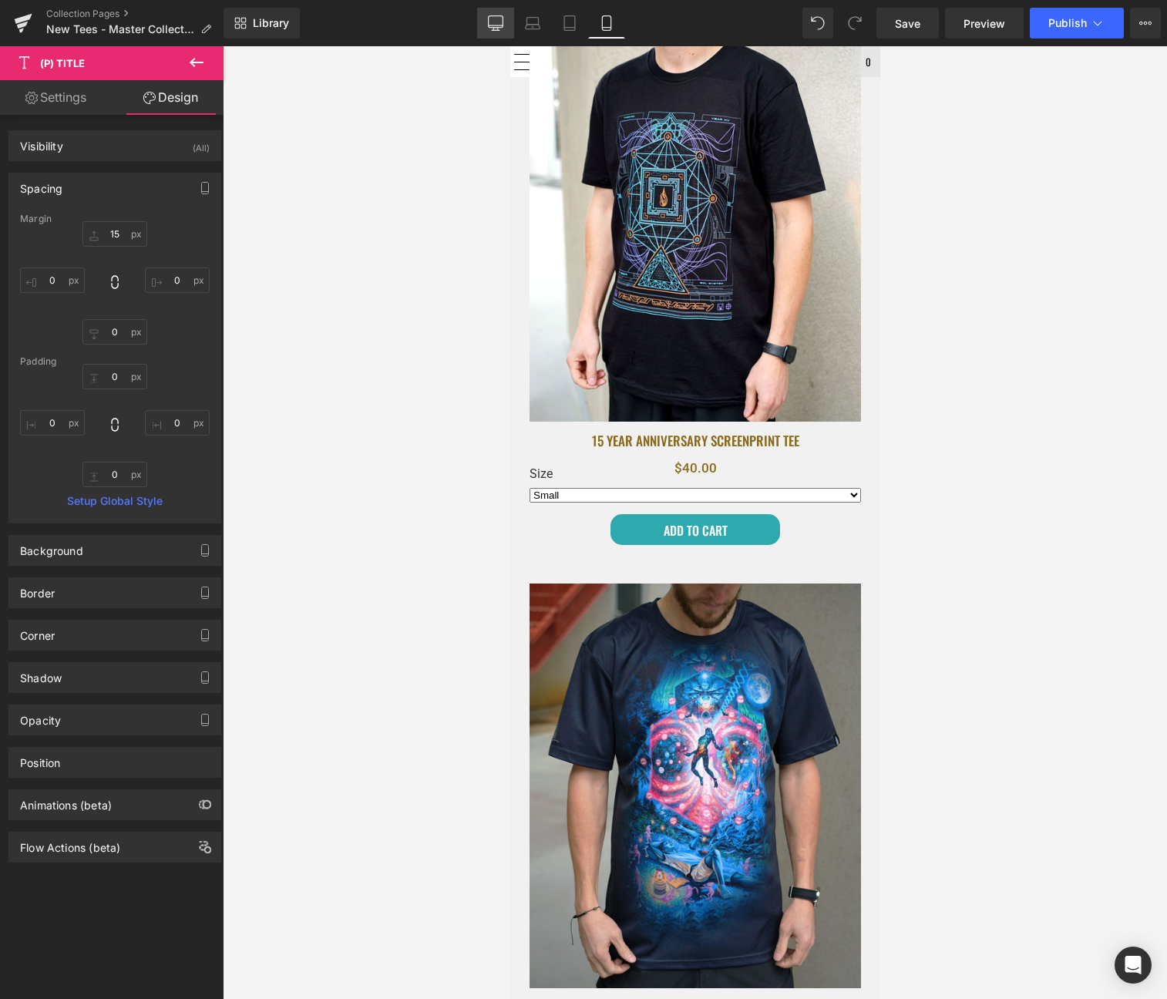
drag, startPoint x: 480, startPoint y: 16, endPoint x: 401, endPoint y: 93, distance: 110.1
click at [480, 16] on link "Desktop" at bounding box center [495, 23] width 37 height 31
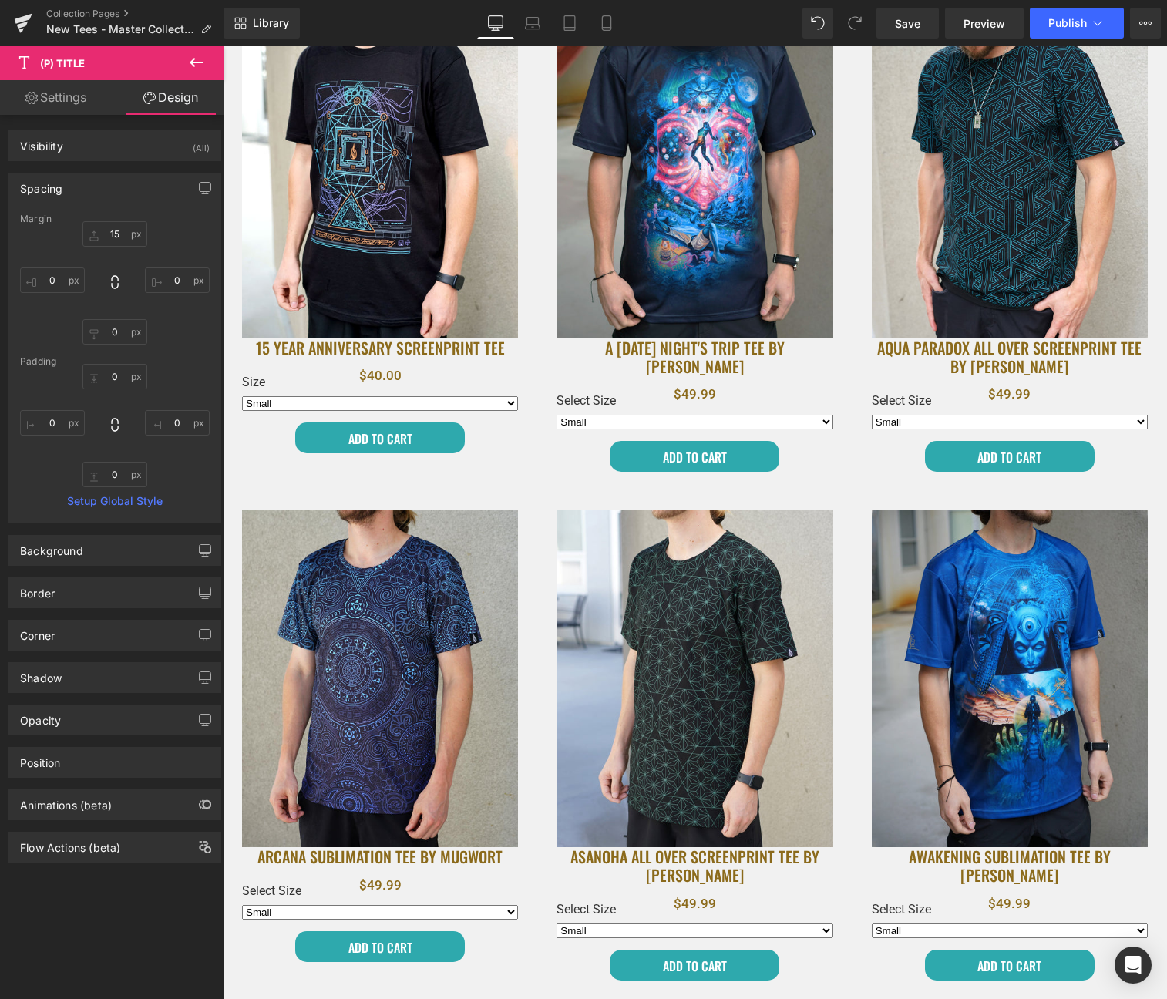
type input "0"
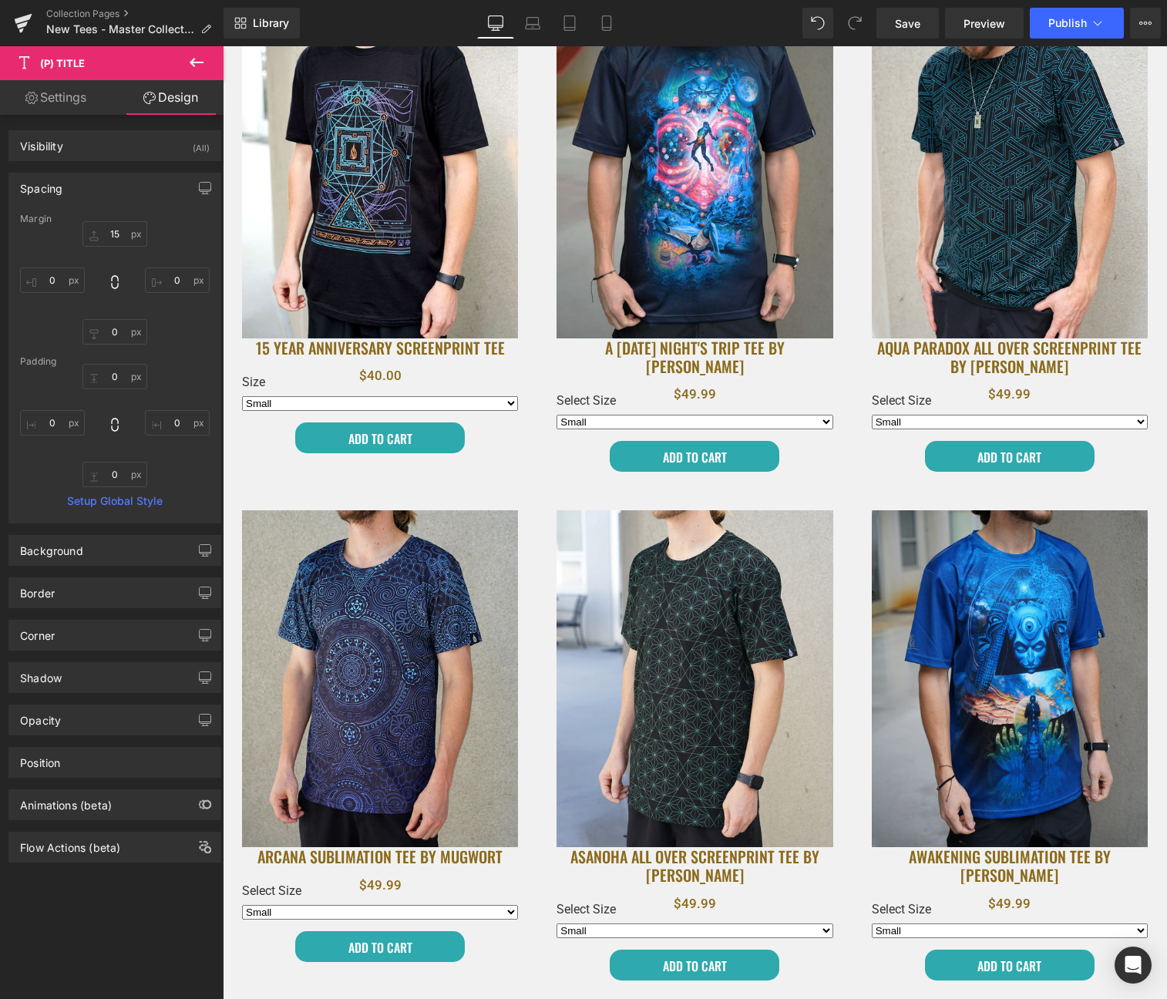
type input "0"
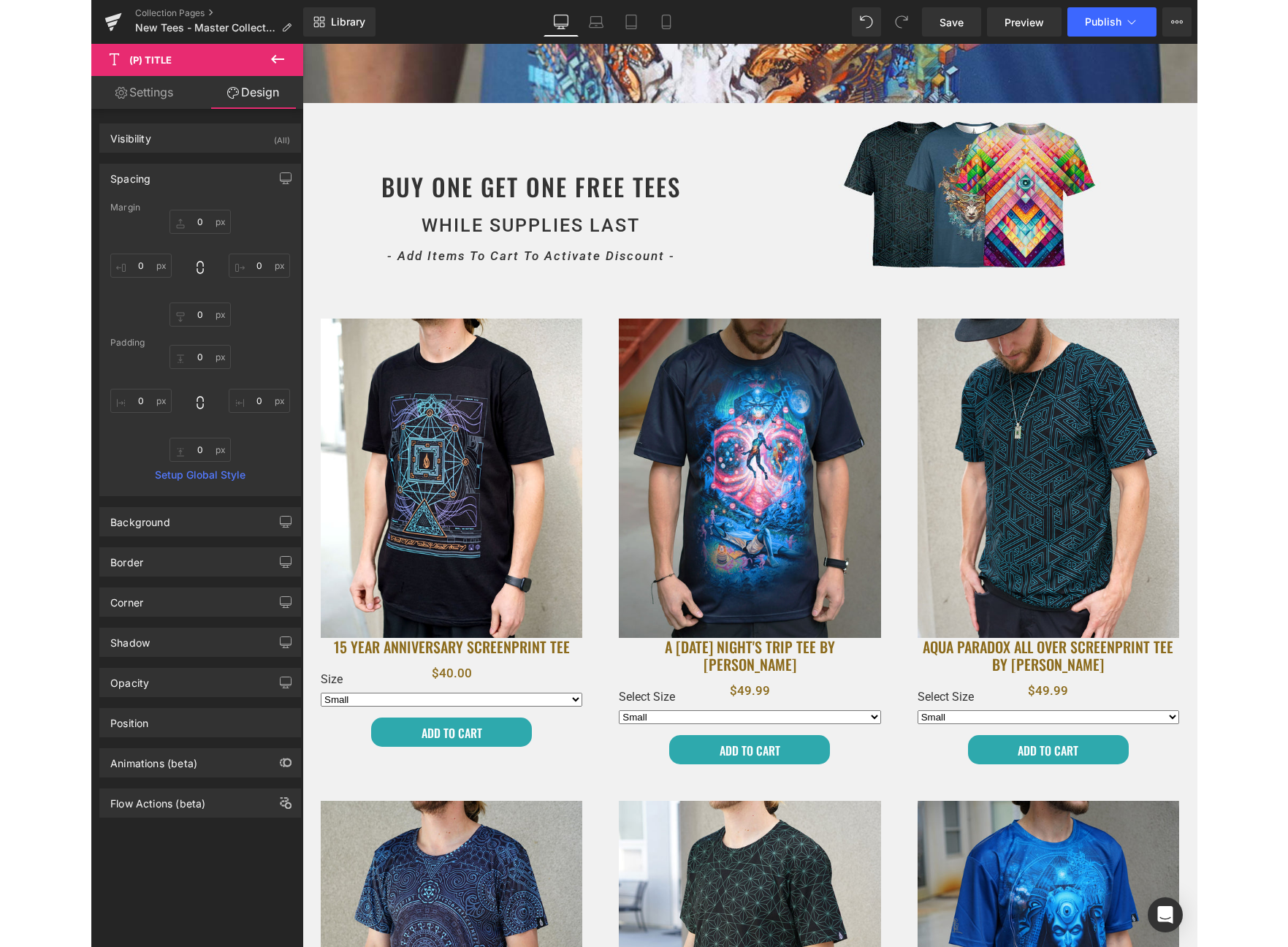
scroll to position [0, 0]
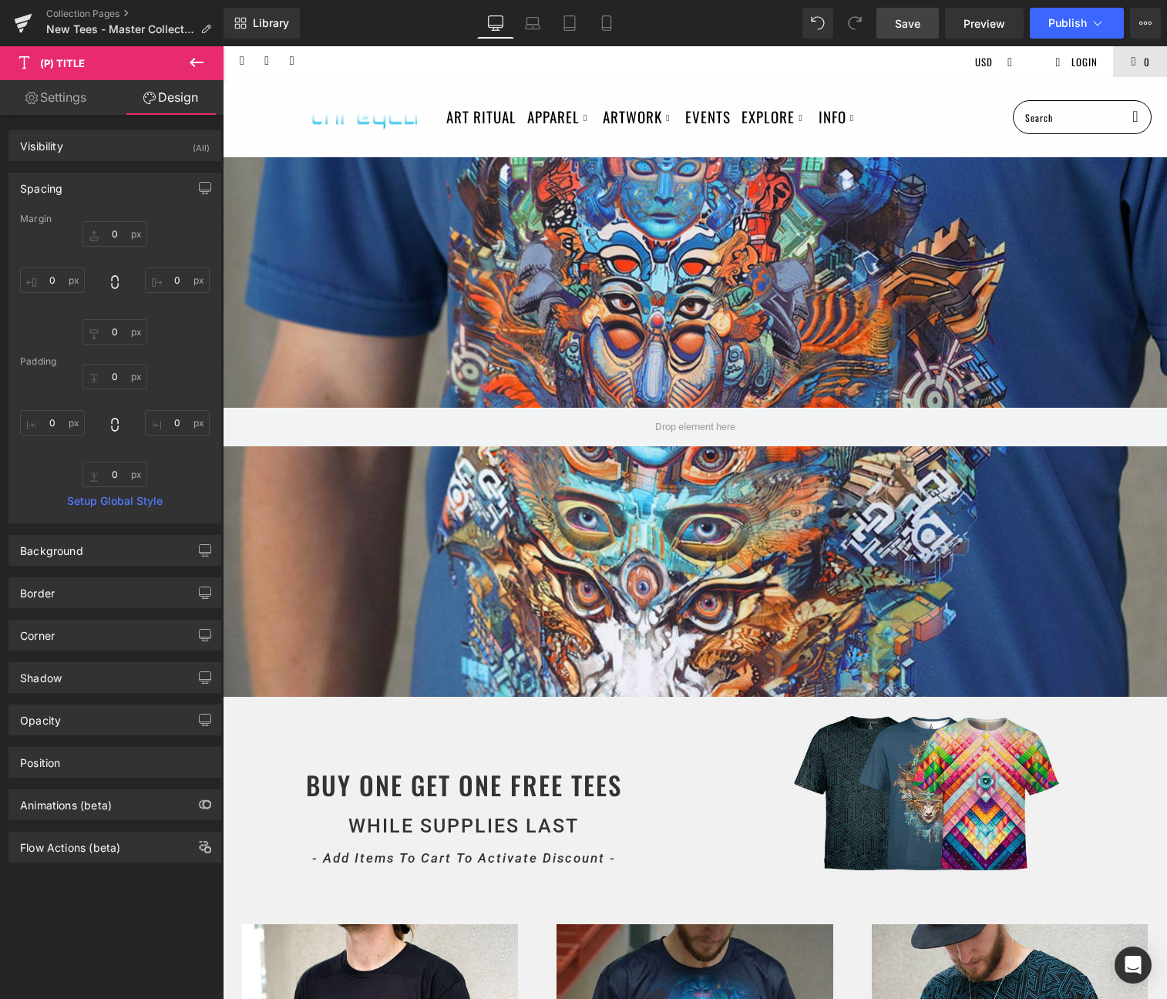
click at [917, 22] on span "Save" at bounding box center [907, 23] width 25 height 16
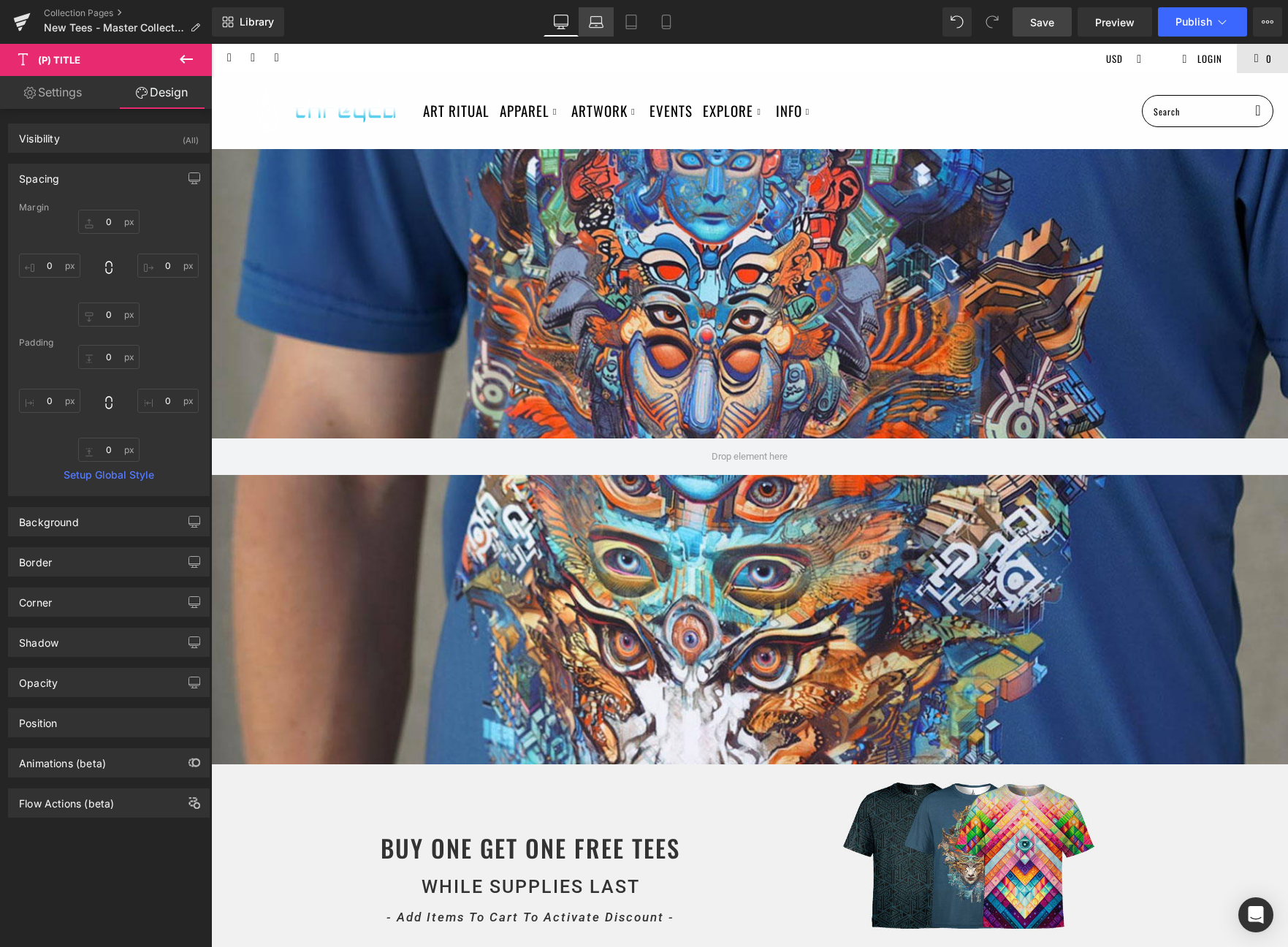
click at [581, 33] on link "Laptop" at bounding box center [596, 22] width 35 height 29
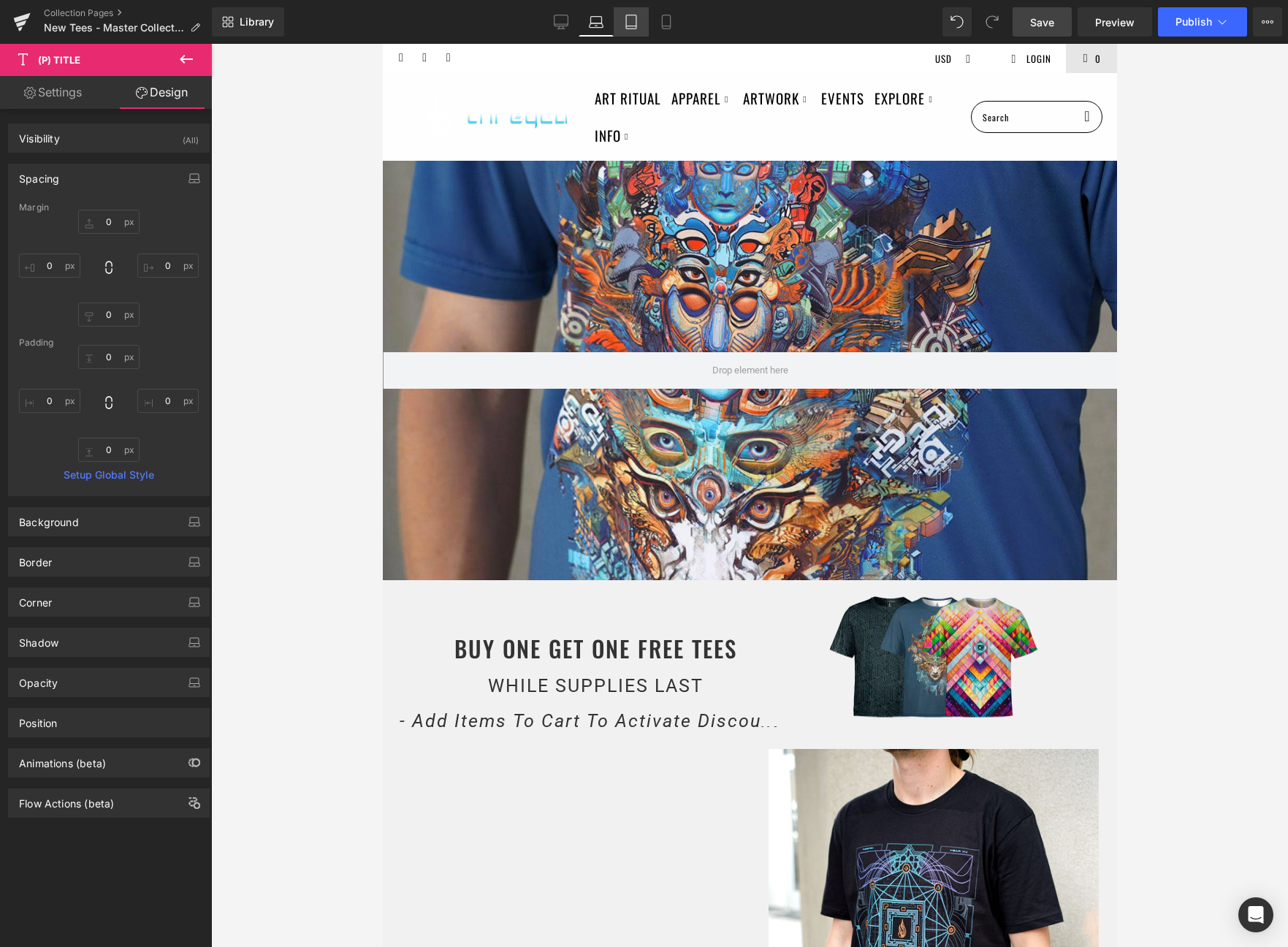
type input "0"
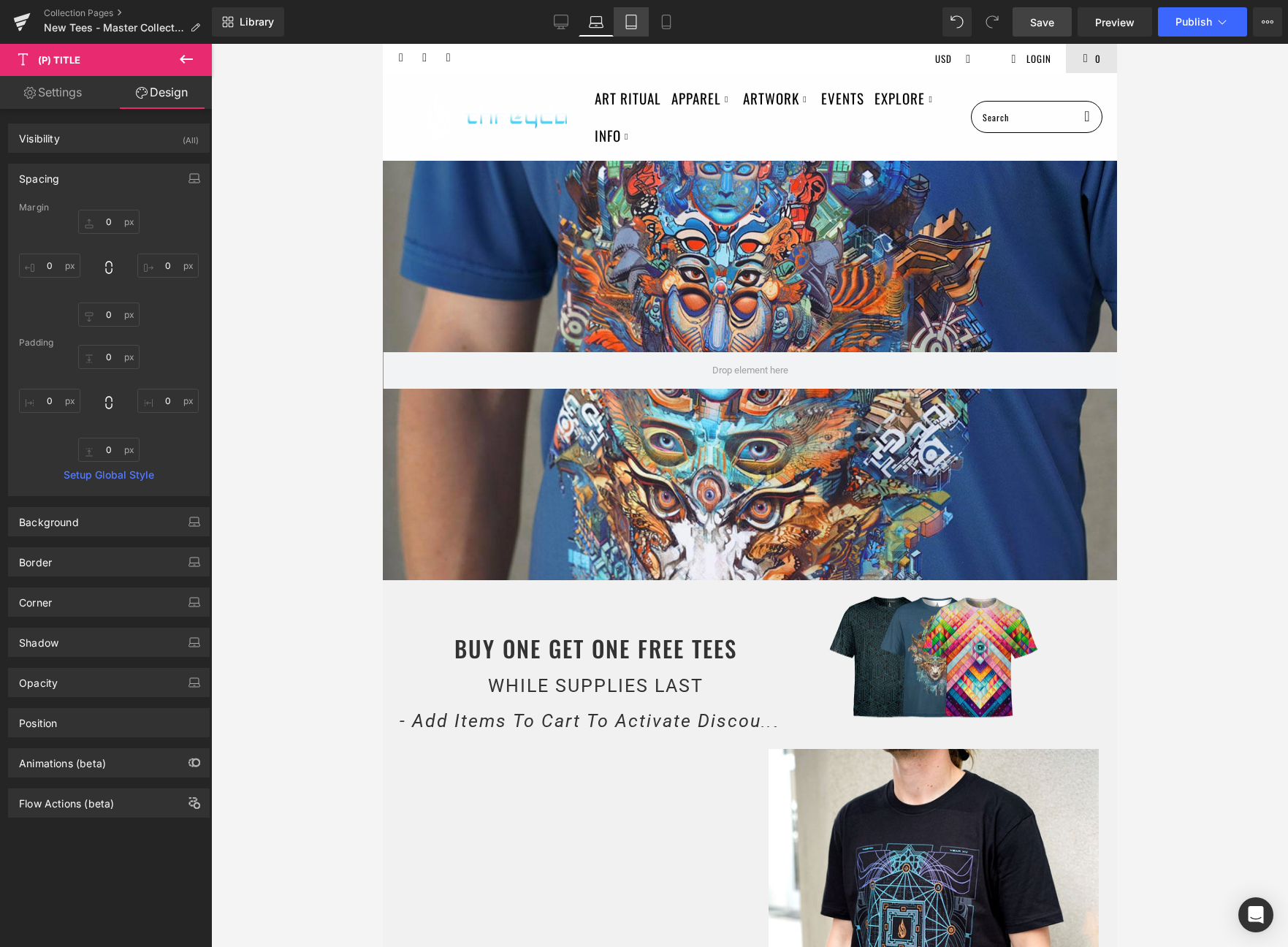
type input "0"
click at [629, 8] on link "Tablet" at bounding box center [631, 22] width 35 height 29
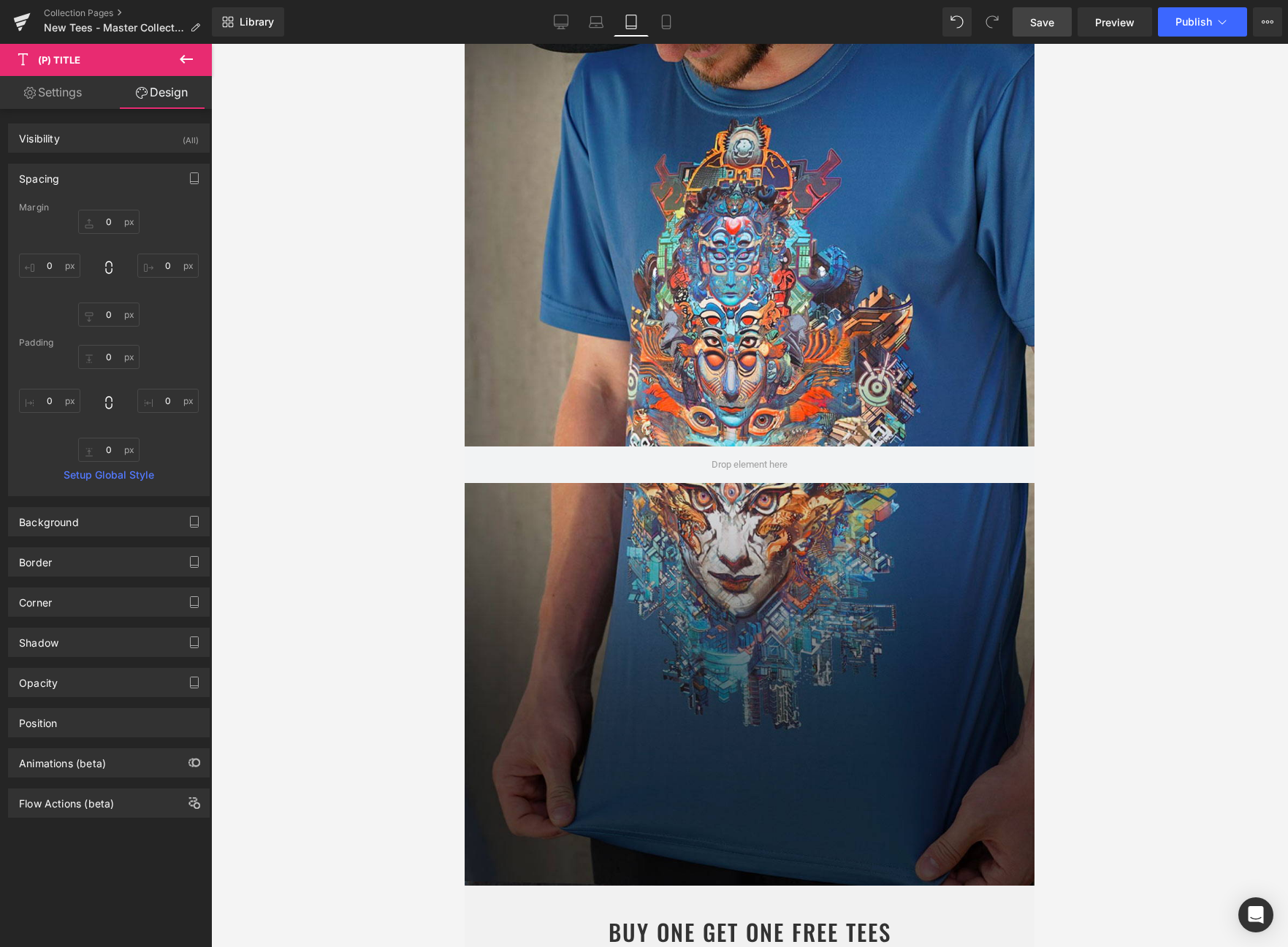
type input "0"
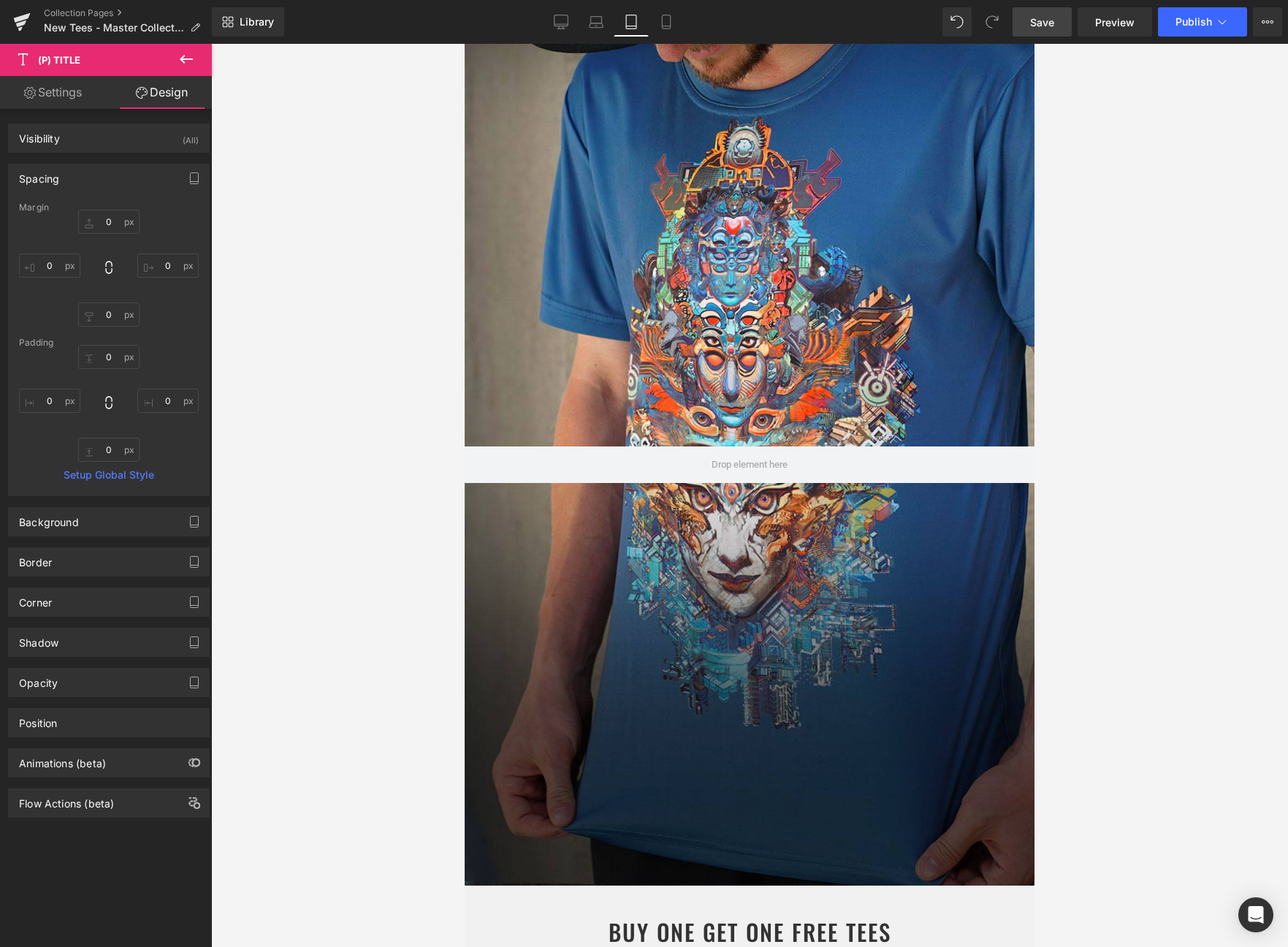
type input "0"
click at [650, 14] on link "Mobile" at bounding box center [666, 22] width 35 height 29
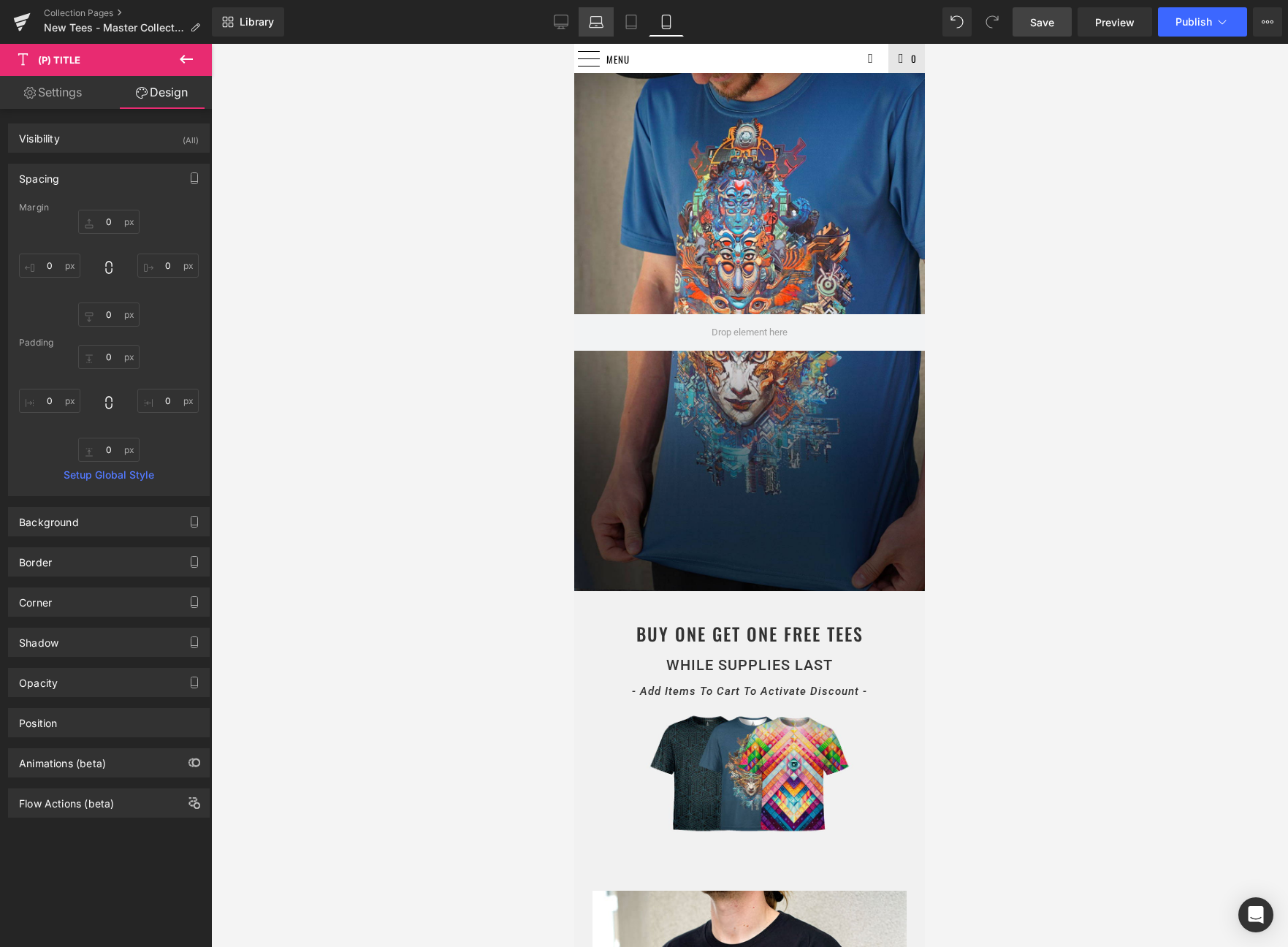
type input "15"
type input "0"
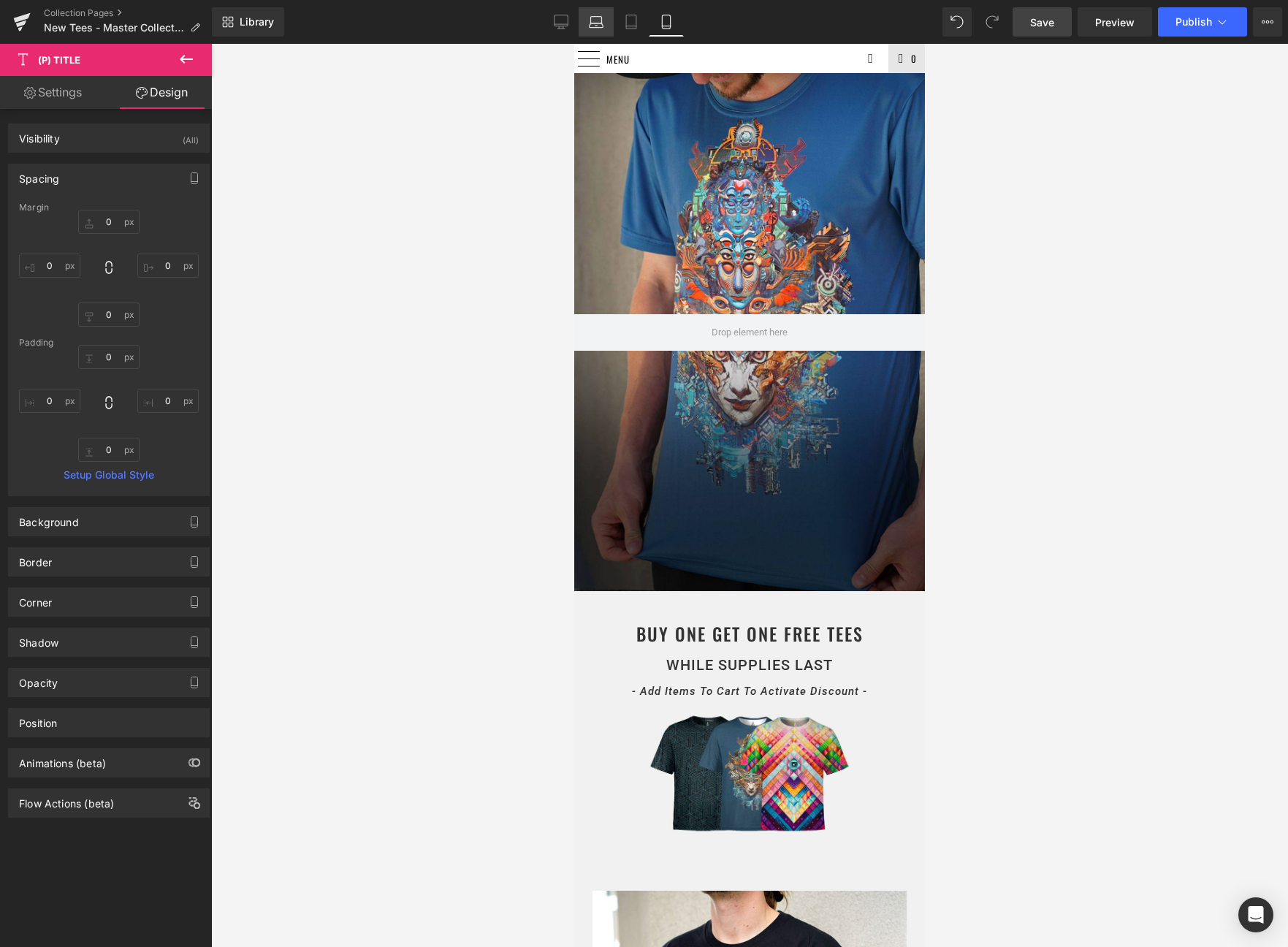
type input "0"
click at [579, 21] on link "Laptop" at bounding box center [596, 22] width 35 height 29
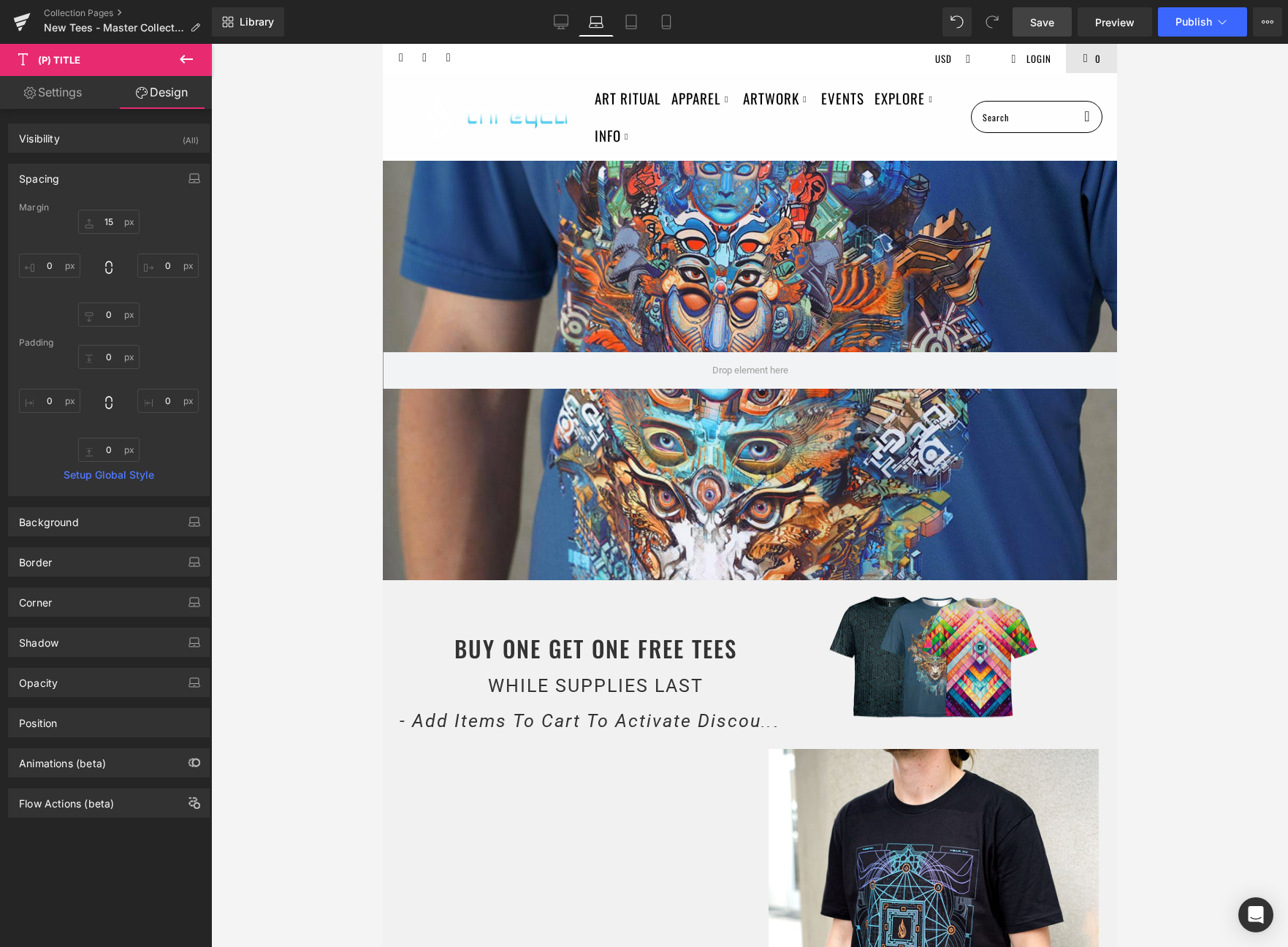
type input "0"
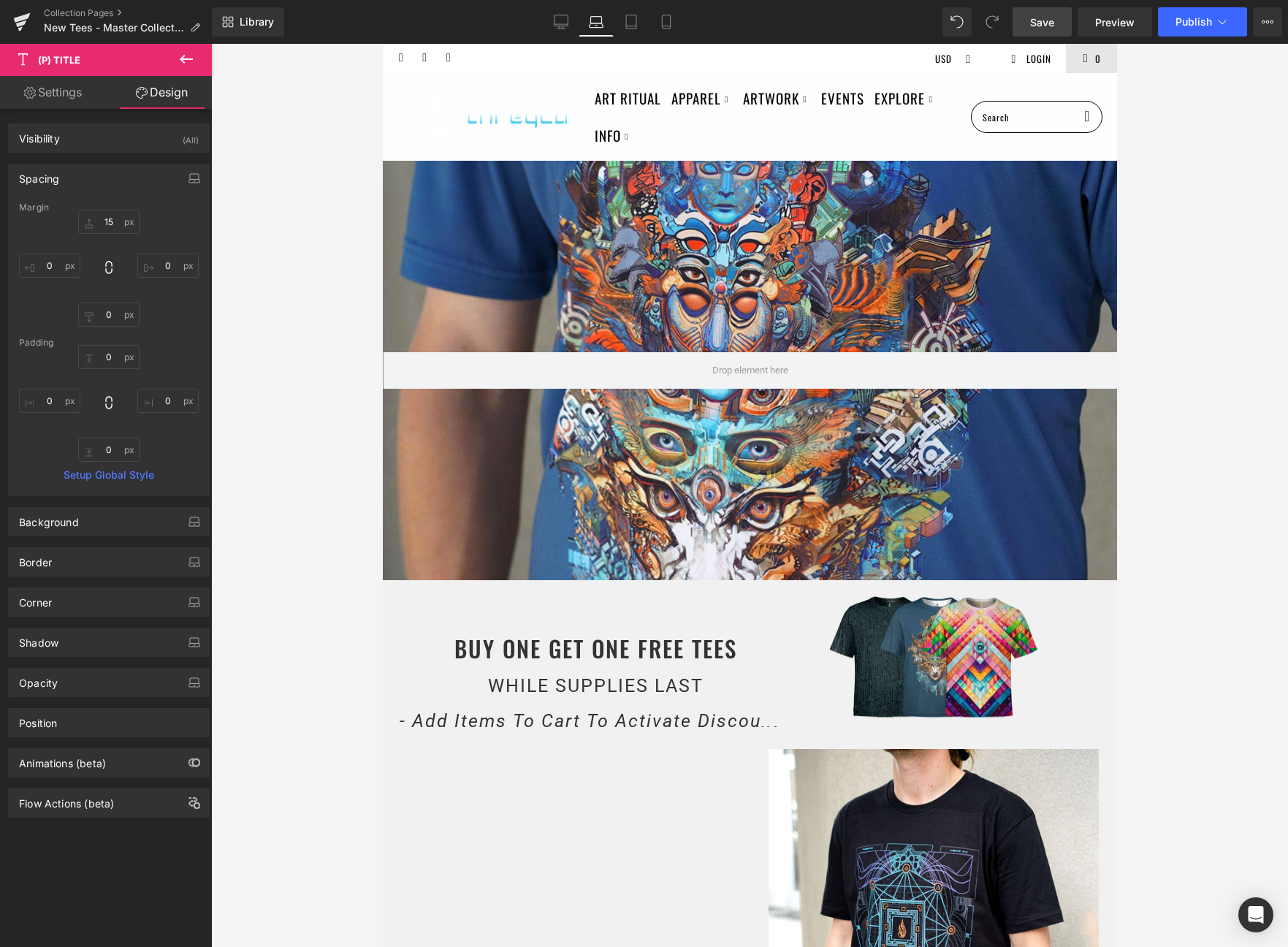
type input "0"
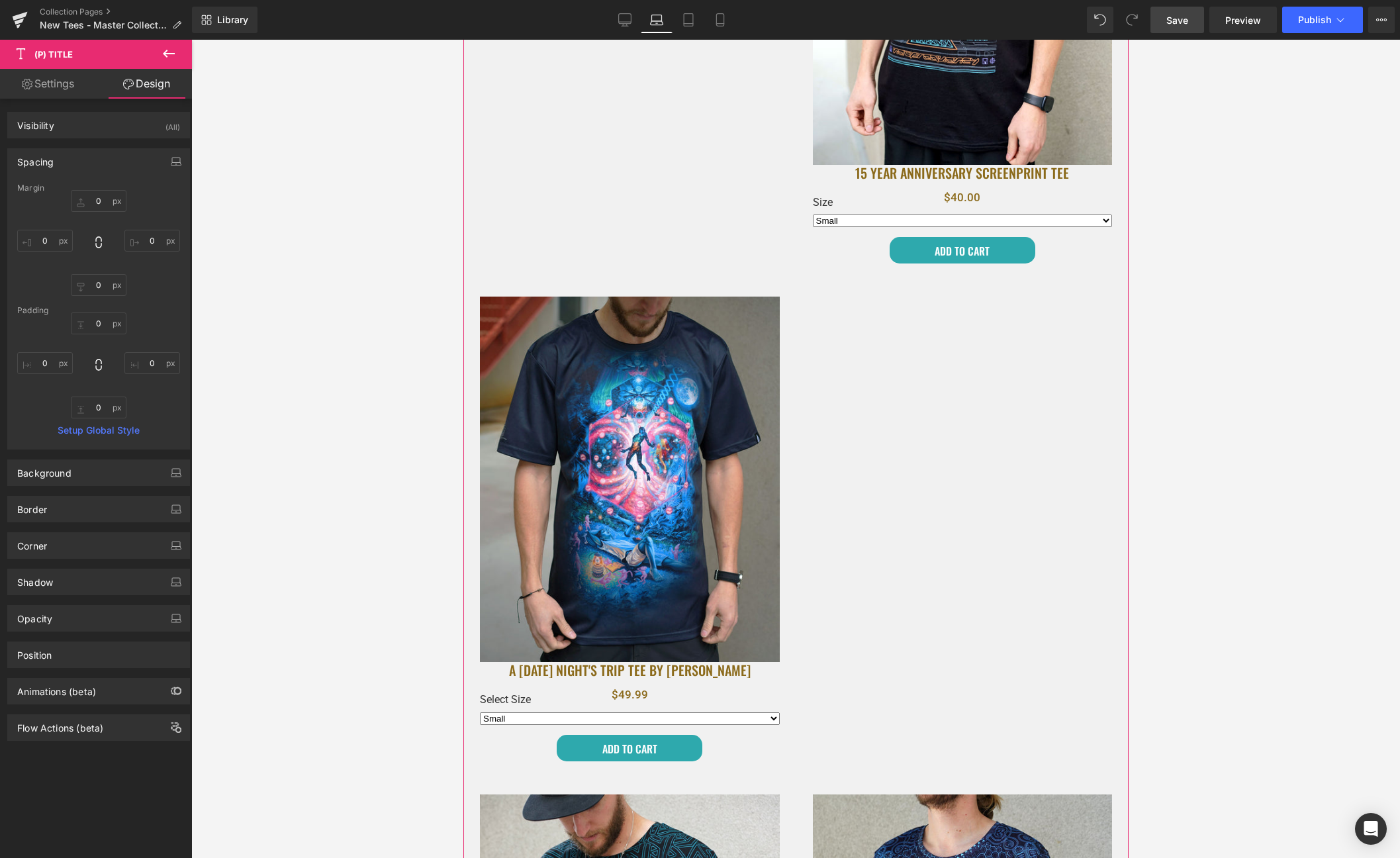
scroll to position [906, 0]
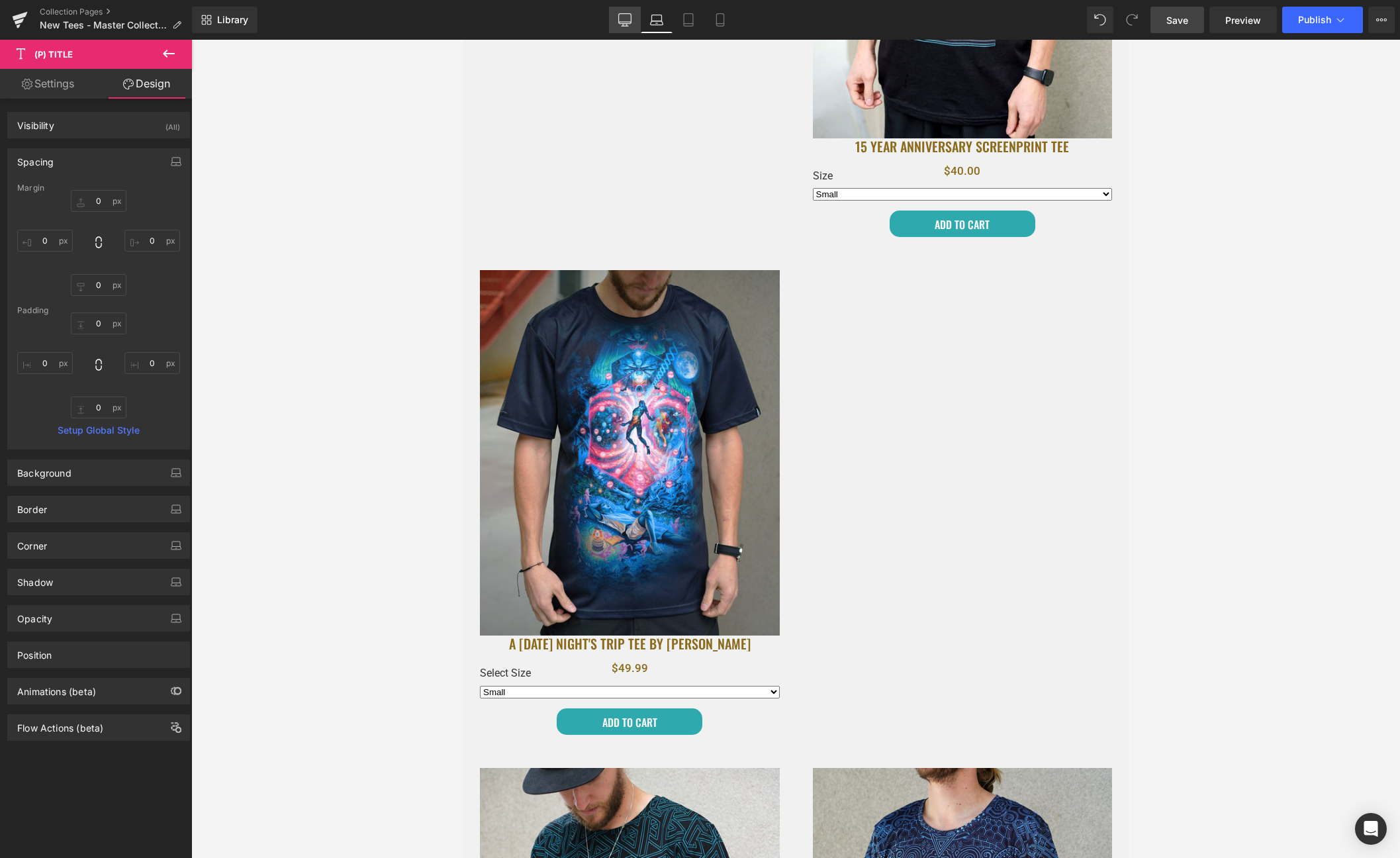
click at [622, 21] on icon at bounding box center [624, 19] width 13 height 13
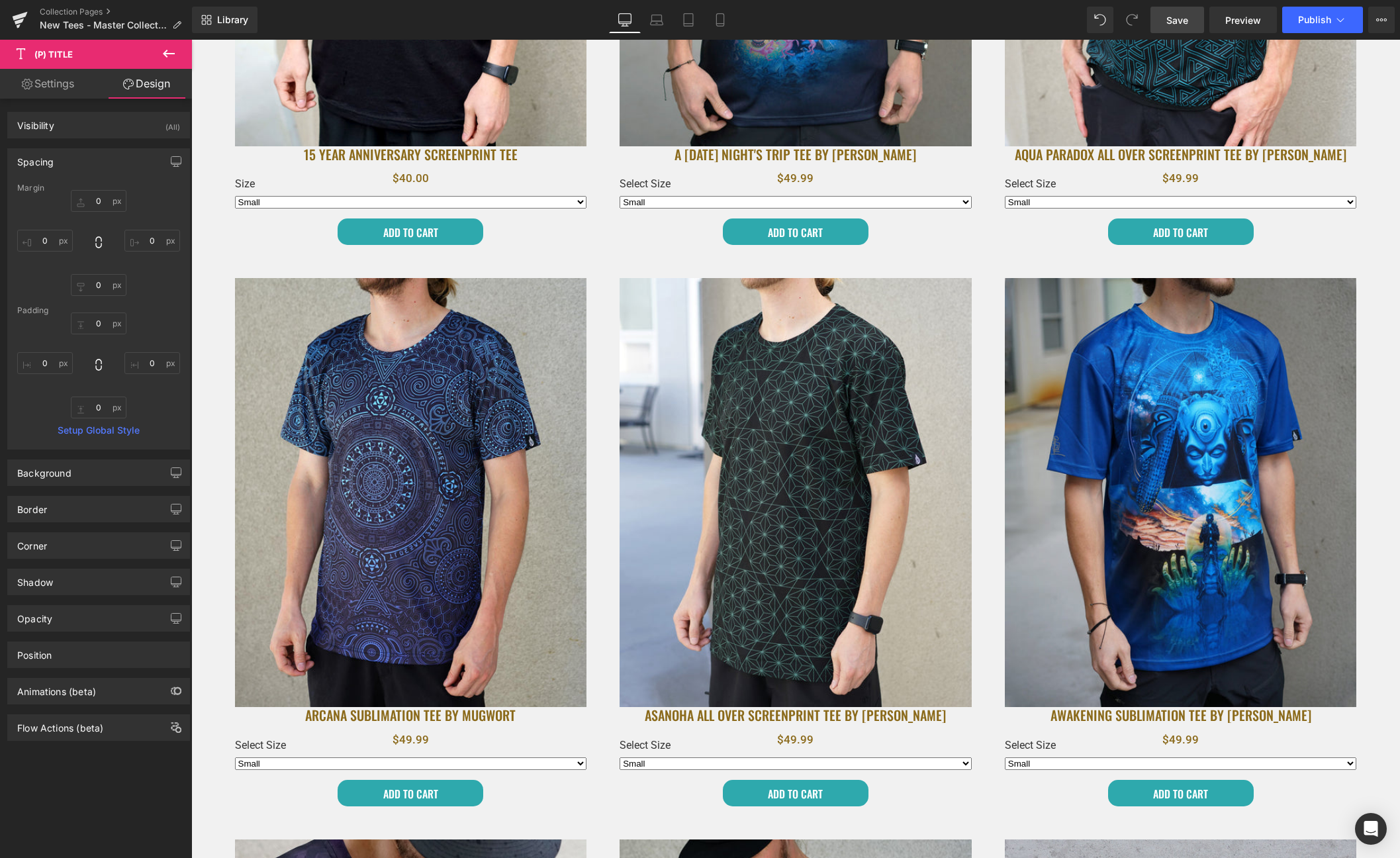
type input "0"
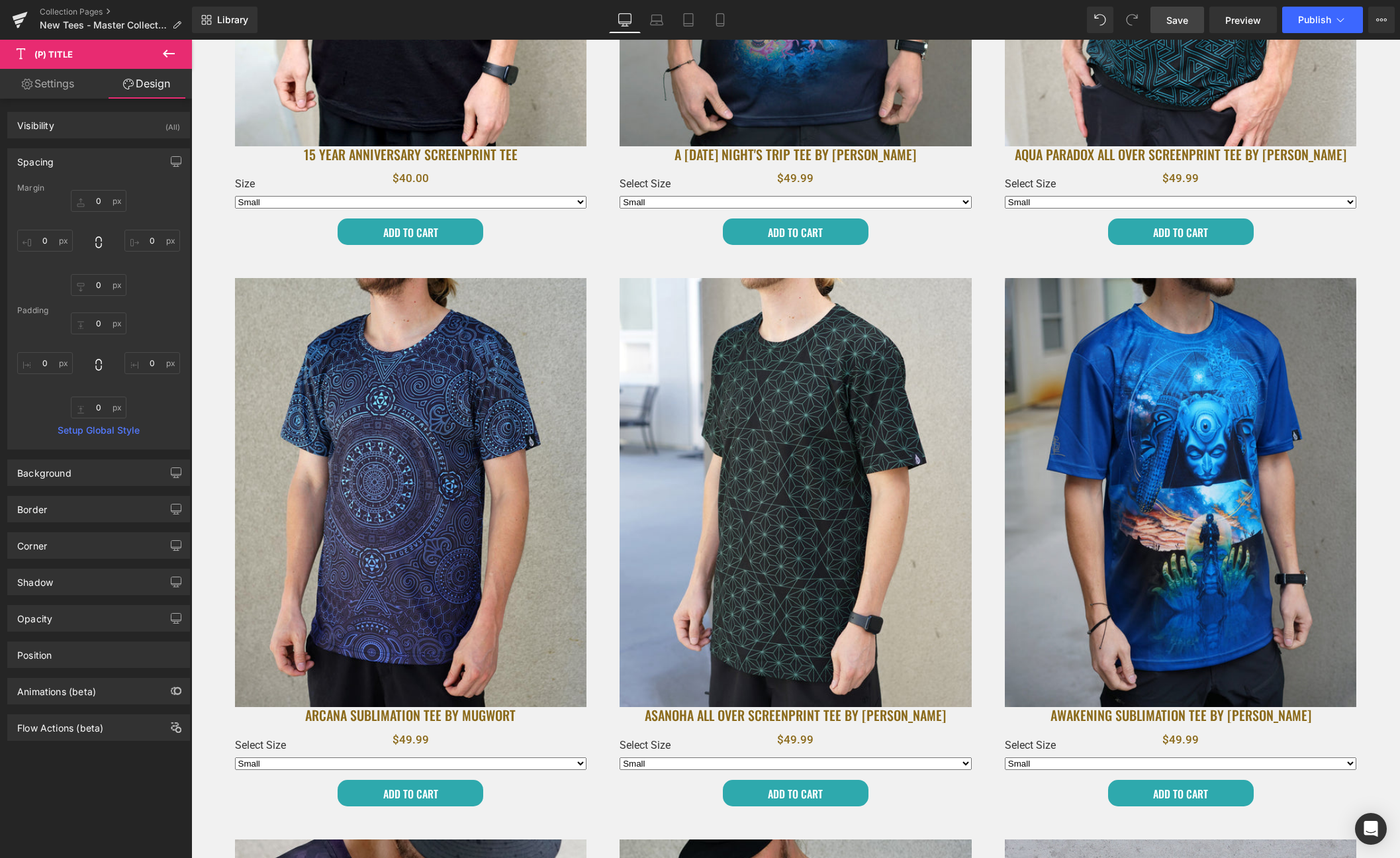
type input "0"
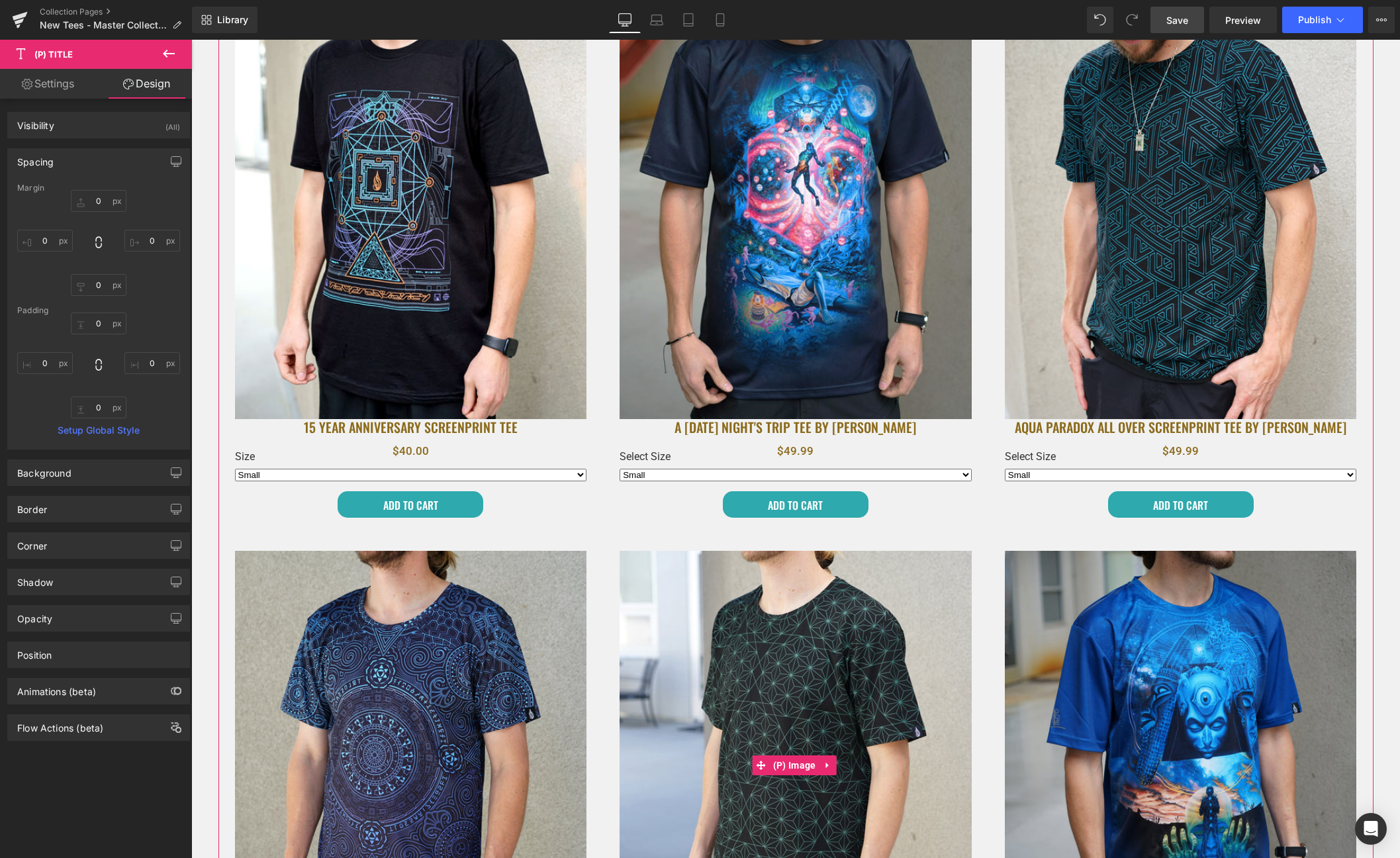
scroll to position [649, 0]
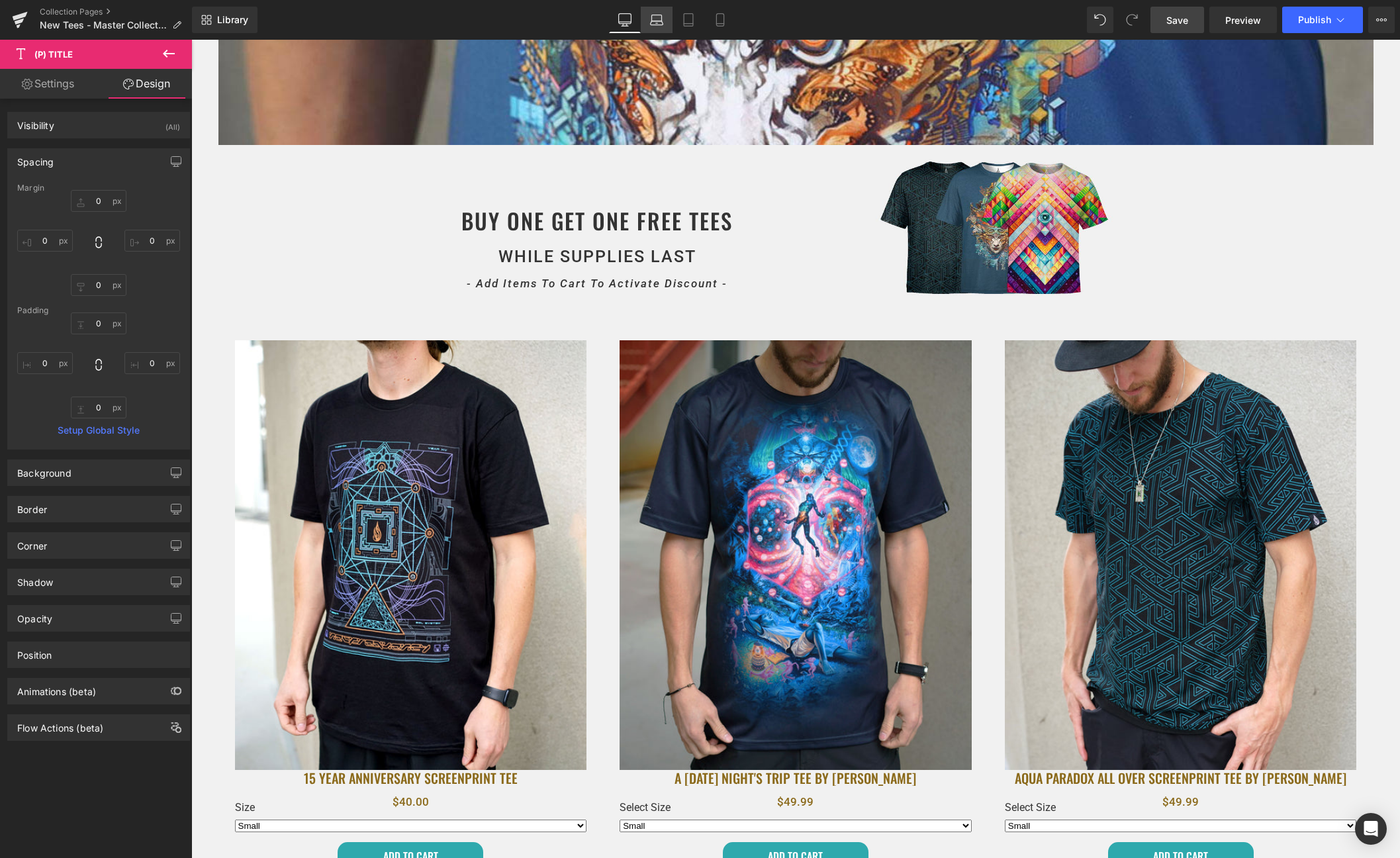
click at [660, 16] on icon at bounding box center [656, 19] width 13 height 13
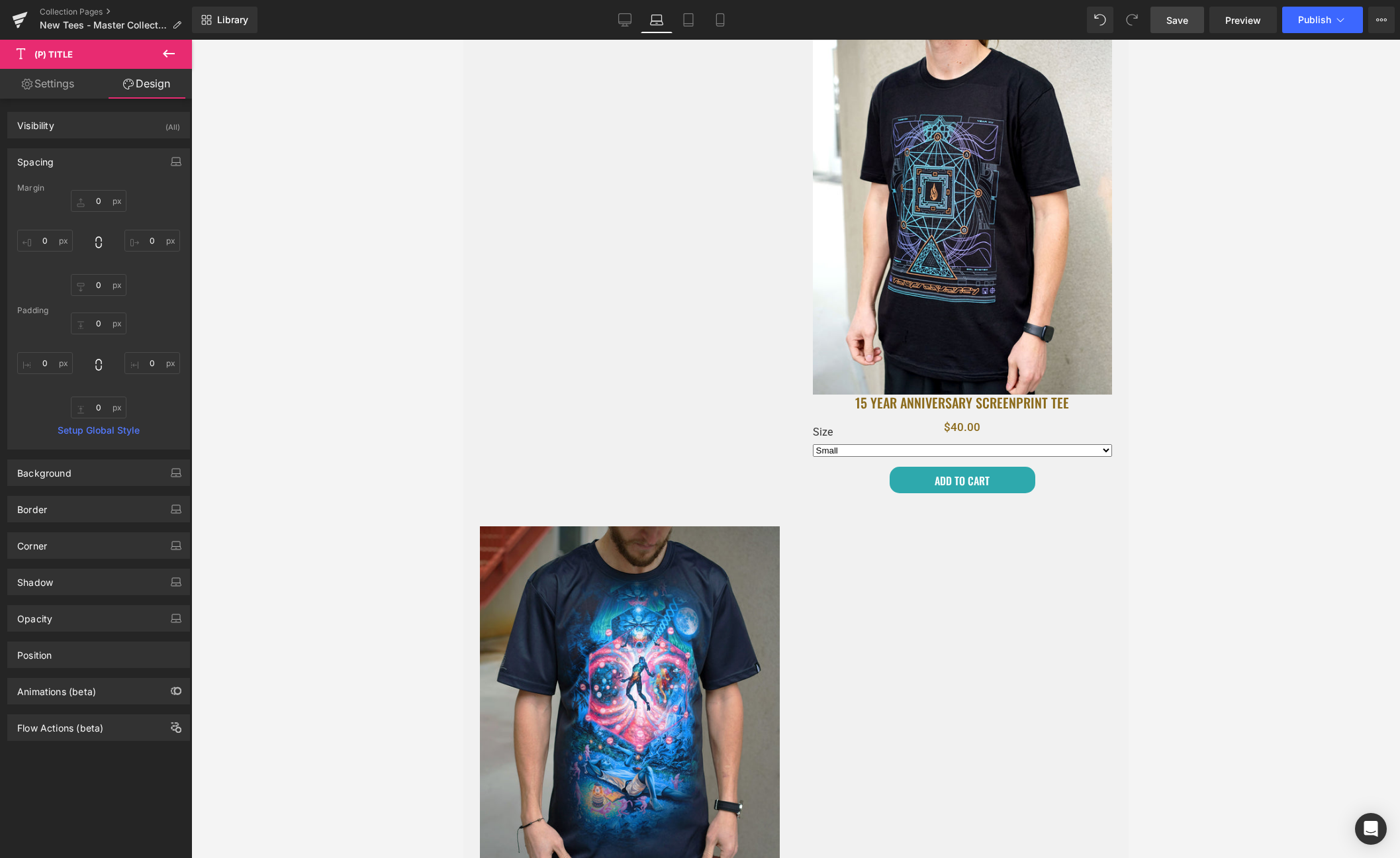
type input "0"
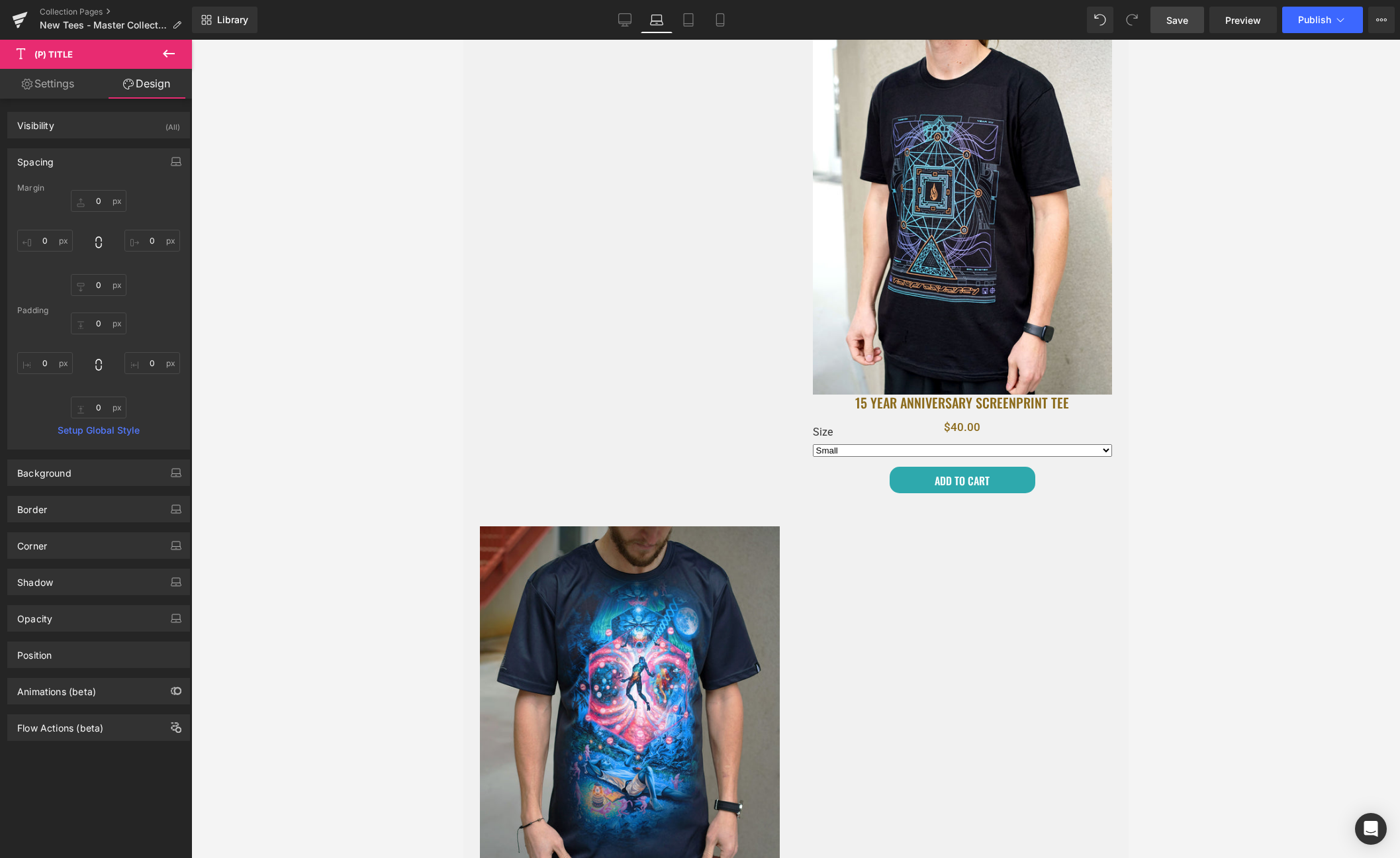
type input "0"
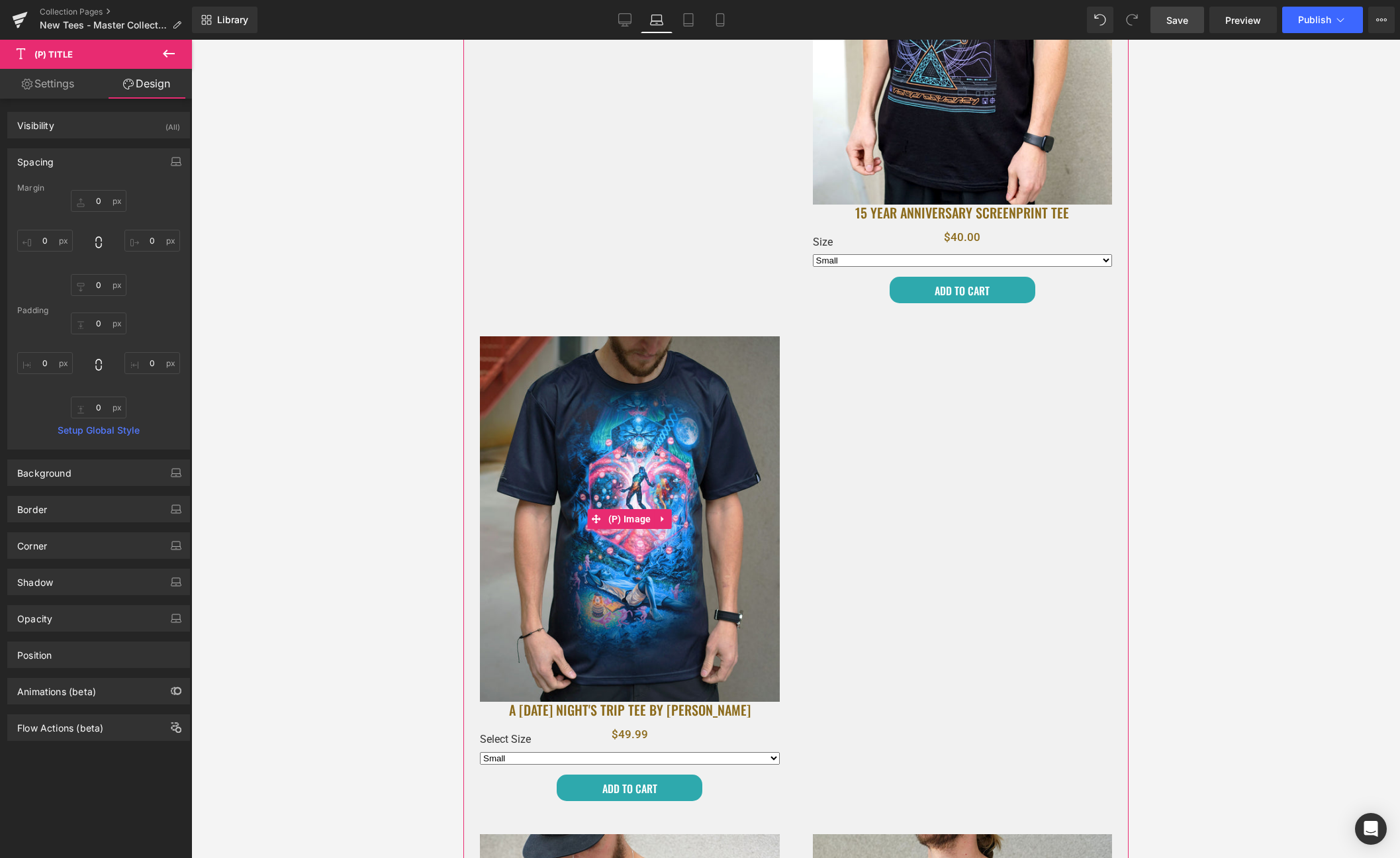
scroll to position [537, 0]
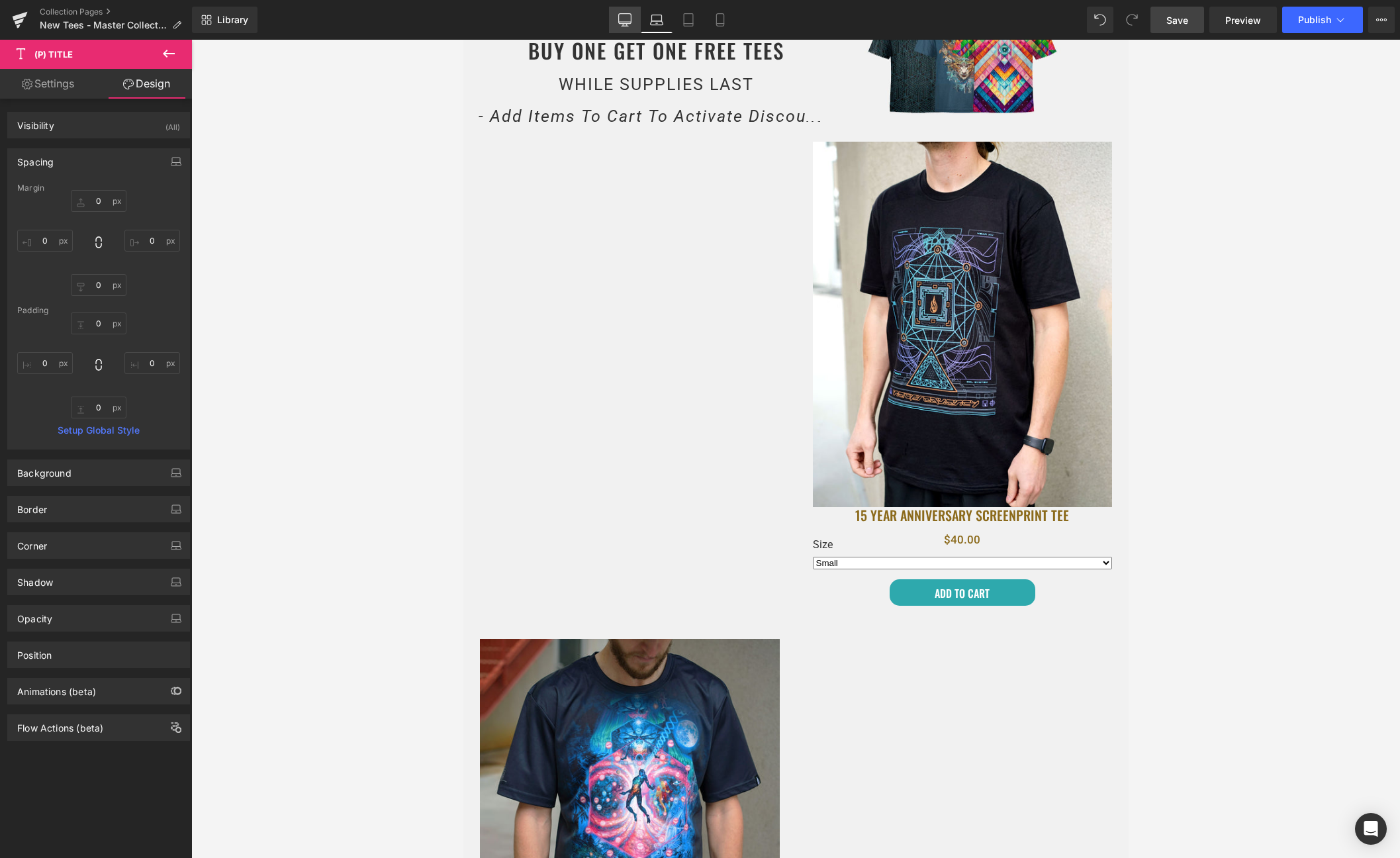
click at [628, 20] on icon at bounding box center [624, 19] width 13 height 13
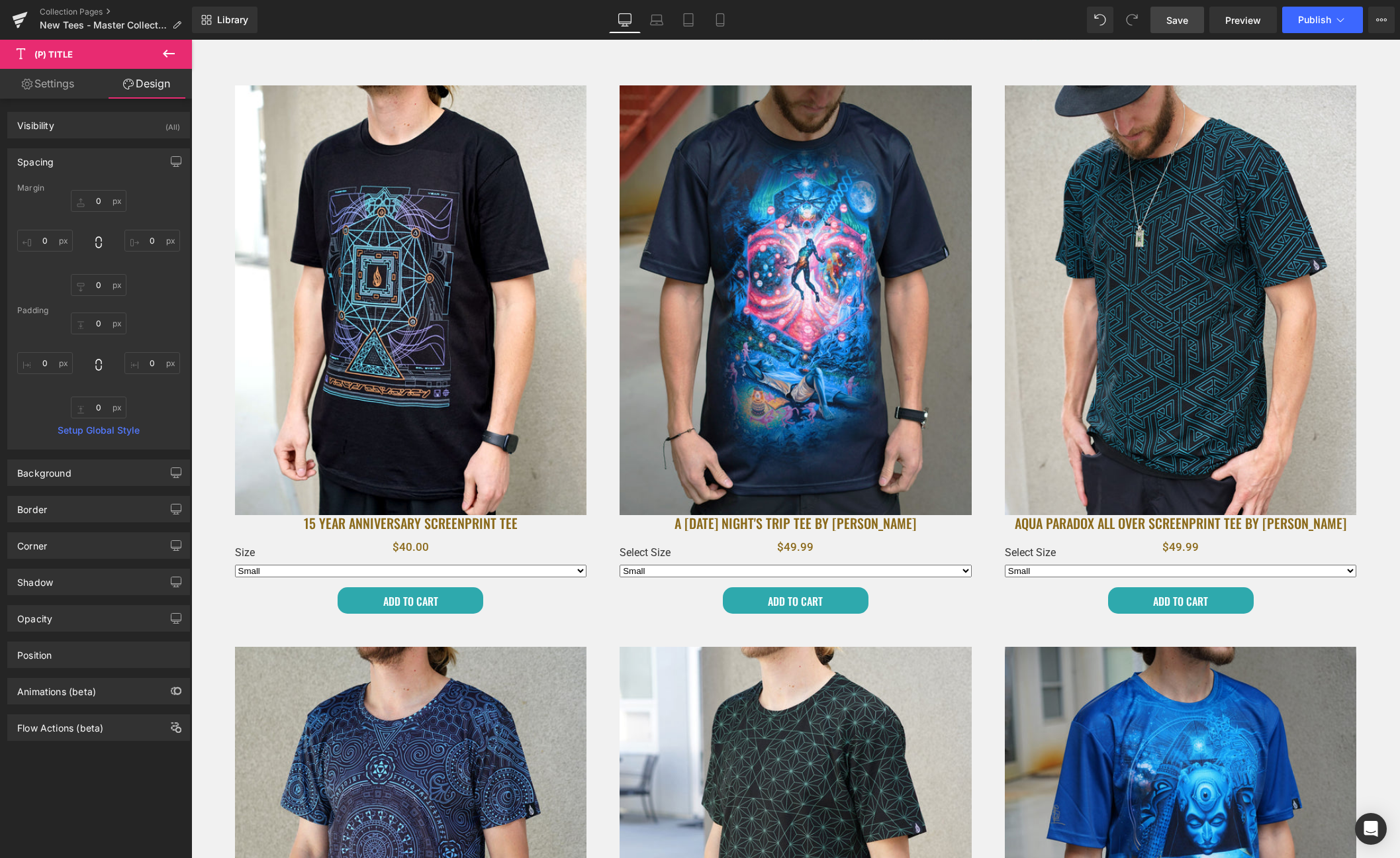
type input "0"
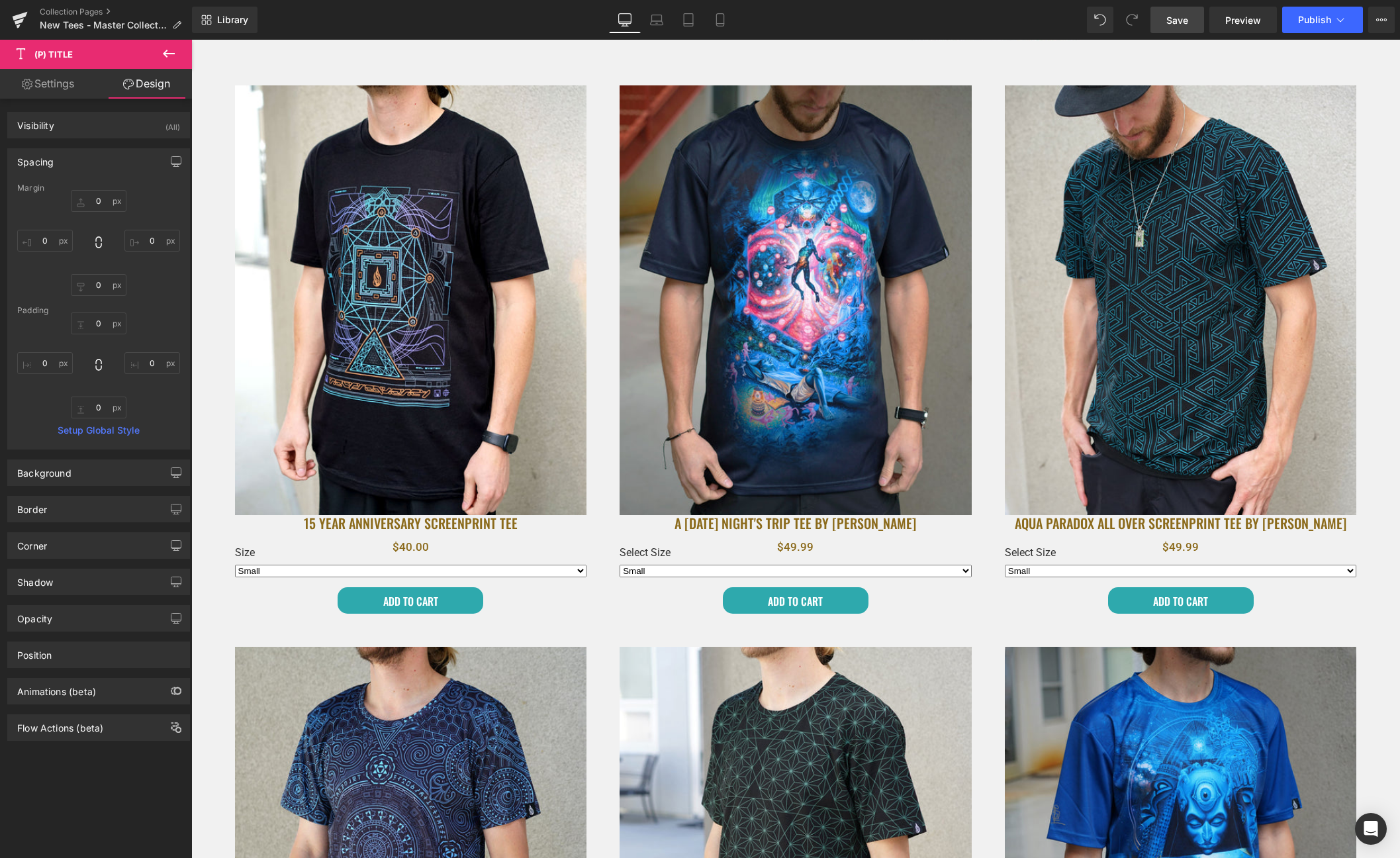
type input "0"
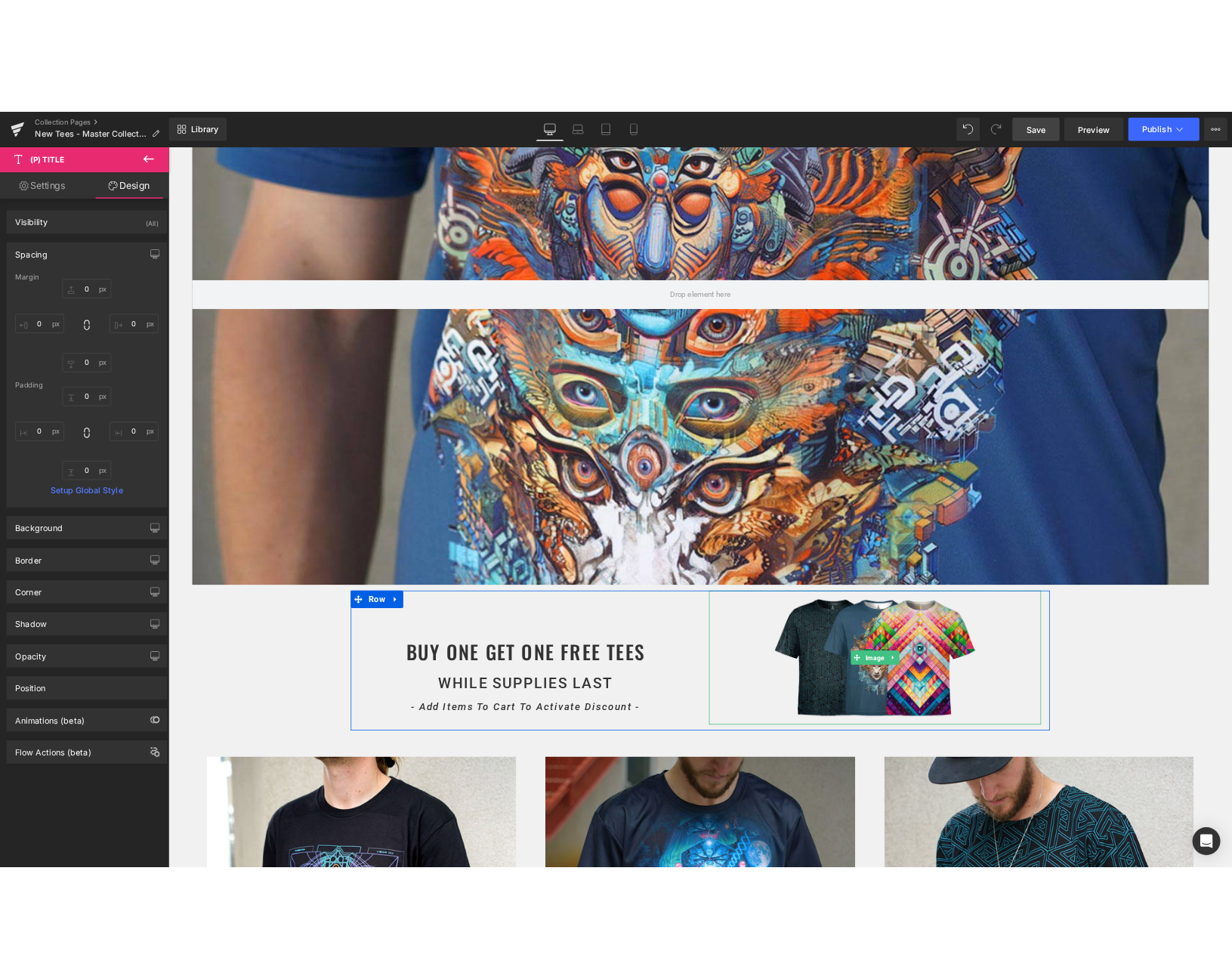
scroll to position [0, 0]
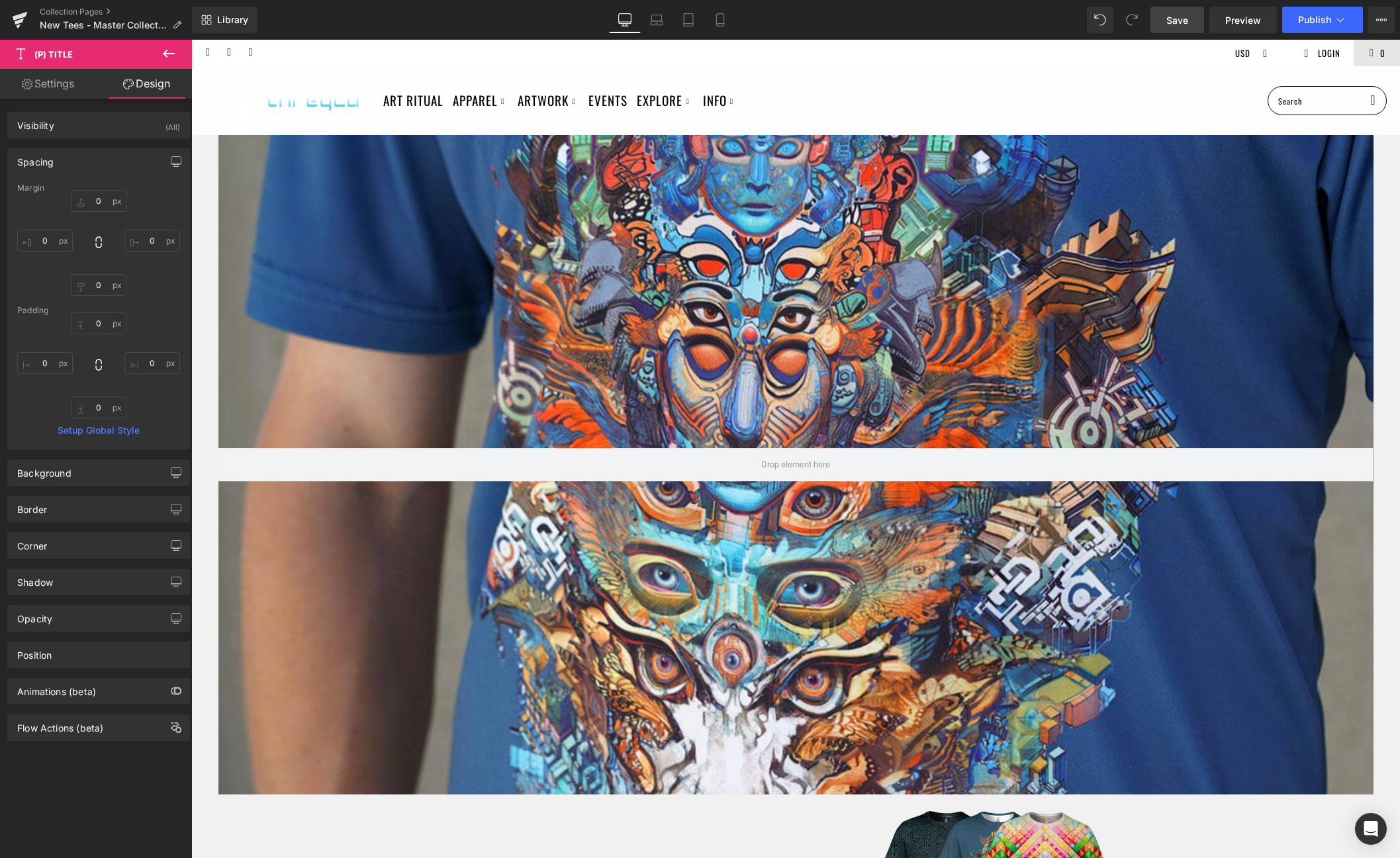
click at [1193, 19] on link "Save" at bounding box center [1178, 20] width 53 height 27
click at [1203, 18] on span "Preview" at bounding box center [1244, 20] width 36 height 14
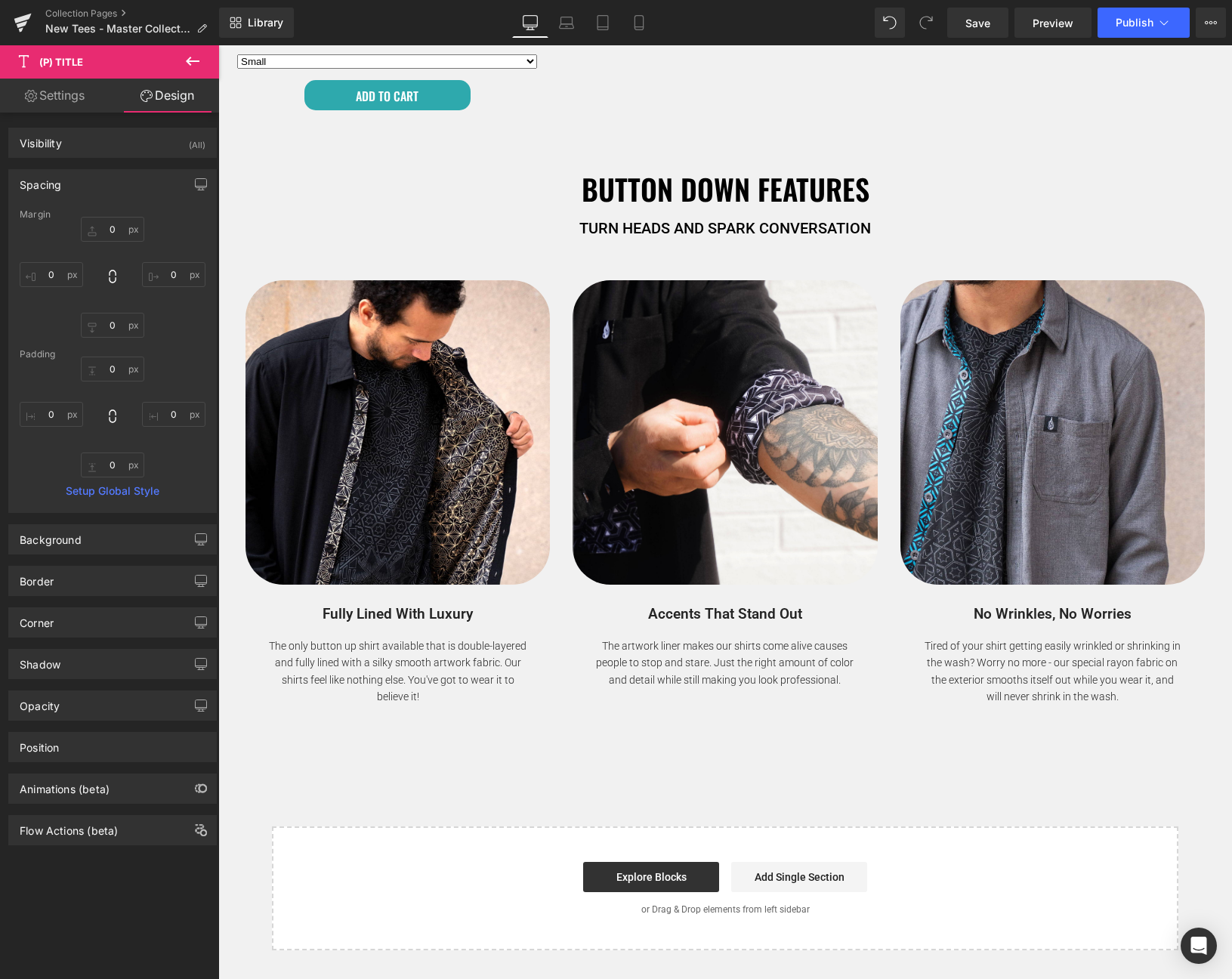
scroll to position [6590, 0]
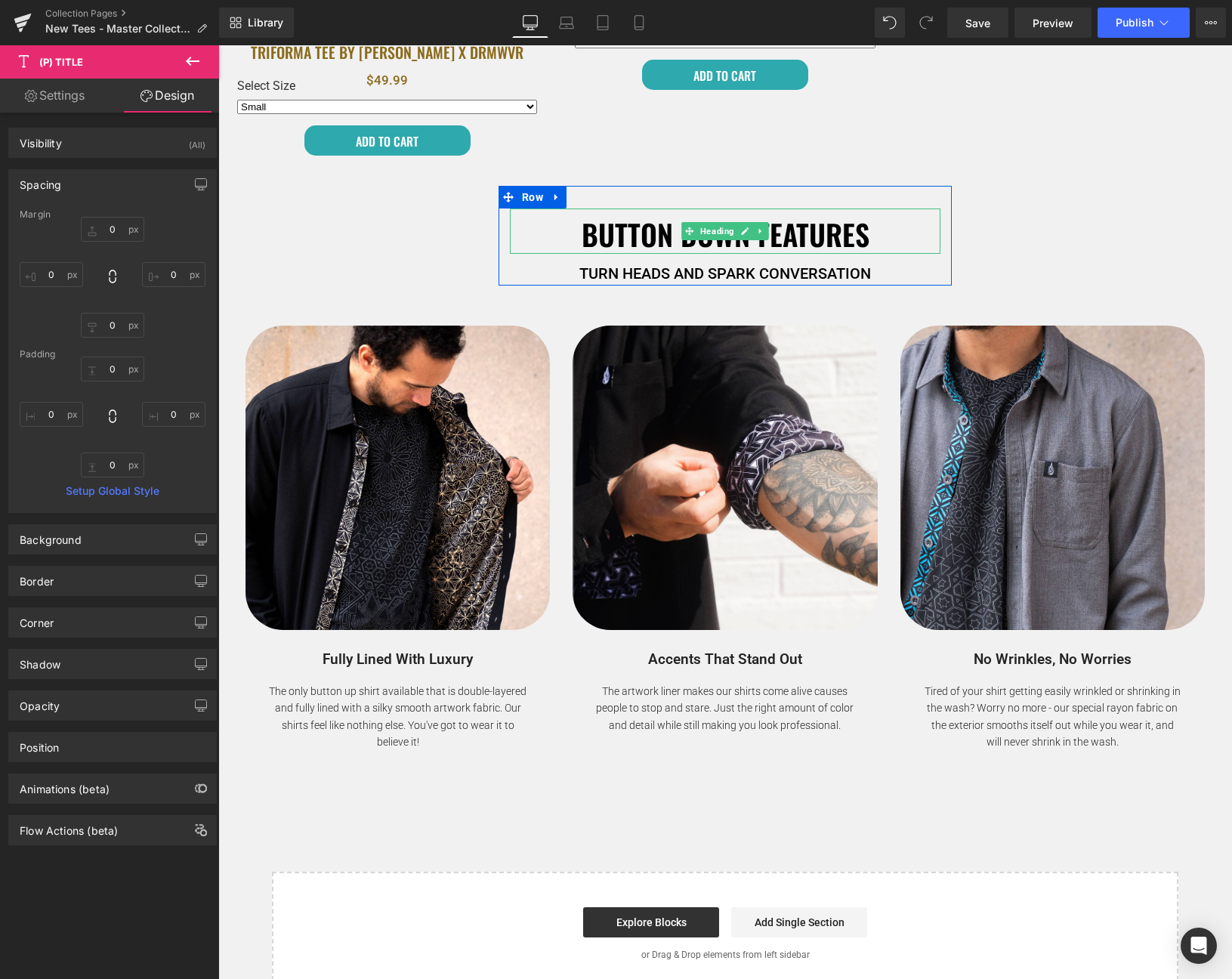
click at [676, 216] on h2 "BUTTON DOWN FEATURES" at bounding box center [724, 234] width 430 height 37
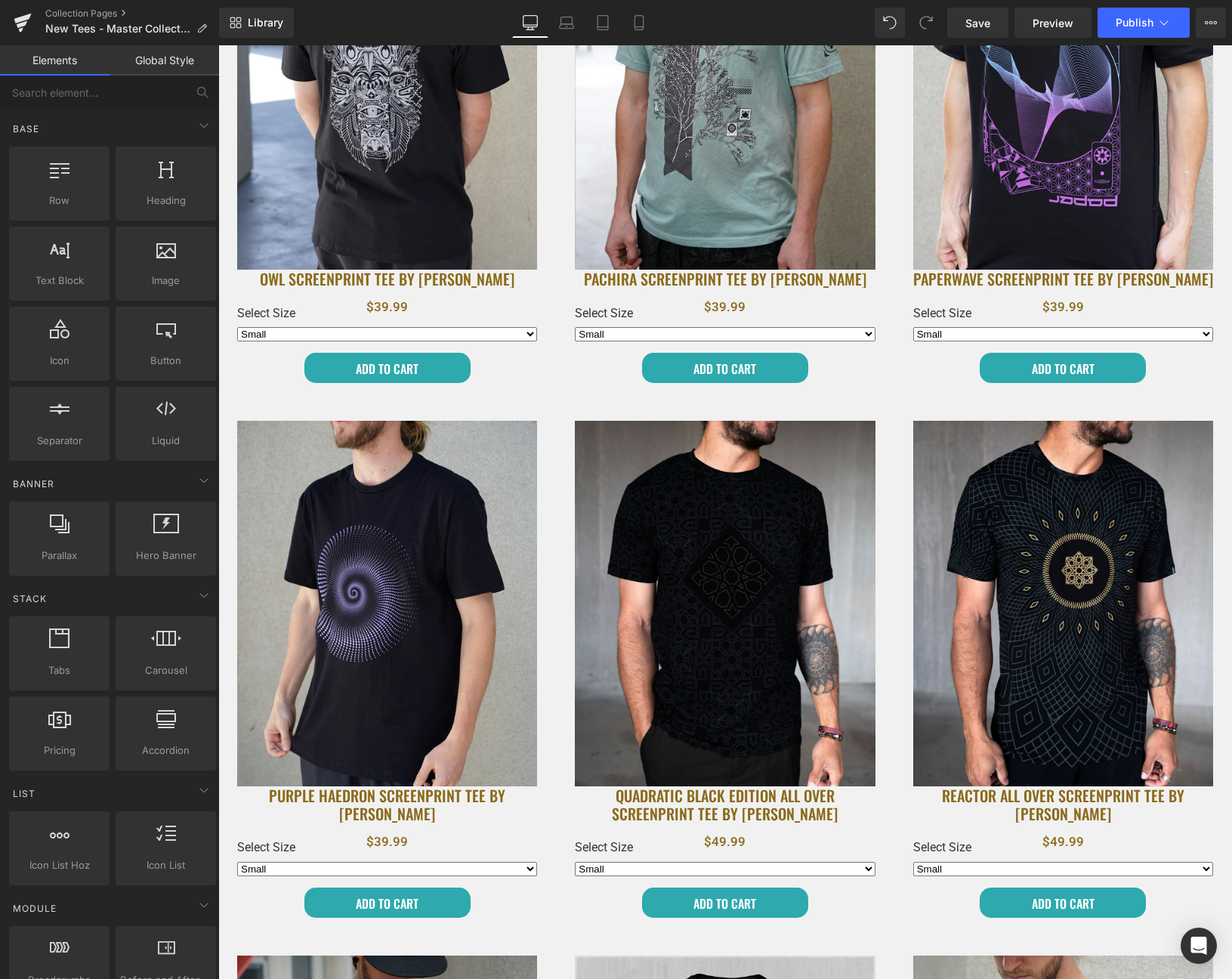
scroll to position [3982, 0]
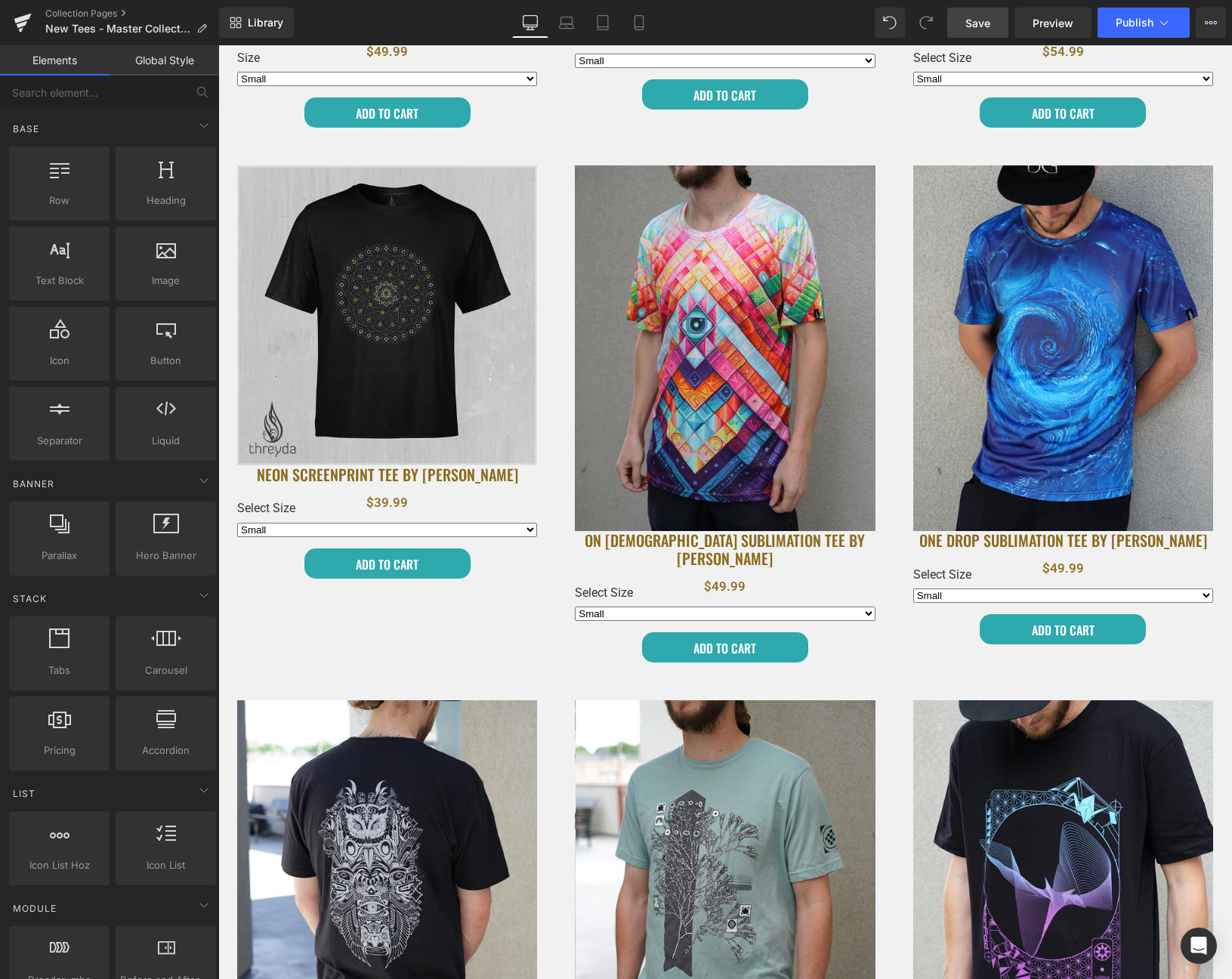
click at [962, 12] on link "Save" at bounding box center [978, 23] width 61 height 30
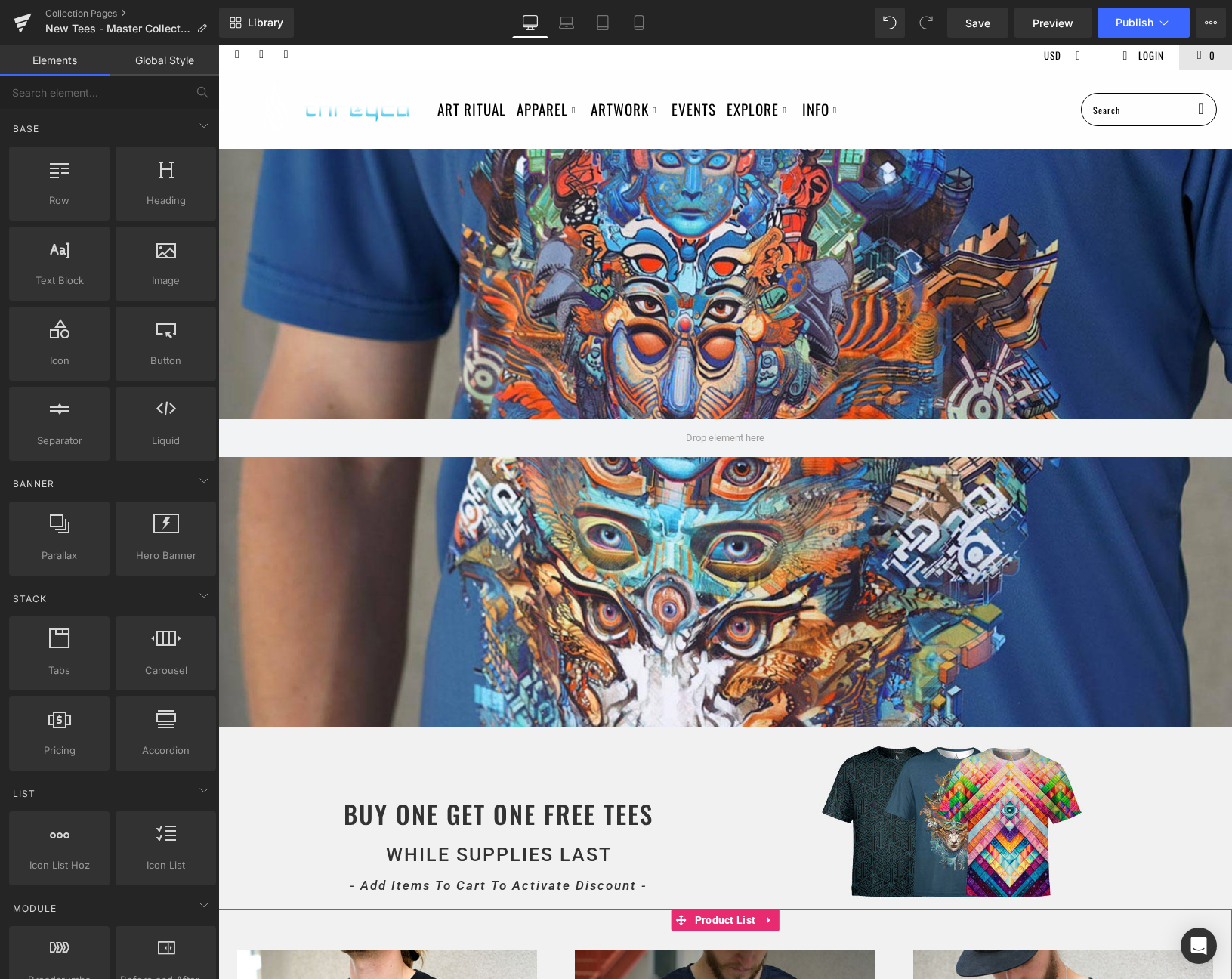
scroll to position [0, 0]
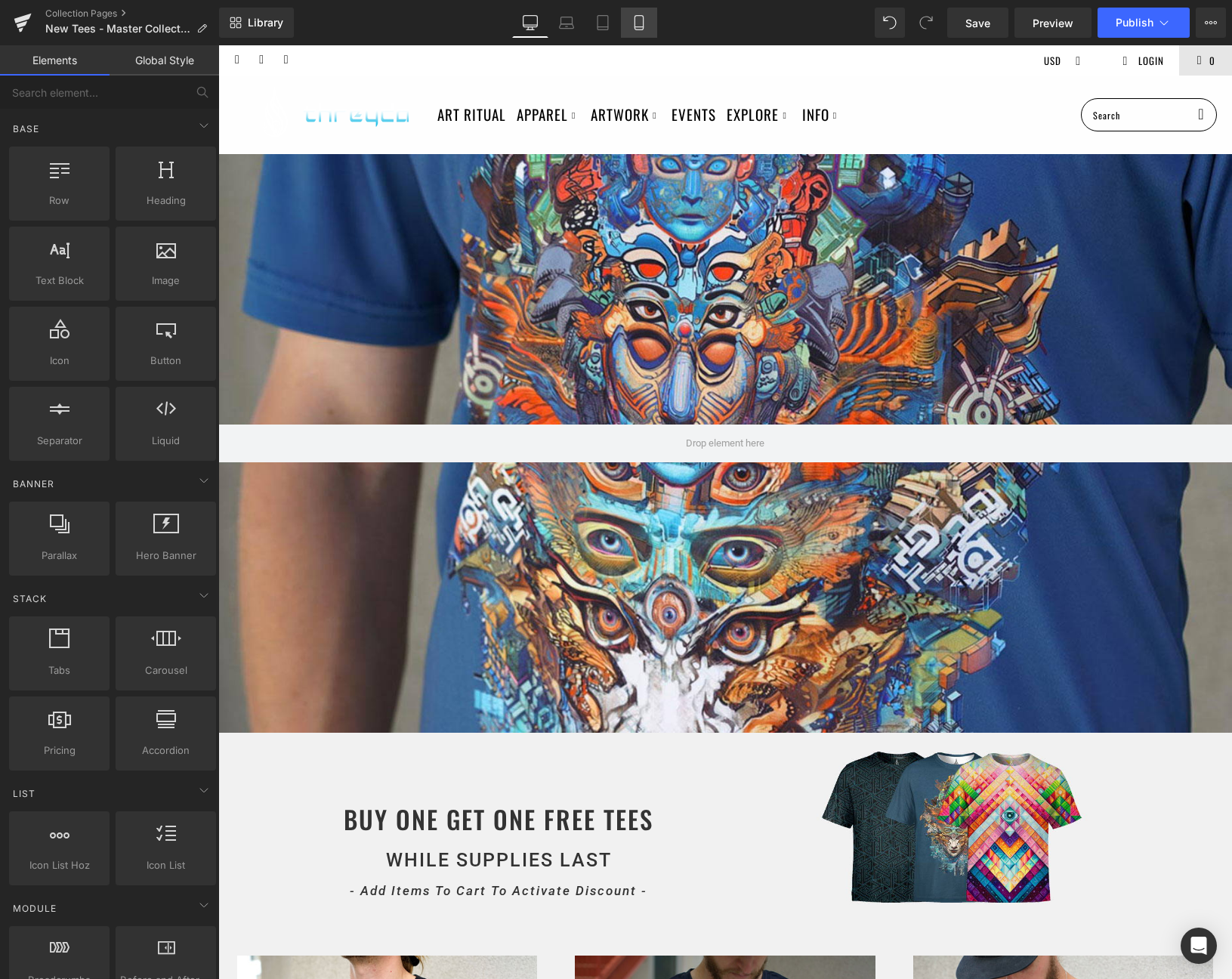
click at [628, 22] on link "Mobile" at bounding box center [639, 23] width 36 height 30
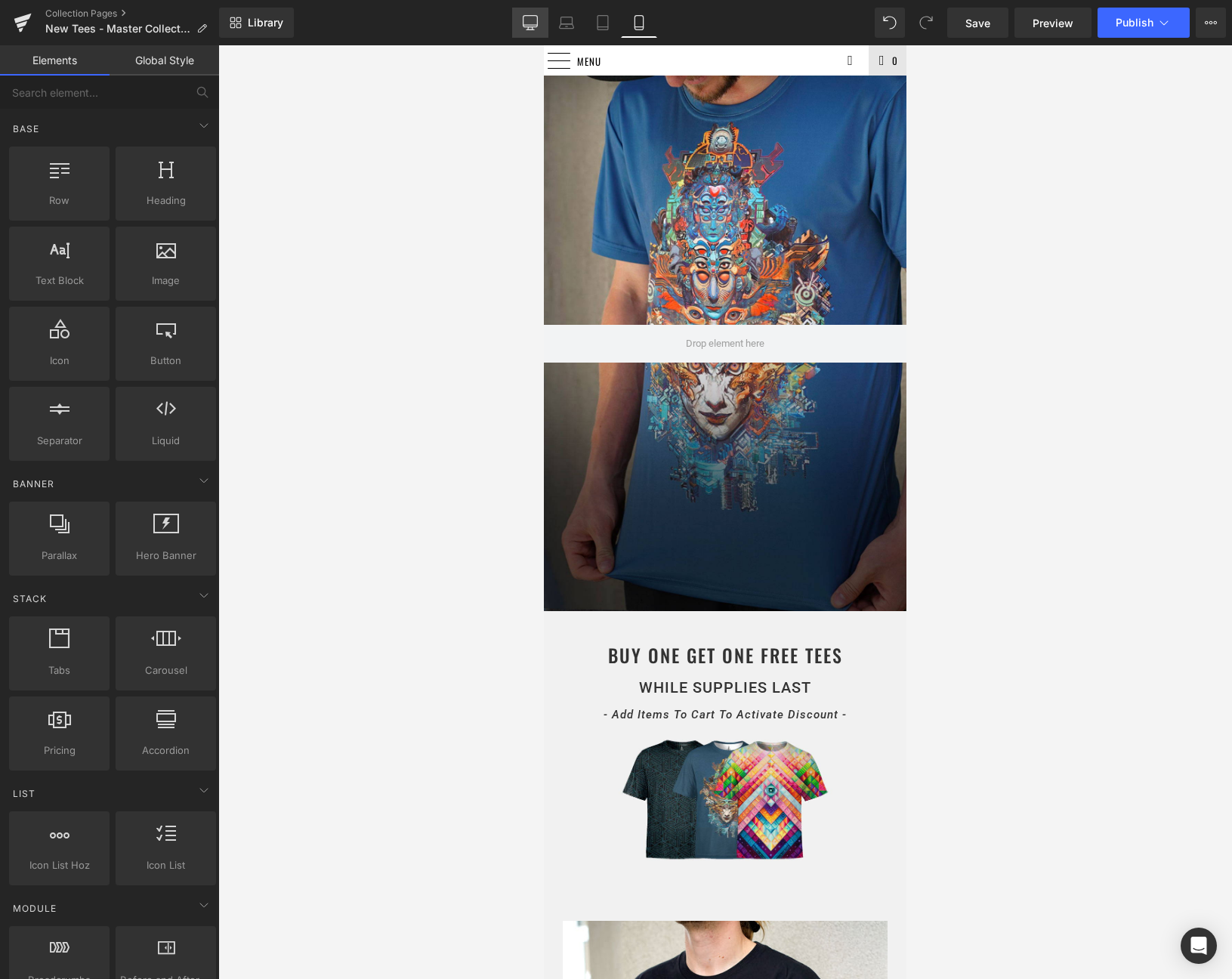
click at [513, 20] on link "Desktop" at bounding box center [530, 23] width 36 height 30
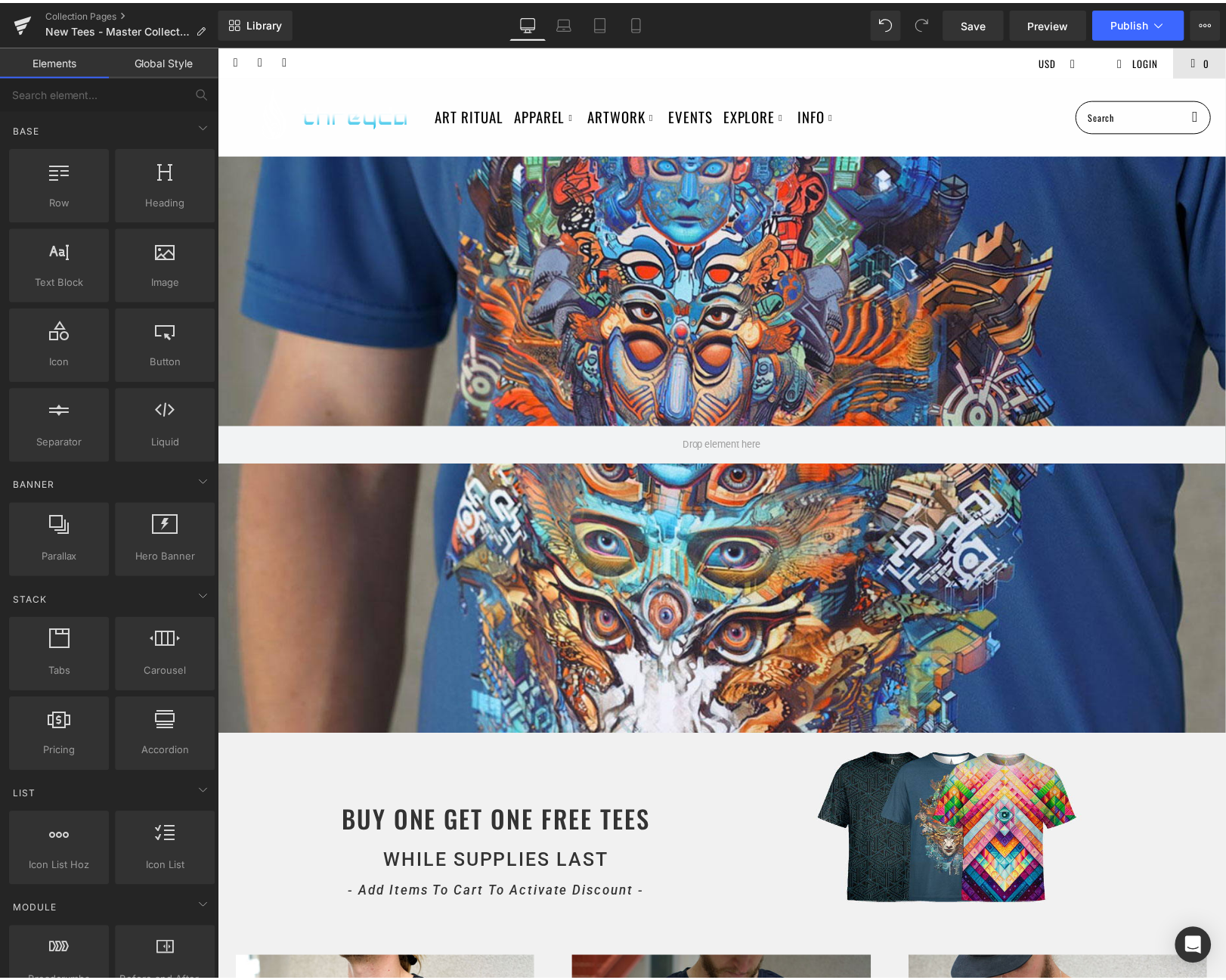
scroll to position [109, 0]
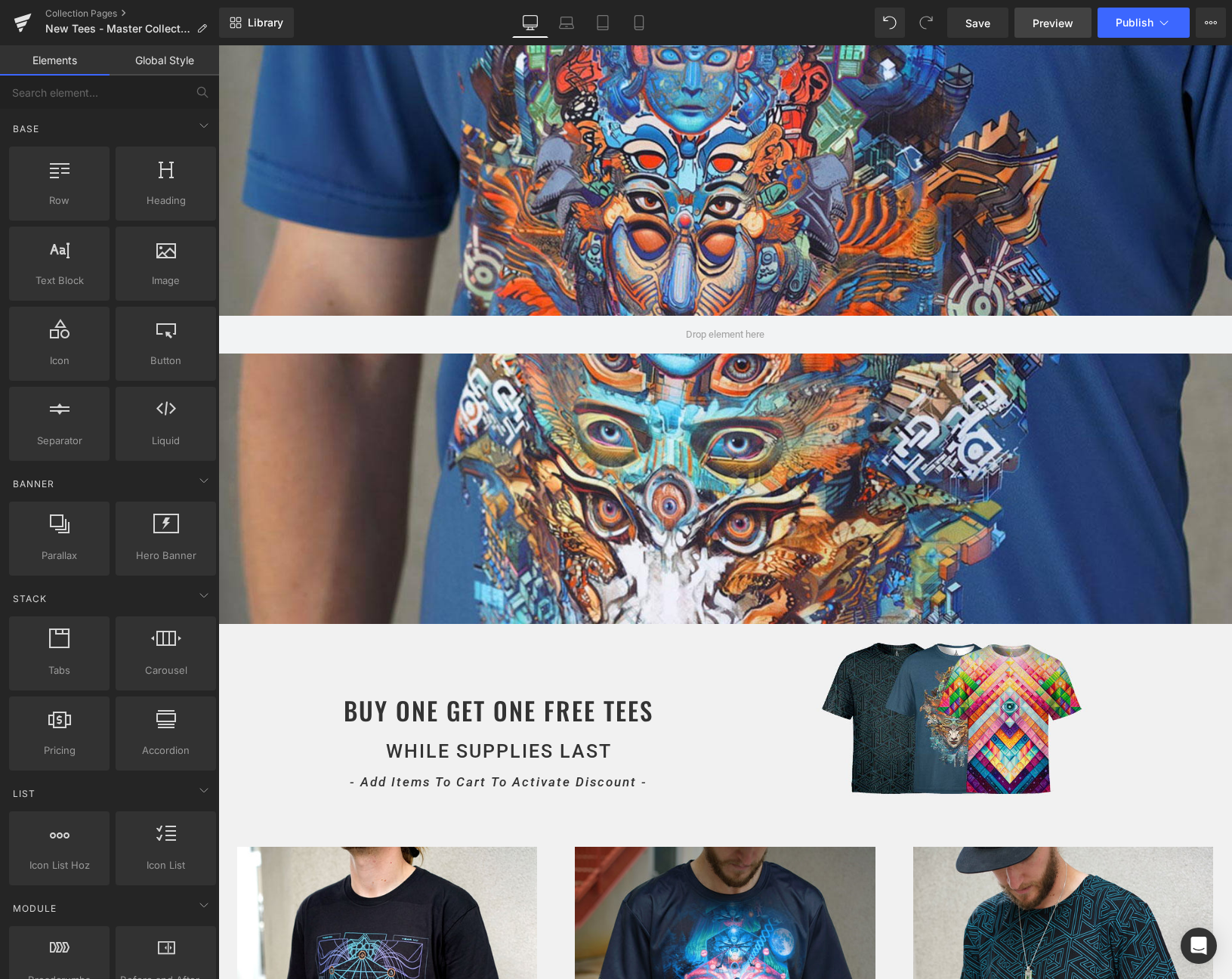
click at [1032, 22] on link "Preview" at bounding box center [1053, 23] width 77 height 30
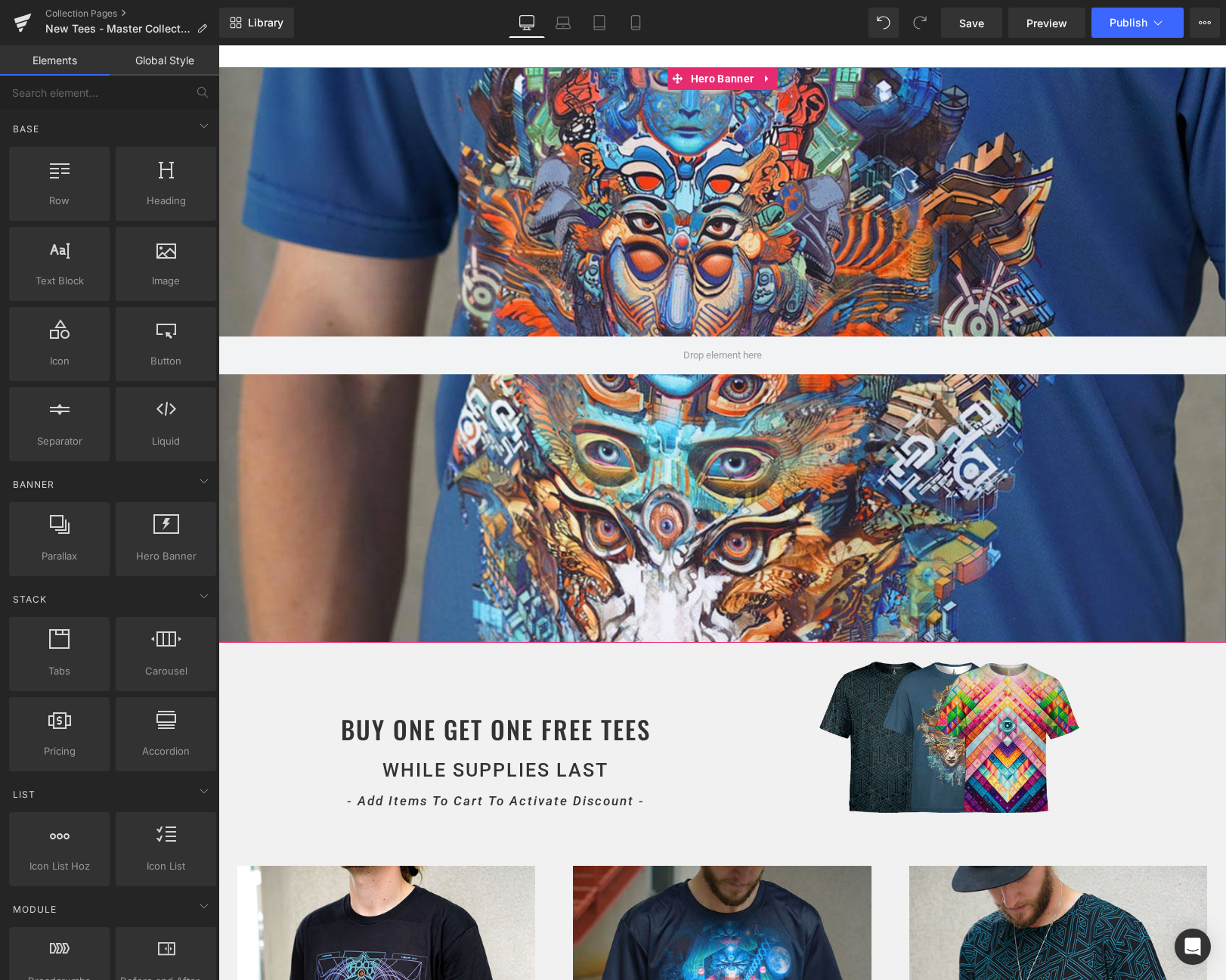
scroll to position [0, 0]
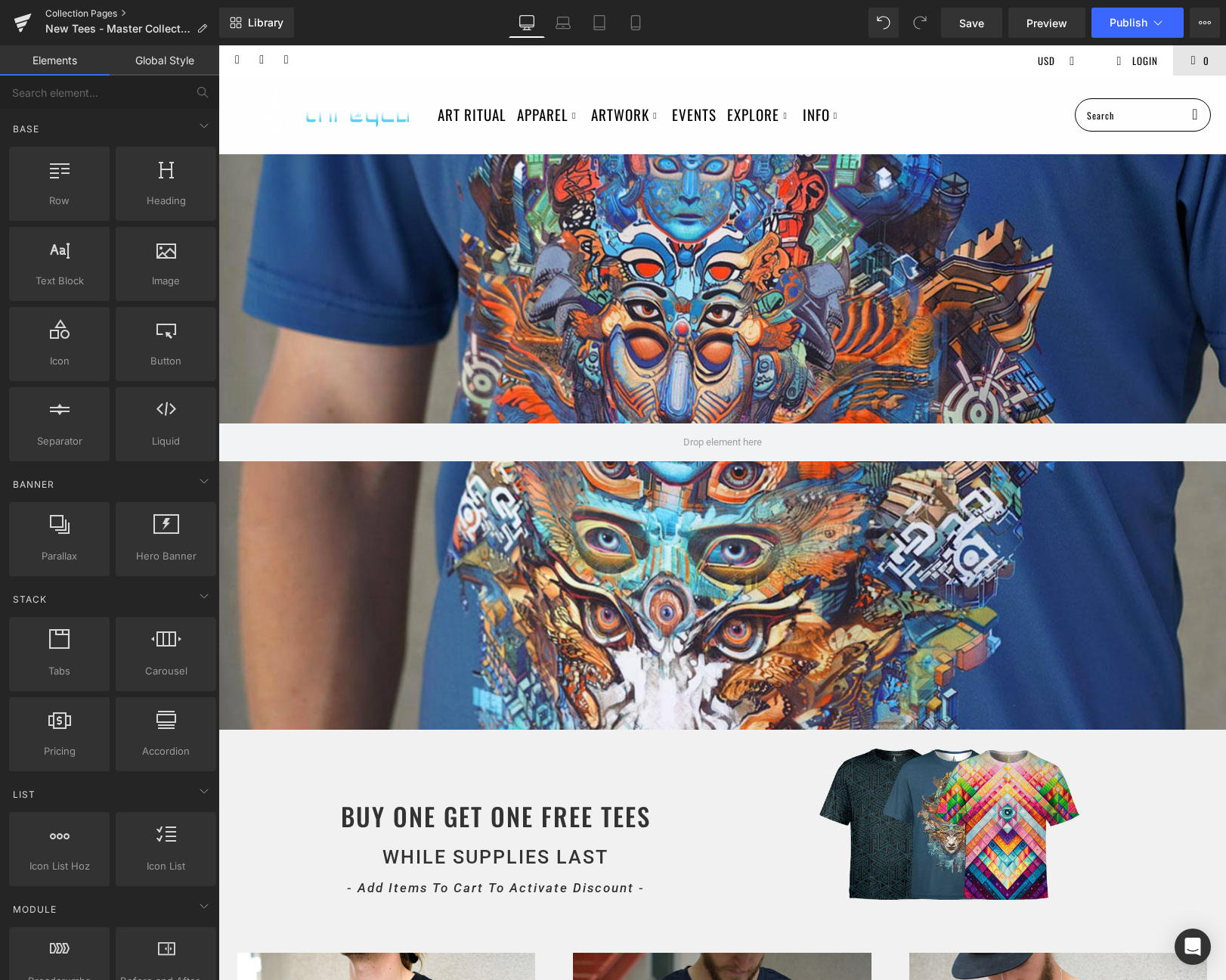
click at [96, 8] on link "Collection Pages" at bounding box center [131, 14] width 174 height 12
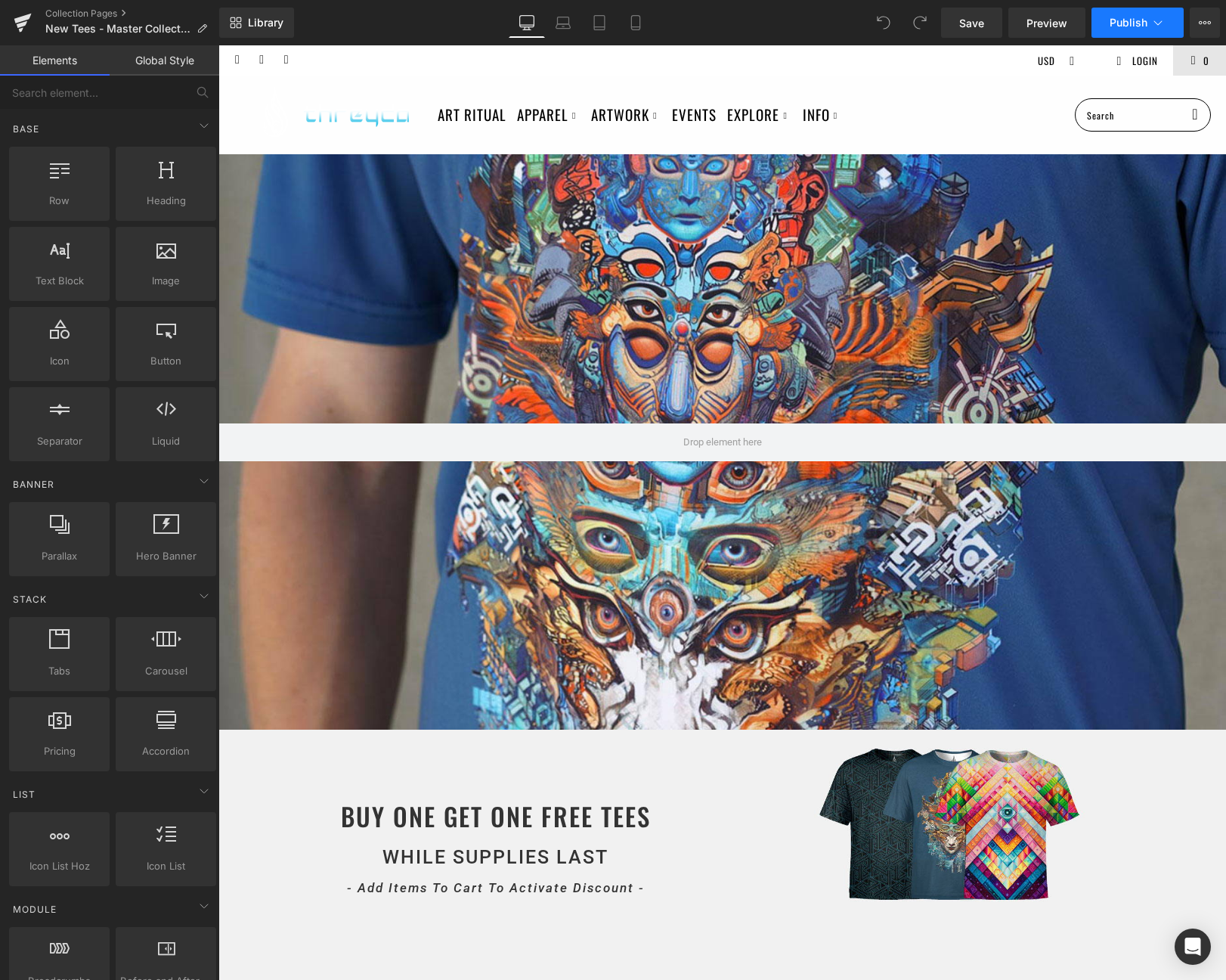
click at [1135, 18] on span "Publish" at bounding box center [1129, 23] width 38 height 12
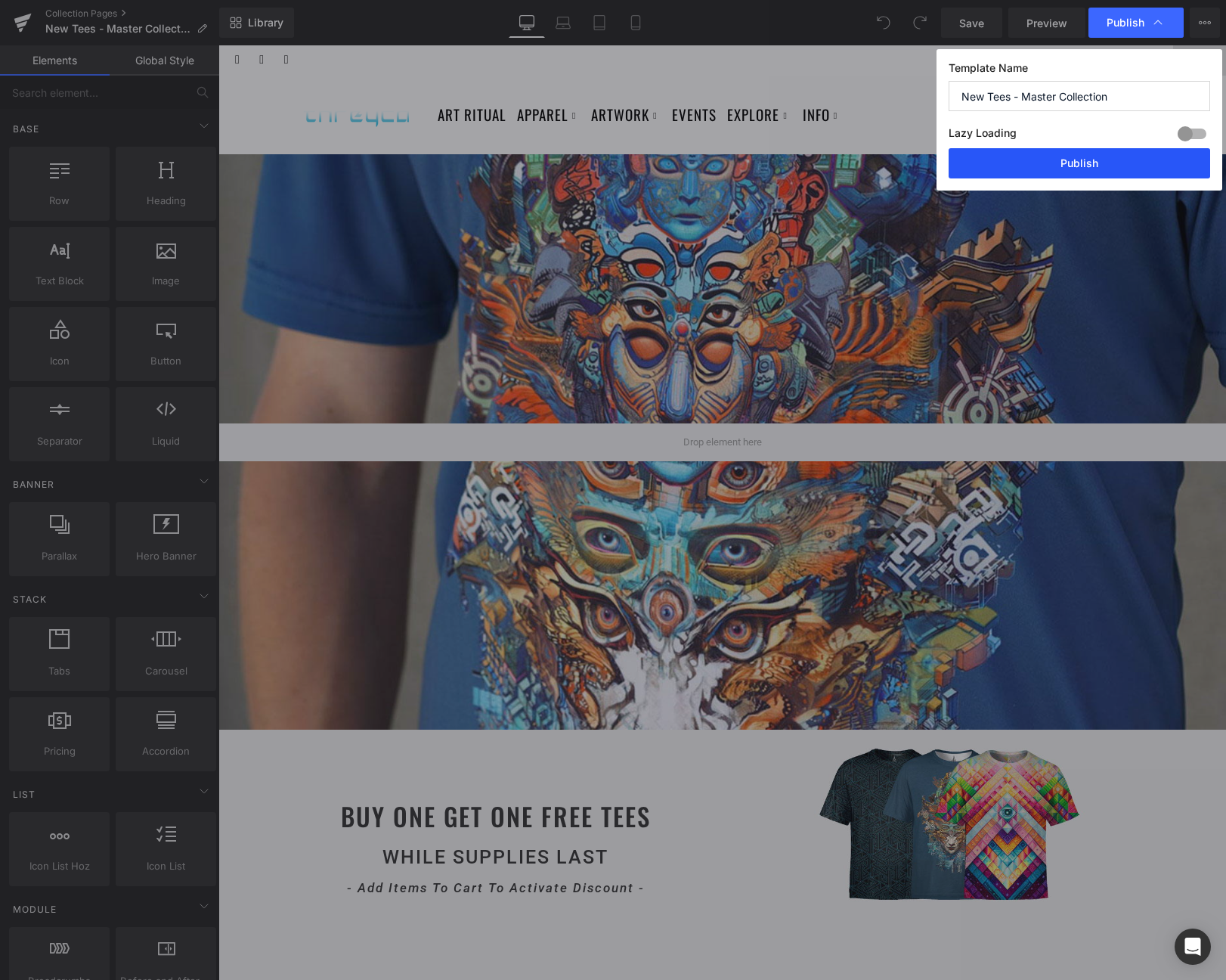
click at [1081, 157] on button "Publish" at bounding box center [1079, 163] width 262 height 30
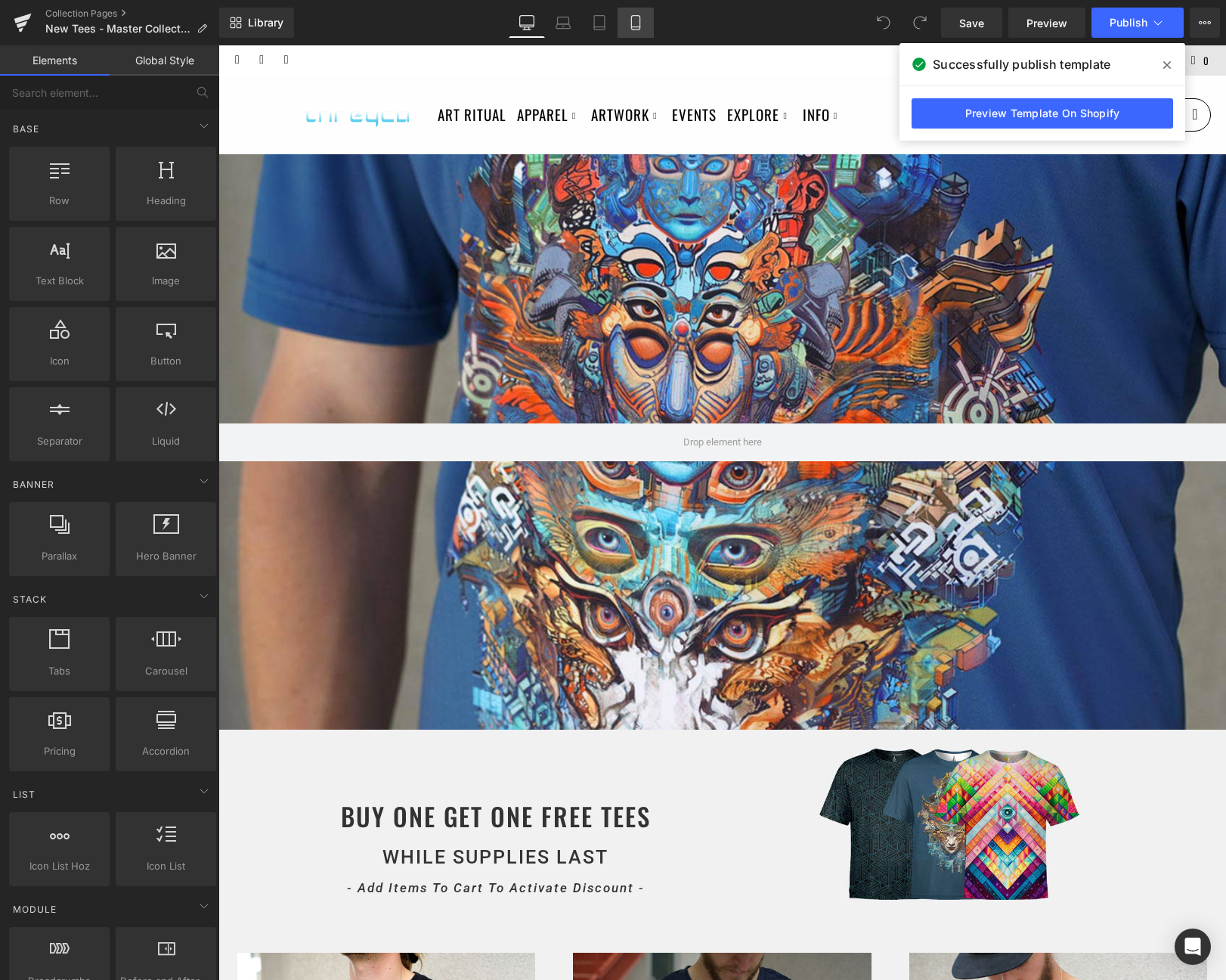
click at [642, 13] on link "Mobile" at bounding box center [636, 23] width 36 height 30
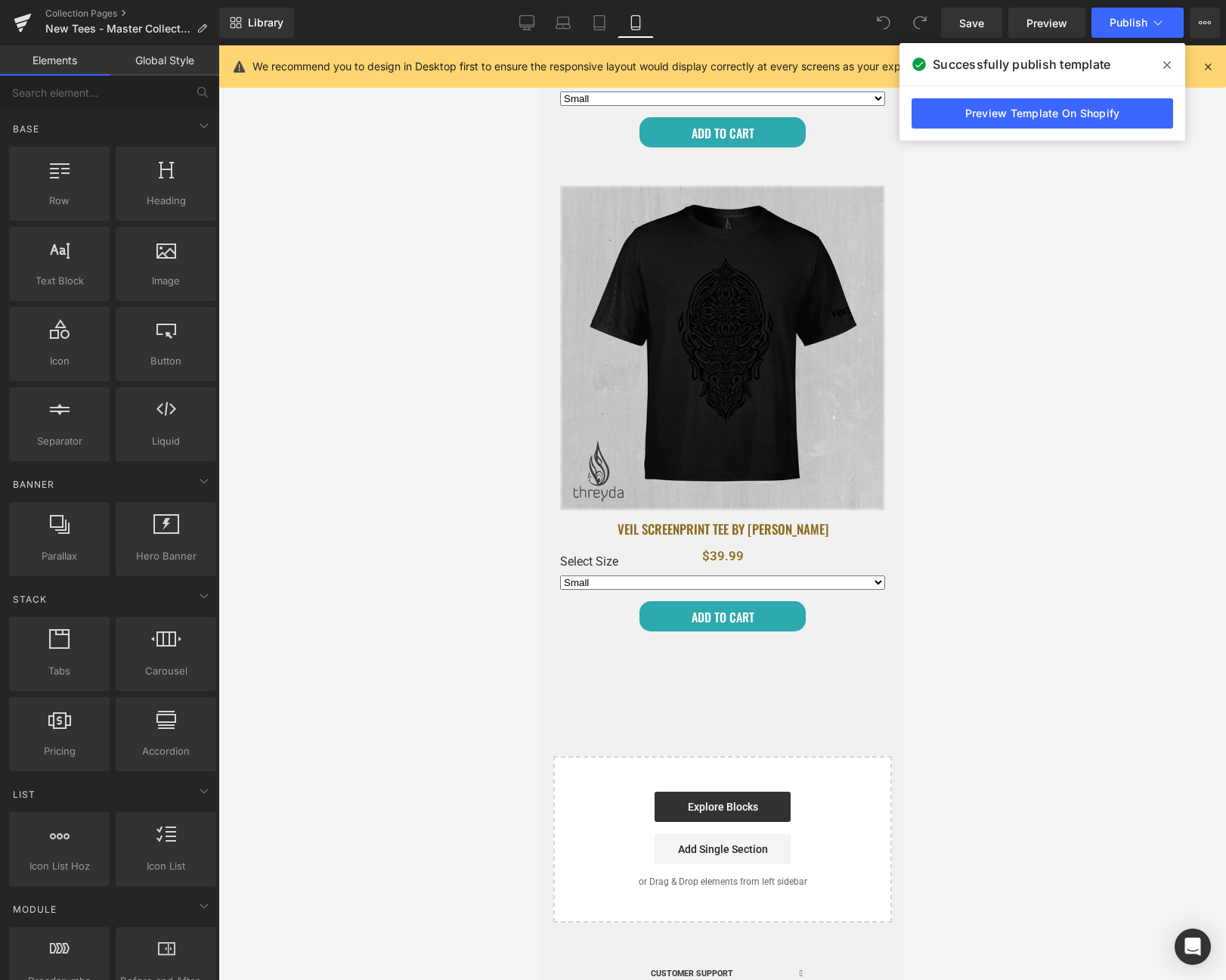
scroll to position [17408, 0]
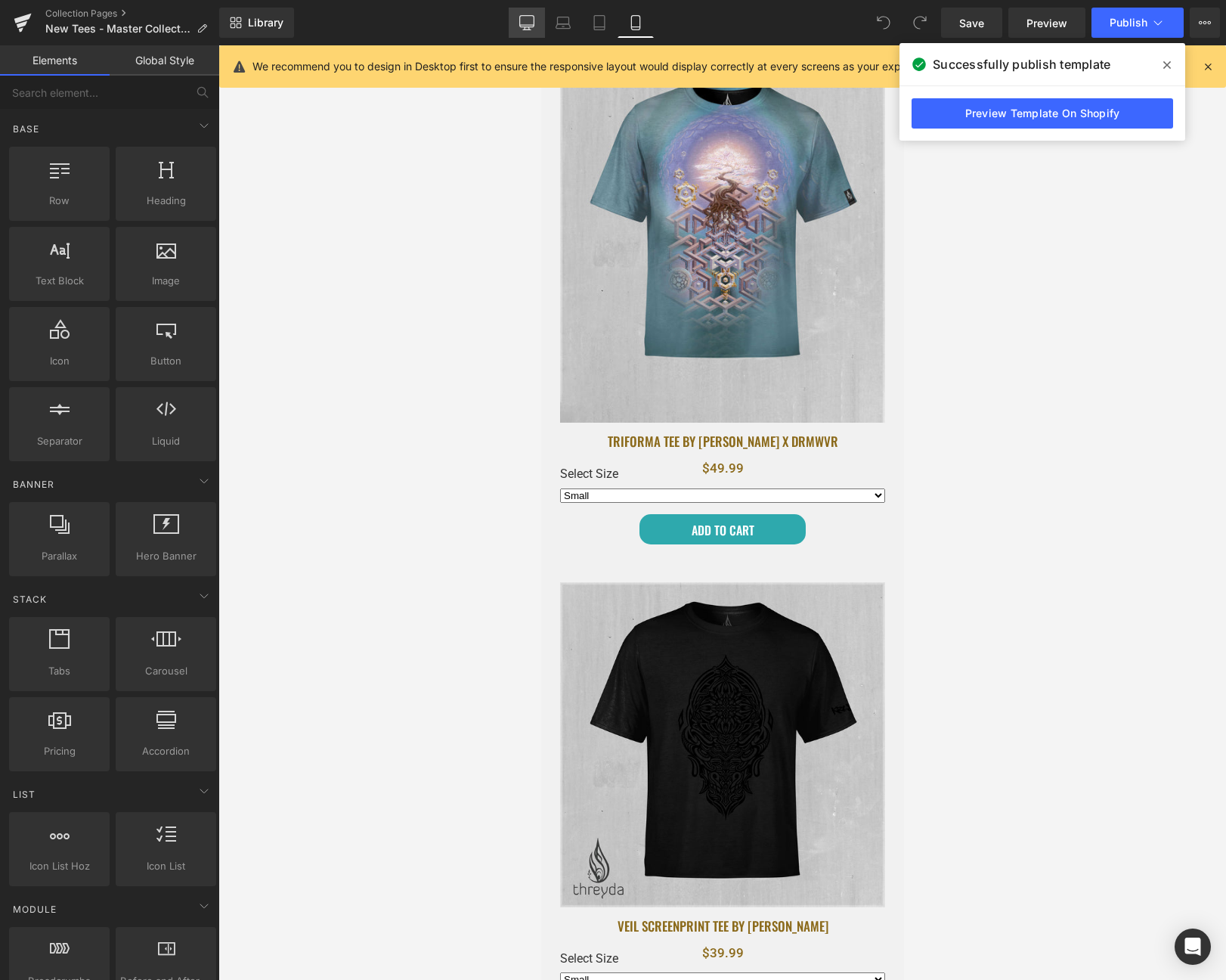
click at [520, 34] on link "Desktop" at bounding box center [527, 23] width 36 height 30
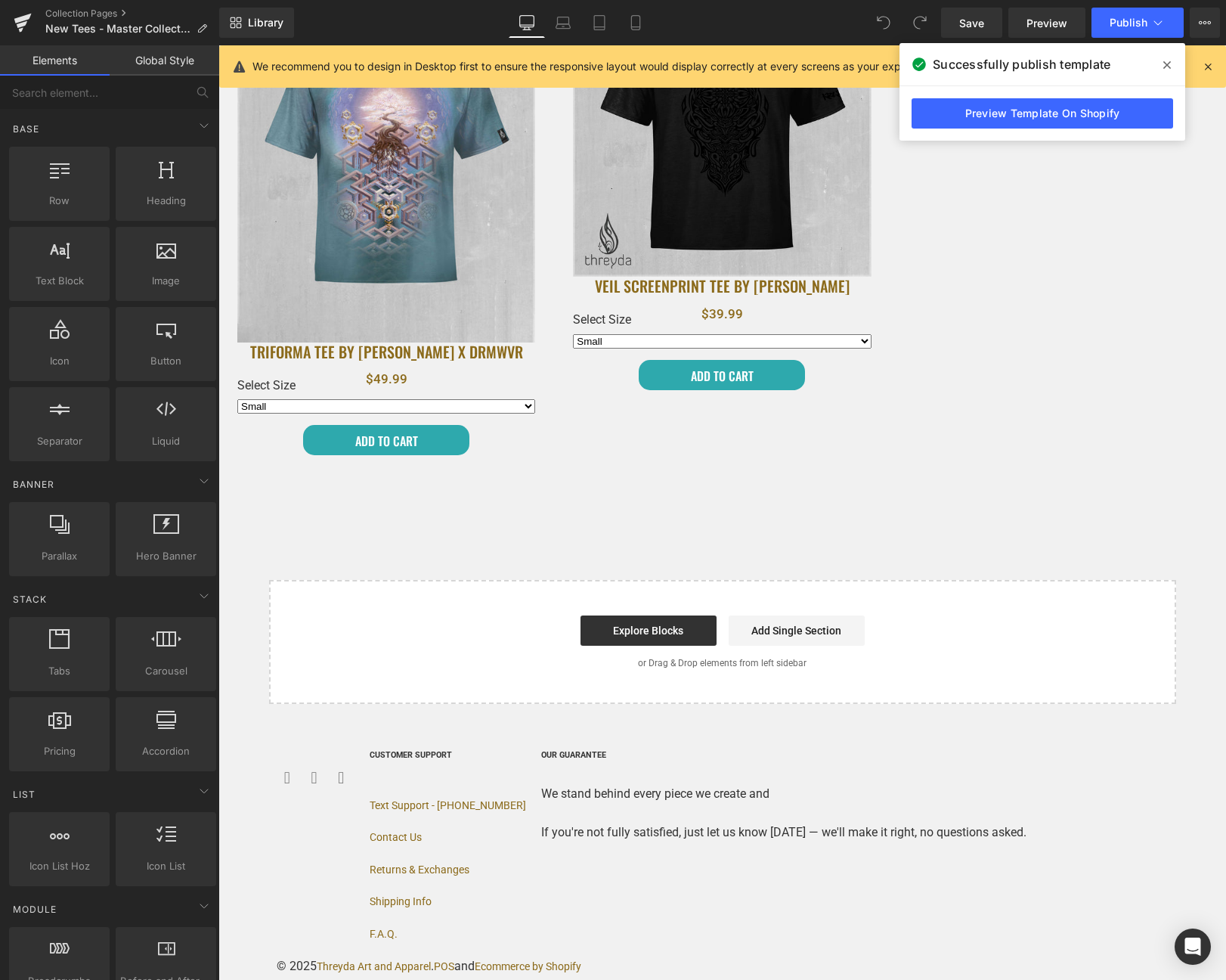
scroll to position [6227, 0]
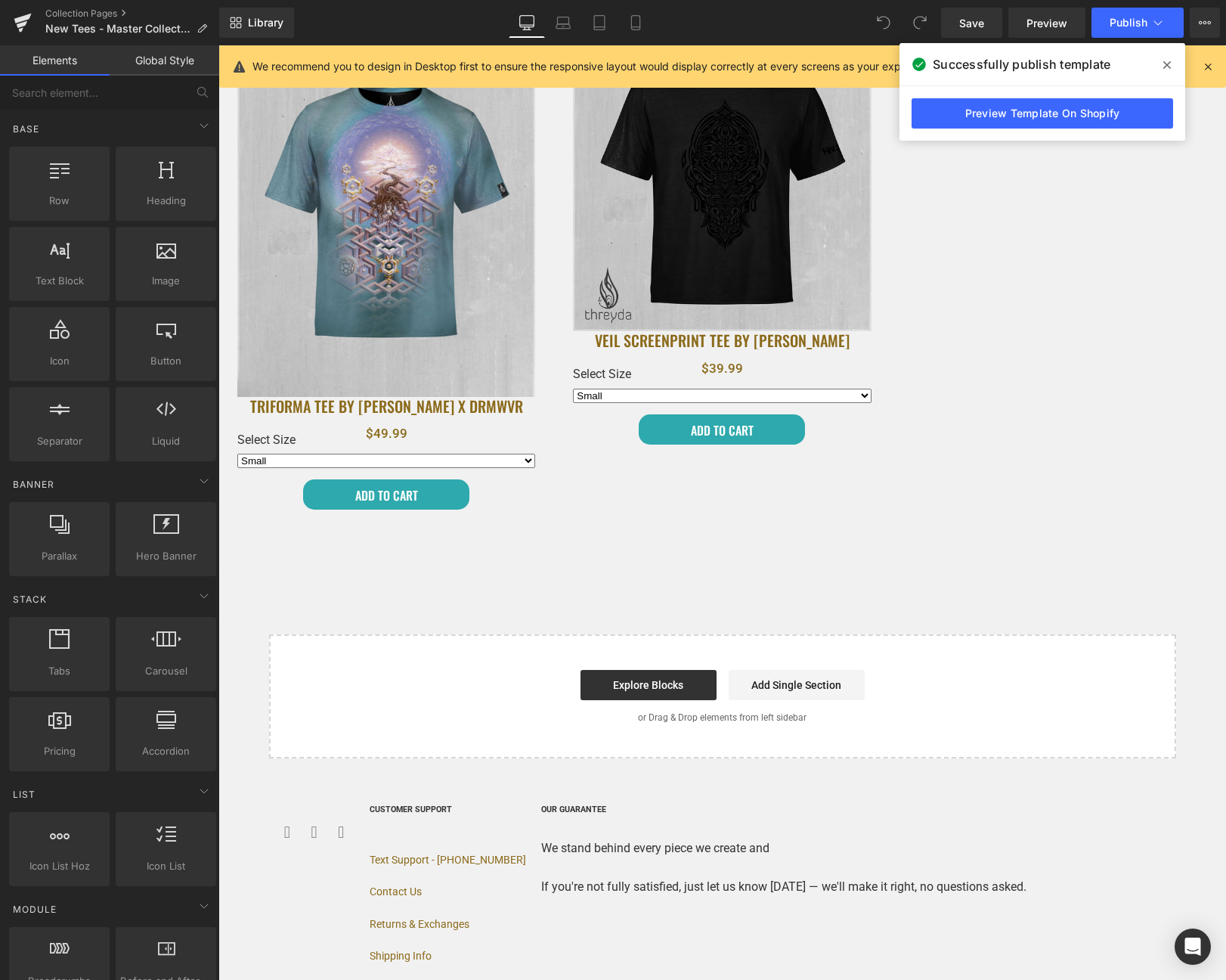
click at [1176, 59] on span at bounding box center [1167, 65] width 25 height 25
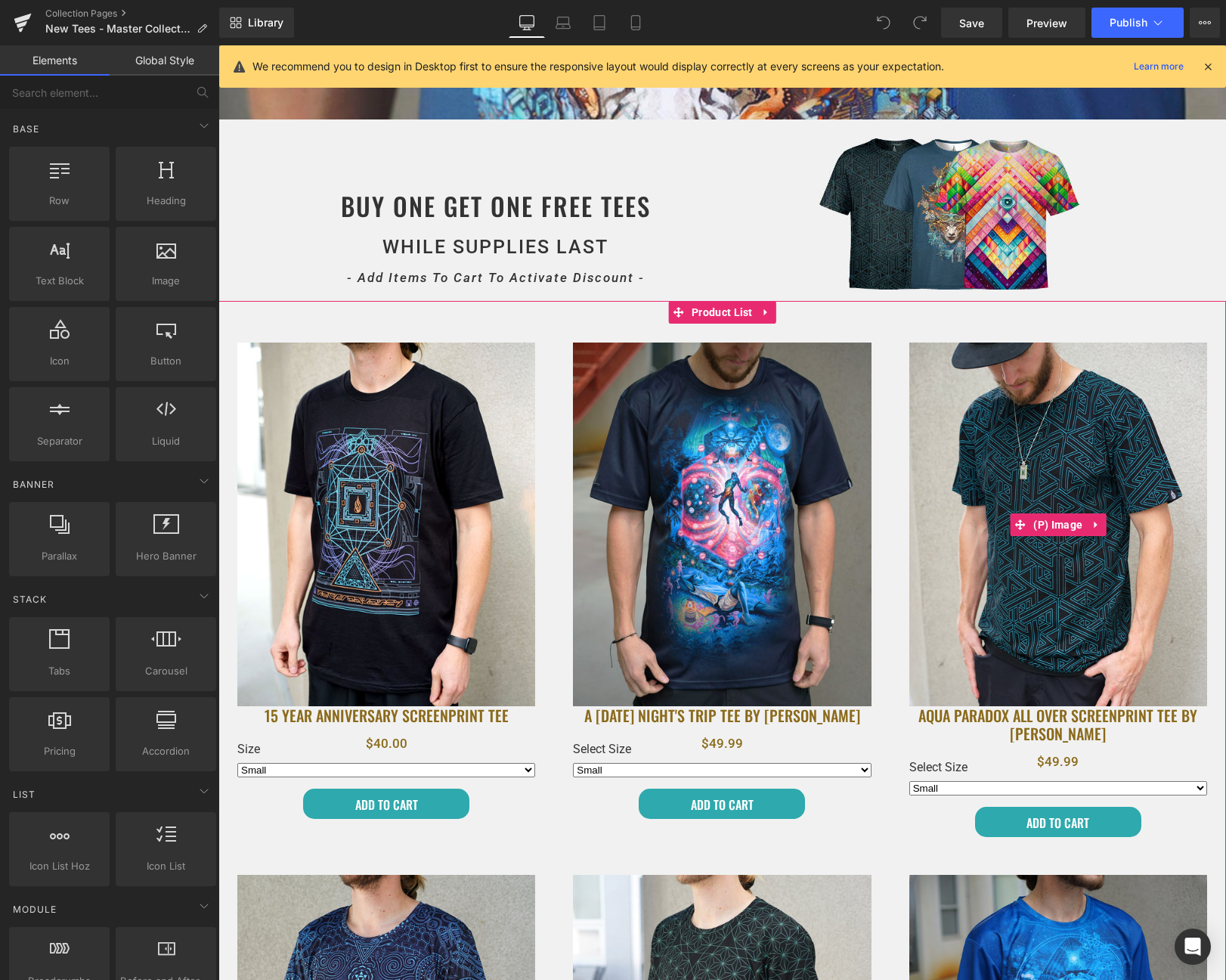
scroll to position [443, 0]
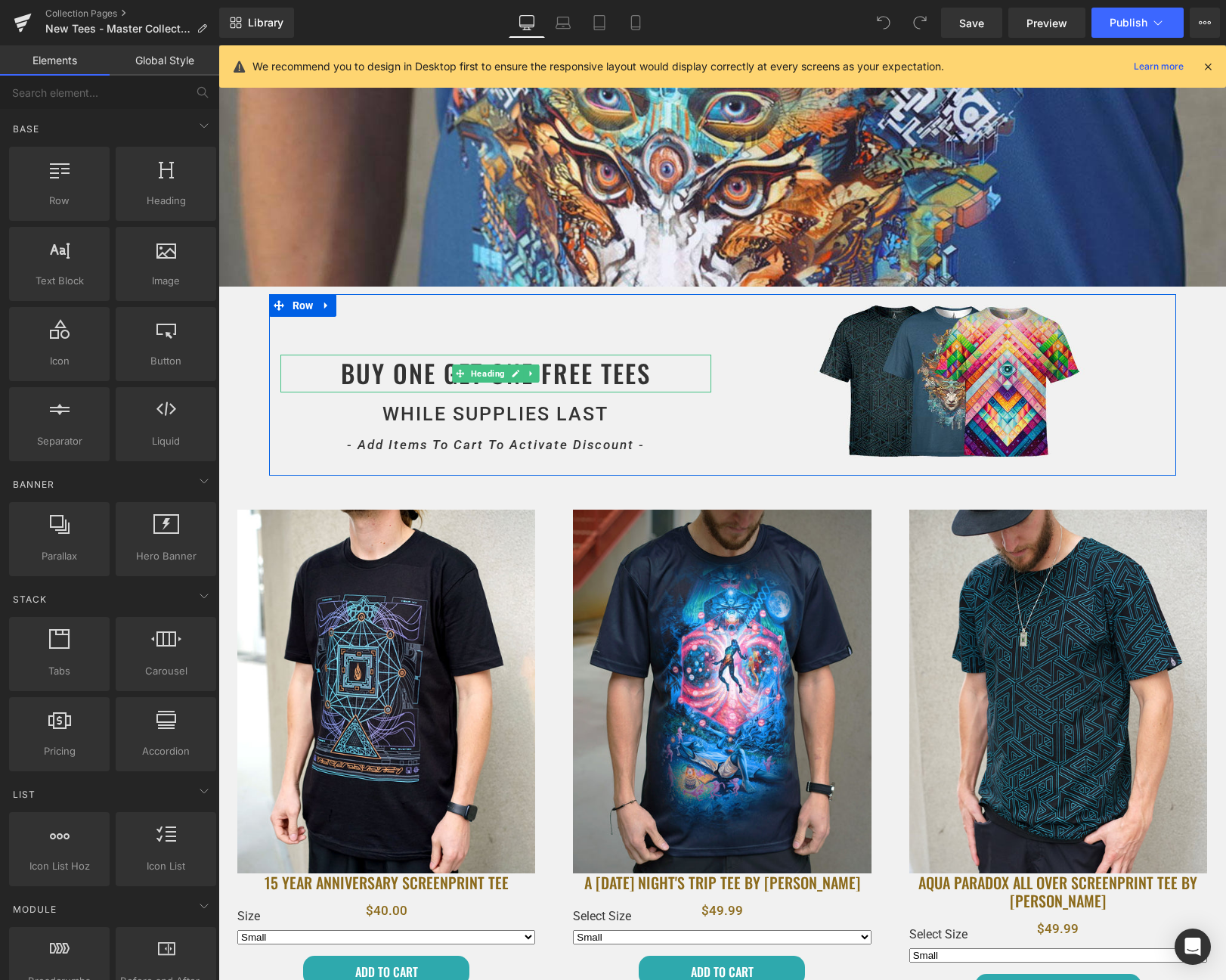
click at [394, 364] on h1 "BUY ONE GET ONE FREE TEES" at bounding box center [495, 374] width 431 height 38
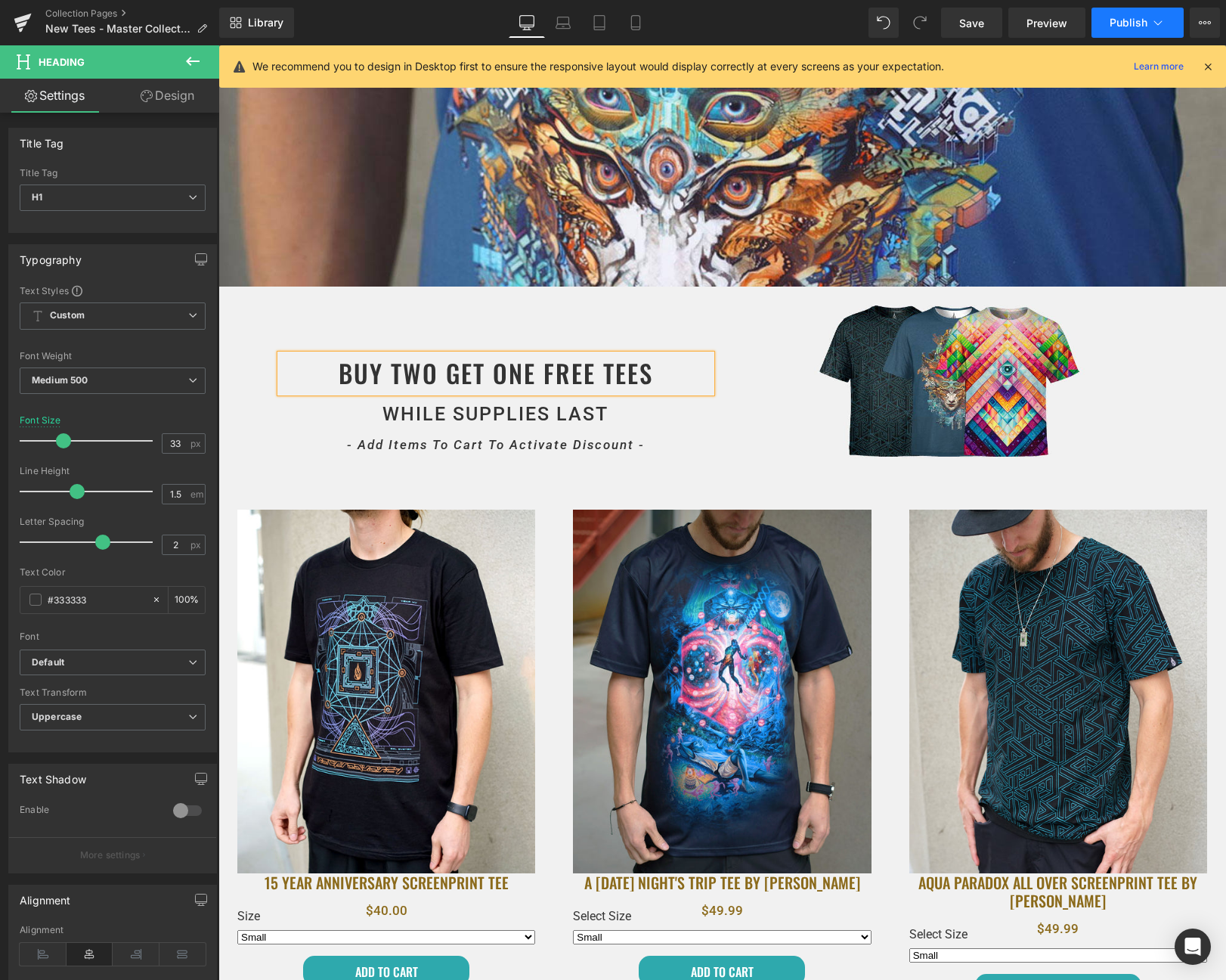
click at [1156, 18] on icon at bounding box center [1157, 22] width 15 height 15
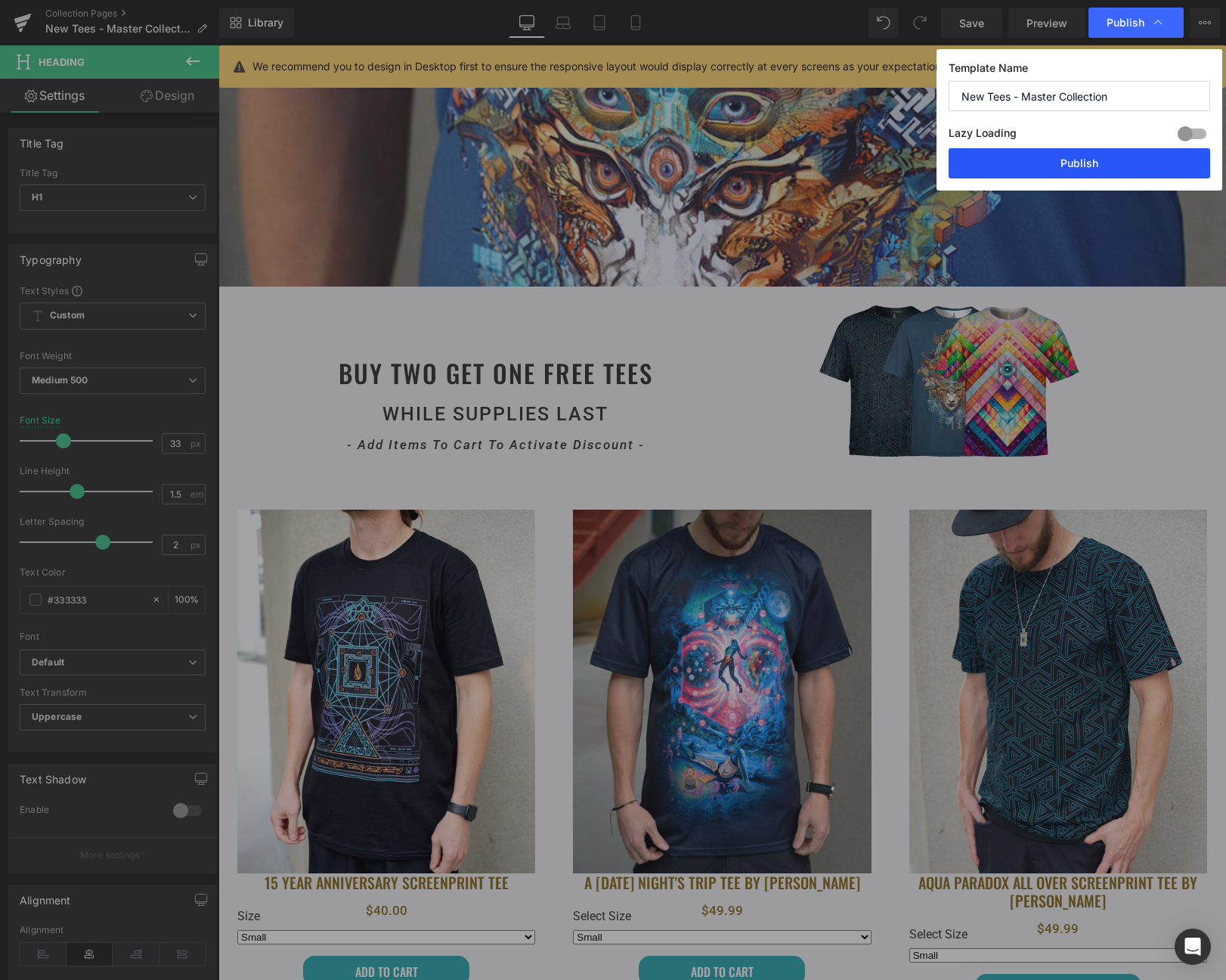
drag, startPoint x: 1090, startPoint y: 158, endPoint x: 916, endPoint y: 372, distance: 275.8
click at [1090, 158] on button "Publish" at bounding box center [1079, 163] width 262 height 30
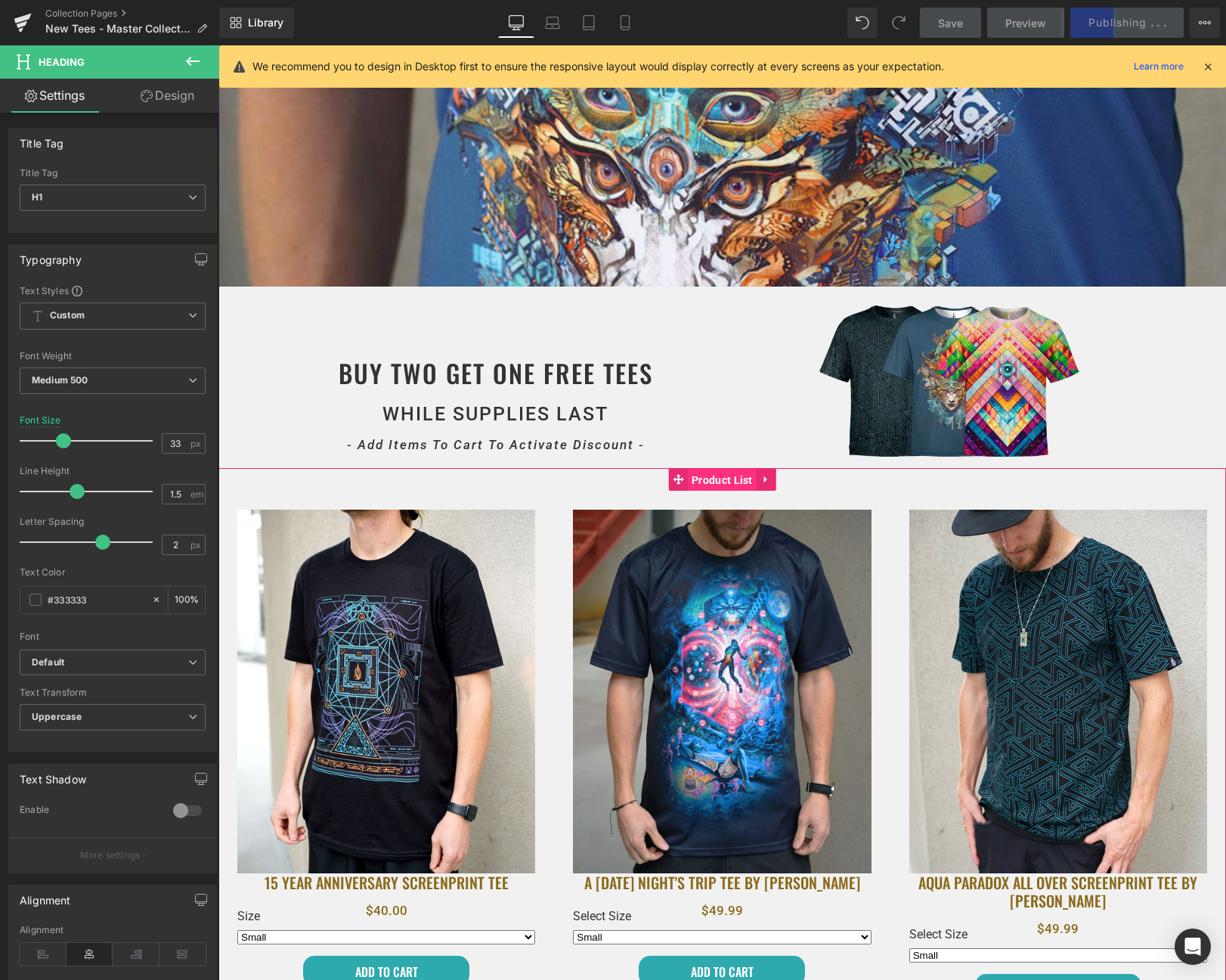
click at [708, 484] on span "Product List" at bounding box center [723, 480] width 69 height 23
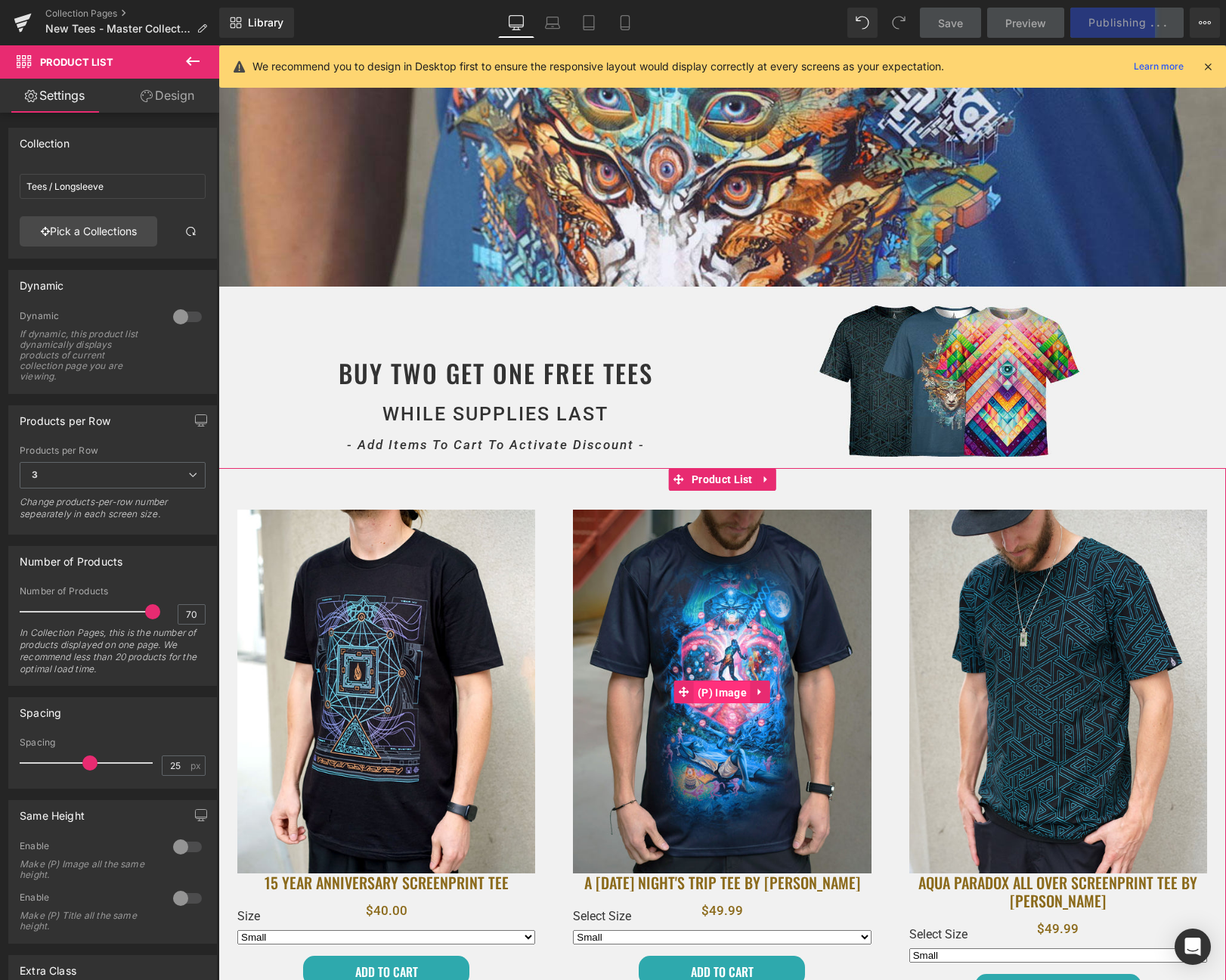
click at [714, 690] on span "(P) Image" at bounding box center [723, 693] width 57 height 23
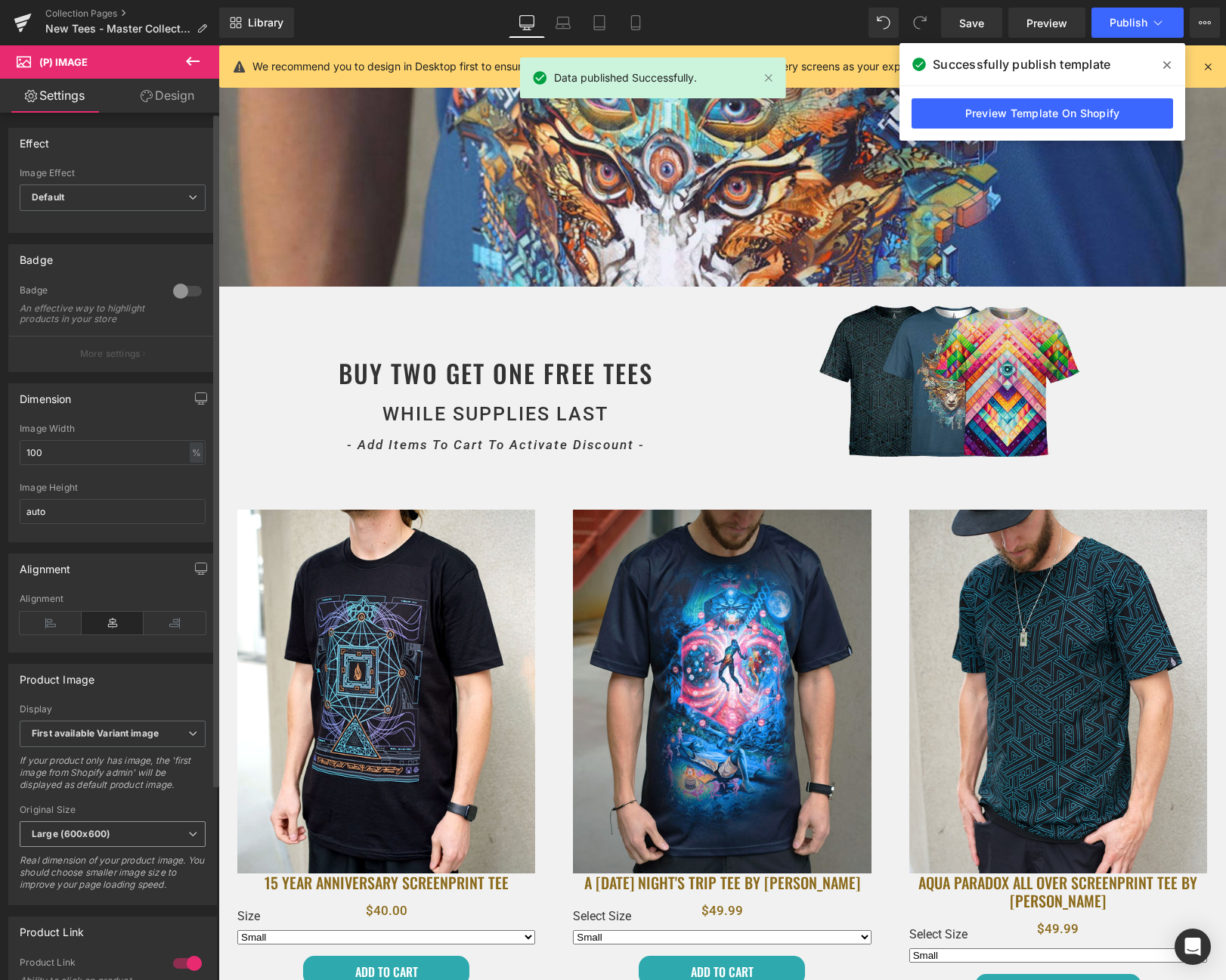
click at [135, 848] on span "Large (600x600)" at bounding box center [113, 834] width 186 height 26
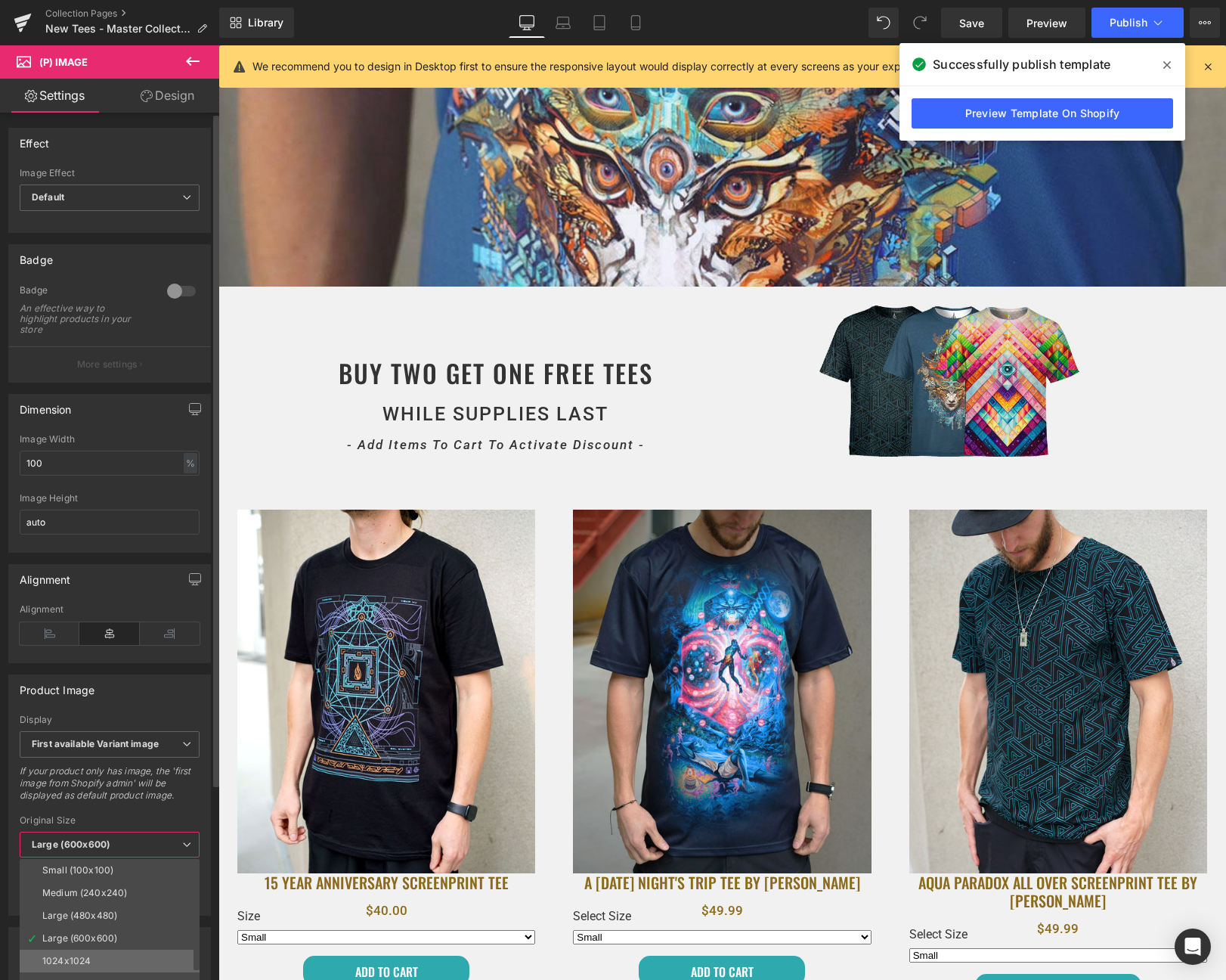
click at [80, 959] on div "1024x1024" at bounding box center [66, 960] width 48 height 11
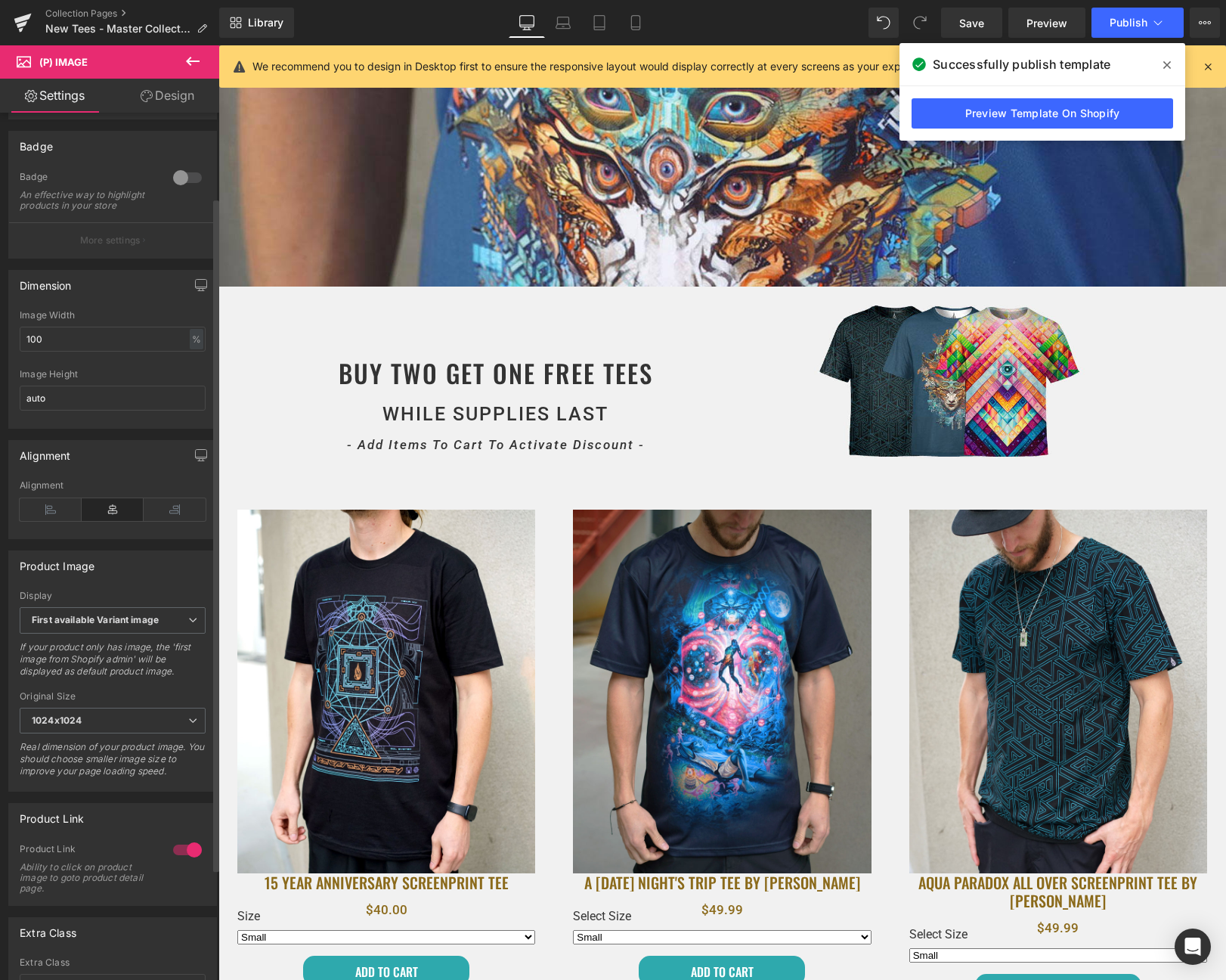
scroll to position [130, 0]
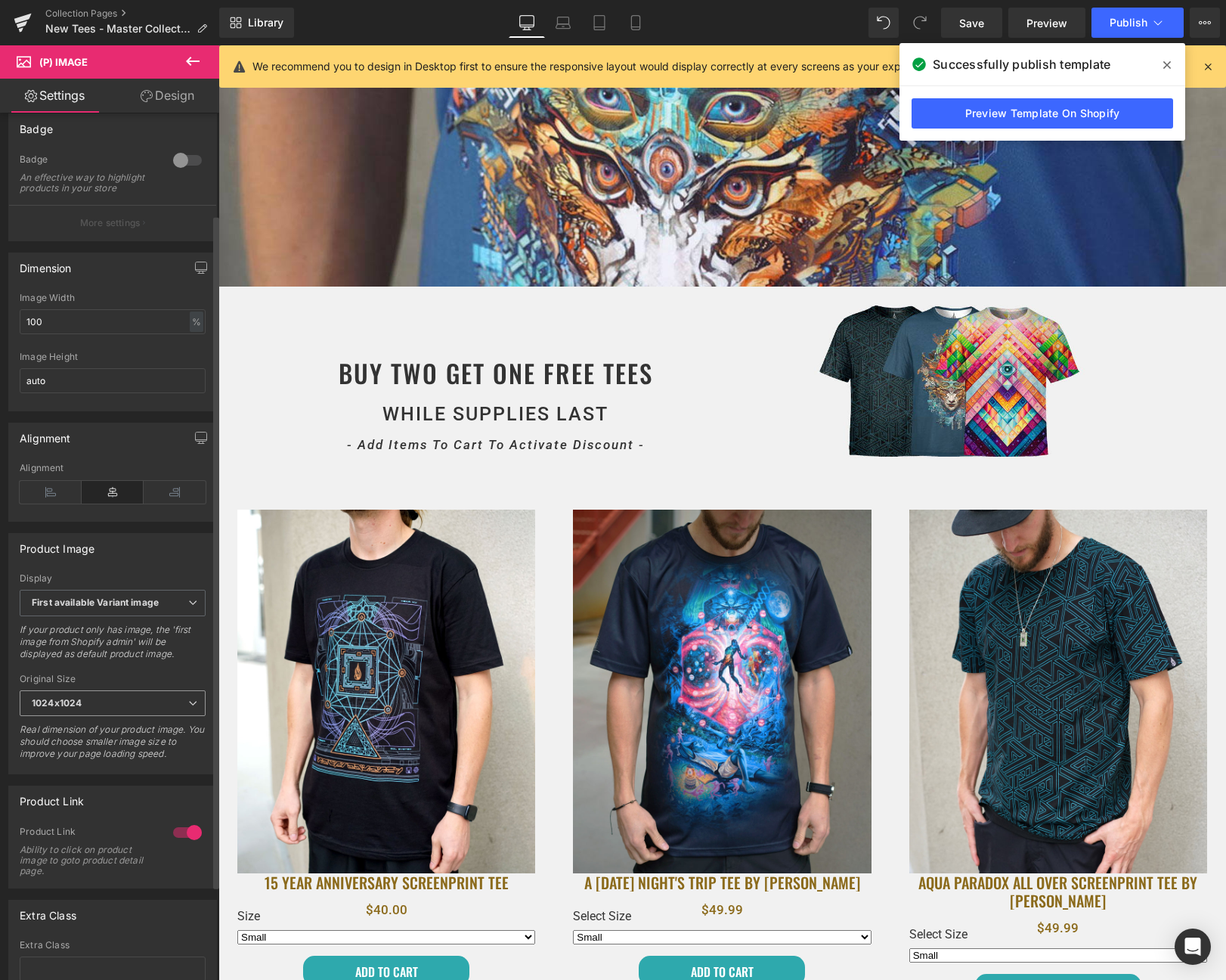
click at [123, 708] on span "1024x1024" at bounding box center [113, 703] width 186 height 26
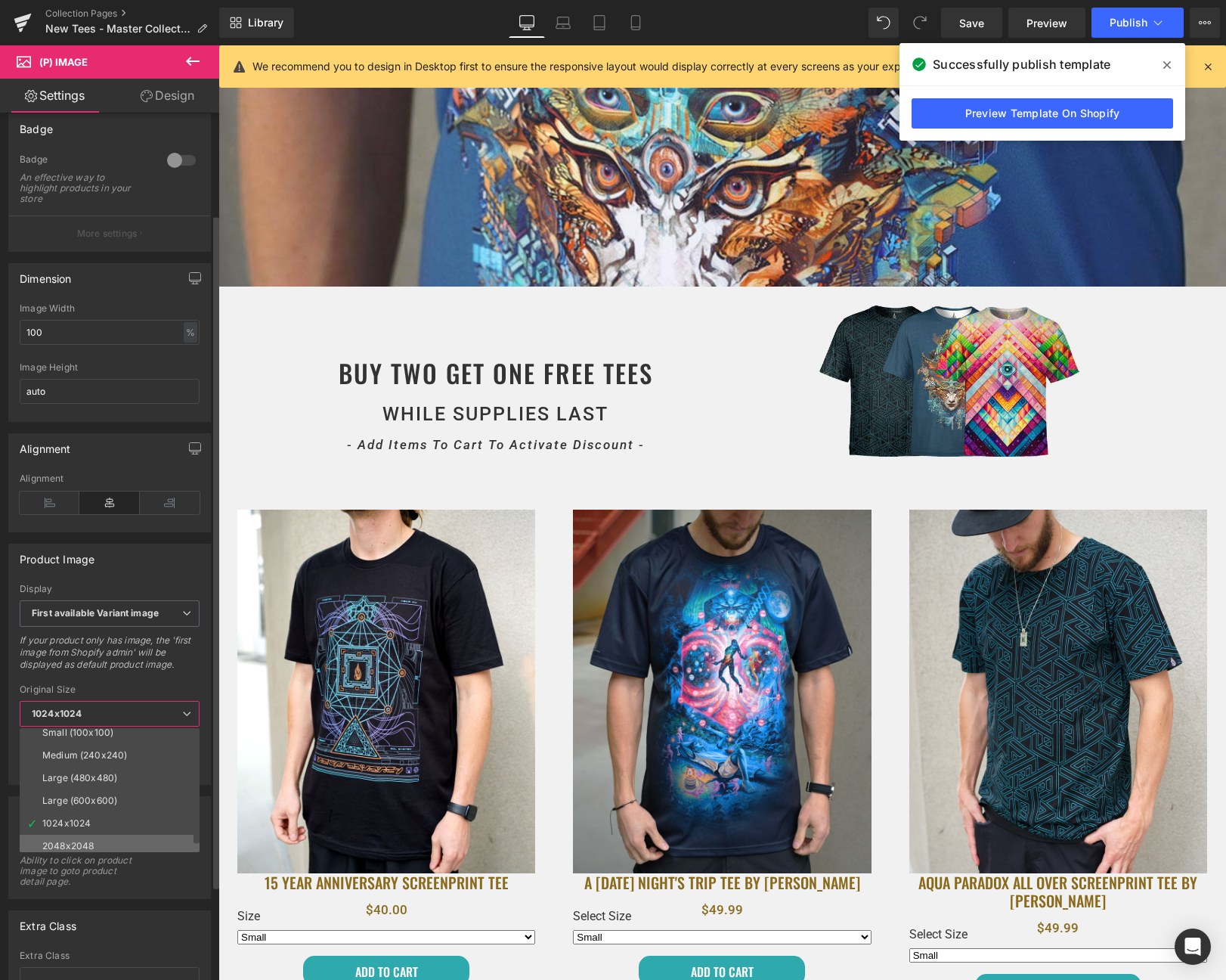
scroll to position [5, 0]
click at [91, 837] on li "2048x2048" at bounding box center [113, 848] width 186 height 23
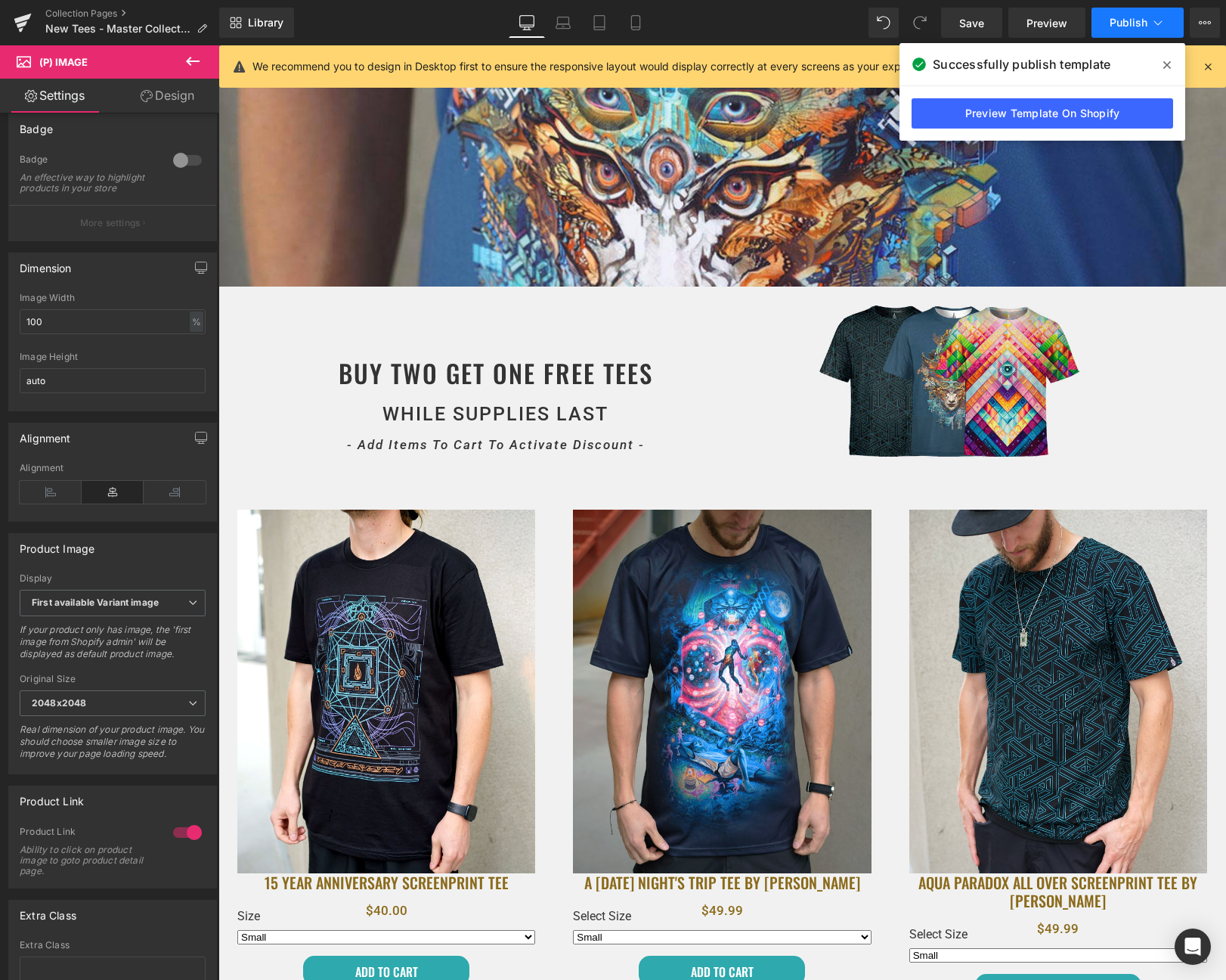
click at [1156, 15] on icon at bounding box center [1157, 22] width 15 height 15
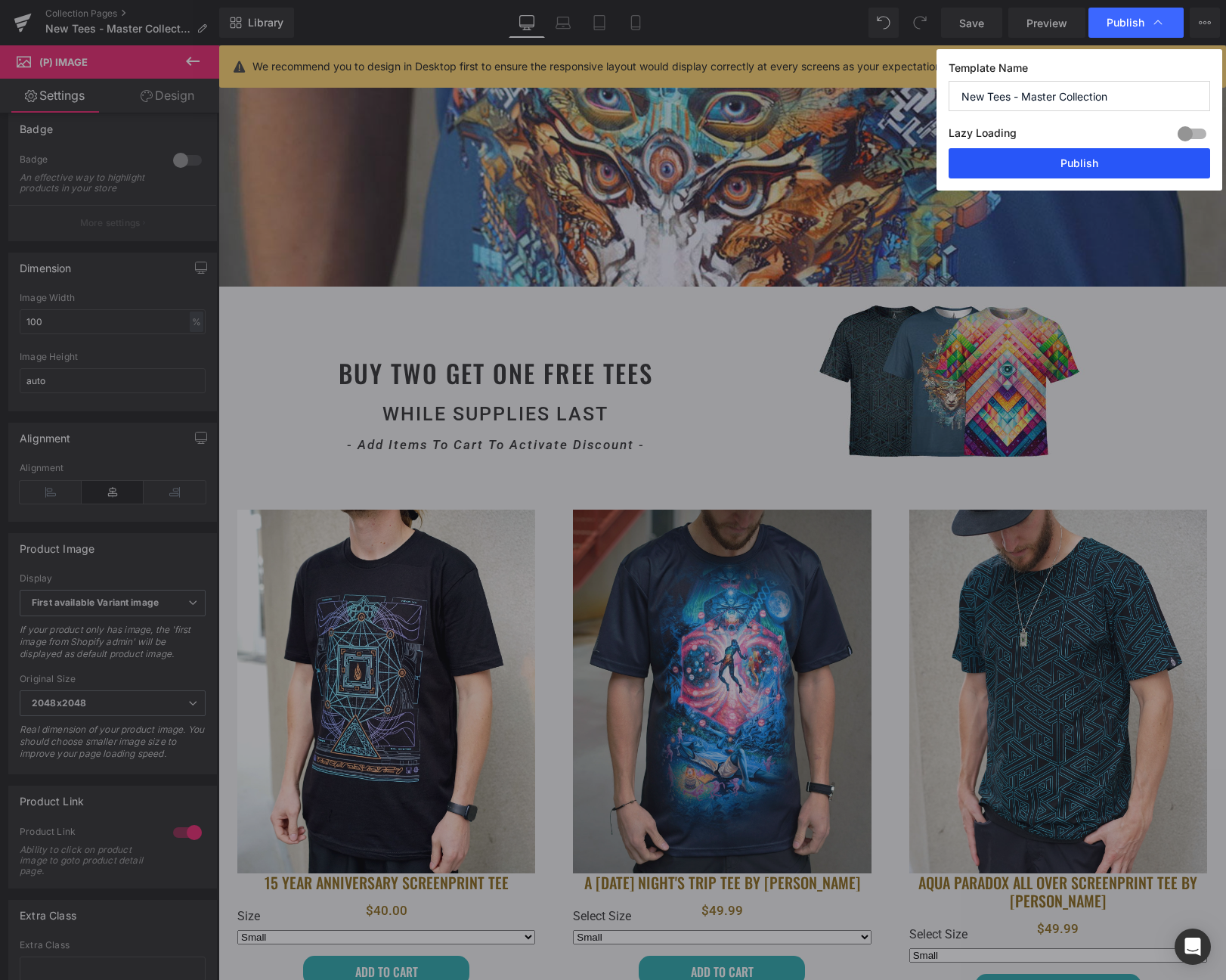
click at [1095, 161] on button "Publish" at bounding box center [1079, 163] width 262 height 30
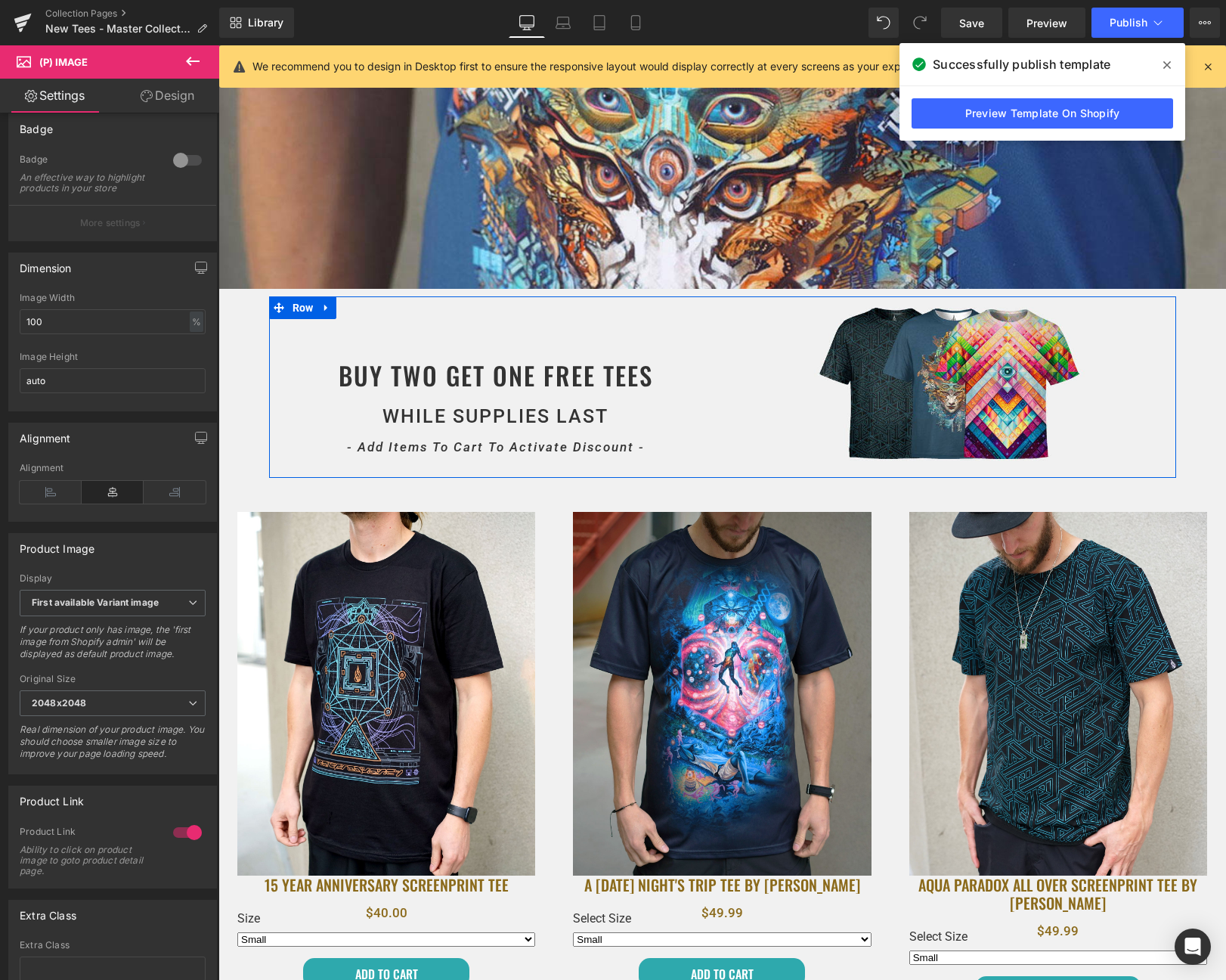
scroll to position [440, 0]
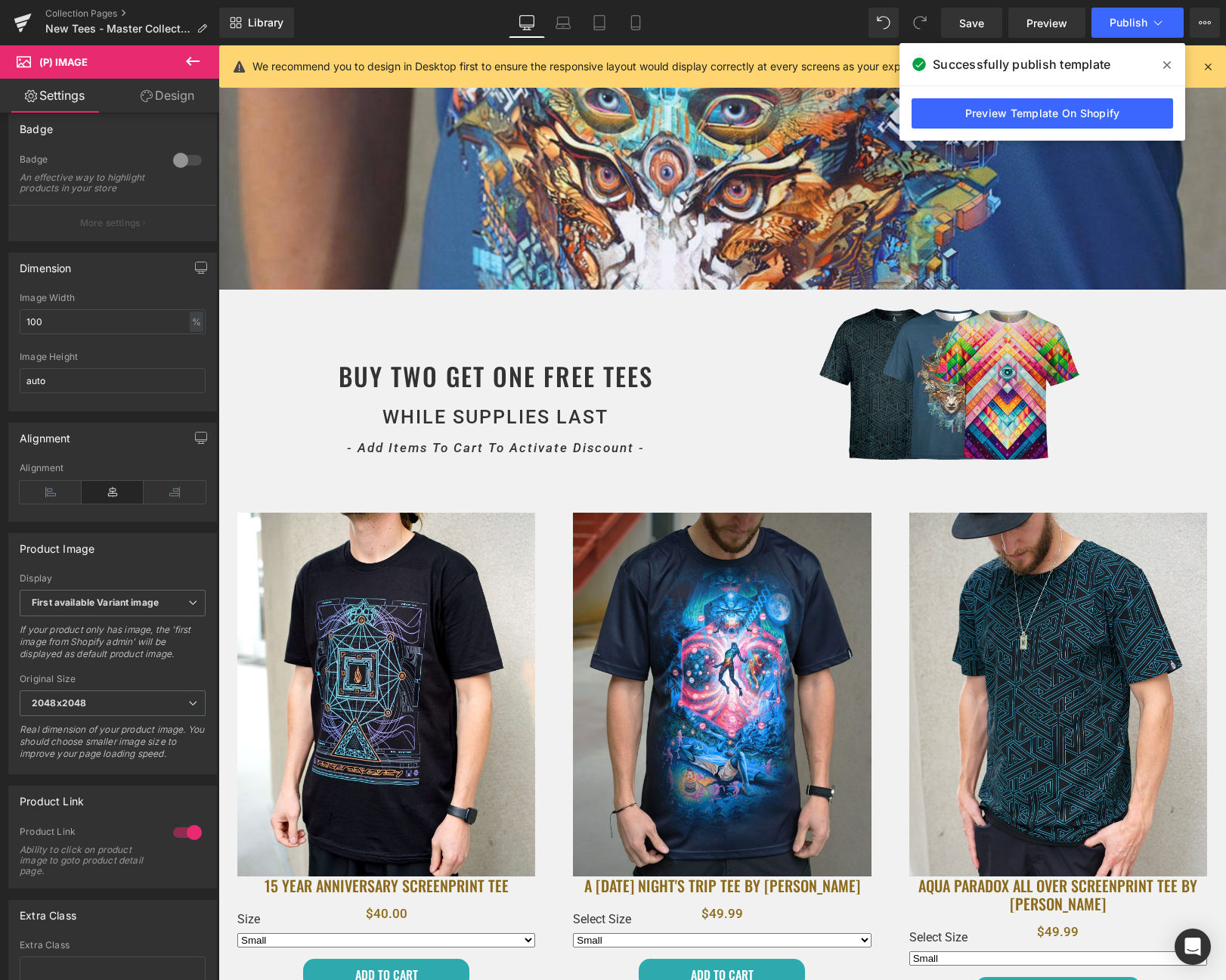
click at [1174, 71] on span at bounding box center [1167, 65] width 25 height 25
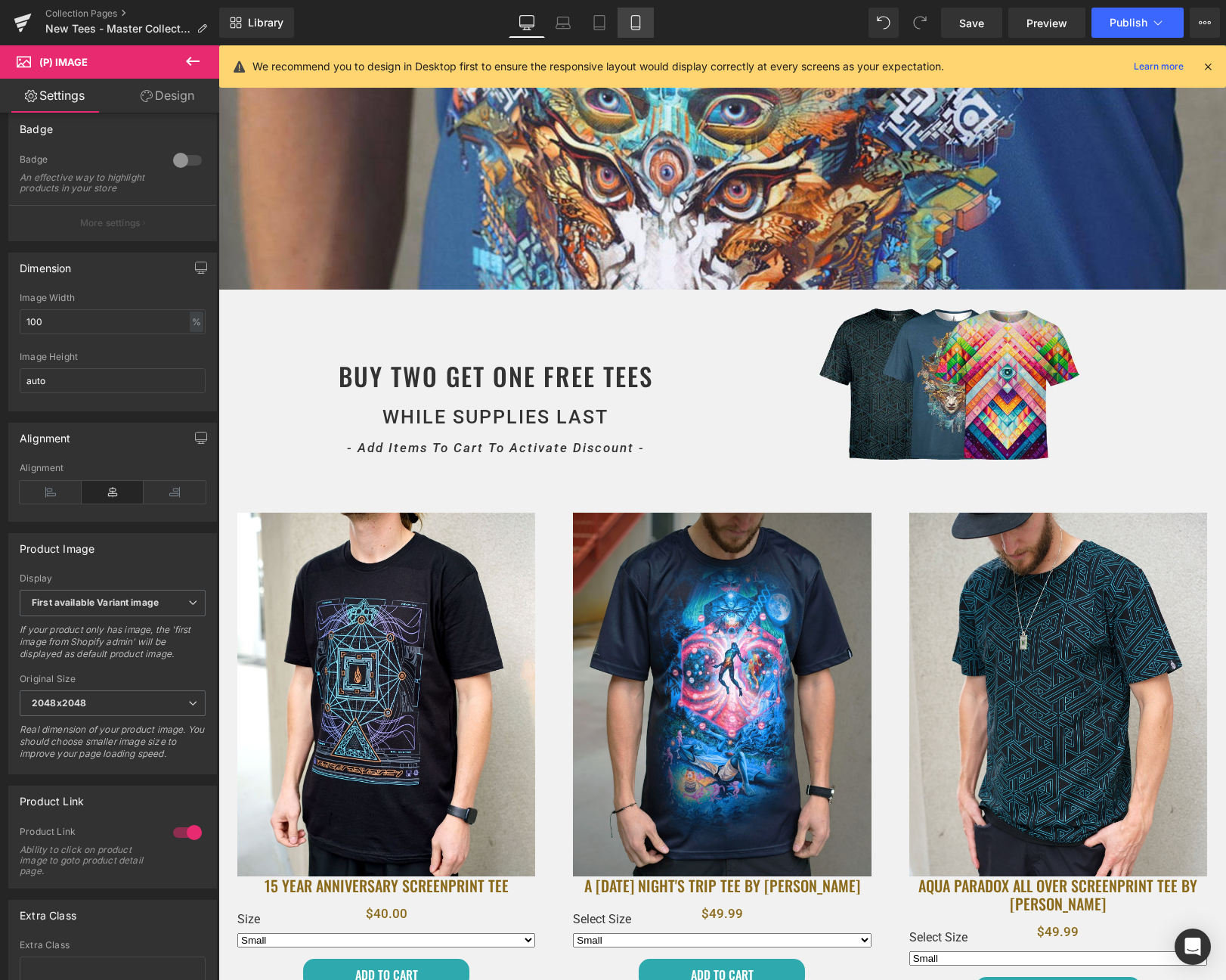
click at [638, 21] on icon at bounding box center [636, 22] width 15 height 15
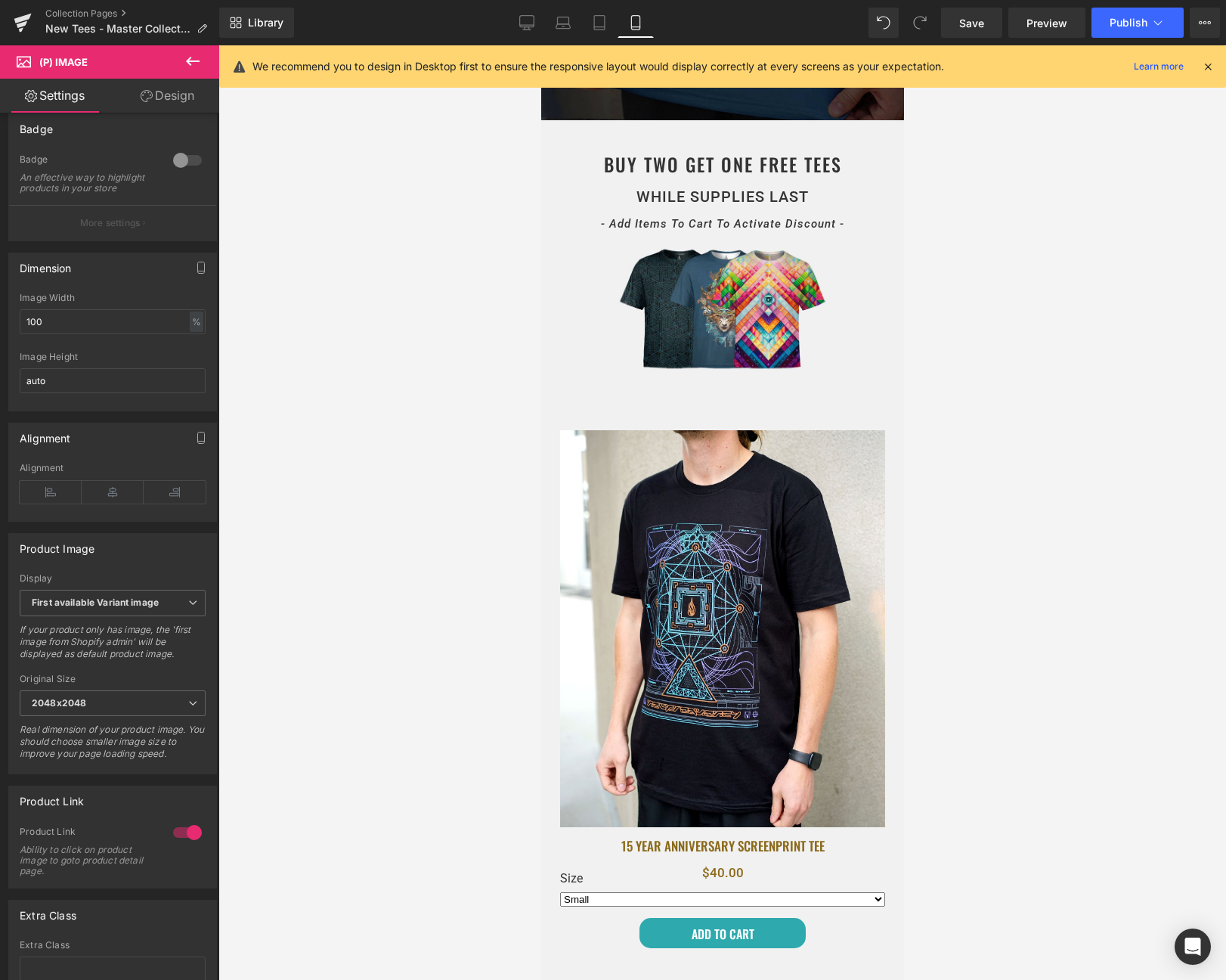
scroll to position [0, 0]
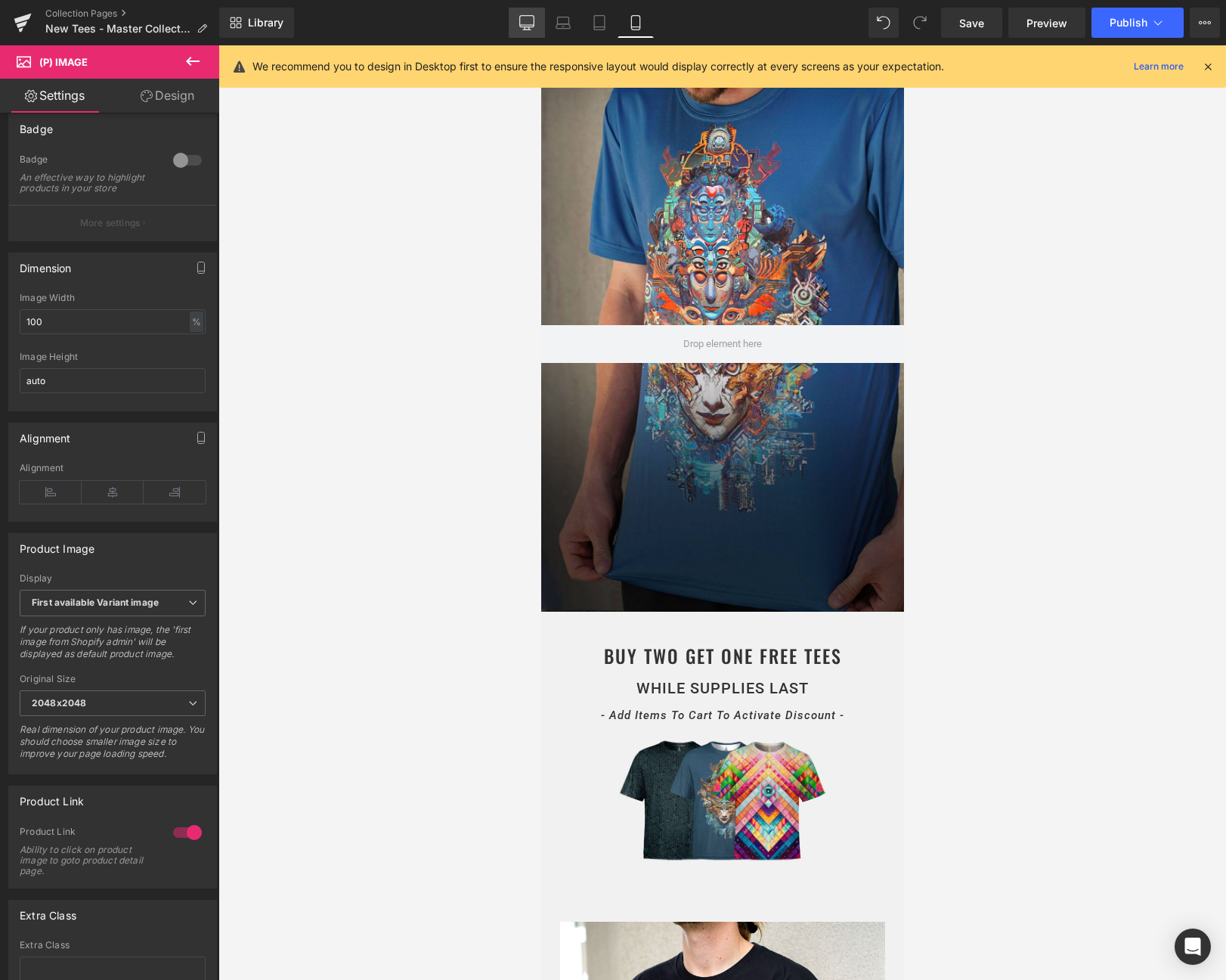
click at [509, 24] on link "Desktop" at bounding box center [527, 23] width 36 height 30
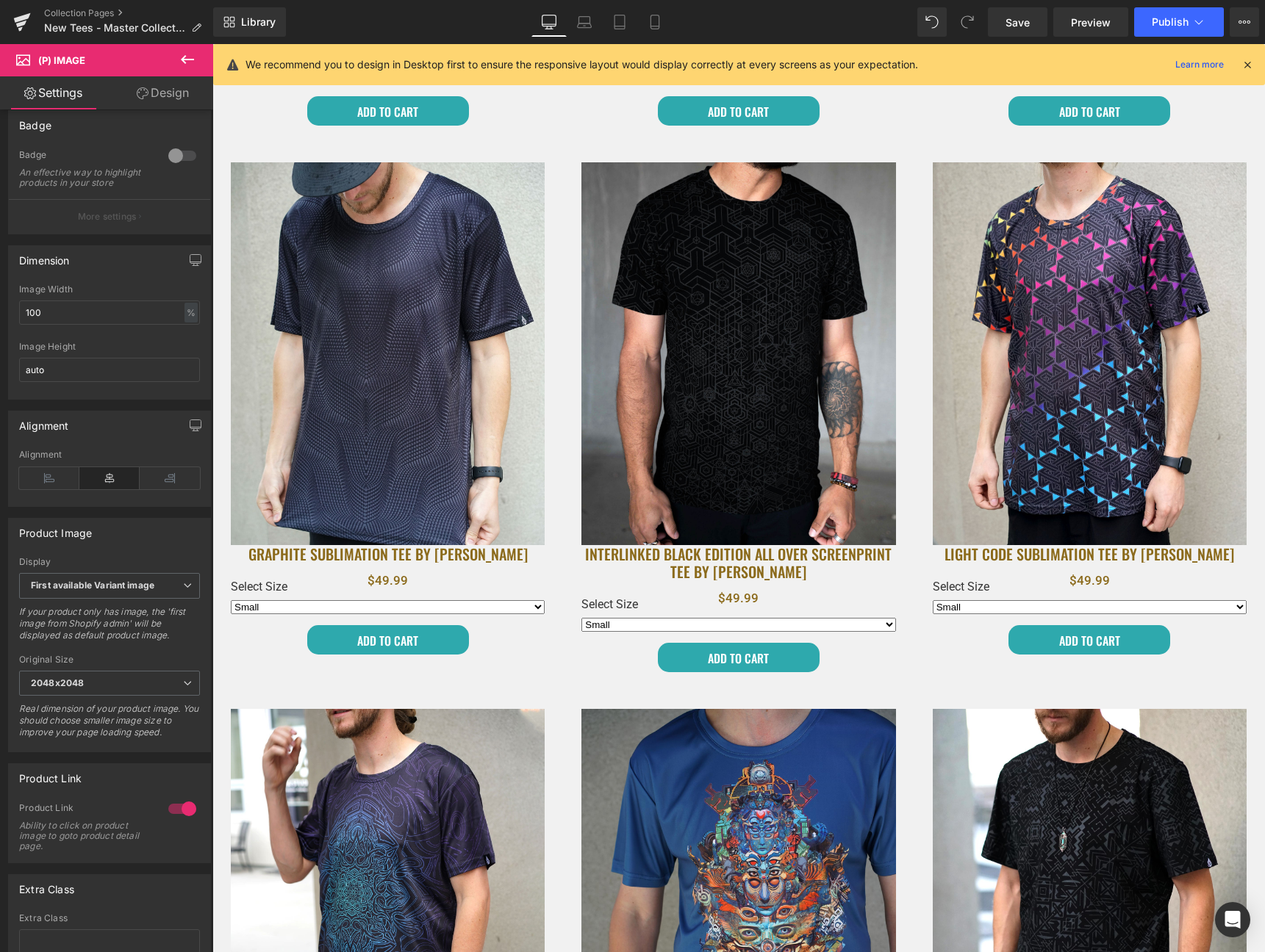
scroll to position [3100, 0]
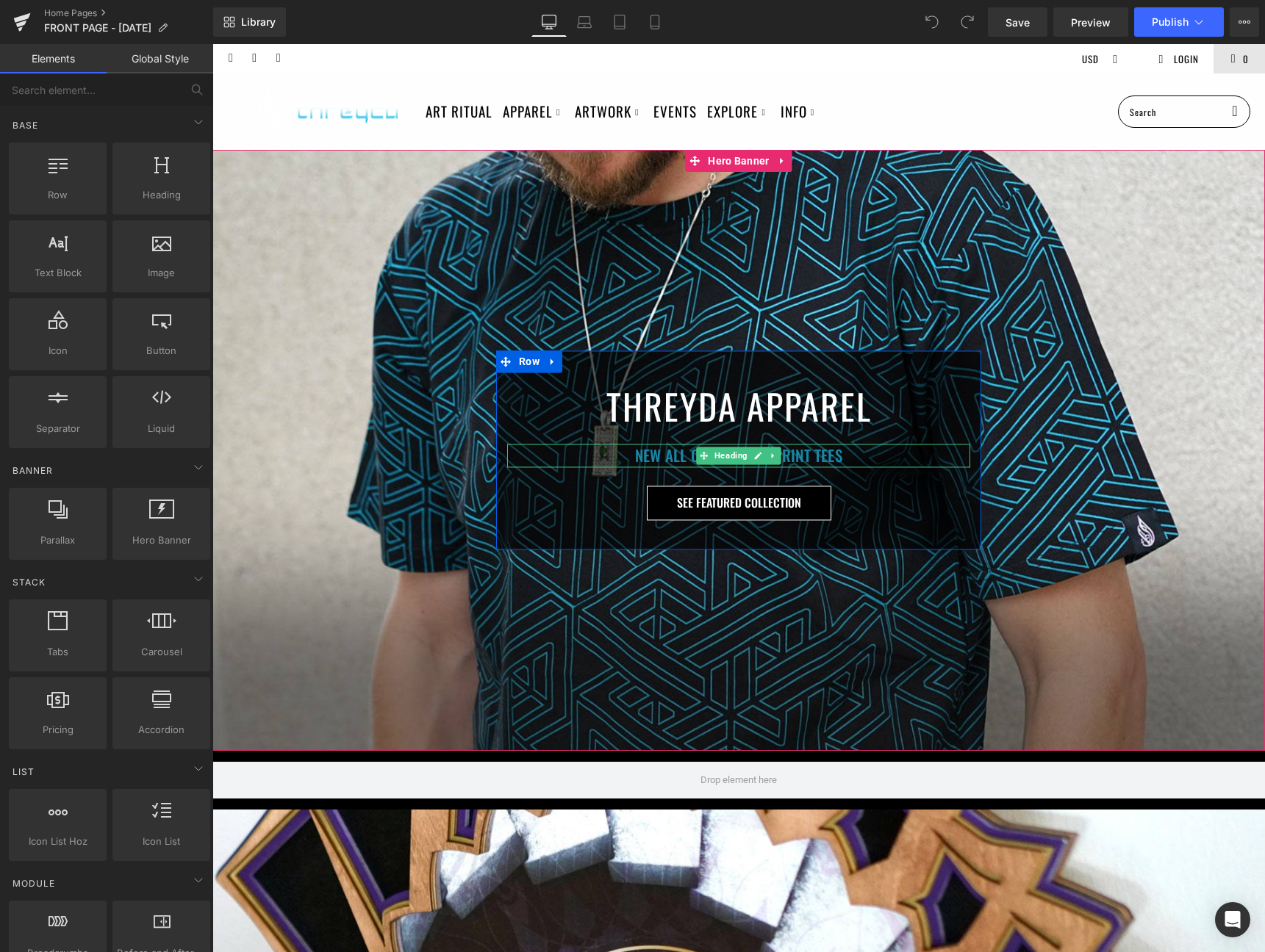
click at [678, 456] on h1 "NEW ALL OVER SCREENPRINT TEES" at bounding box center [739, 456] width 463 height 24
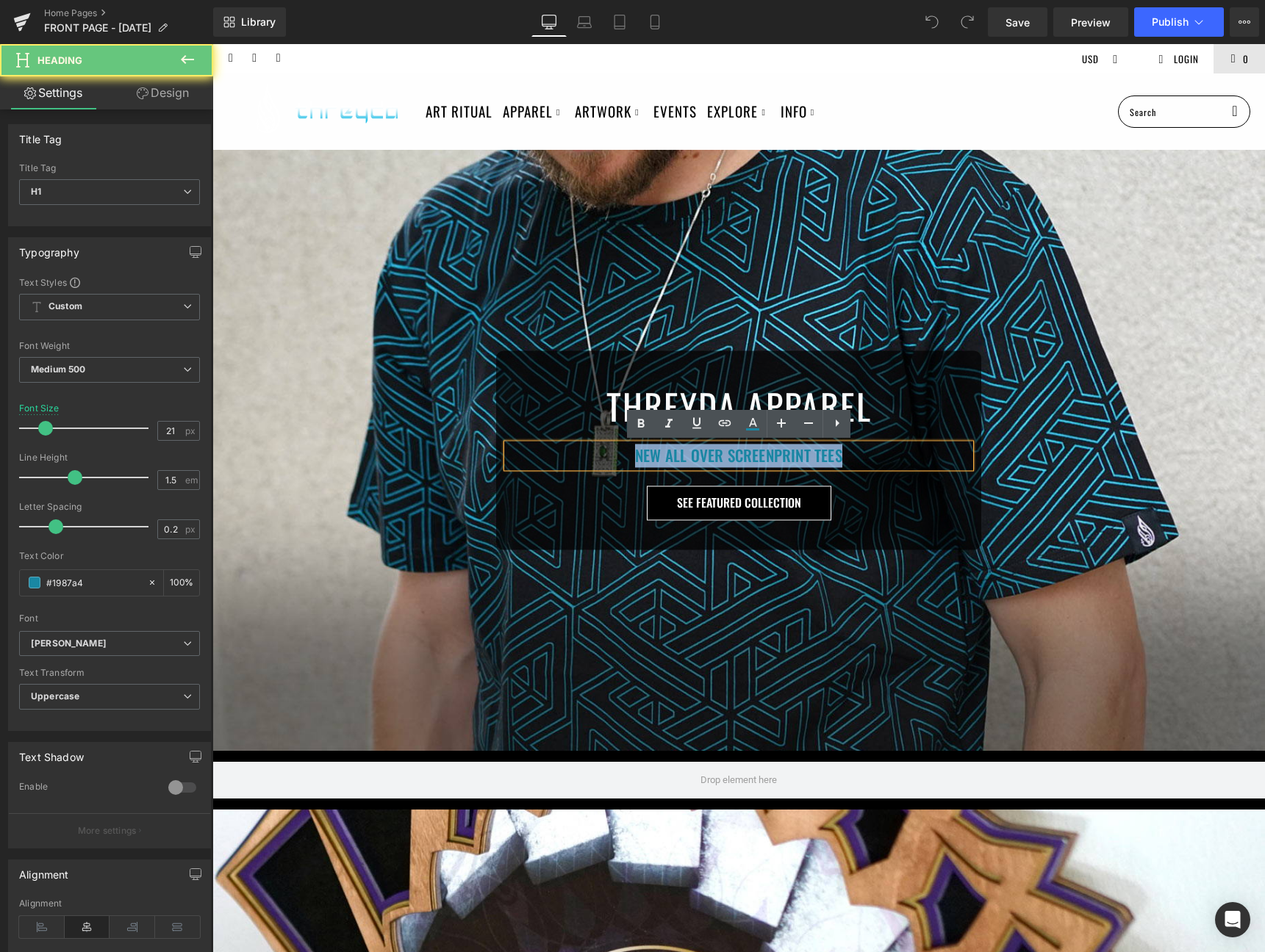
click at [678, 456] on h1 "NEW ALL OVER SCREENPRINT TEES" at bounding box center [739, 456] width 463 height 24
click at [621, 408] on h1 "THREYDA APPAREL" at bounding box center [739, 407] width 463 height 53
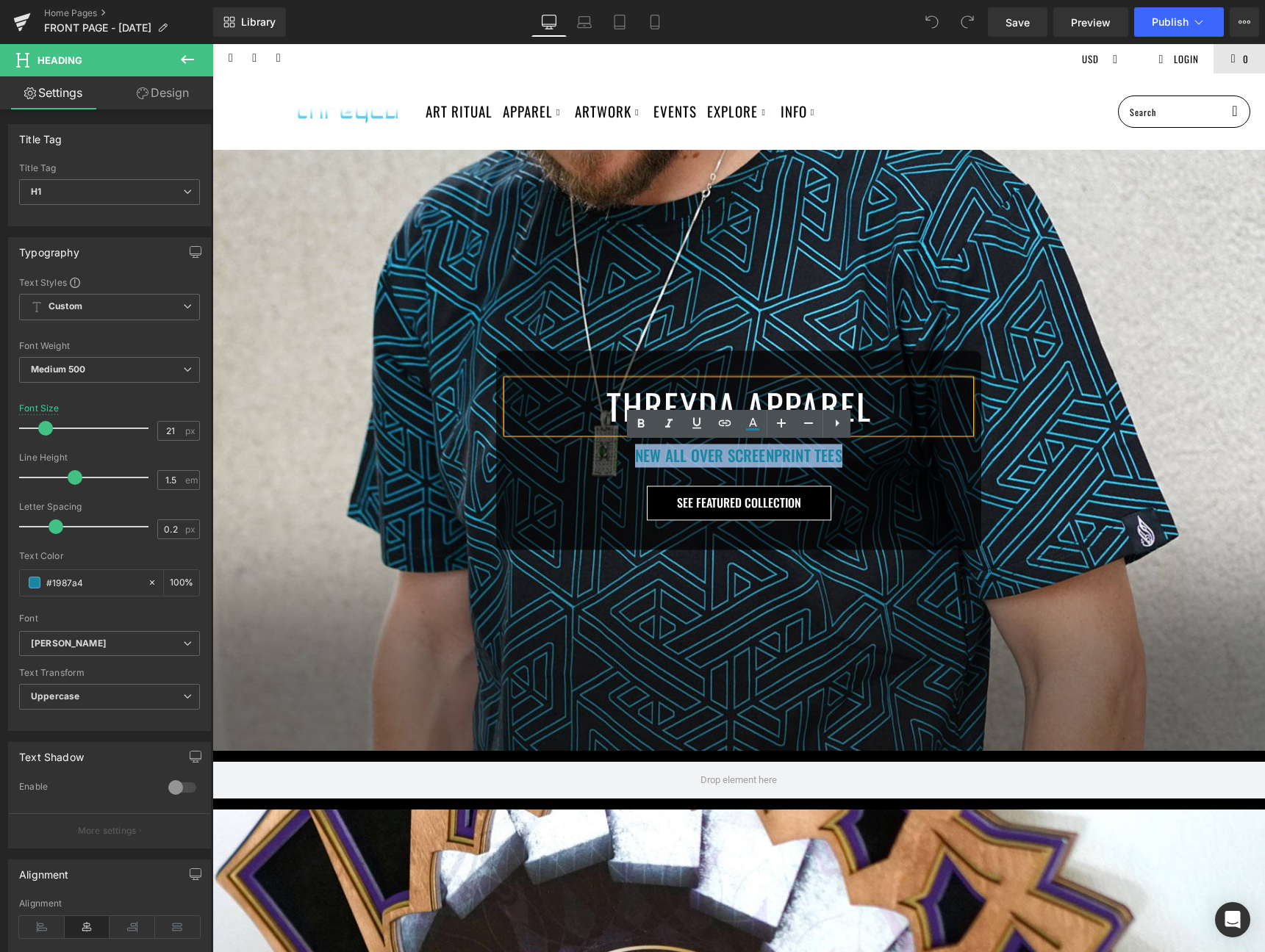
click at [621, 408] on h1 "THREYDA APPAREL" at bounding box center [739, 407] width 463 height 53
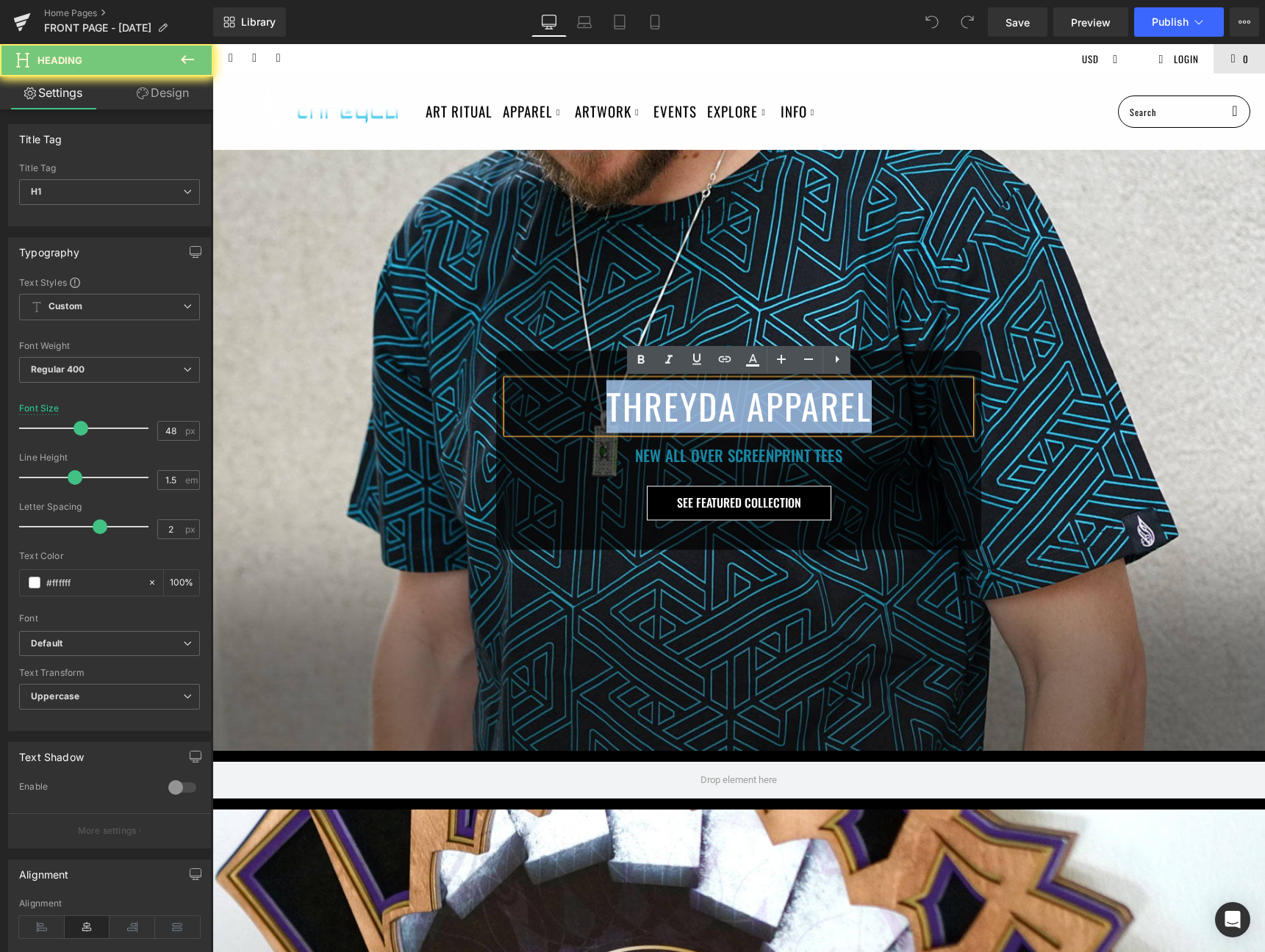
click at [621, 408] on h1 "THREYDA APPAREL" at bounding box center [739, 407] width 463 height 53
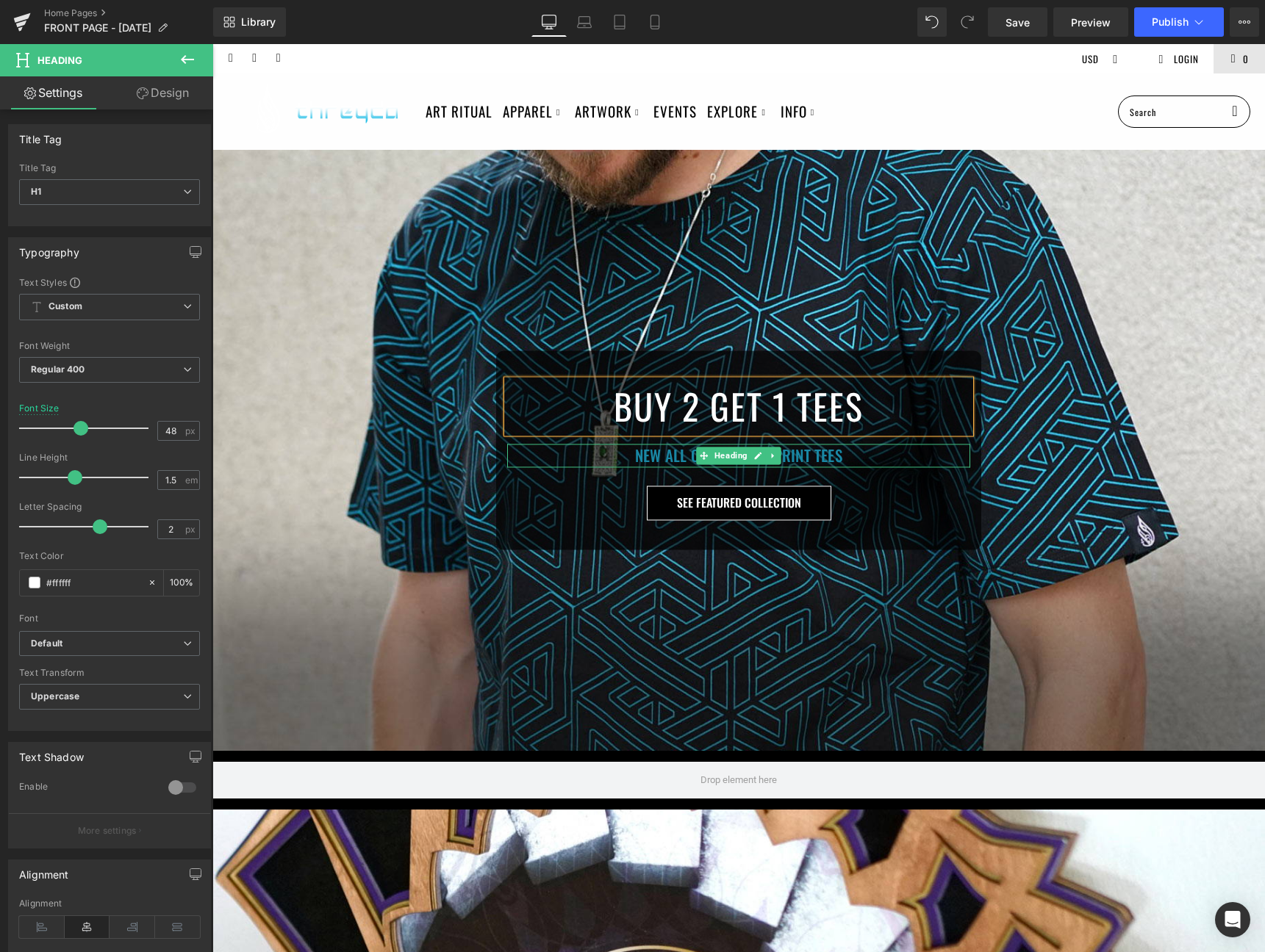
click at [663, 453] on h1 "NEW ALL OVER SCREENPRINT TEES" at bounding box center [739, 456] width 463 height 24
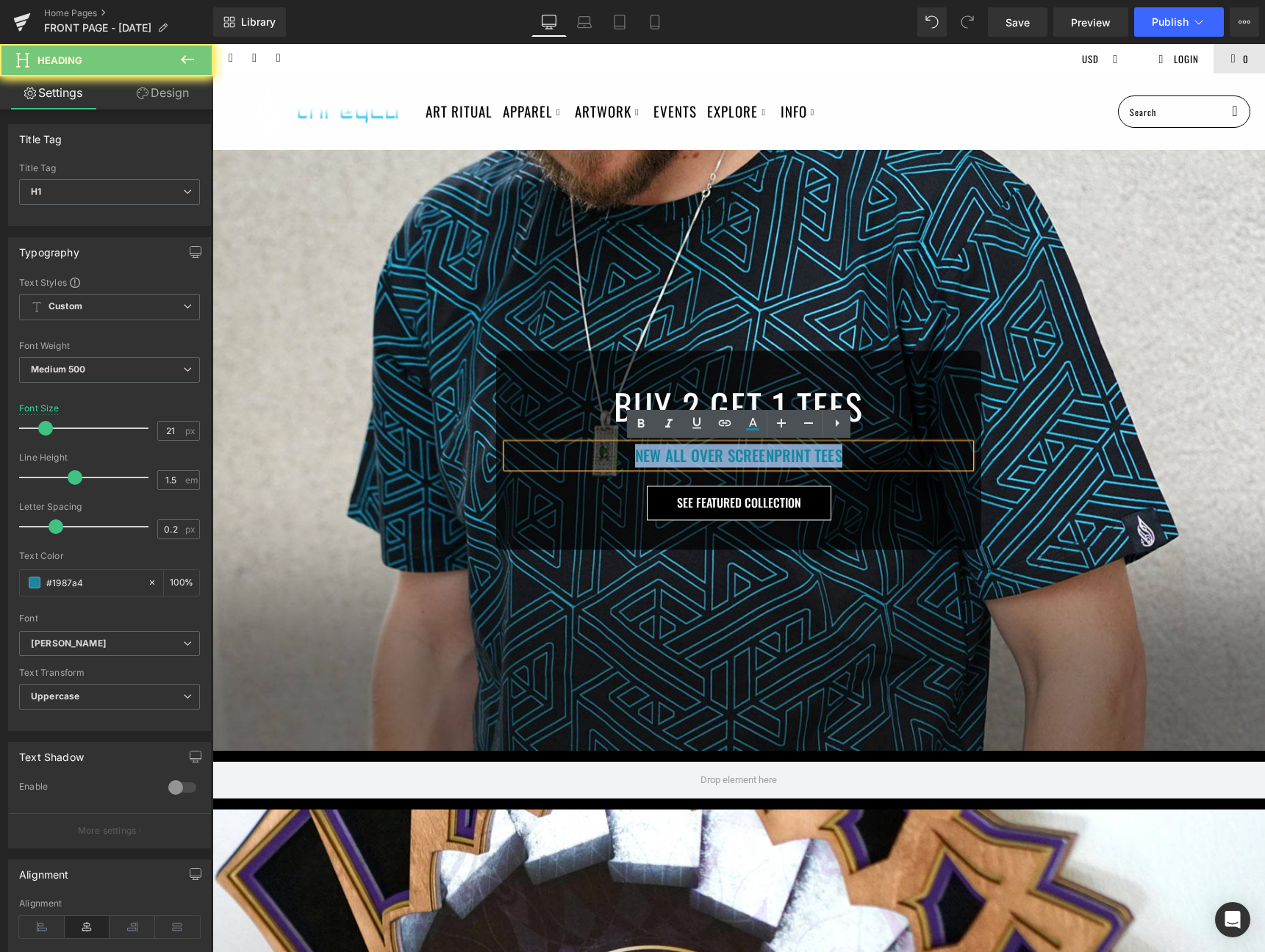
click at [663, 453] on h1 "NEW ALL OVER SCREENPRINT TEES" at bounding box center [739, 456] width 463 height 24
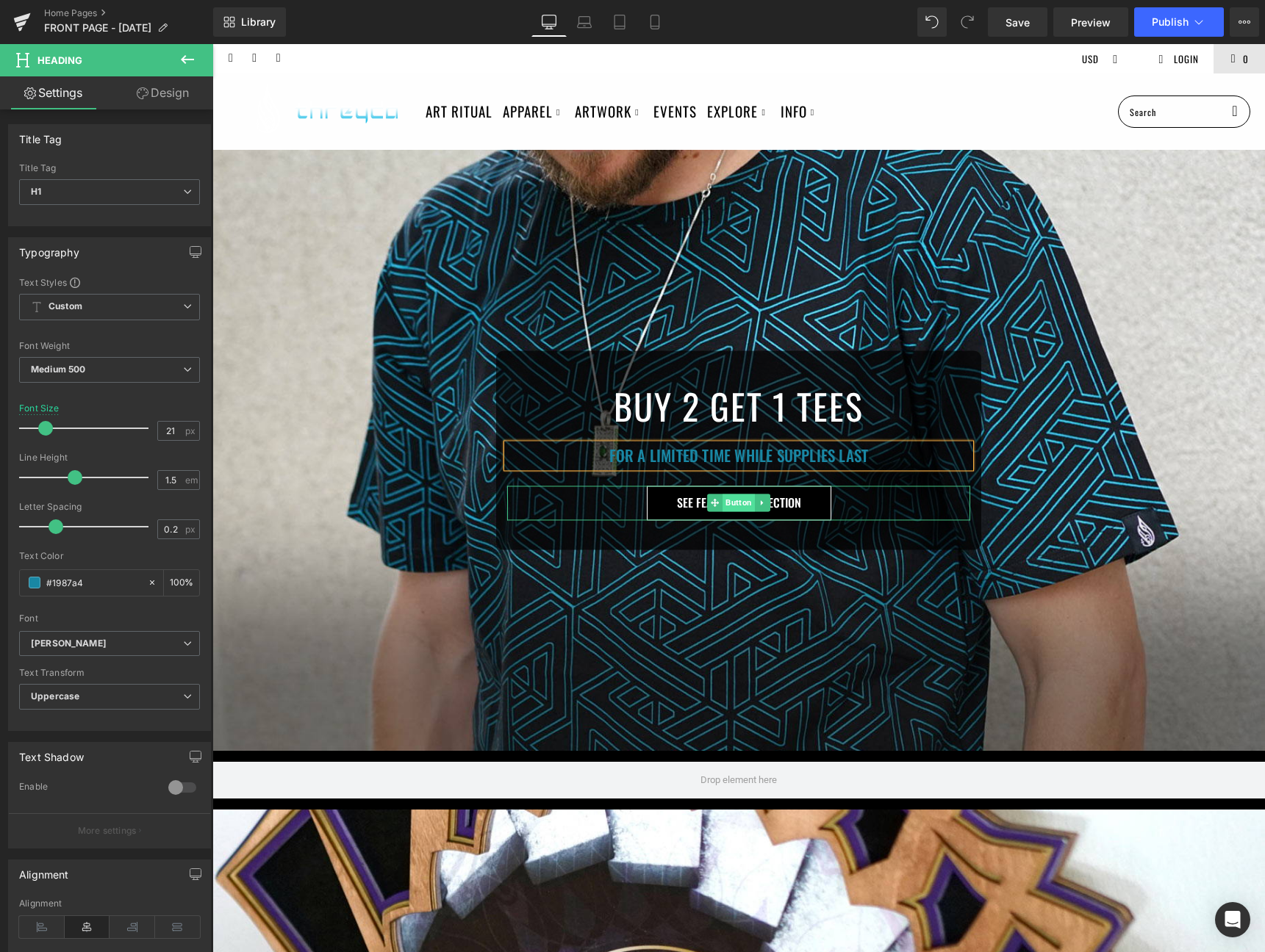
click at [740, 498] on span "Button" at bounding box center [739, 503] width 32 height 18
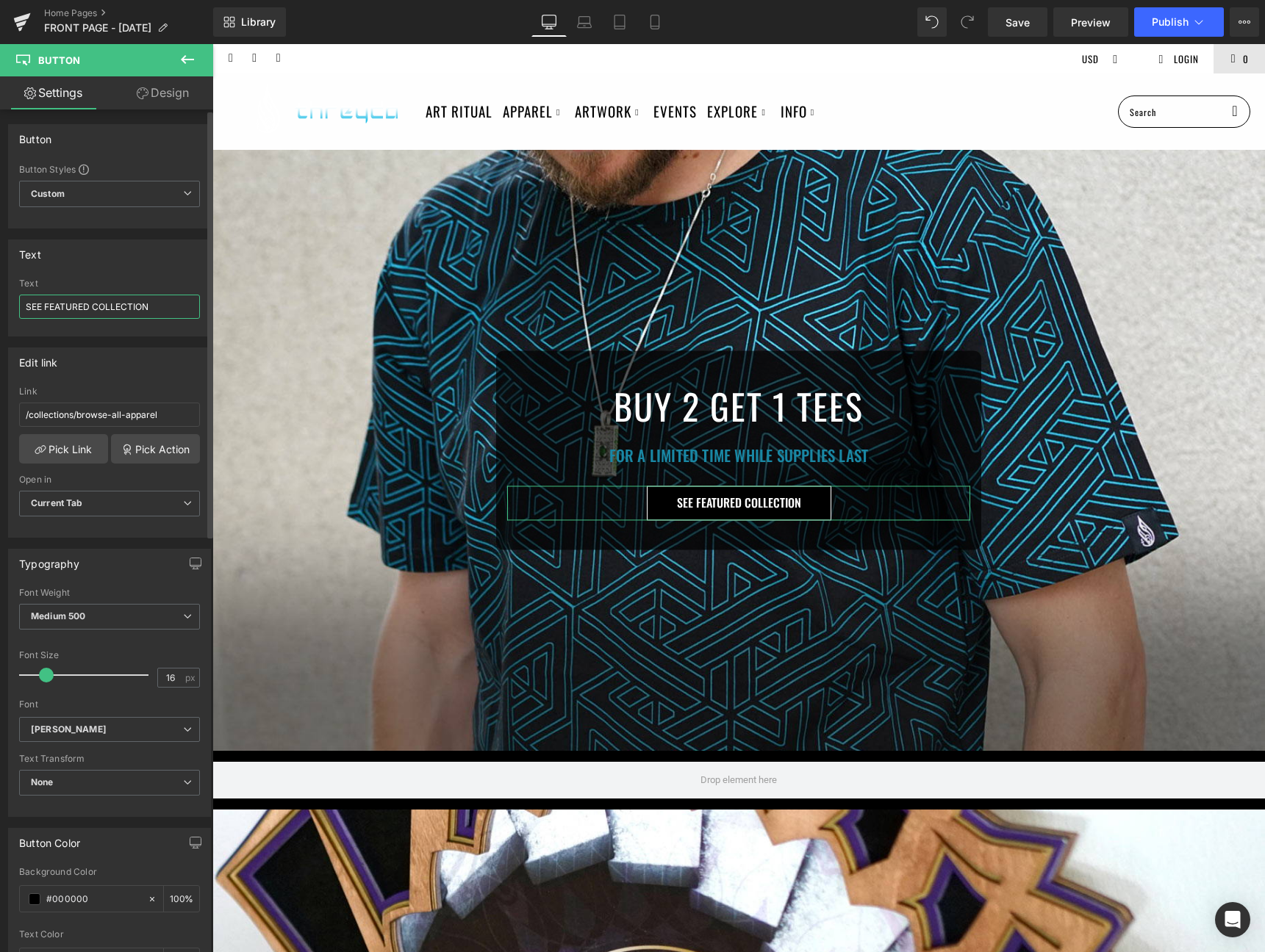
click at [73, 312] on input "SEE FEATURED COLLECTION" at bounding box center [110, 306] width 181 height 24
type input "SEE AVAILABLE TEES"
click at [652, 19] on icon at bounding box center [654, 21] width 14 height 14
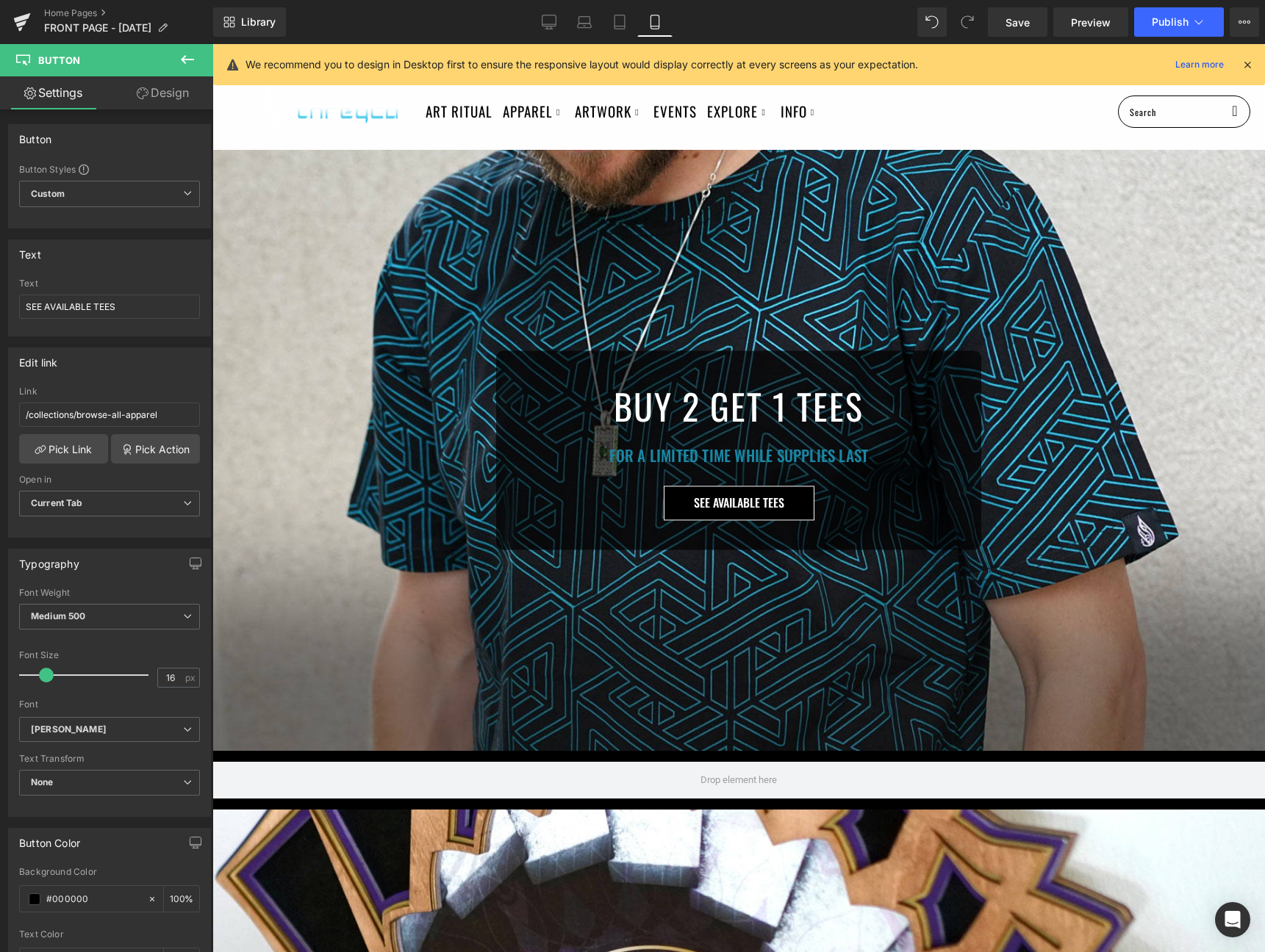
type input "100"
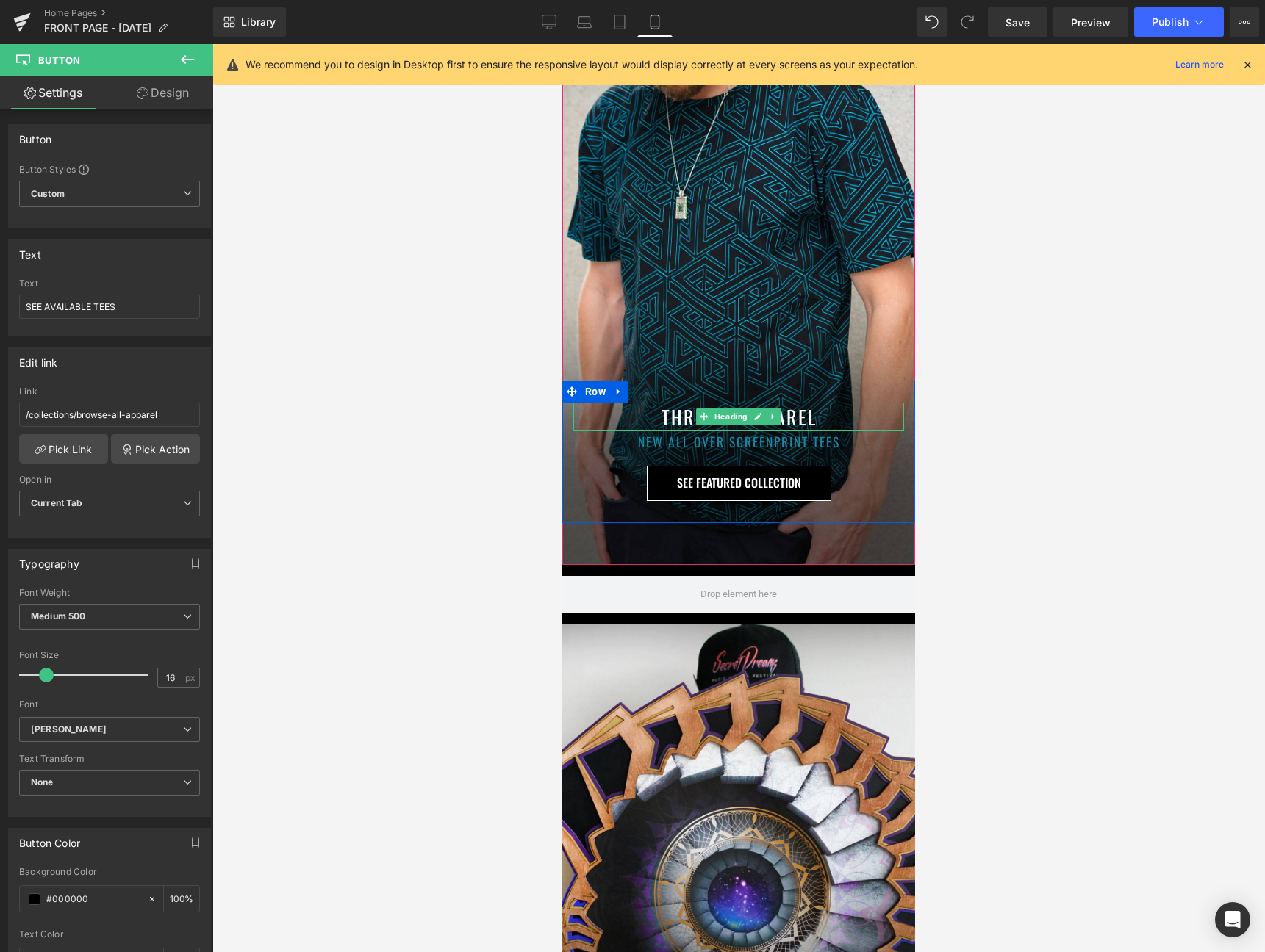
click at [684, 415] on h1 "THREYDA APPAREL" at bounding box center [738, 416] width 331 height 29
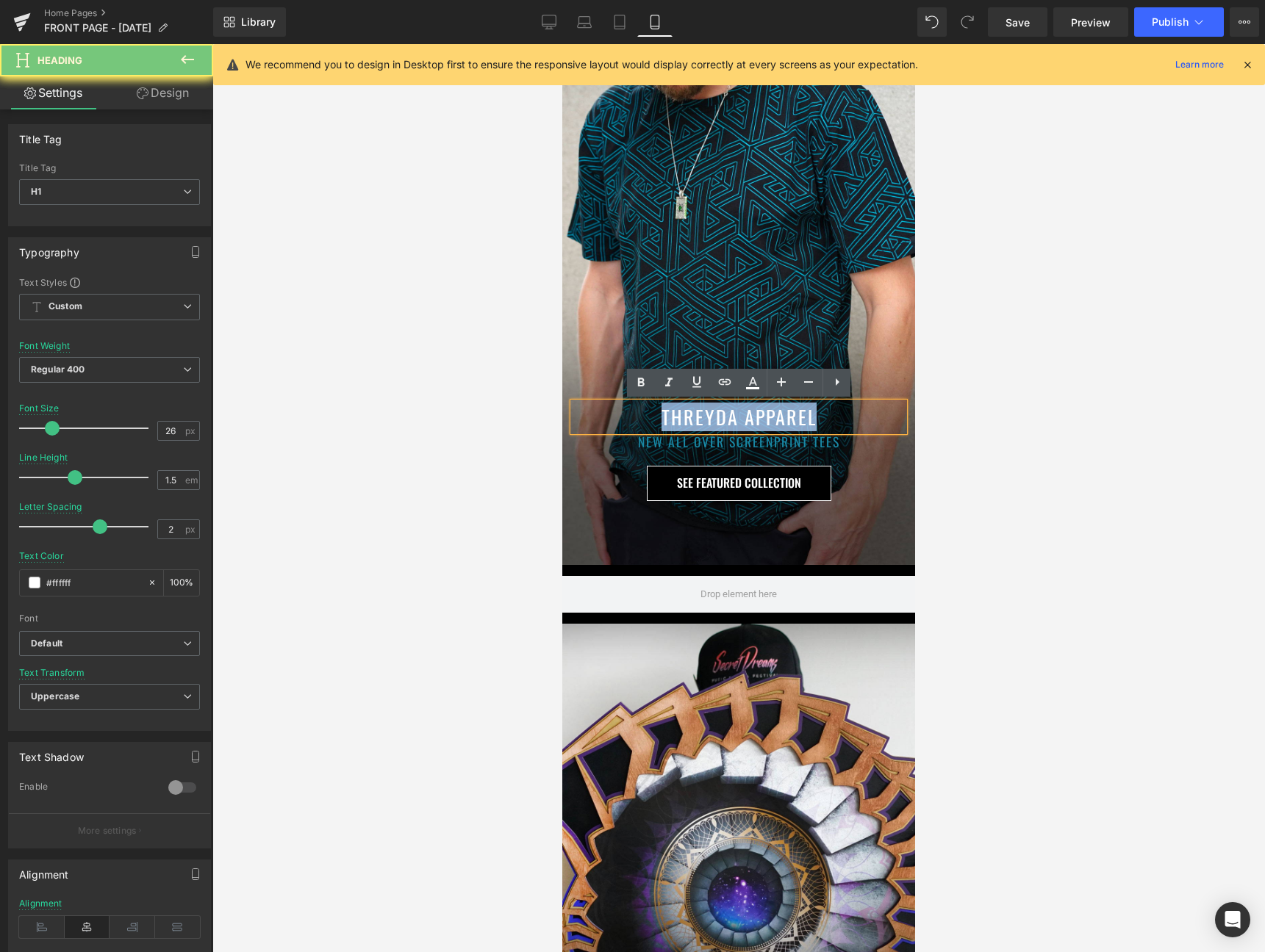
click at [684, 415] on h1 "THREYDA APPAREL" at bounding box center [738, 416] width 331 height 29
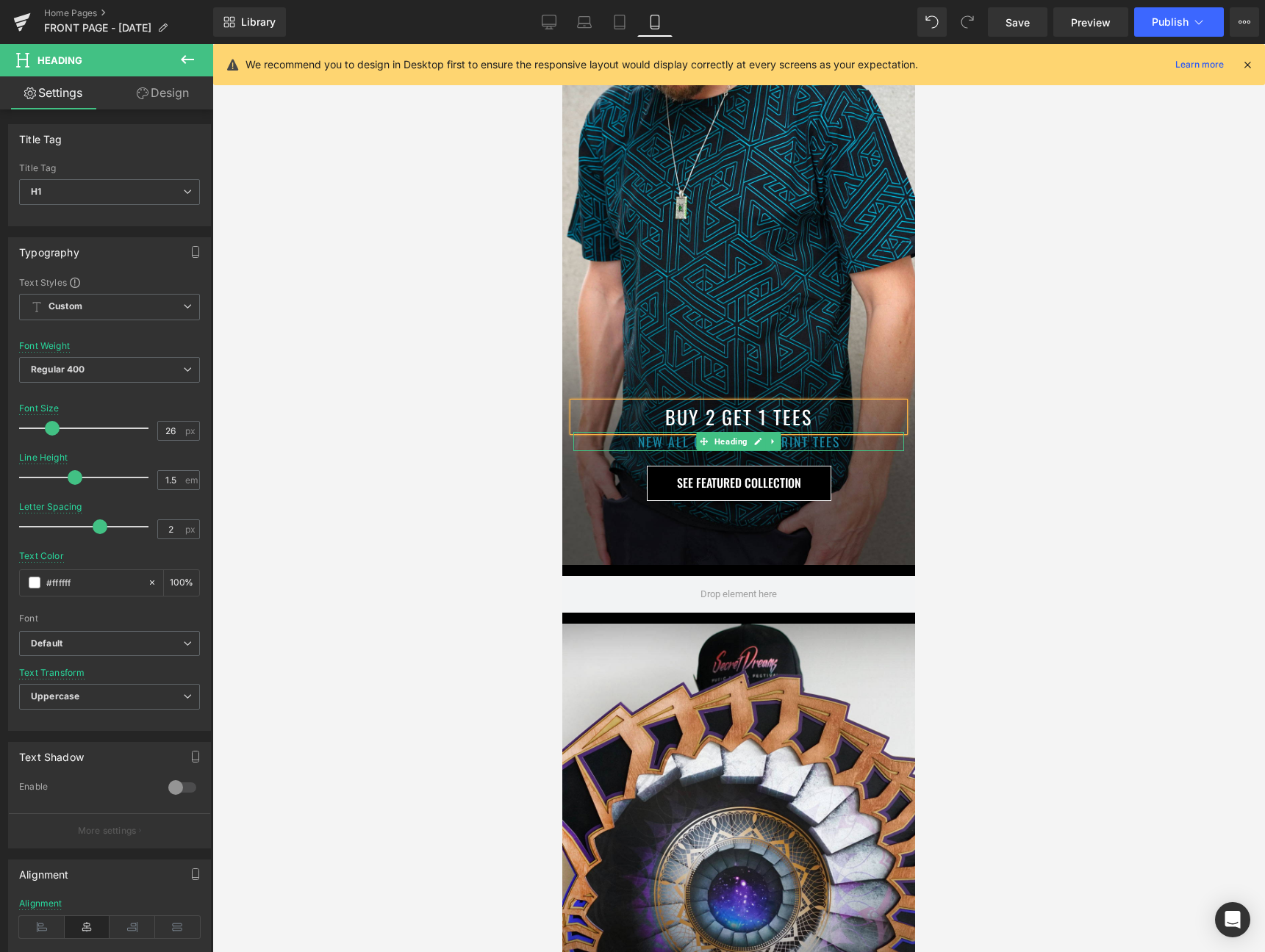
click at [660, 438] on h1 "NEW ALL OVER SCREENPRINT TEES" at bounding box center [738, 441] width 331 height 19
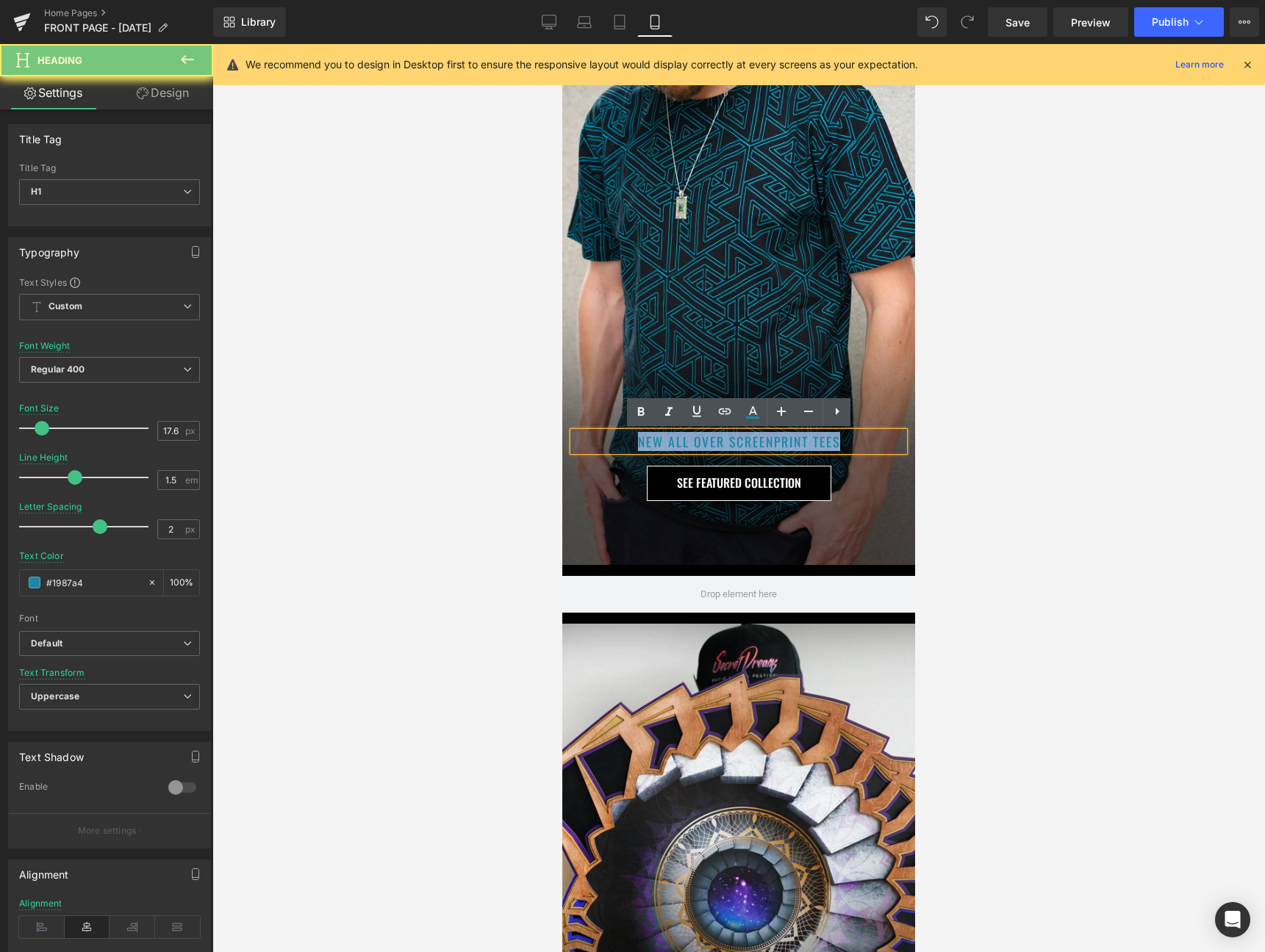
click at [660, 438] on h1 "NEW ALL OVER SCREENPRINT TEES" at bounding box center [738, 441] width 331 height 19
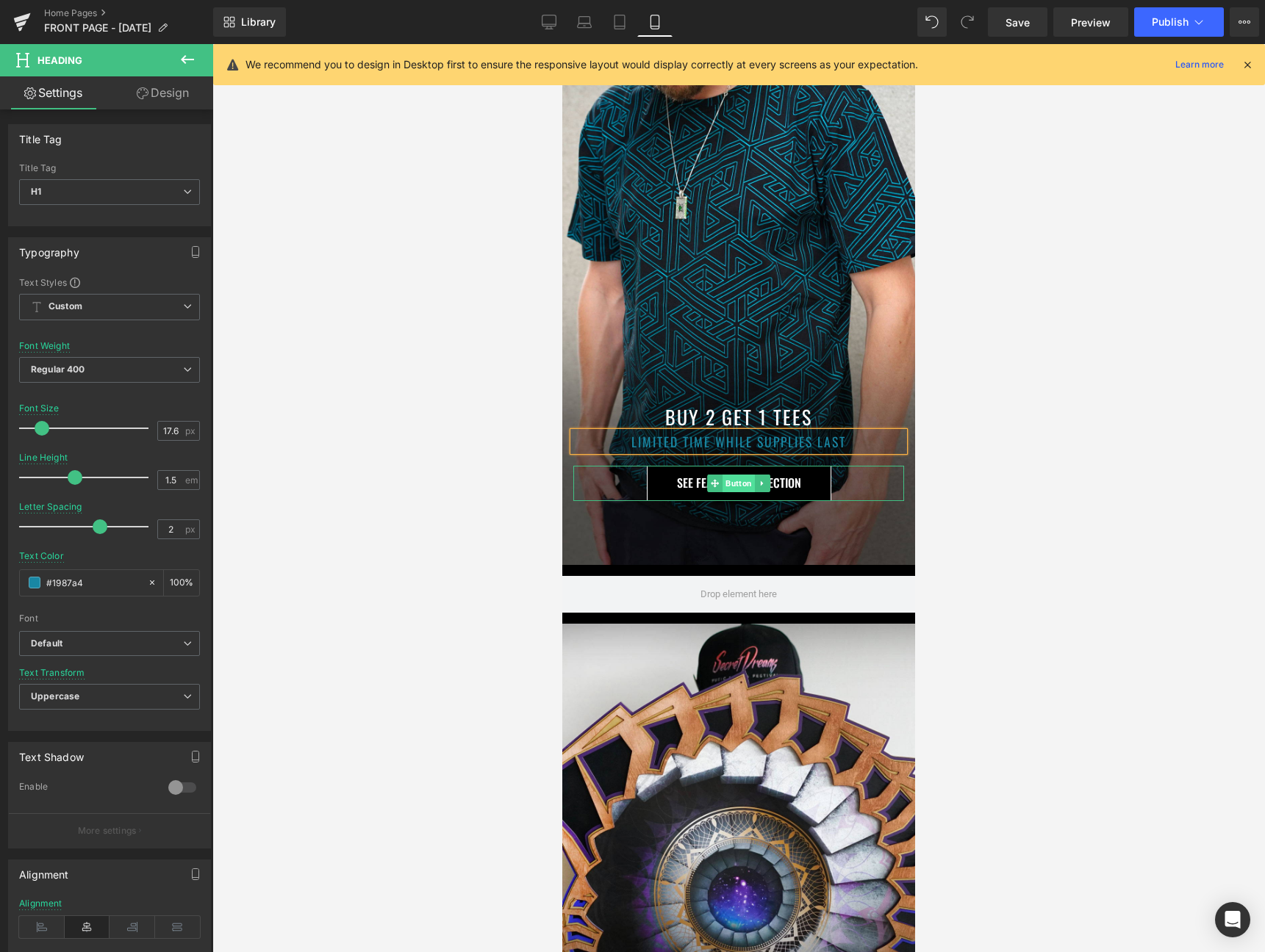
click at [736, 482] on span "Button" at bounding box center [739, 483] width 32 height 18
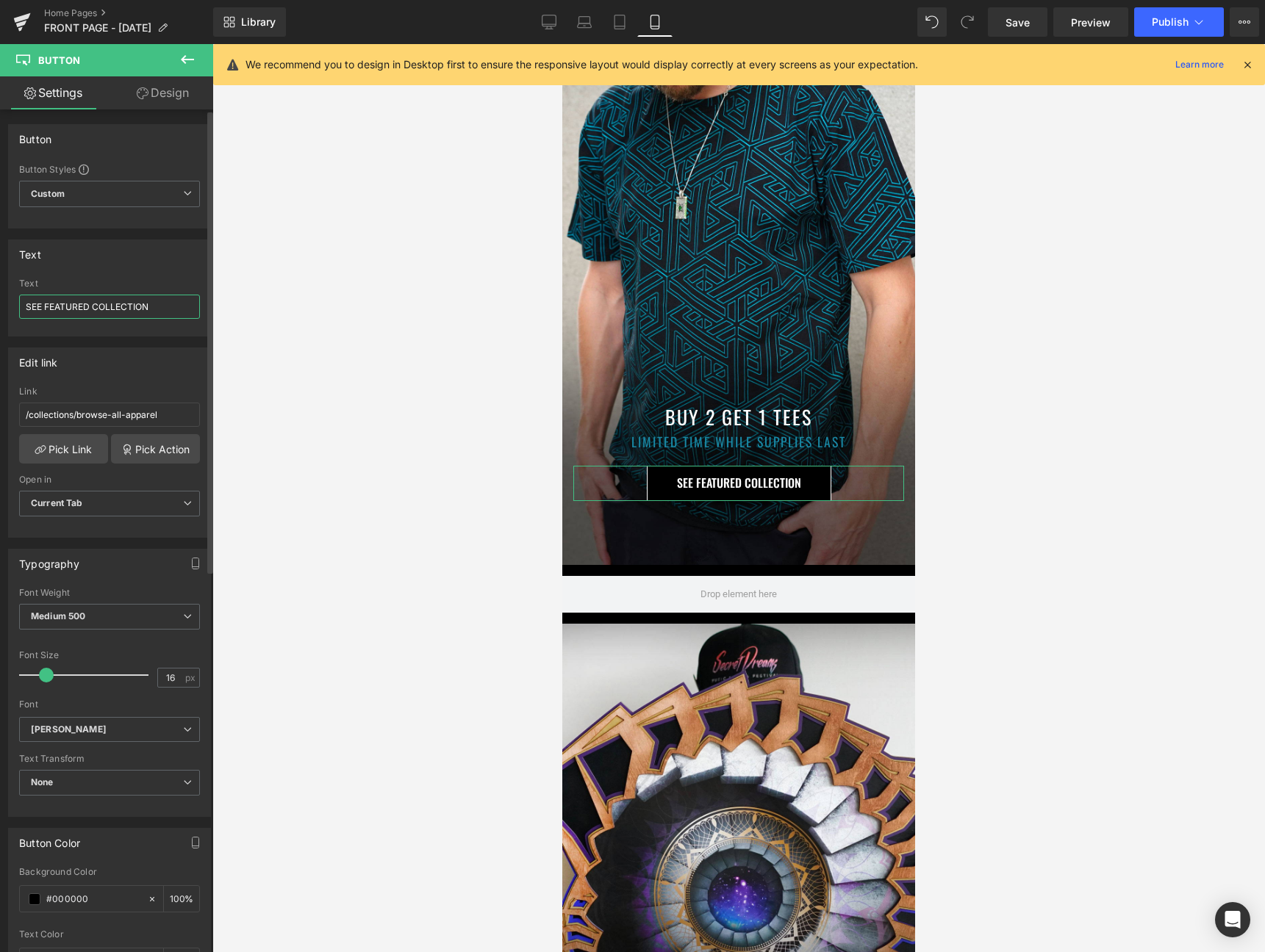
click at [89, 318] on input "SEE FEATURED COLLECTION" at bounding box center [110, 306] width 181 height 24
type input "SEE AVAILABLE TEES"
click at [539, 25] on link "Desktop" at bounding box center [548, 22] width 35 height 30
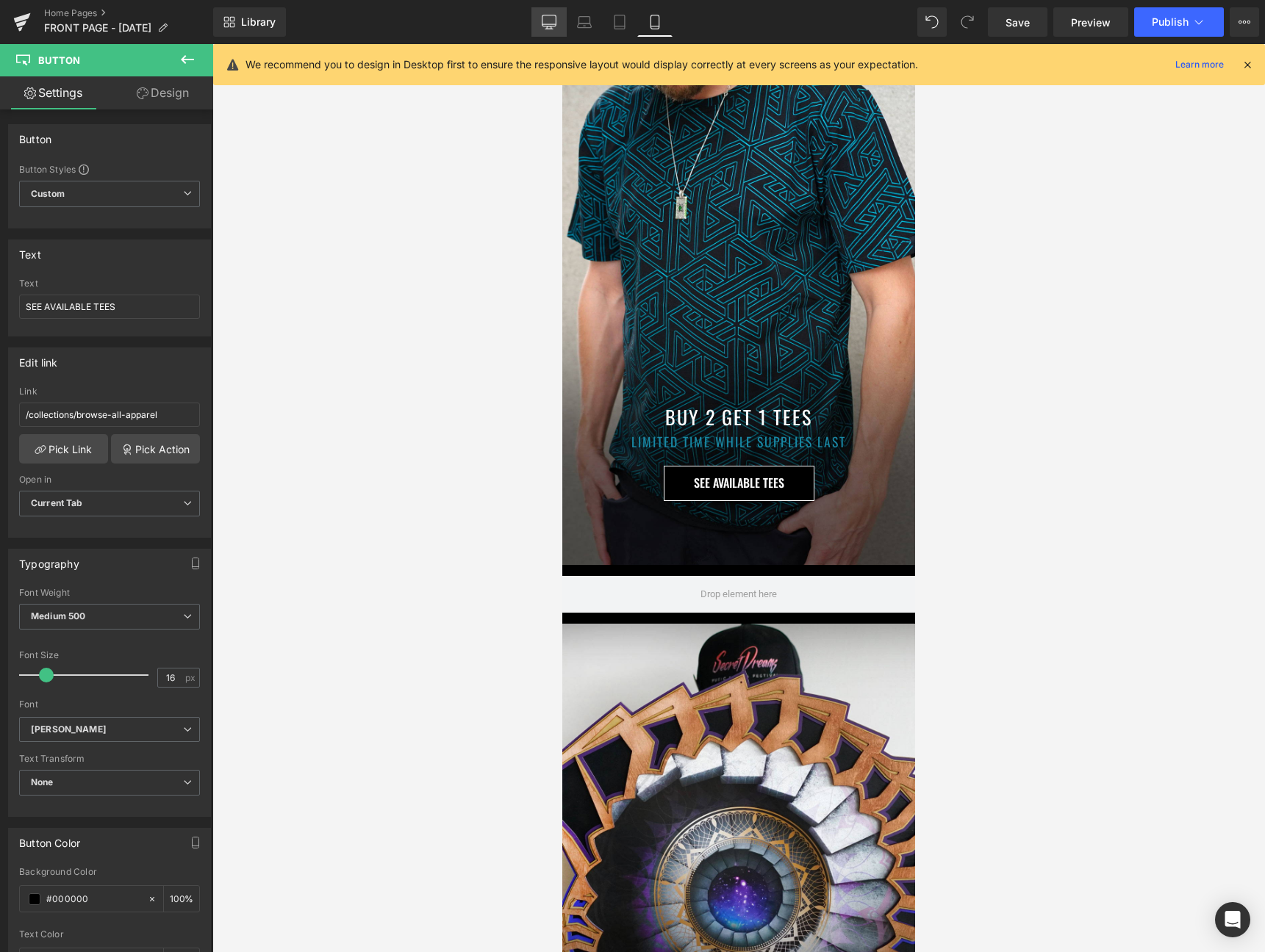
type input "100"
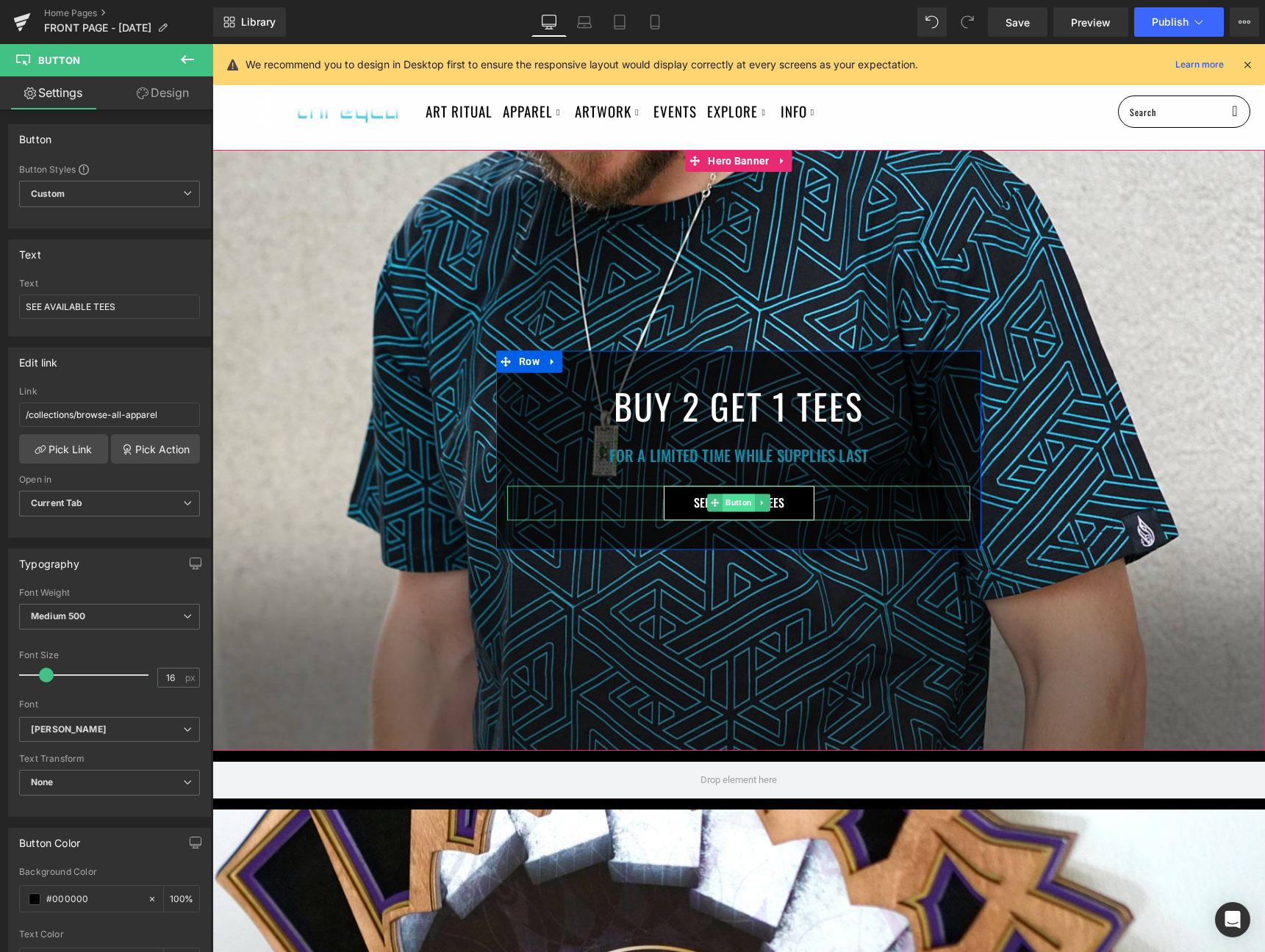
click at [739, 503] on span "Button" at bounding box center [739, 503] width 32 height 18
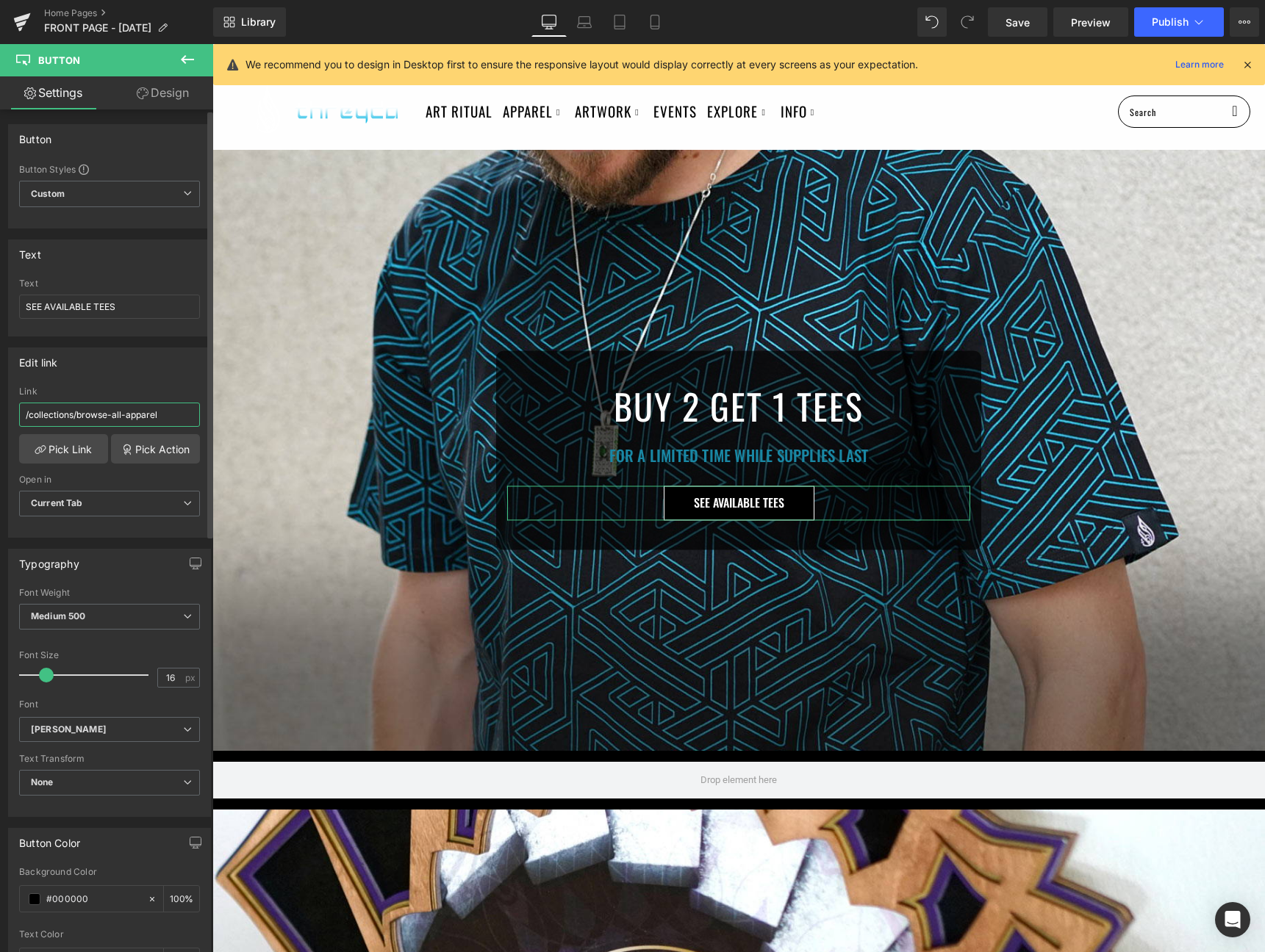
click at [164, 412] on input "/collections/browse-all-apparel" at bounding box center [110, 414] width 181 height 24
click at [85, 452] on link "Pick Link" at bounding box center [63, 449] width 89 height 30
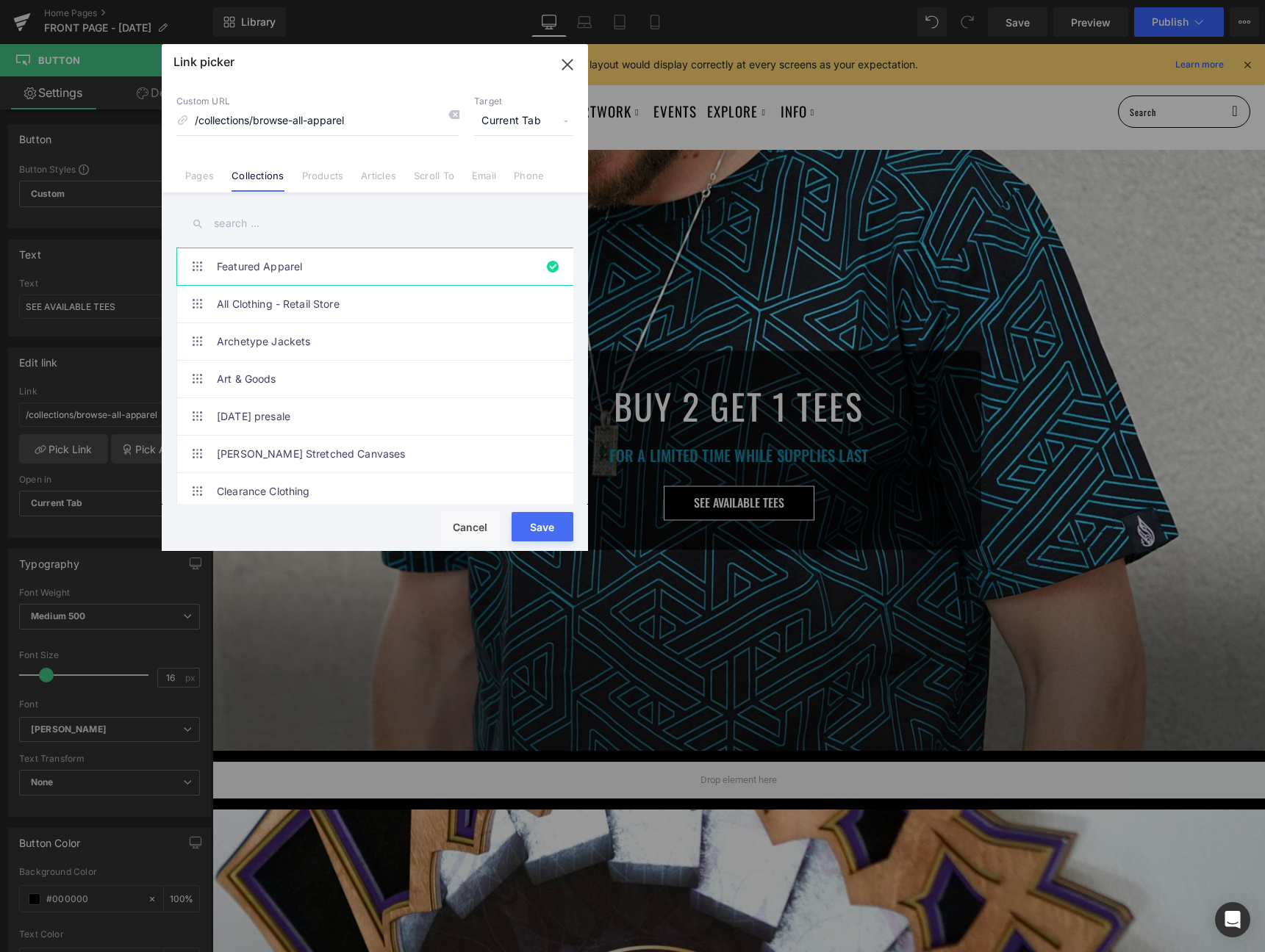
click at [277, 225] on input "text" at bounding box center [375, 223] width 397 height 33
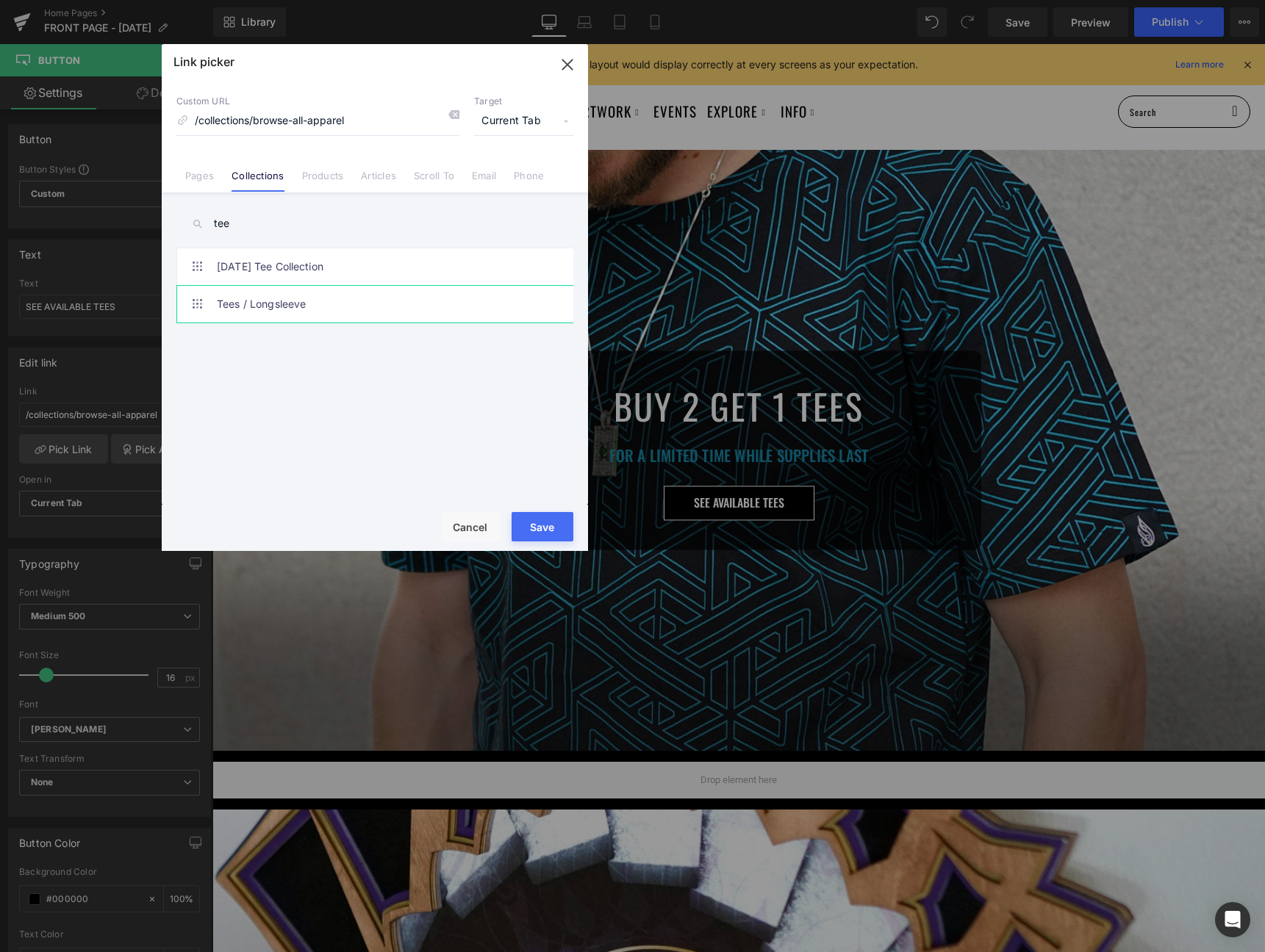
type input "tee"
click at [279, 301] on link "Tees / Longsleeve" at bounding box center [377, 304] width 323 height 37
type input "/collections/tshirts-and-longsleeve-tees"
click at [523, 525] on button "Save" at bounding box center [542, 526] width 62 height 30
type input "/collections/tshirts-and-longsleeve-tees"
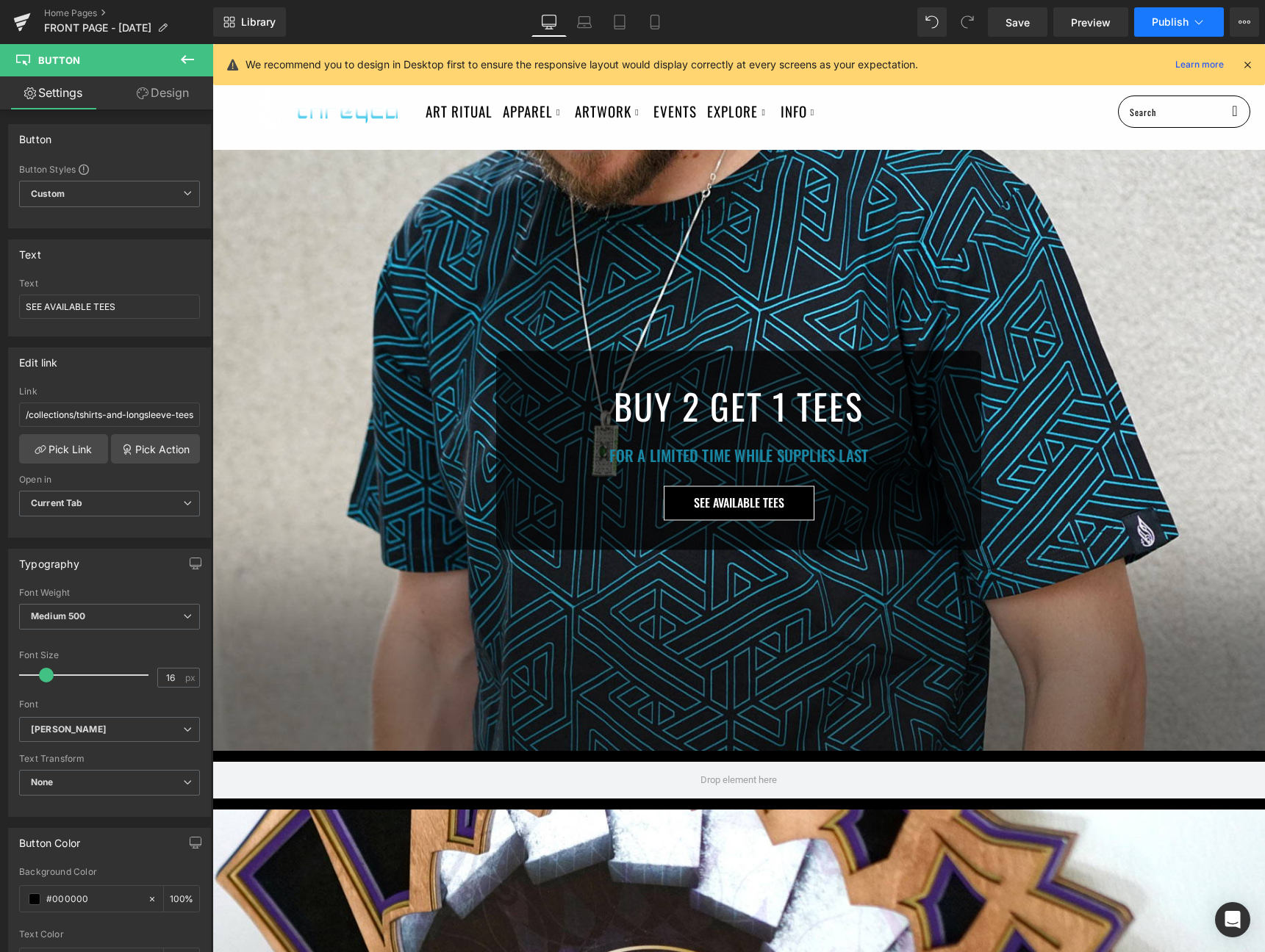
click at [1214, 30] on button "Publish" at bounding box center [1179, 22] width 90 height 30
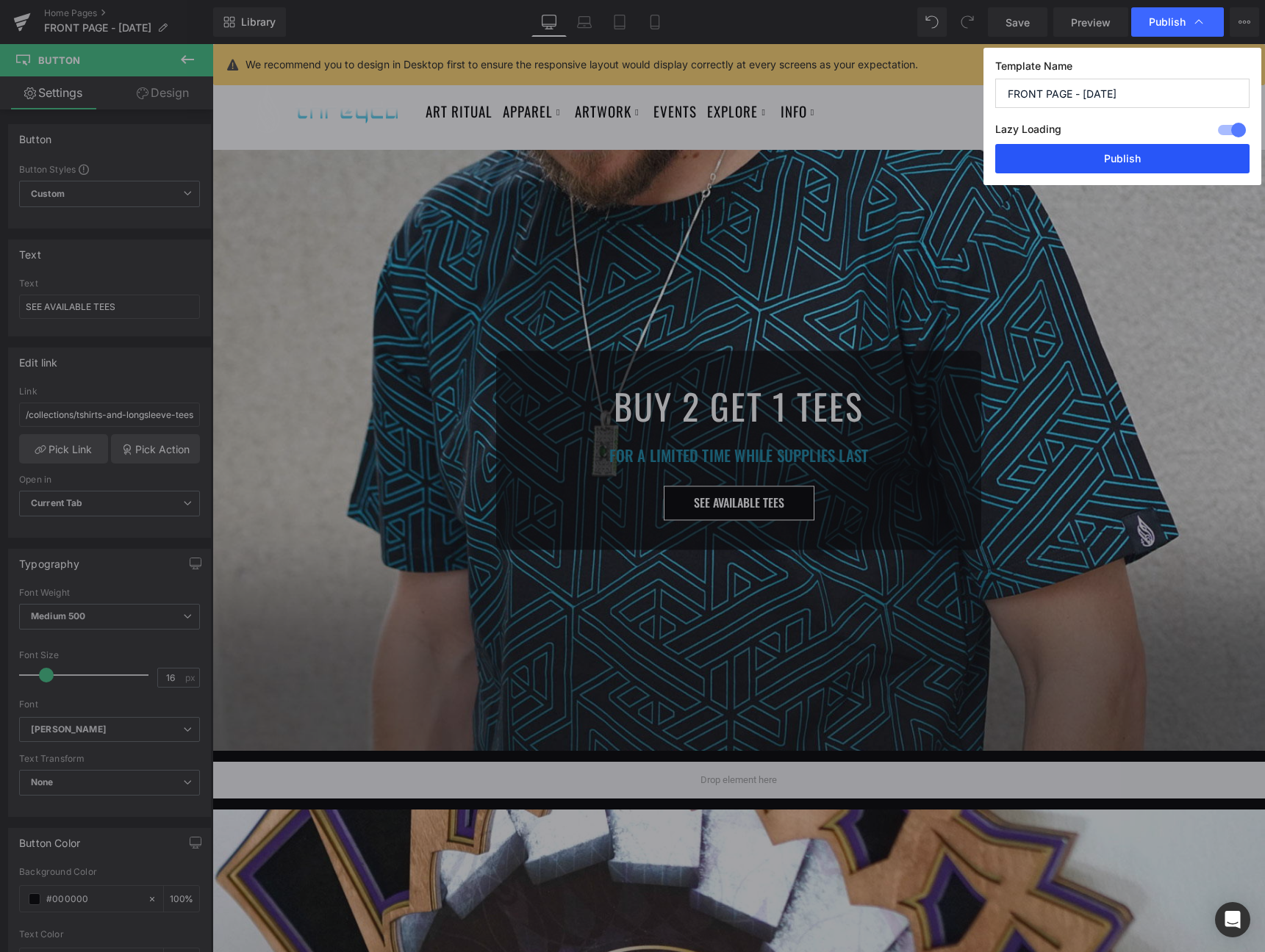
click at [1145, 152] on button "Publish" at bounding box center [1122, 158] width 255 height 30
